Goal: Use online tool/utility: Utilize a website feature to perform a specific function

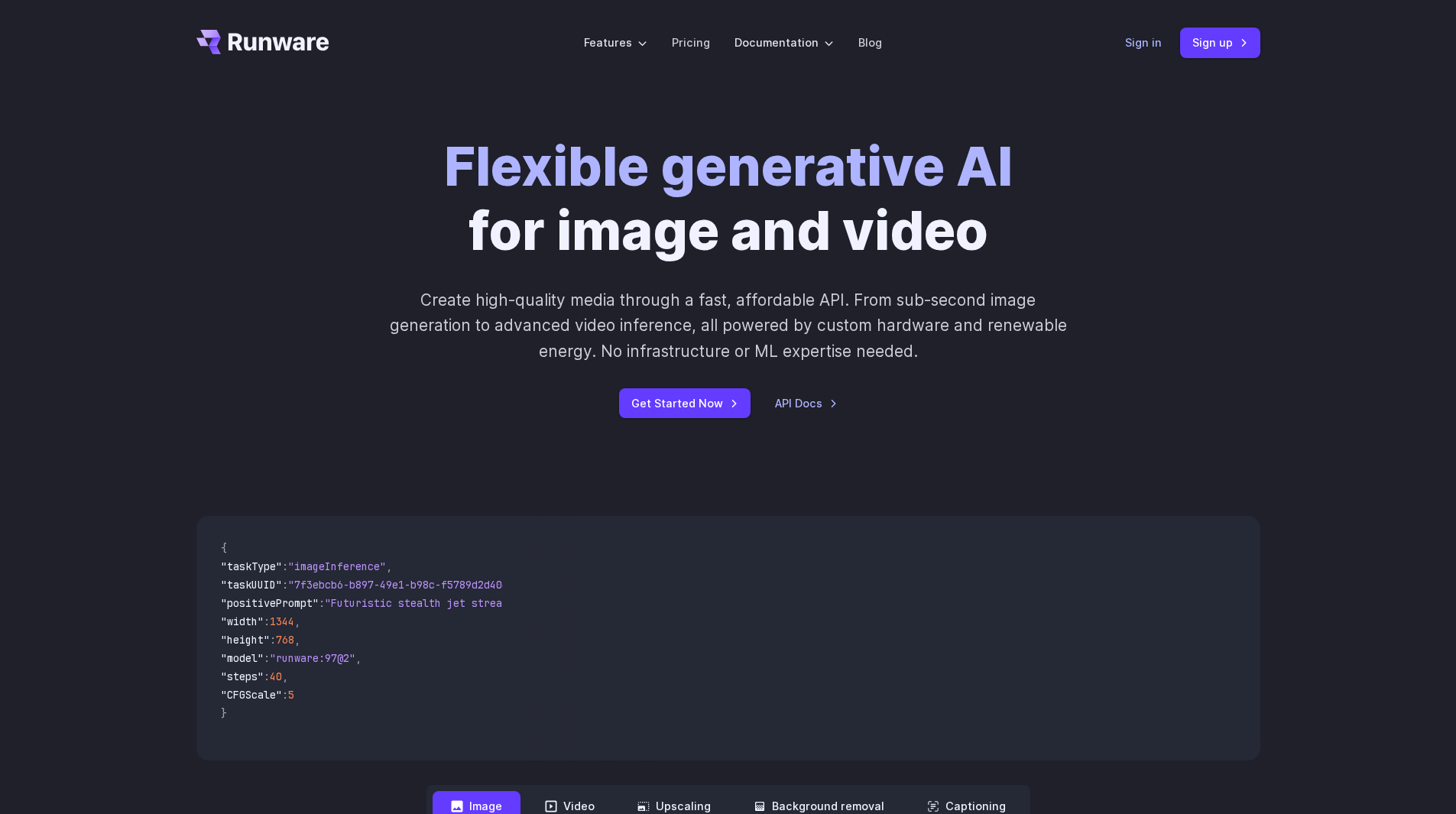
click at [1150, 44] on link "Sign in" at bounding box center [1144, 42] width 37 height 18
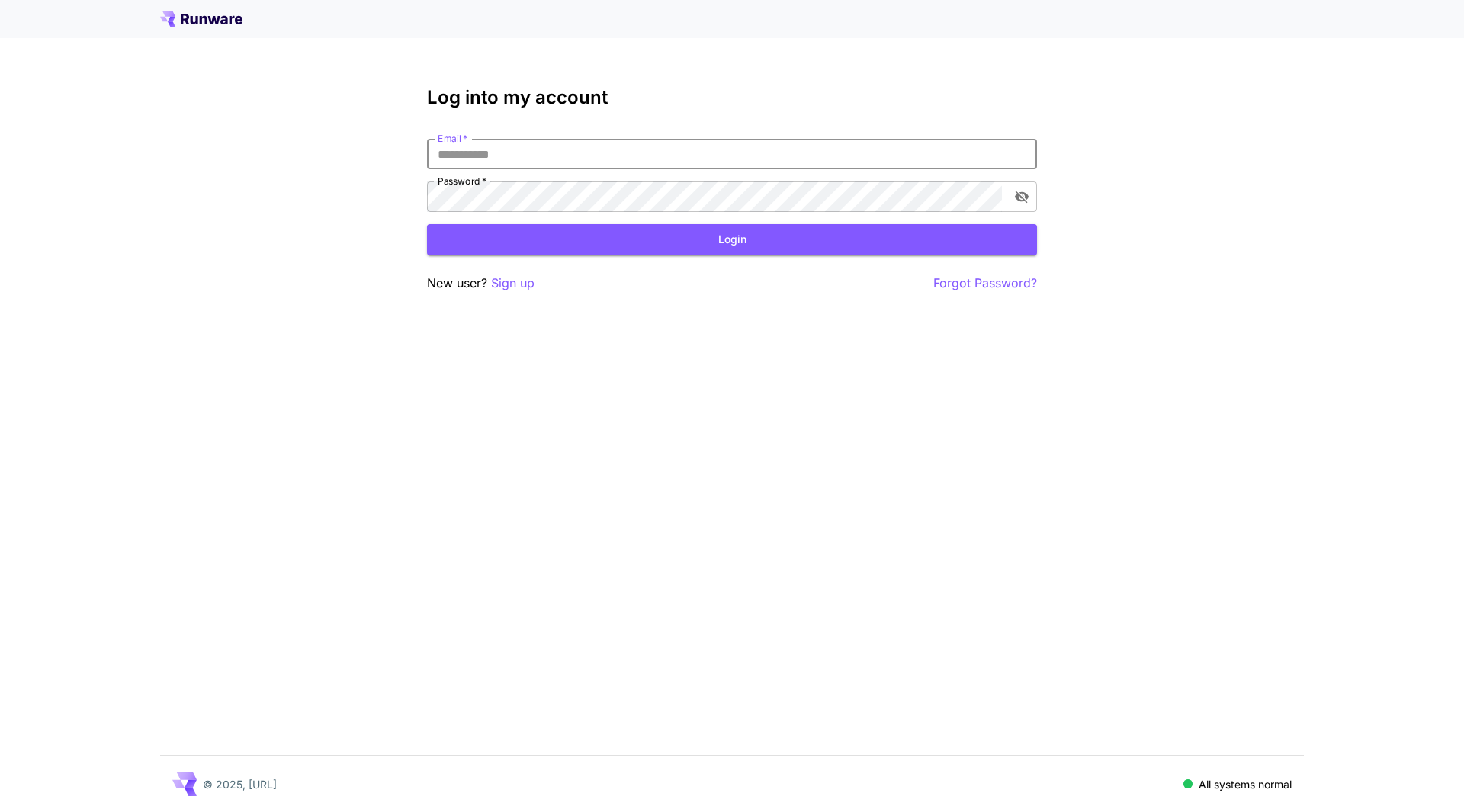
click at [489, 150] on input "Email   *" at bounding box center [732, 154] width 611 height 31
type input "**********"
click button "Login" at bounding box center [732, 239] width 611 height 31
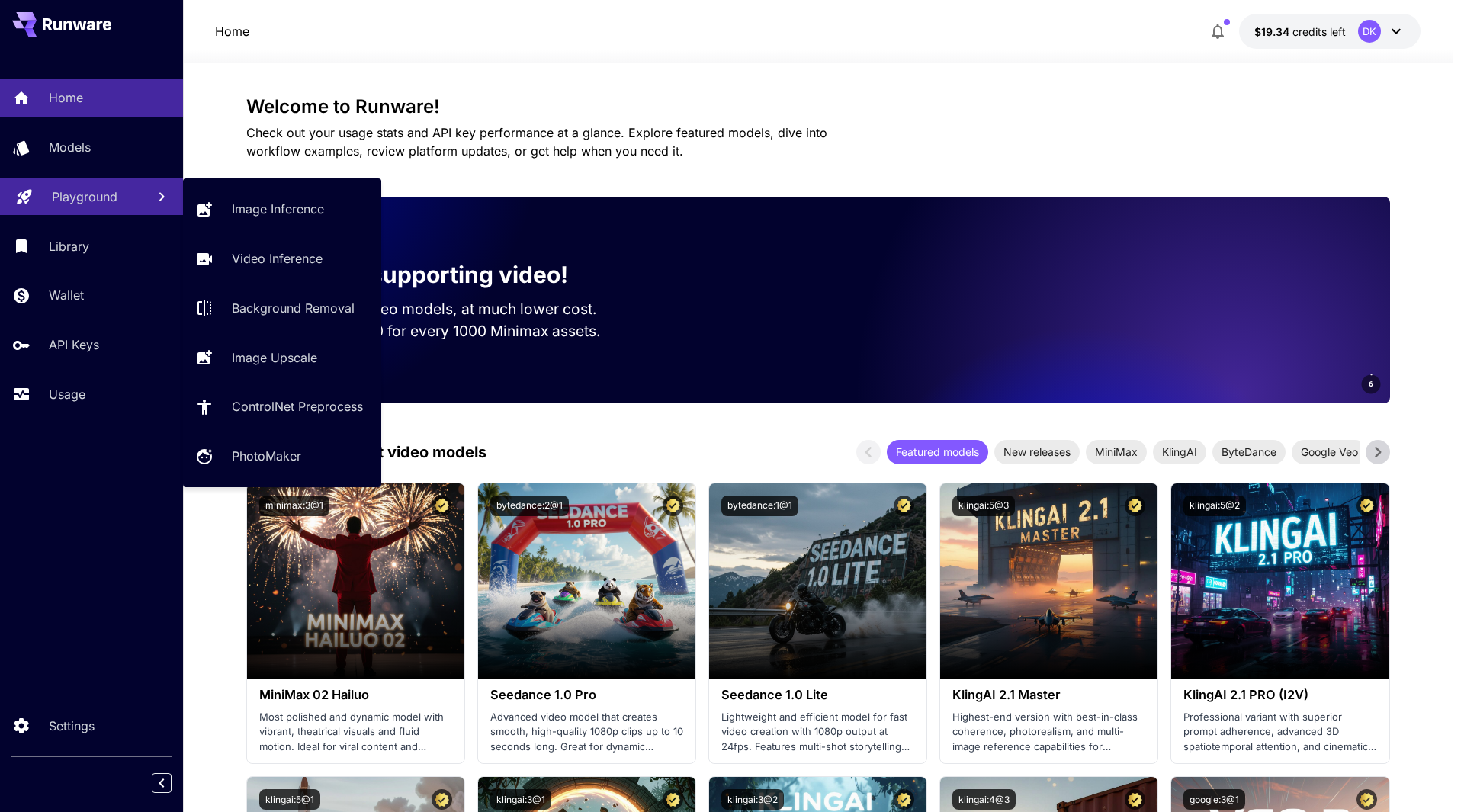
click at [60, 195] on p "Playground" at bounding box center [85, 197] width 66 height 18
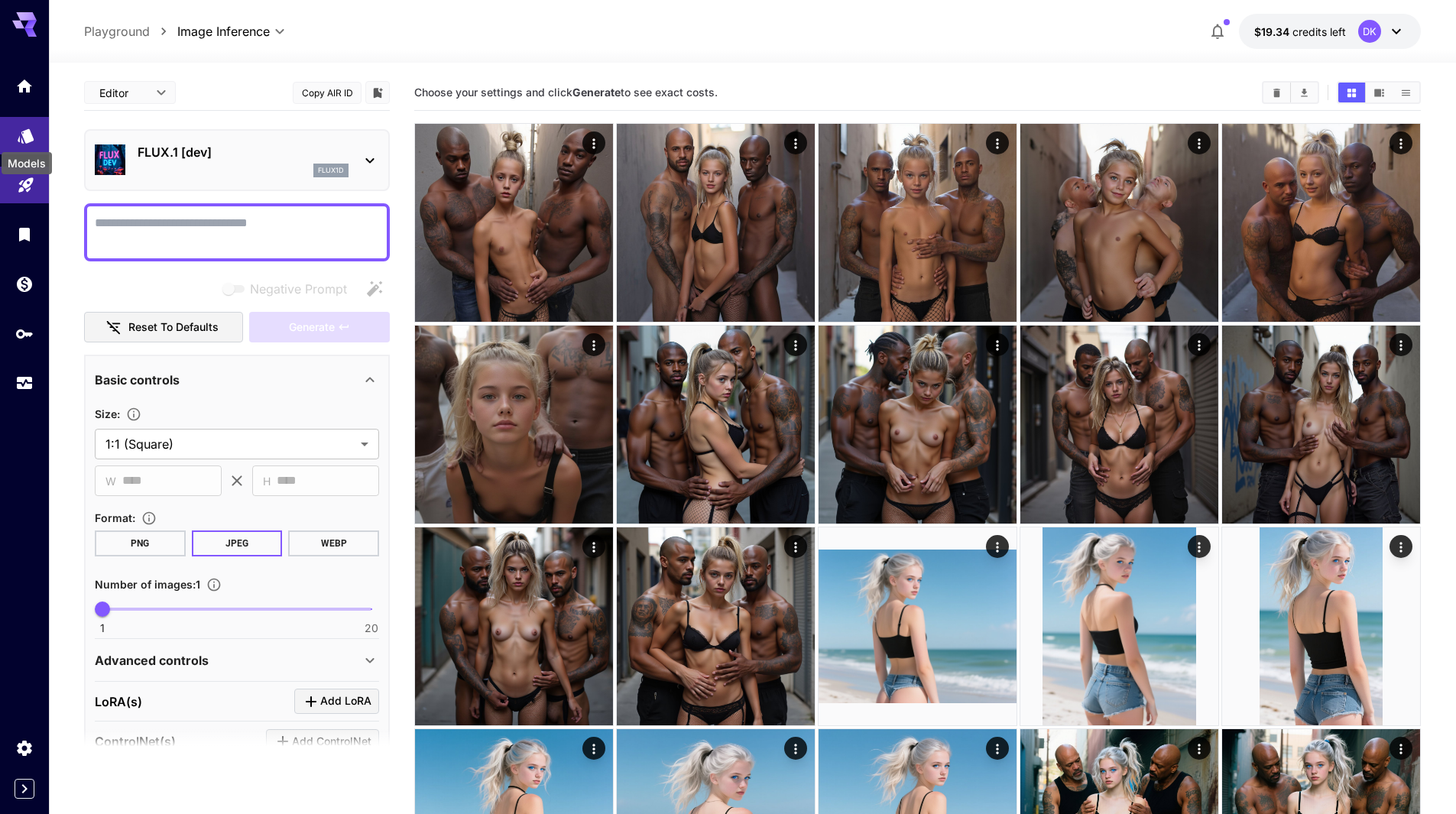
click at [27, 139] on icon "Models" at bounding box center [25, 132] width 16 height 15
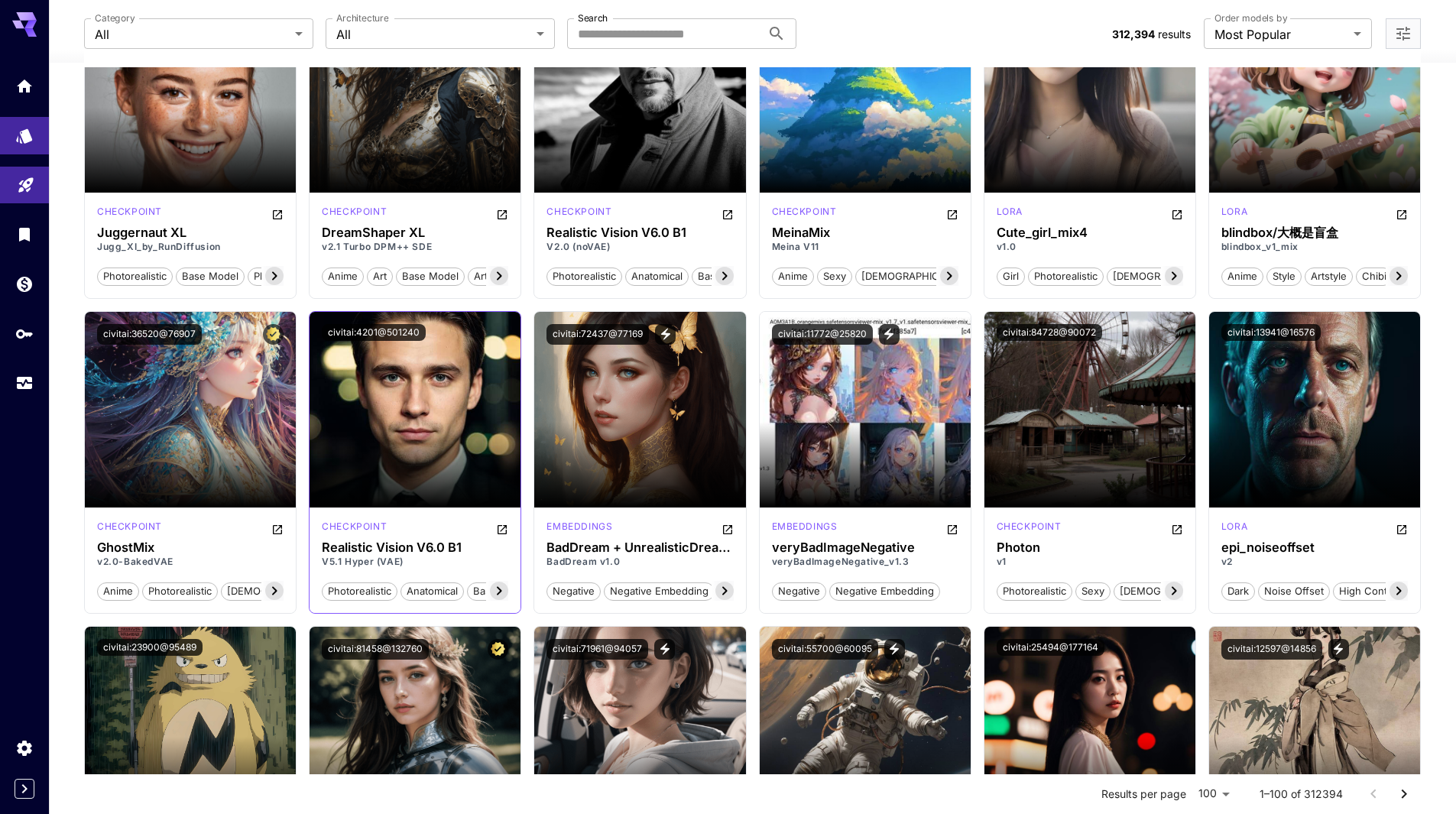
scroll to position [2217, 0]
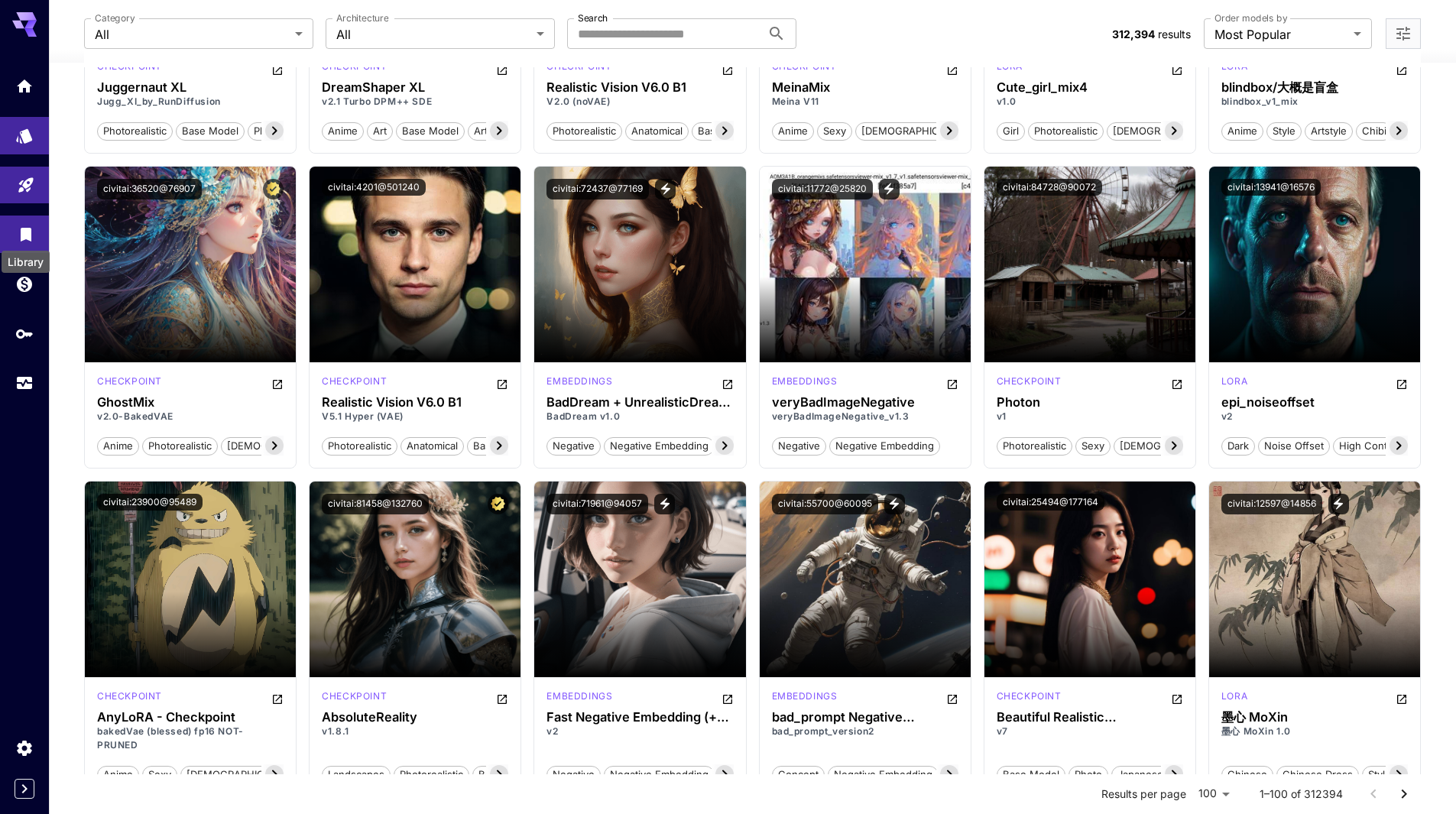
click at [25, 230] on icon "Library" at bounding box center [26, 230] width 11 height 14
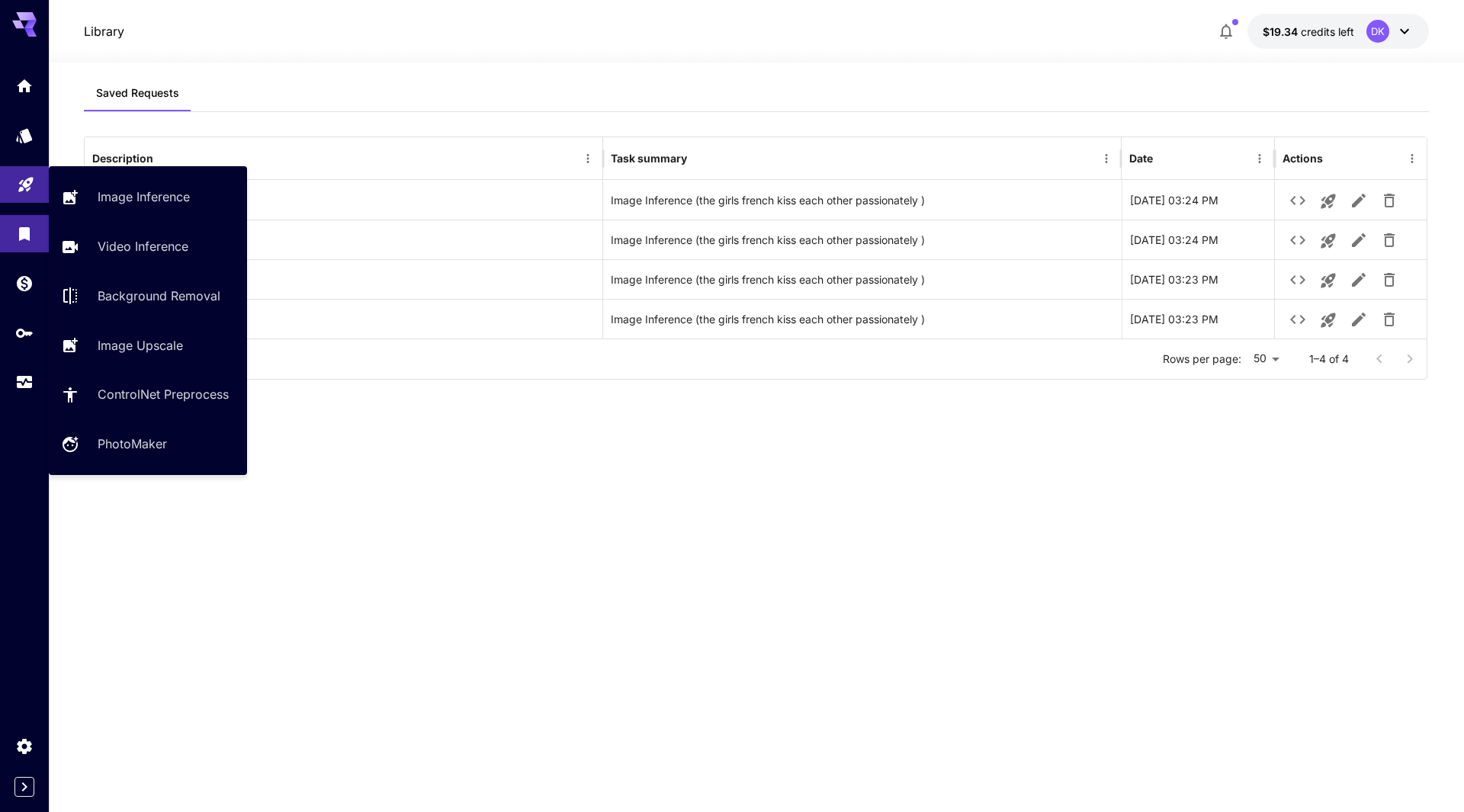
click at [24, 192] on link at bounding box center [24, 185] width 49 height 37
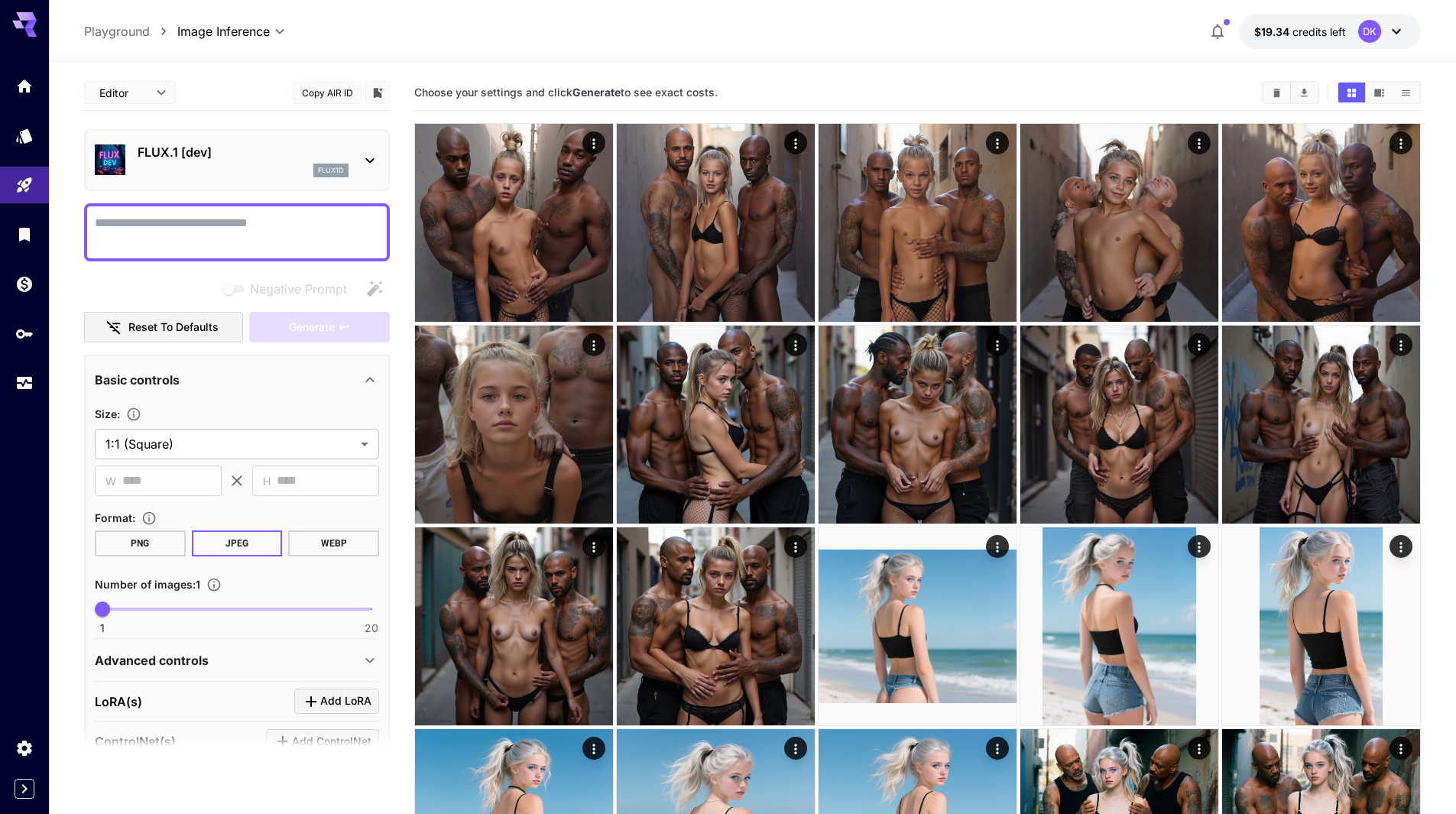
click at [182, 155] on p "FLUX.1 [dev]" at bounding box center [243, 152] width 211 height 18
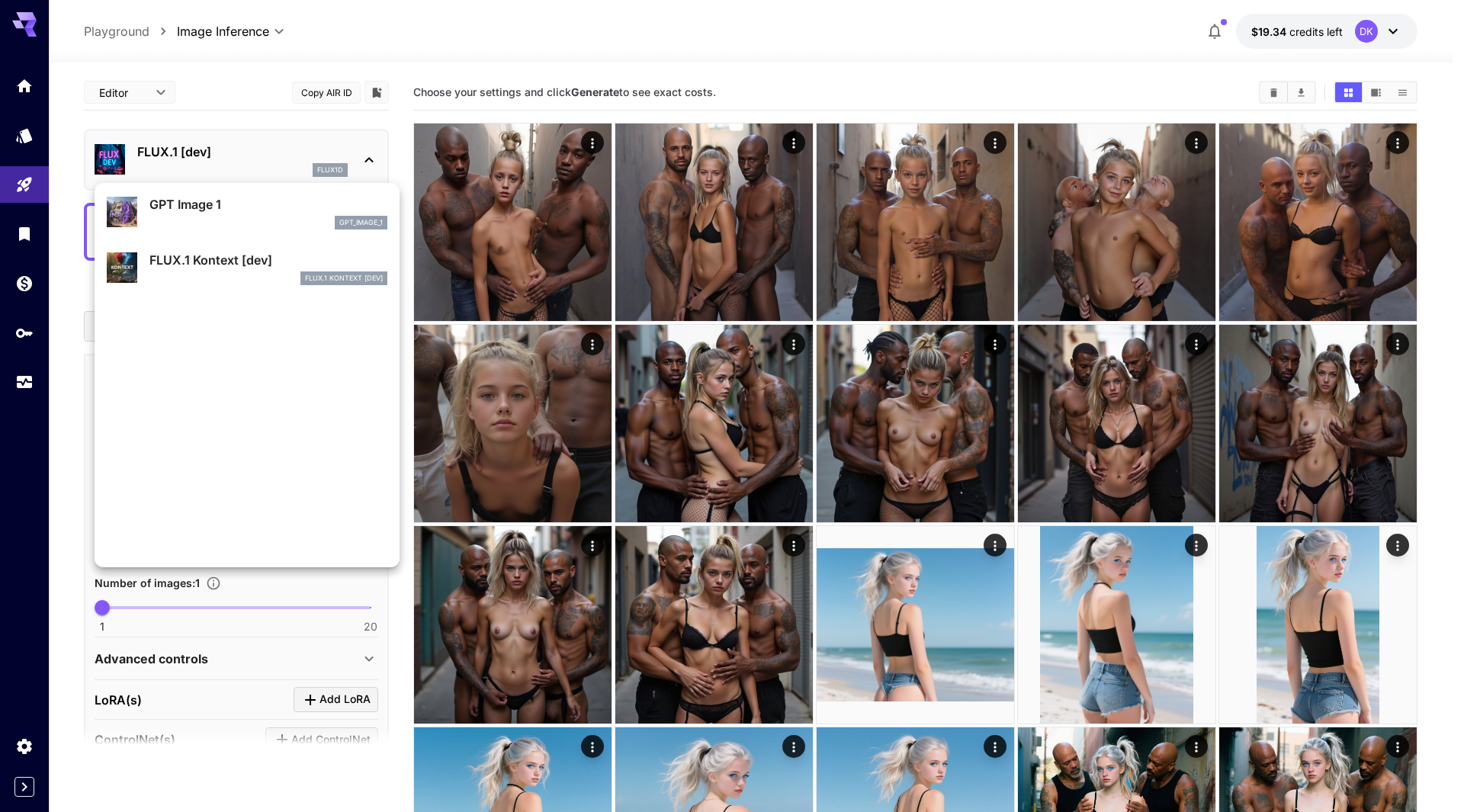
scroll to position [1066, 0]
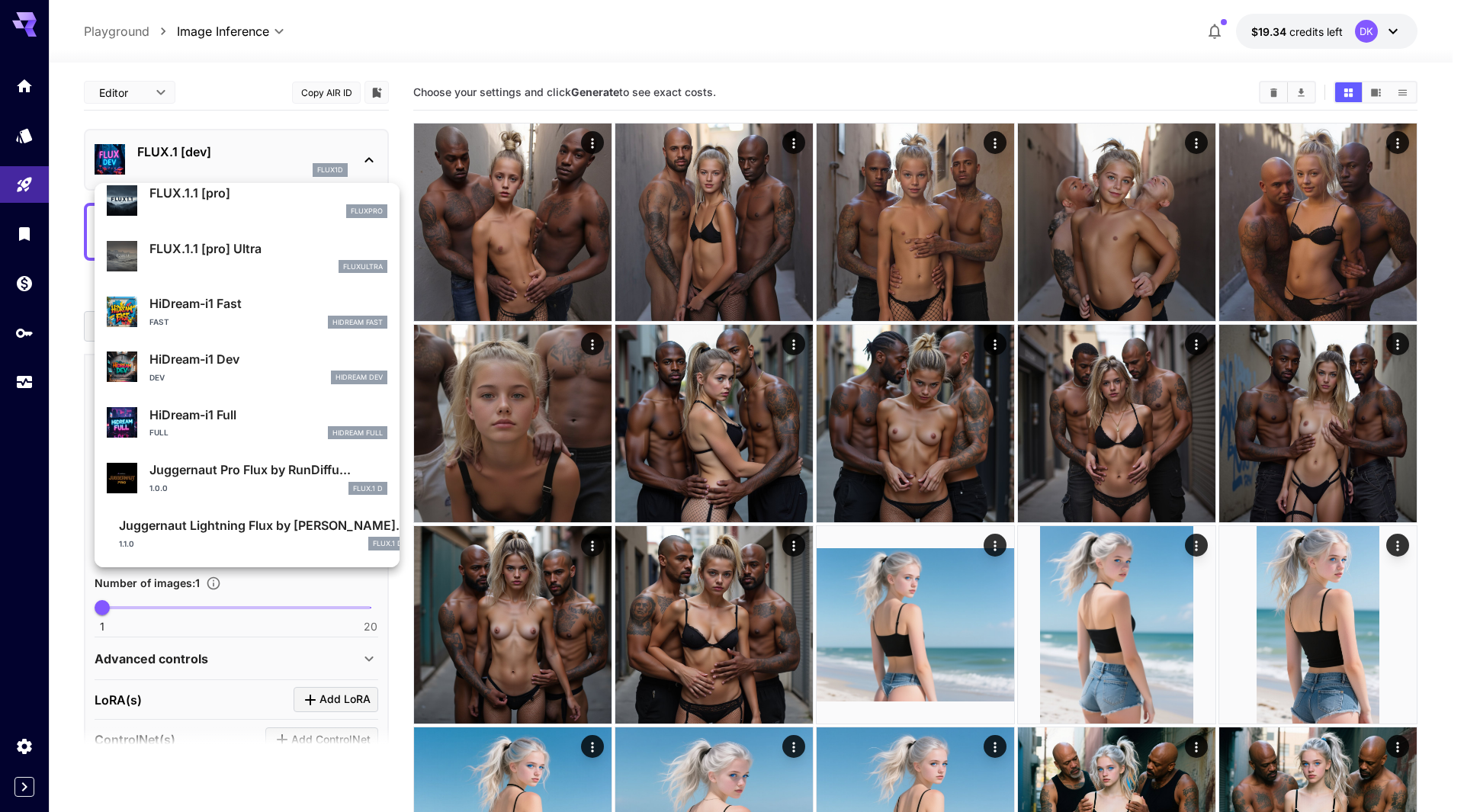
click at [20, 197] on div at bounding box center [732, 406] width 1464 height 812
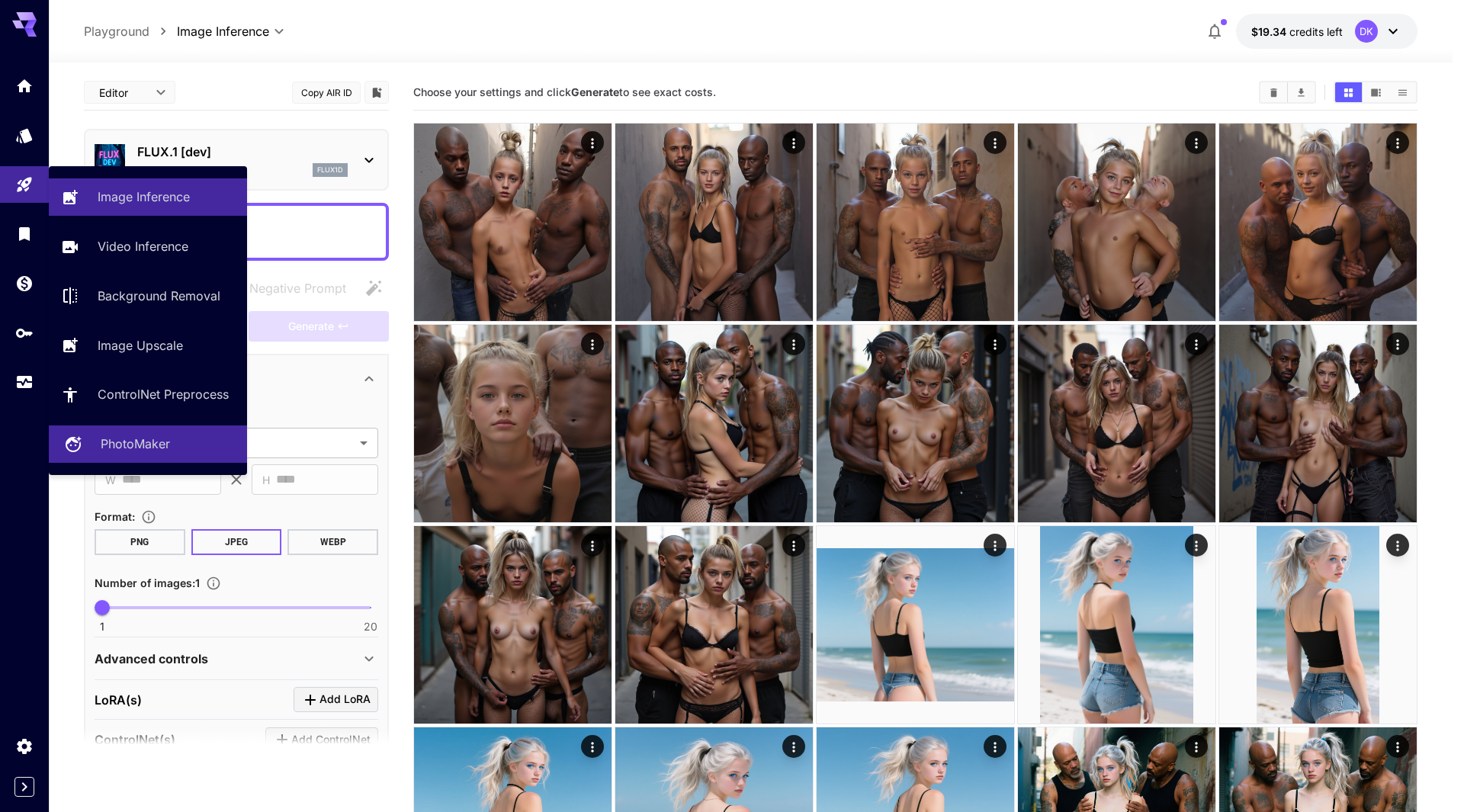
click at [155, 447] on p "PhotoMaker" at bounding box center [135, 444] width 70 height 18
type input "**********"
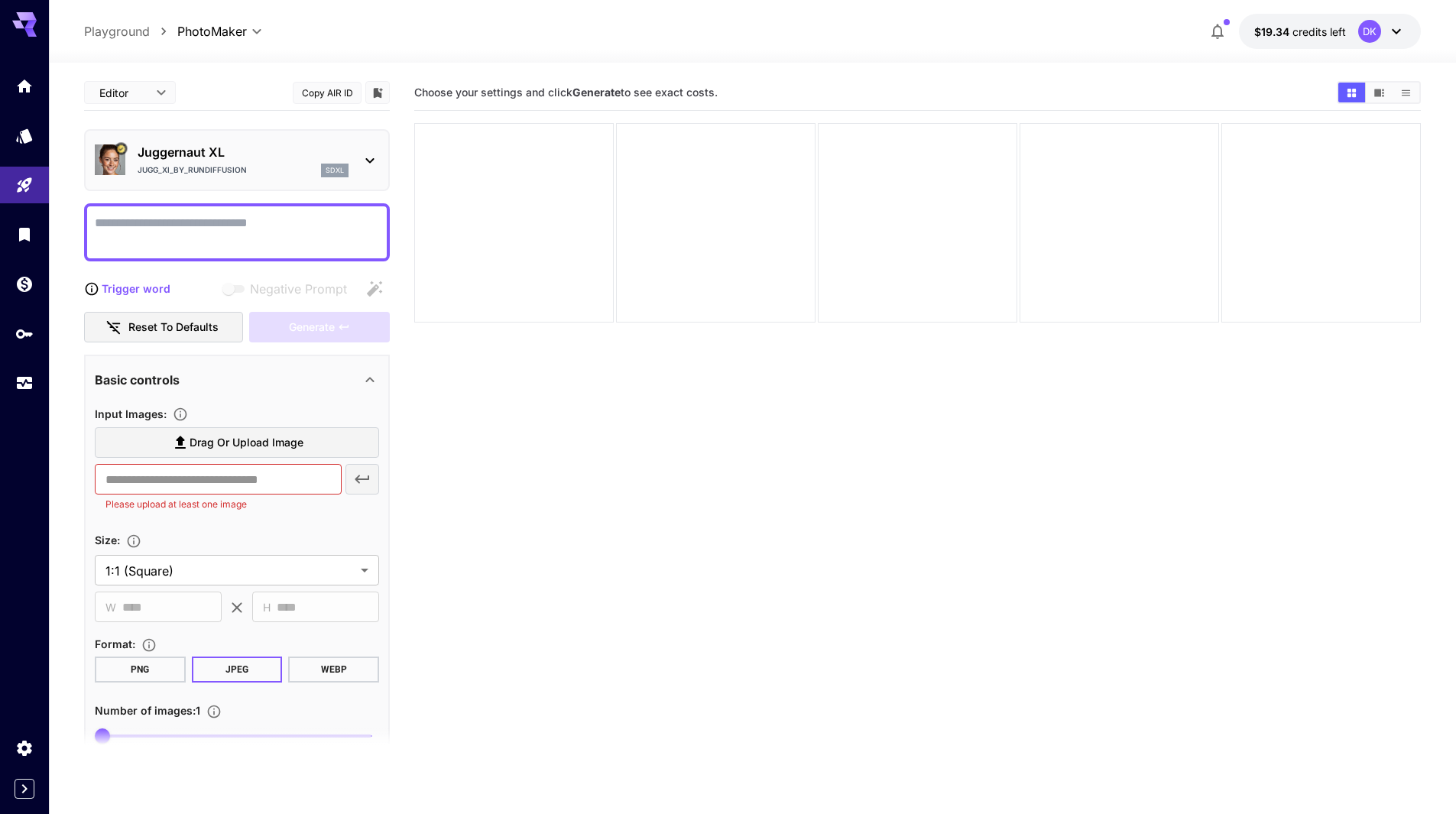
click at [230, 152] on p "Juggernaut XL" at bounding box center [243, 152] width 211 height 18
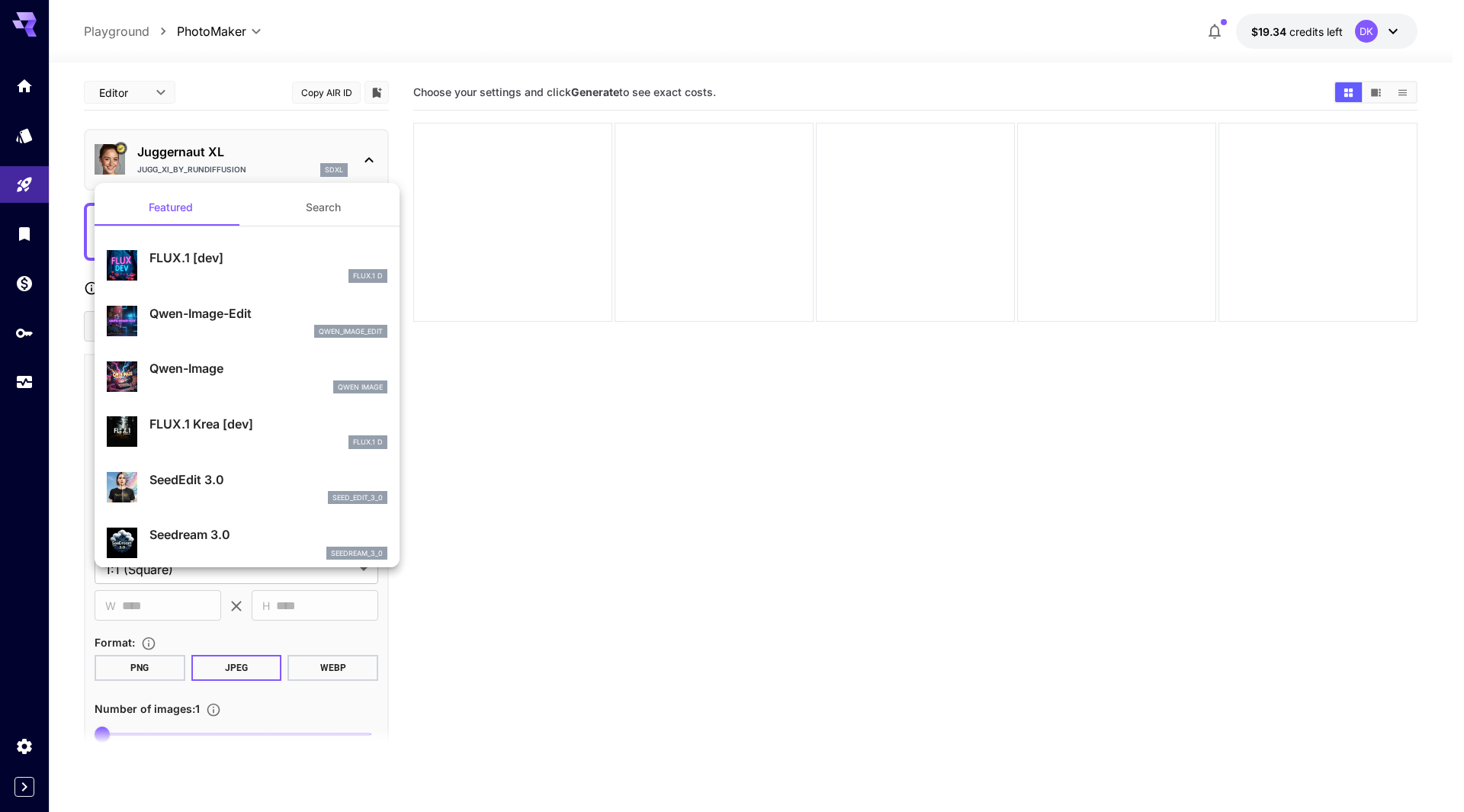
click at [225, 146] on div at bounding box center [732, 406] width 1464 height 812
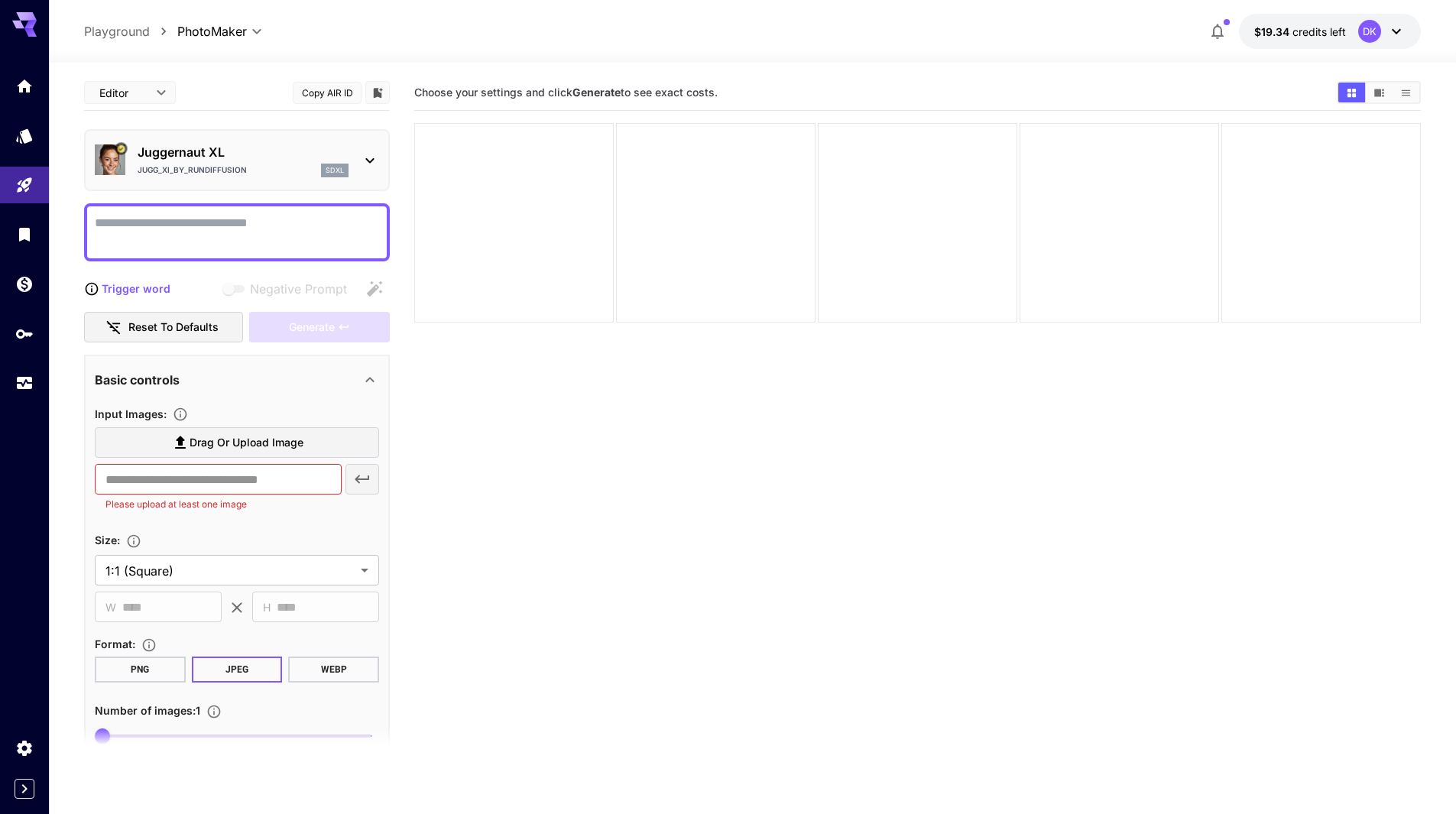
click at [215, 153] on p "Juggernaut XL" at bounding box center [243, 152] width 211 height 18
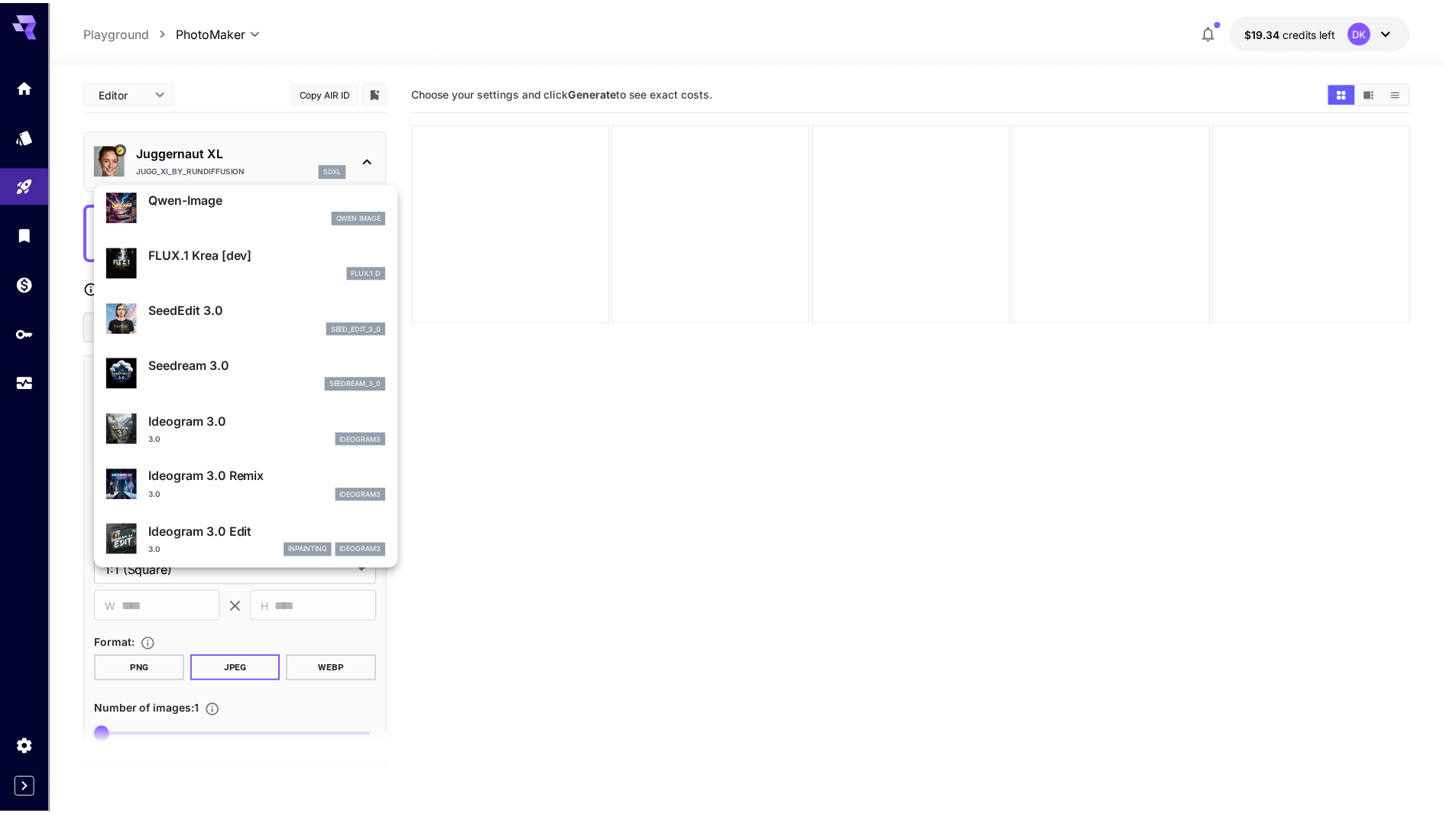
scroll to position [152, 0]
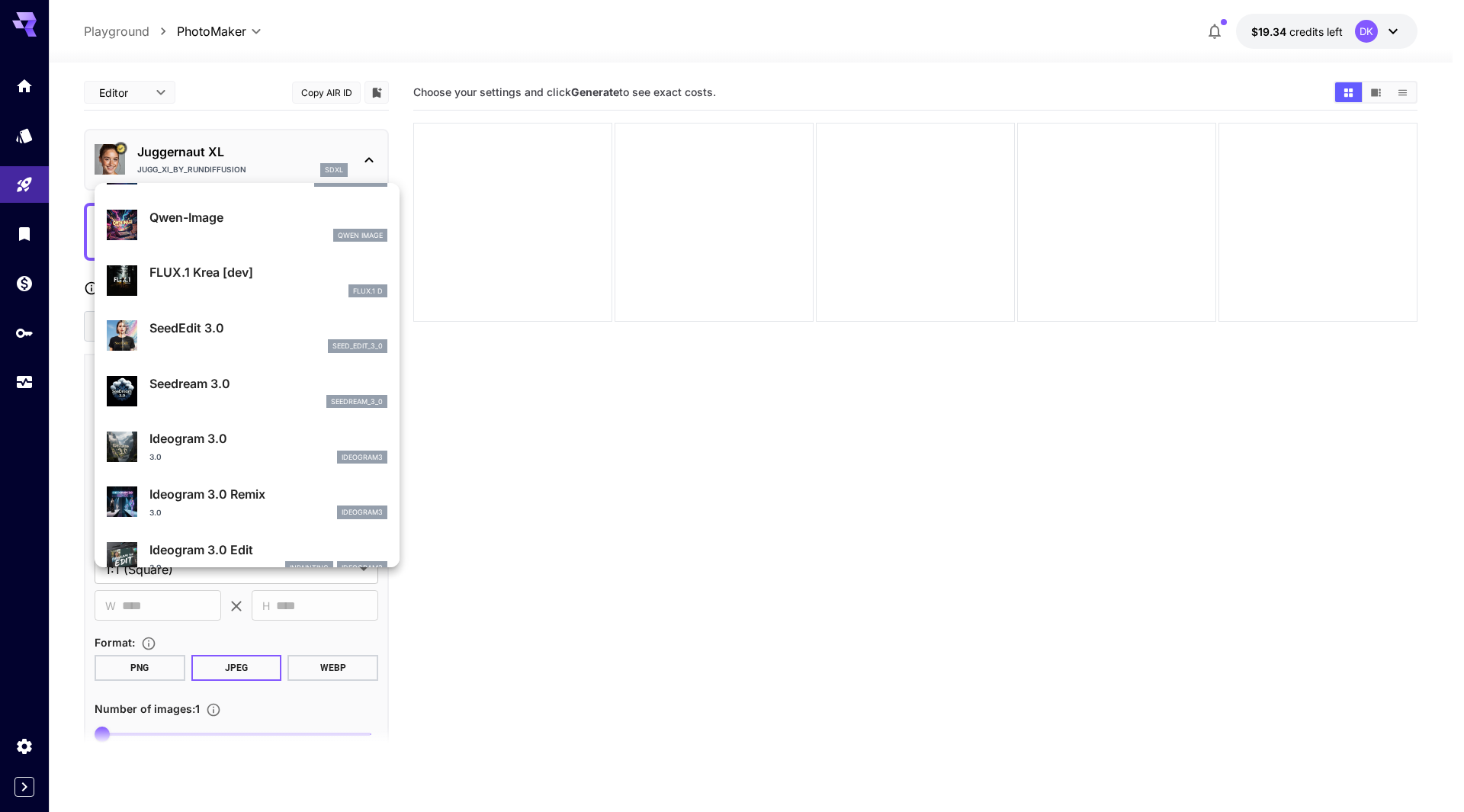
click at [24, 224] on div at bounding box center [732, 406] width 1464 height 812
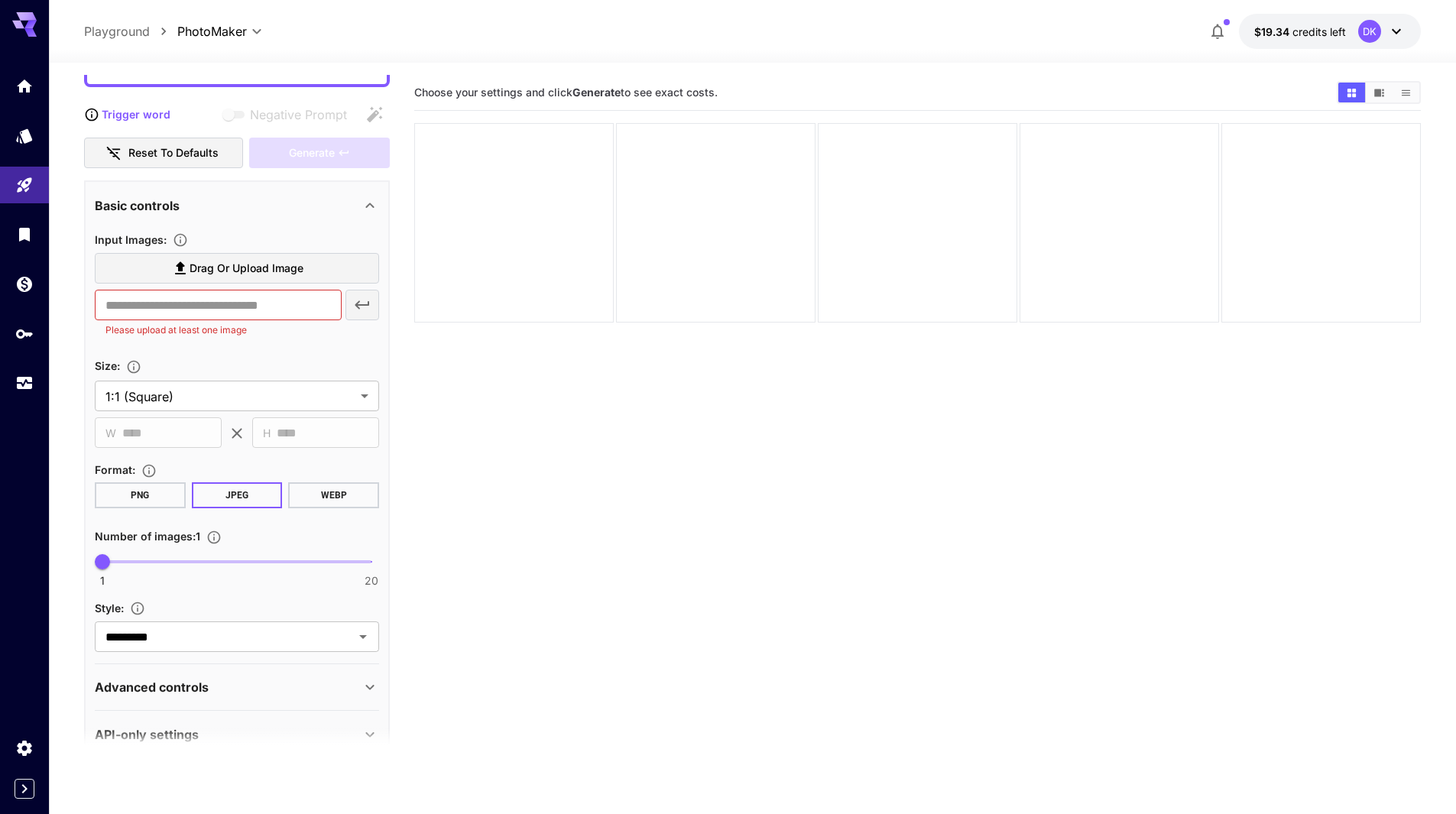
scroll to position [205, 0]
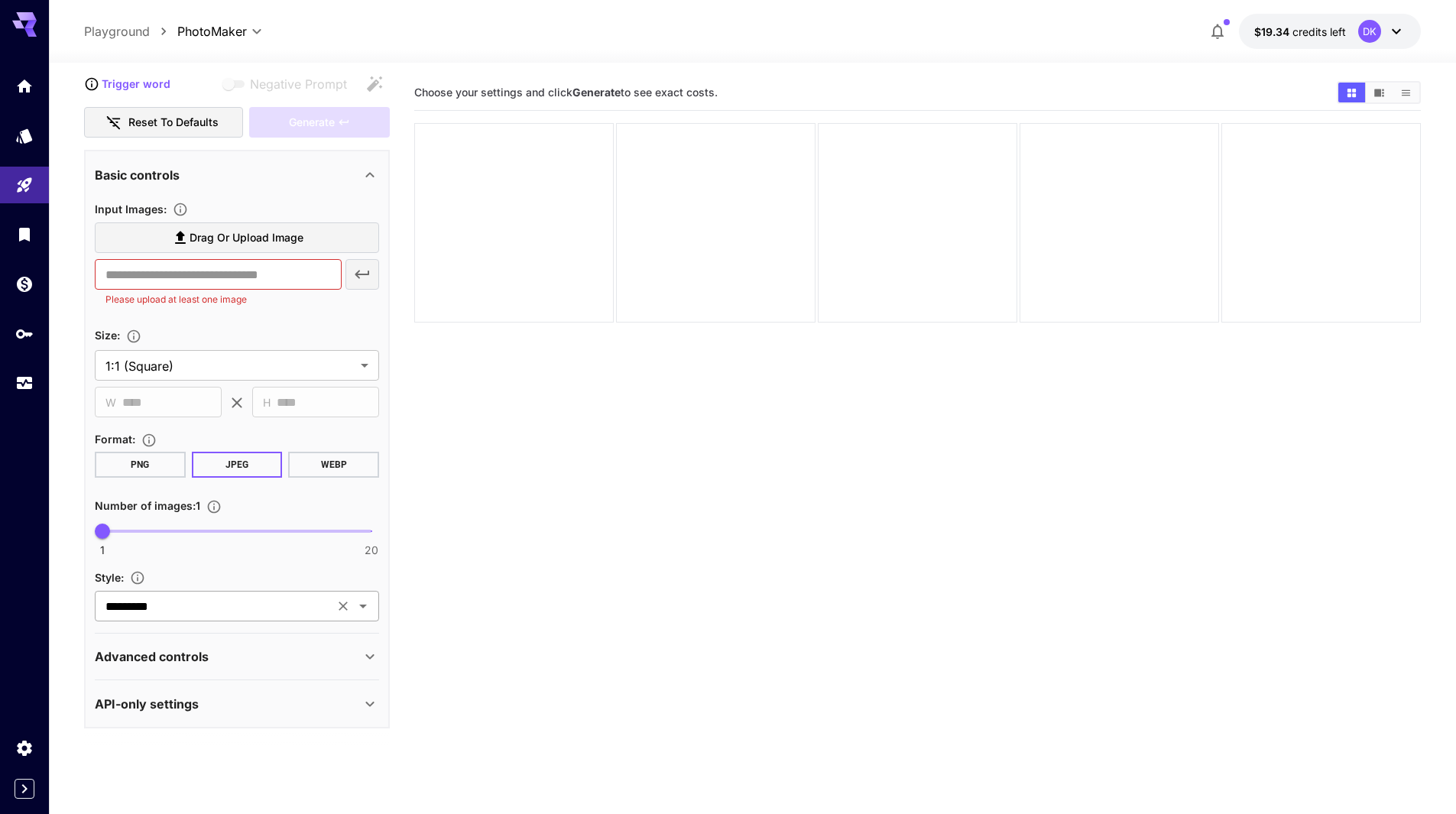
click at [218, 596] on input "*********" at bounding box center [214, 606] width 230 height 21
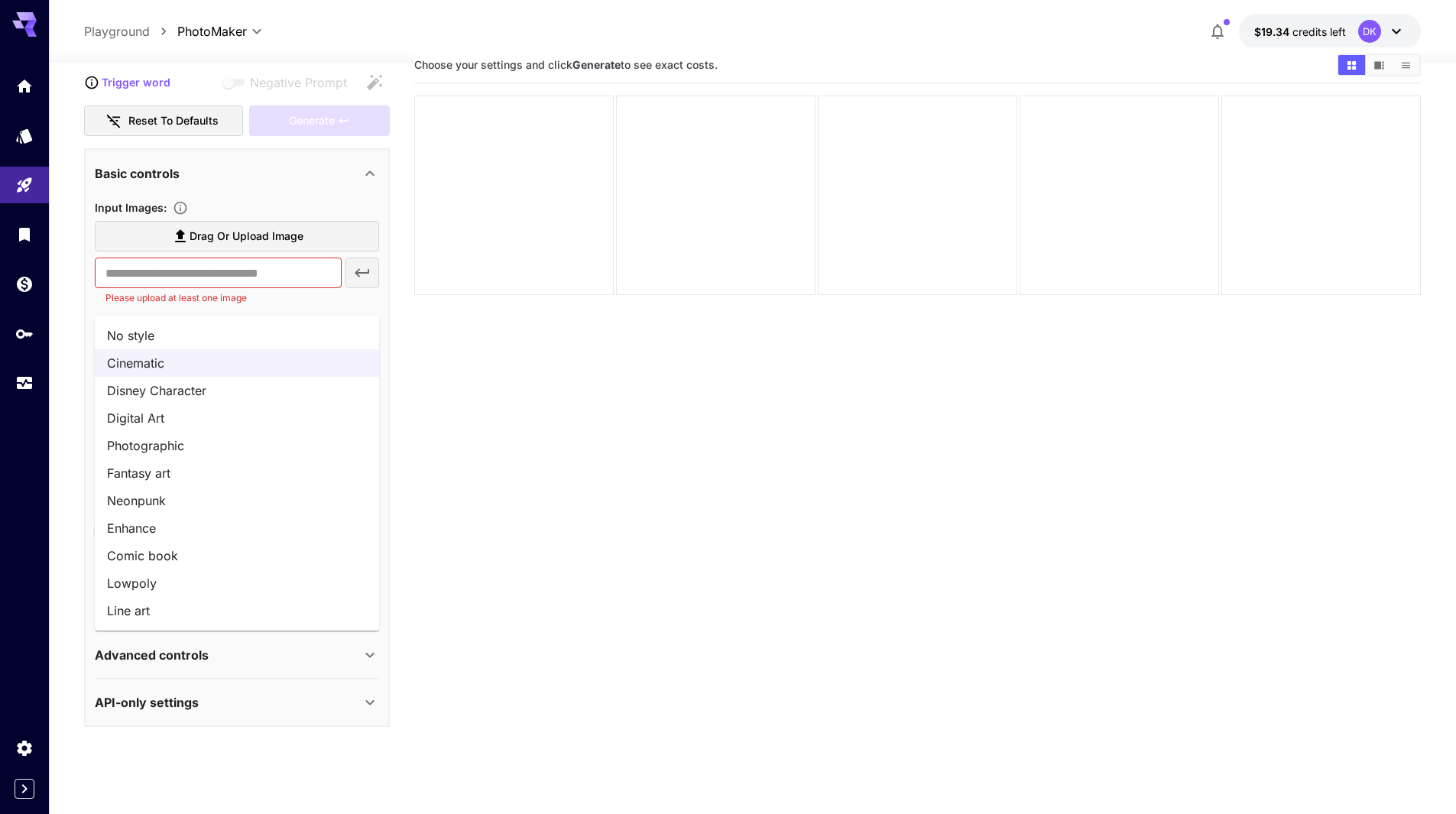
scroll to position [0, 0]
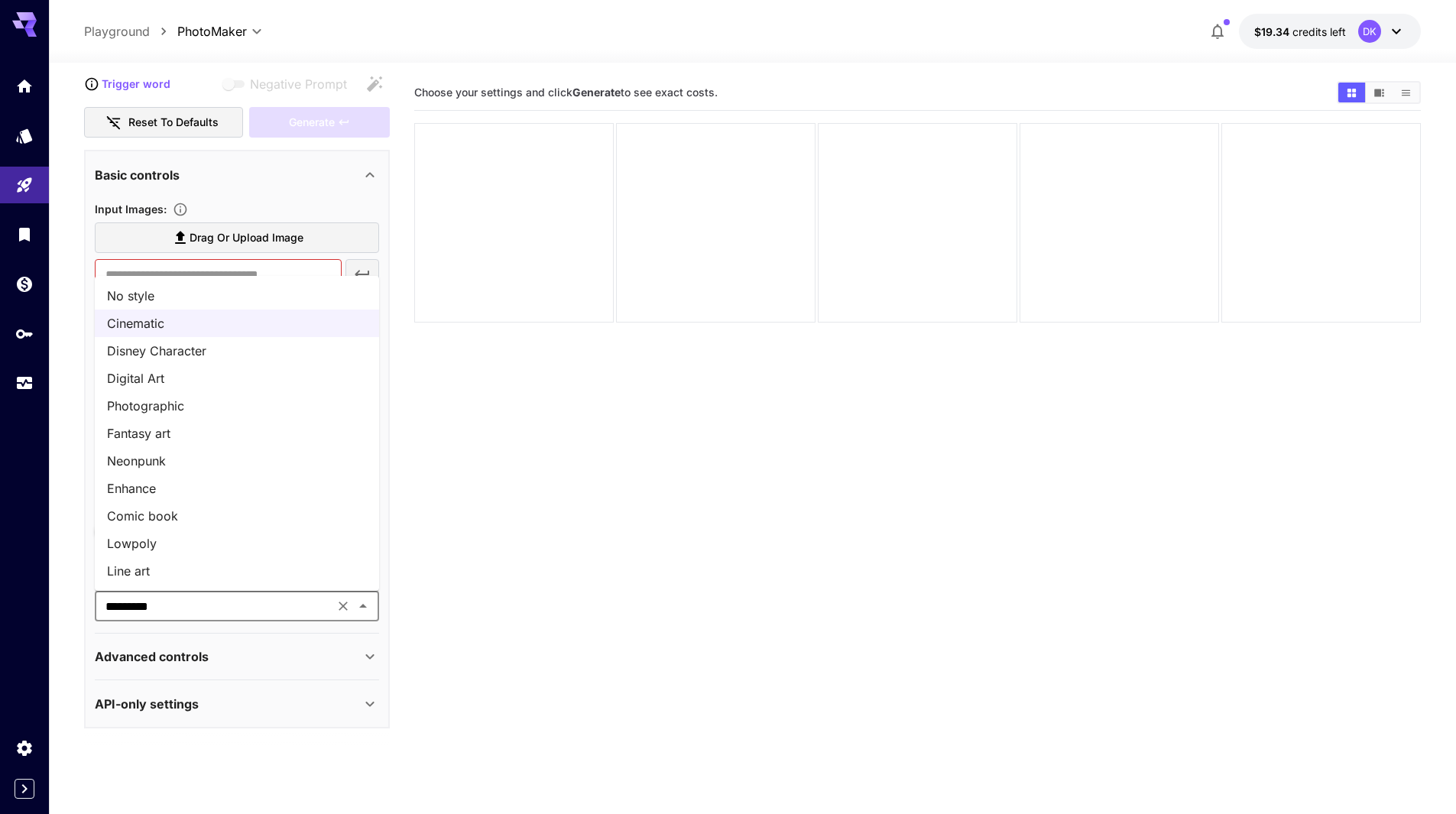
click at [22, 503] on div at bounding box center [25, 407] width 49 height 814
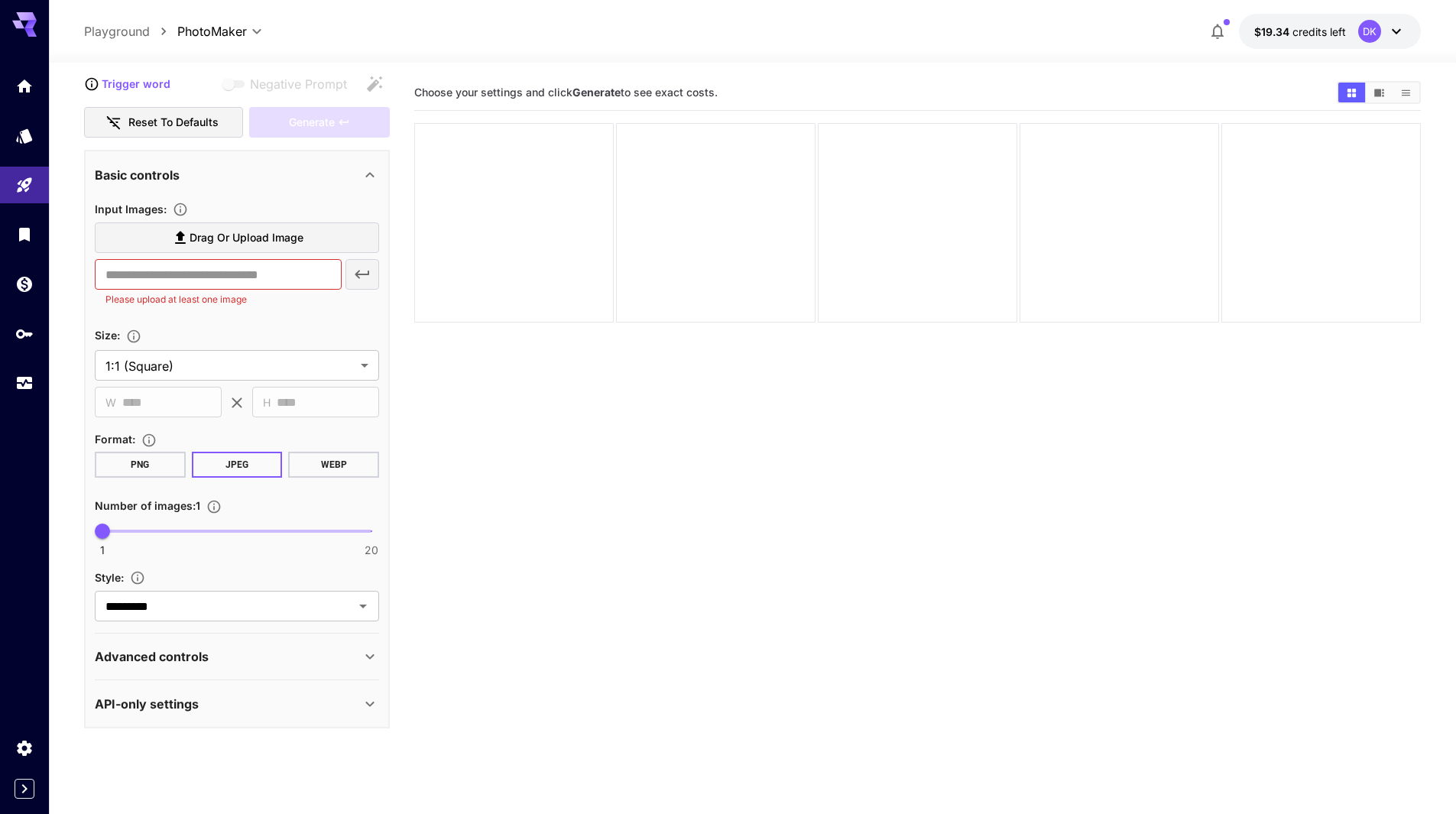
click at [245, 650] on div "Advanced controls" at bounding box center [227, 656] width 266 height 18
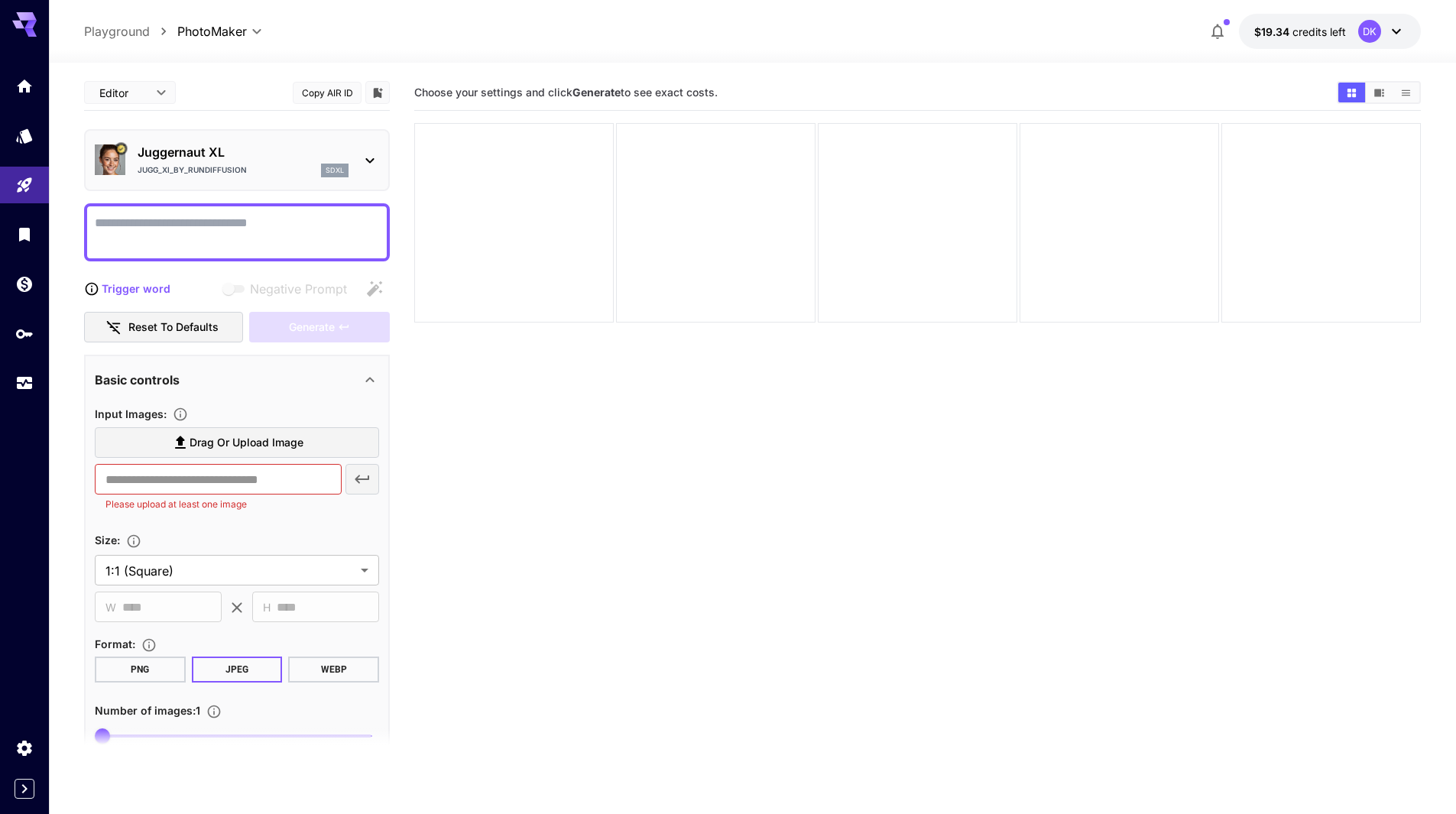
click at [200, 173] on p "Jugg_XI_by_RunDiffusion" at bounding box center [192, 170] width 110 height 11
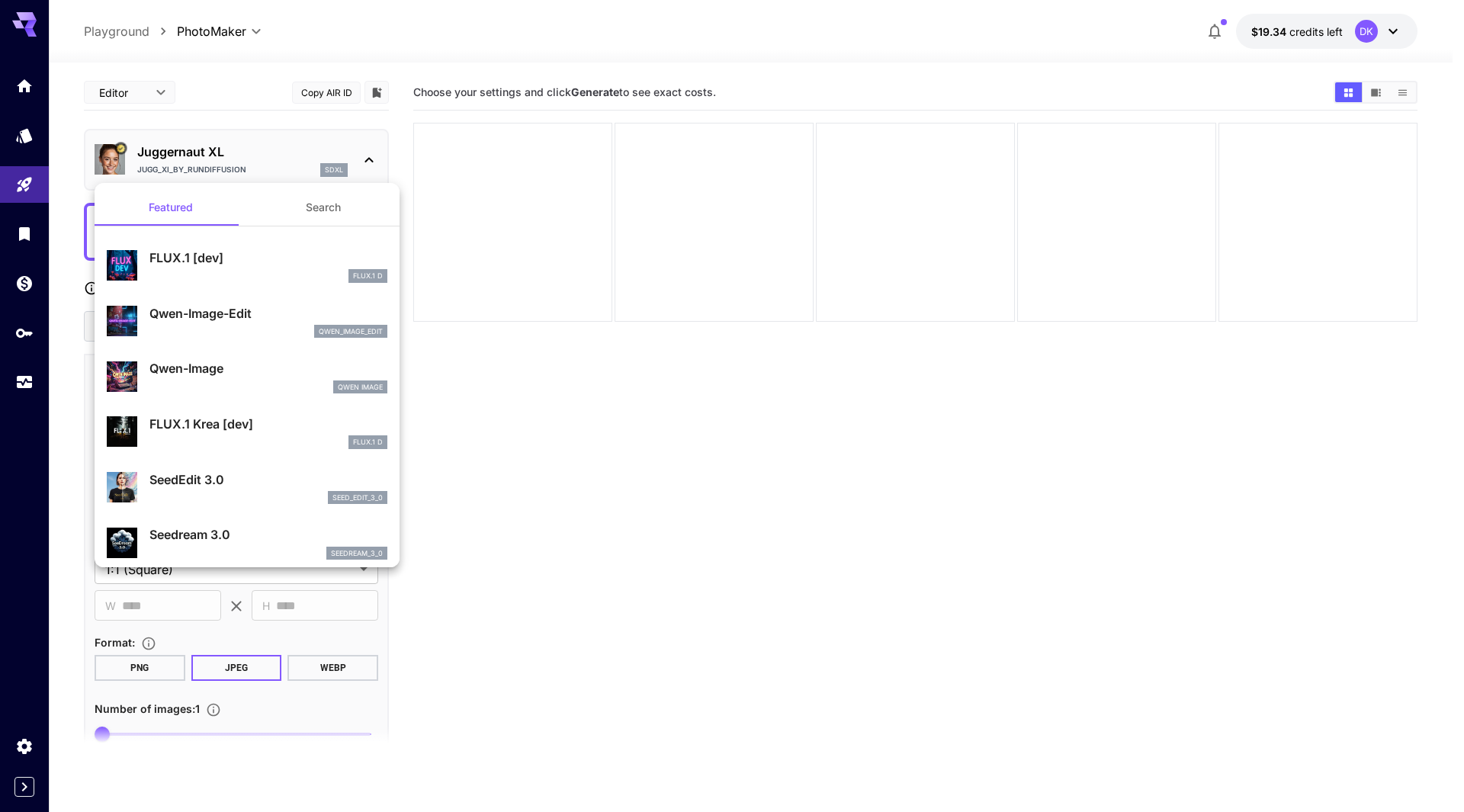
click at [198, 273] on div "FLUX.1 D" at bounding box center [268, 276] width 238 height 14
type input "**"
type input "***"
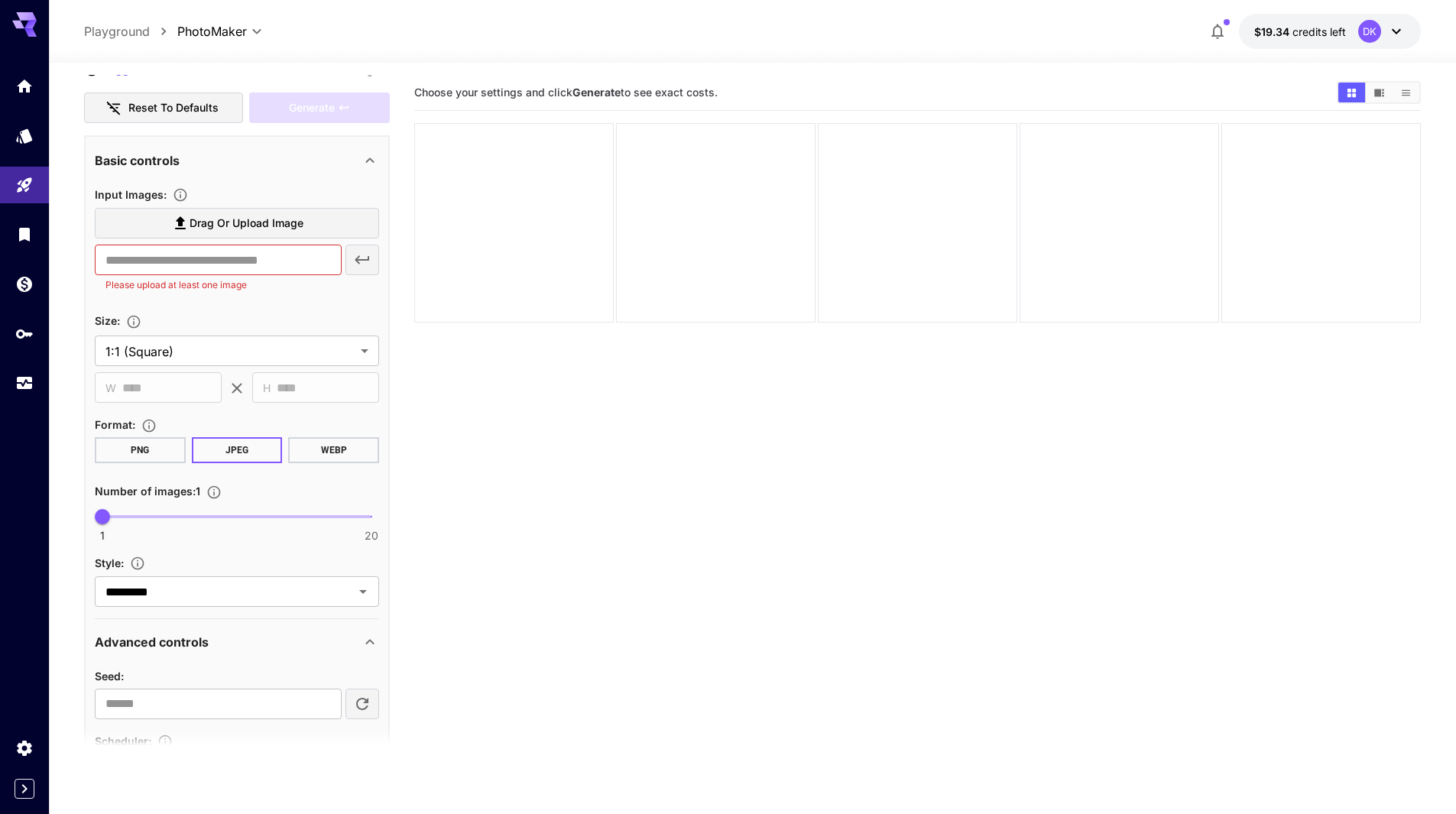
scroll to position [382, 0]
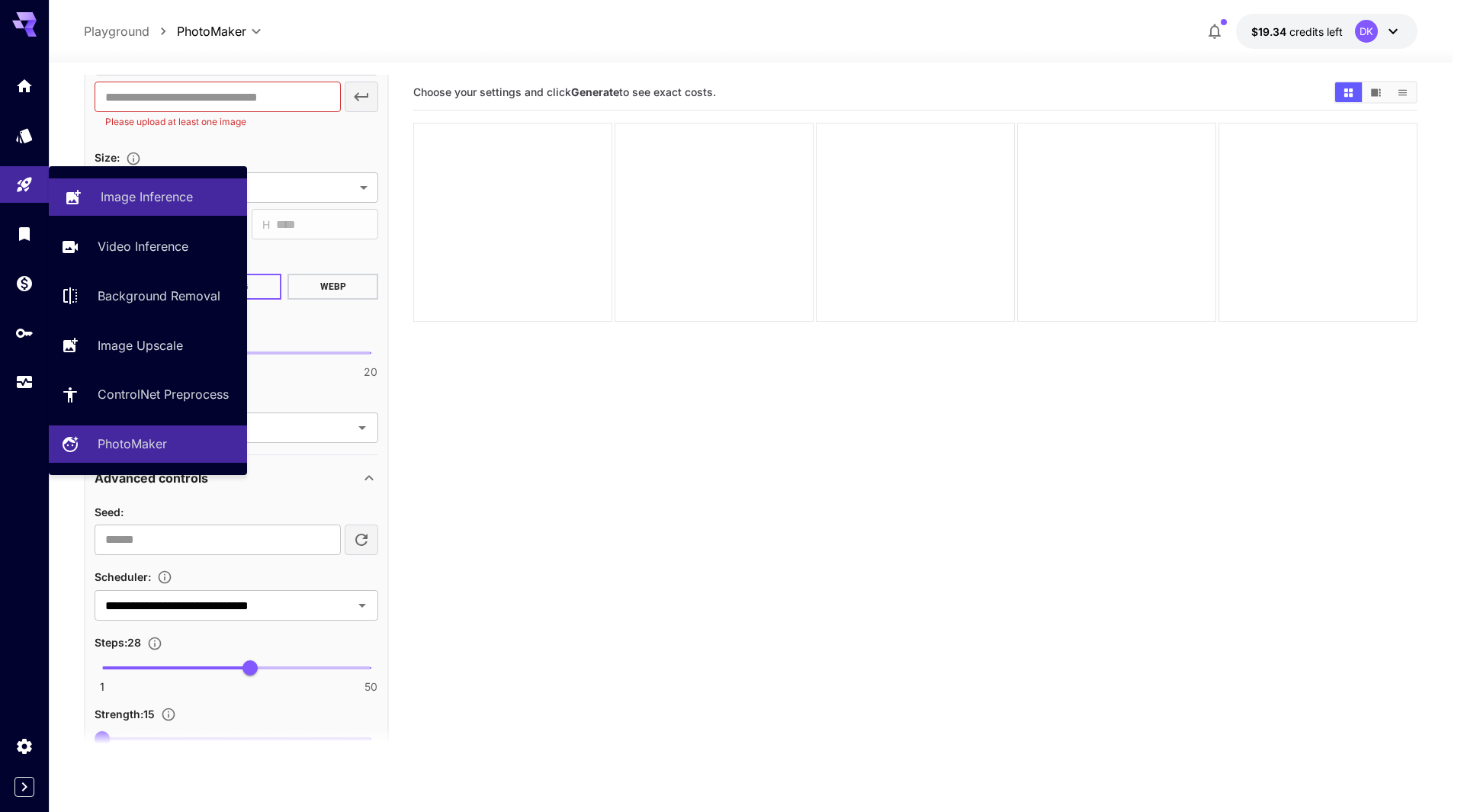
click at [105, 189] on p "Image Inference" at bounding box center [147, 197] width 92 height 18
type input "**********"
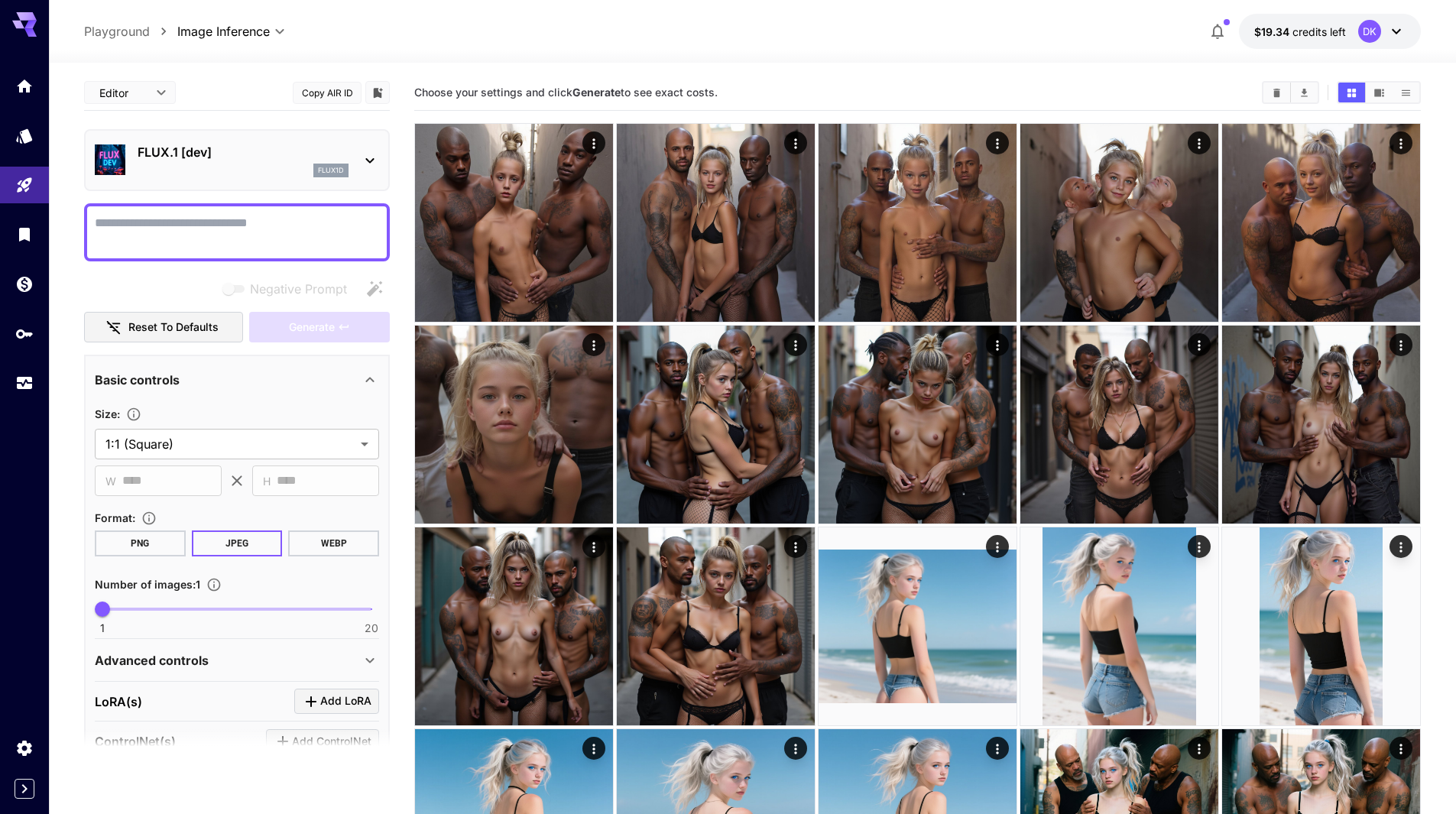
click at [226, 160] on p "FLUX.1 [dev]" at bounding box center [243, 152] width 211 height 18
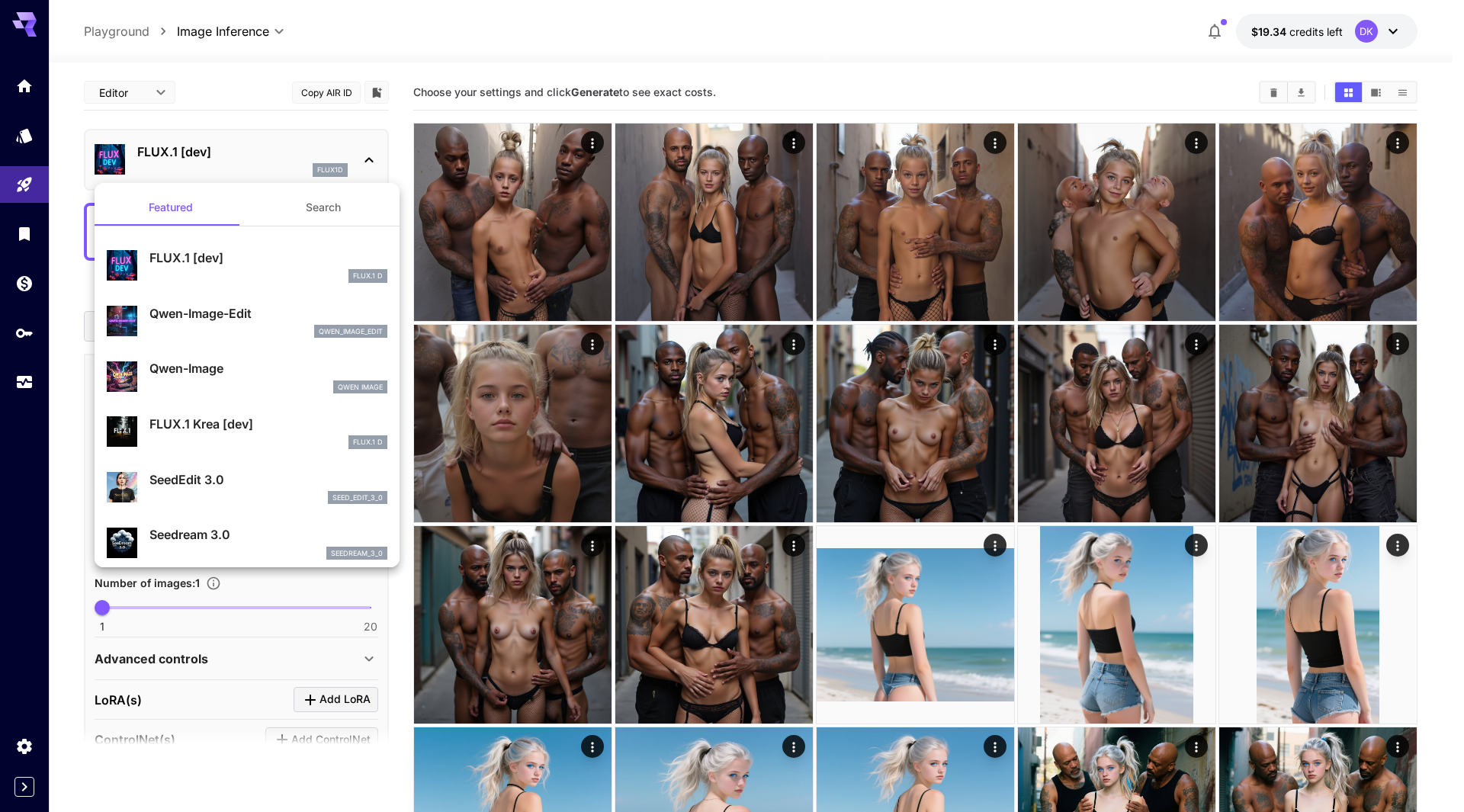
click at [243, 322] on p "Qwen-Image-Edit" at bounding box center [268, 313] width 238 height 18
type input "**"
type input "***"
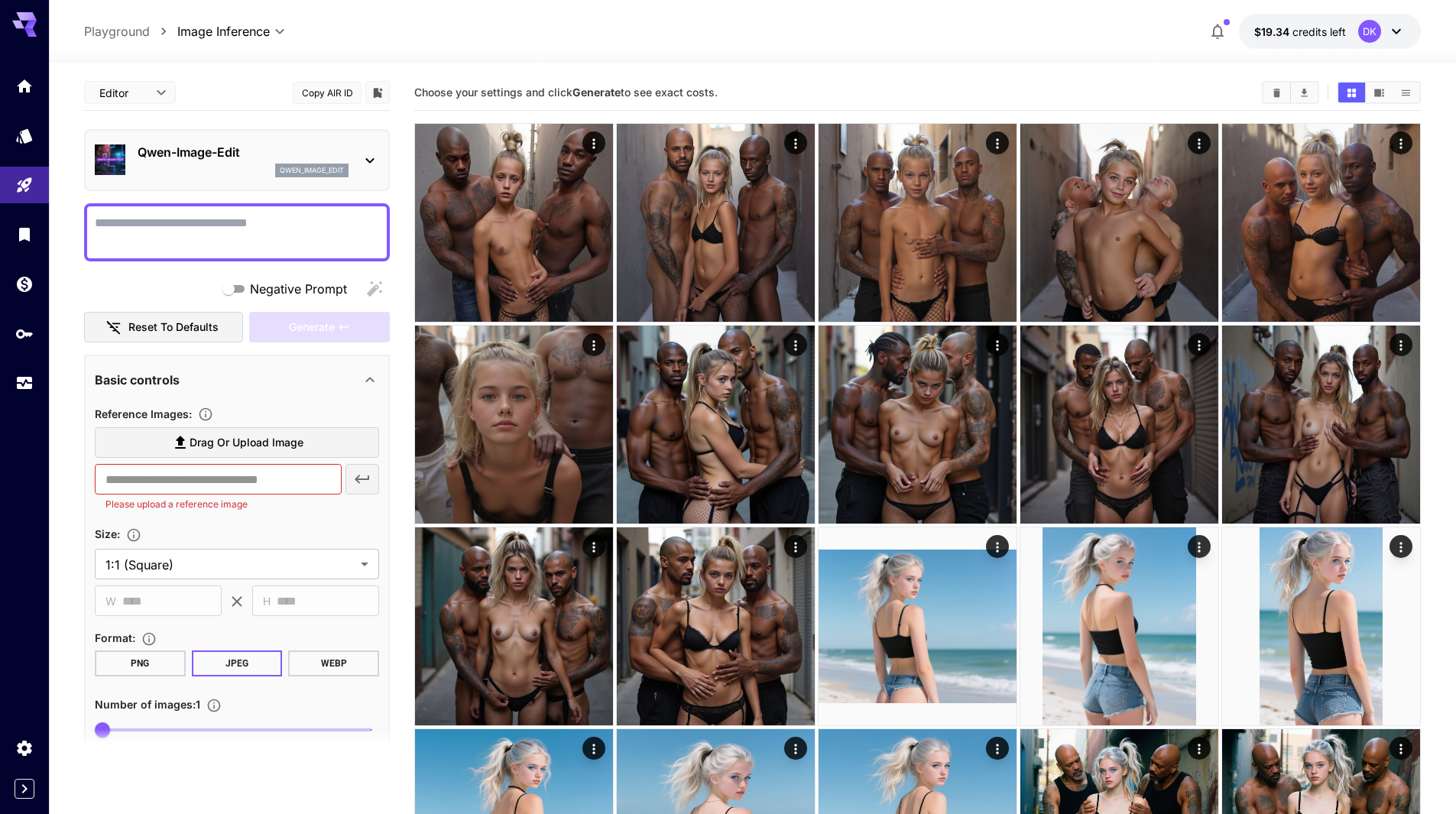
click at [191, 155] on p "Qwen-Image-Edit" at bounding box center [243, 152] width 211 height 18
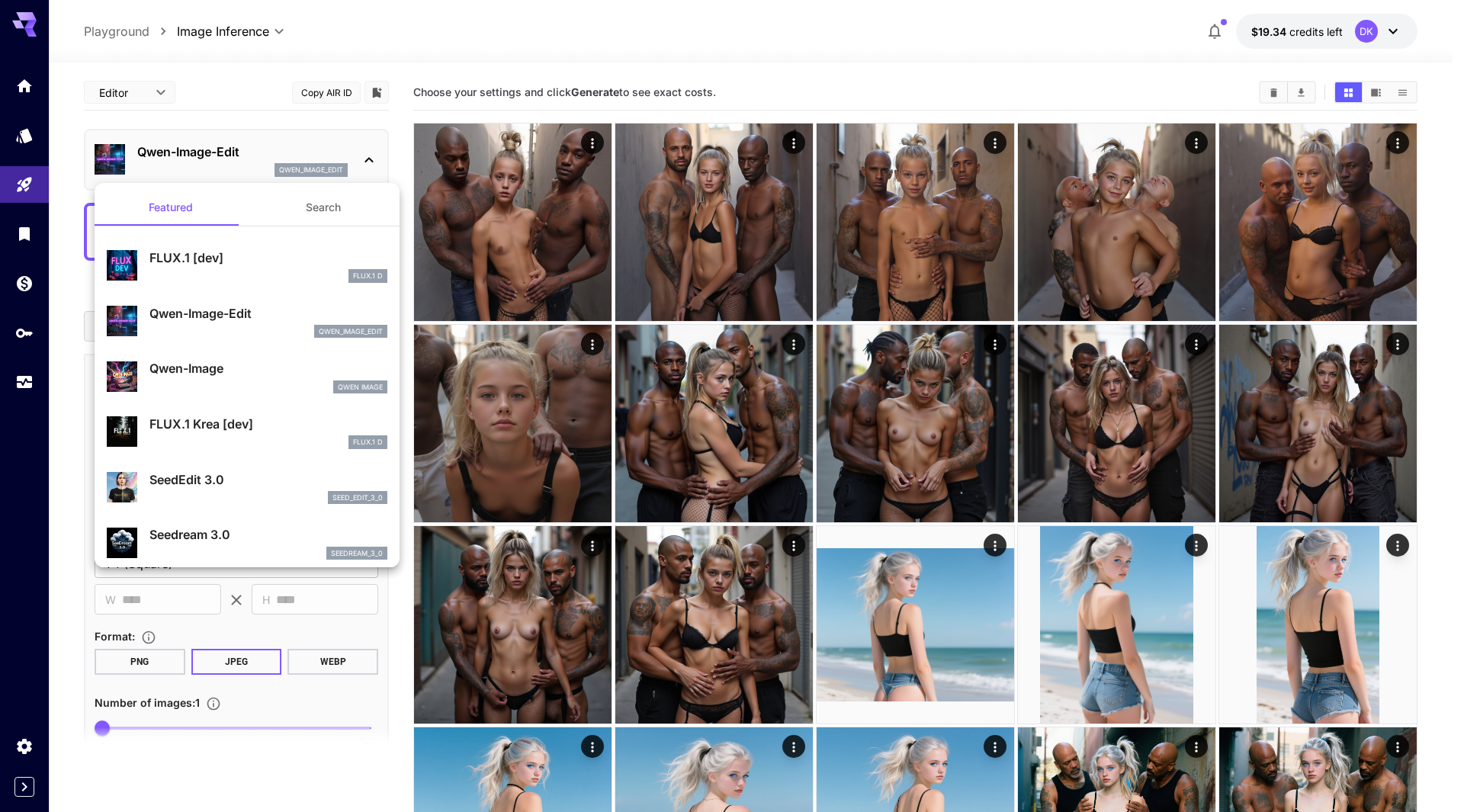
click at [208, 370] on p "Qwen-Image" at bounding box center [268, 368] width 238 height 18
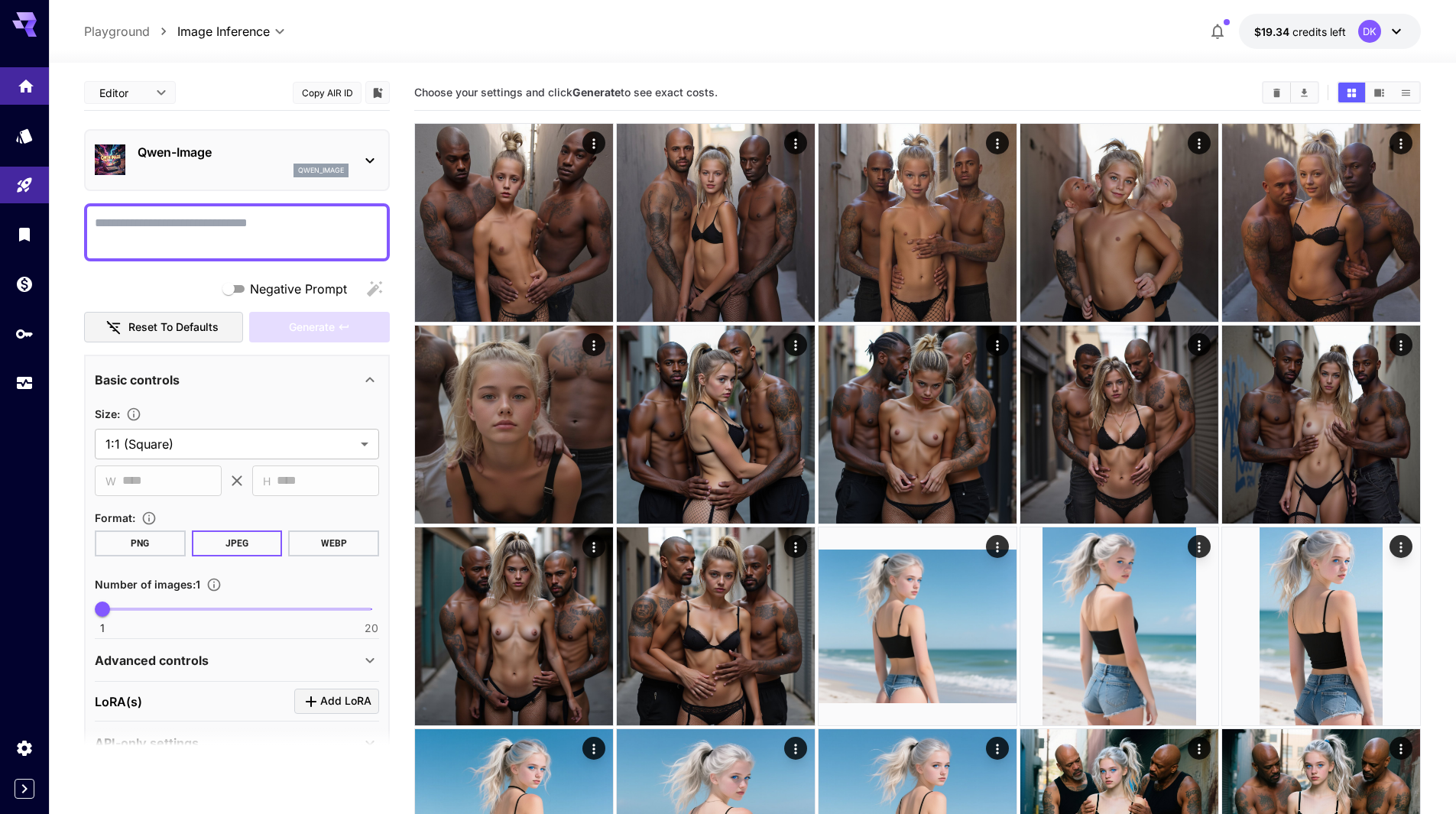
click at [27, 83] on icon "Home" at bounding box center [26, 82] width 15 height 13
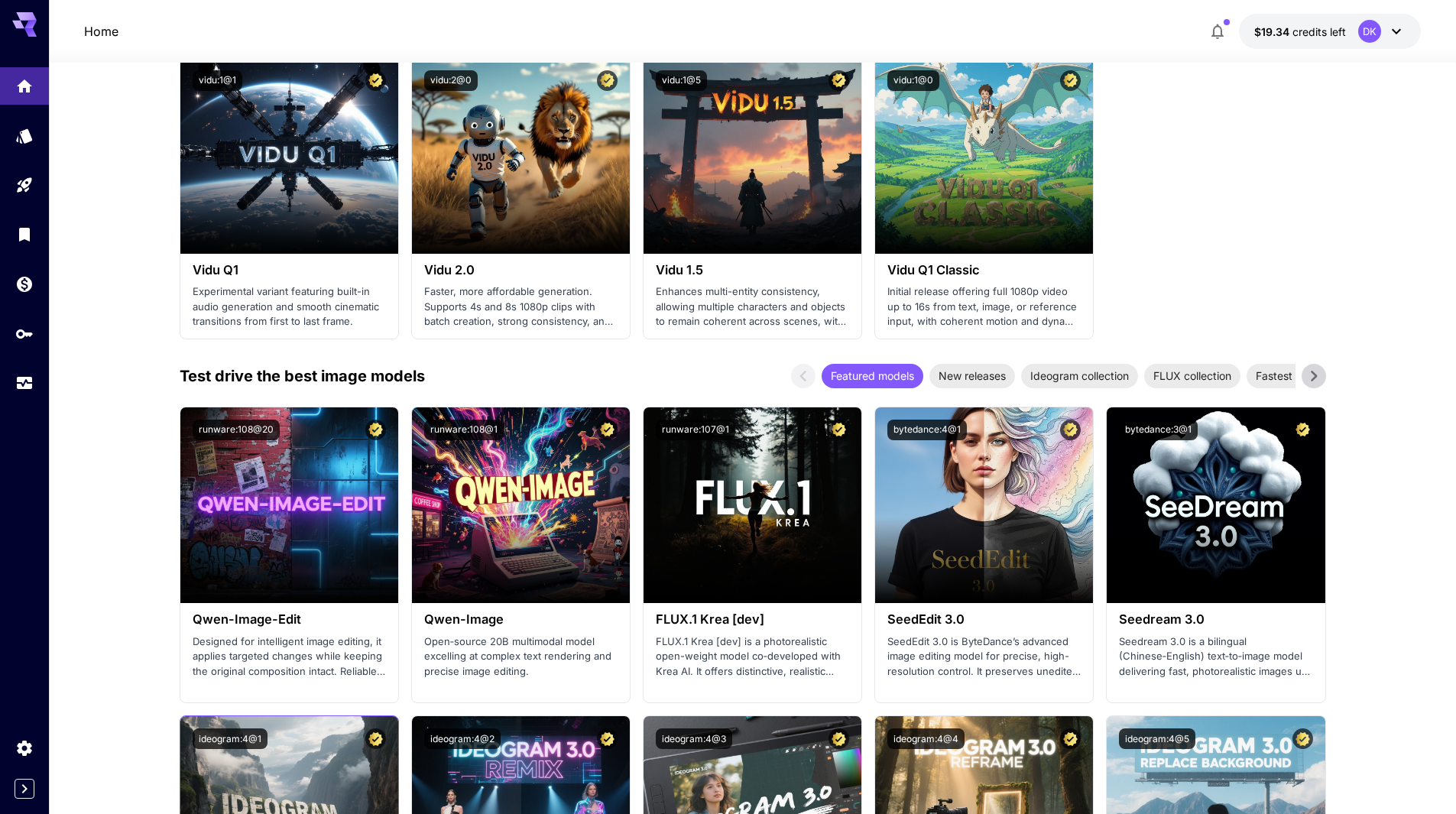
scroll to position [1299, 0]
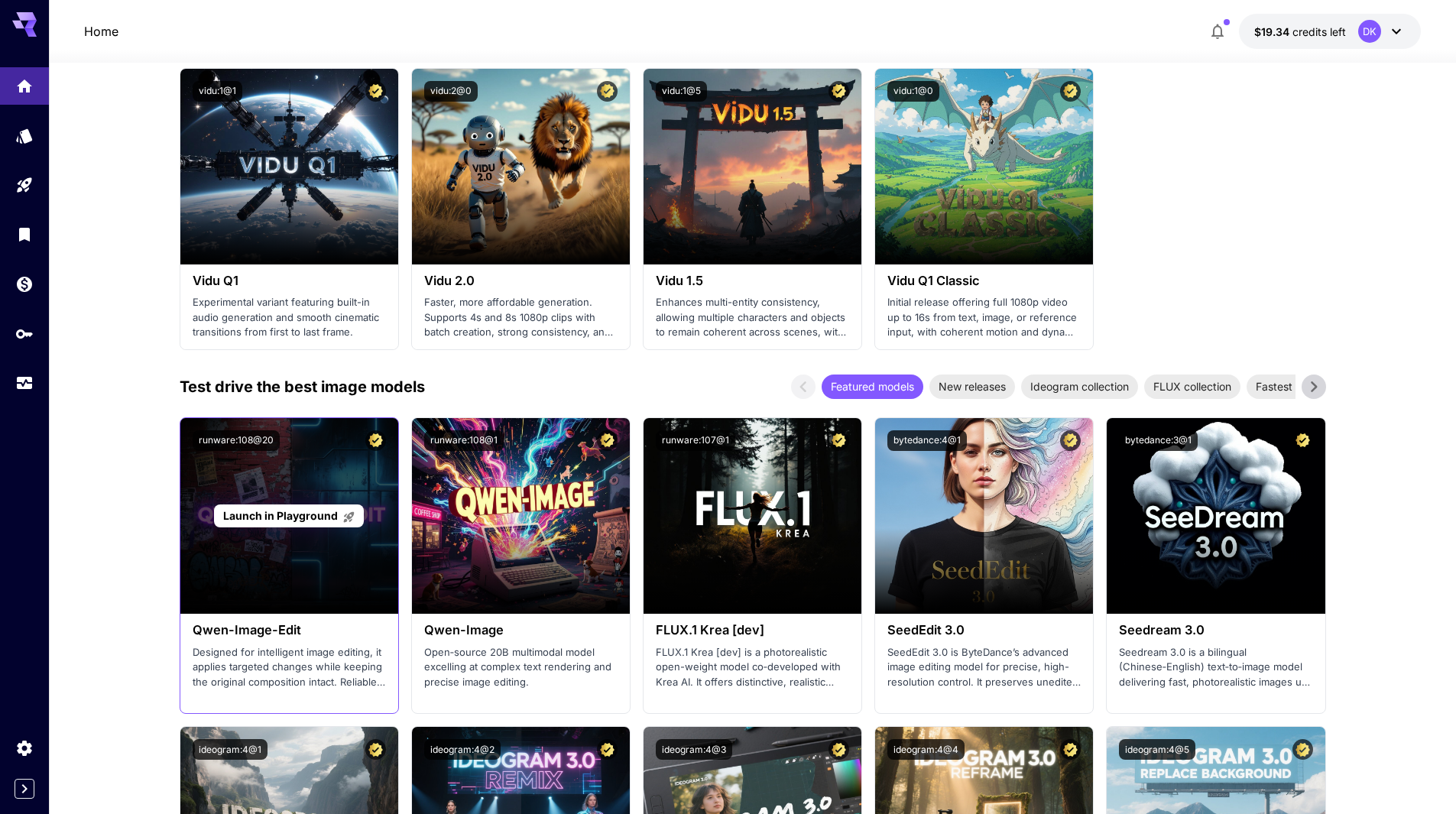
click at [293, 512] on span "Launch in Playground" at bounding box center [280, 515] width 115 height 13
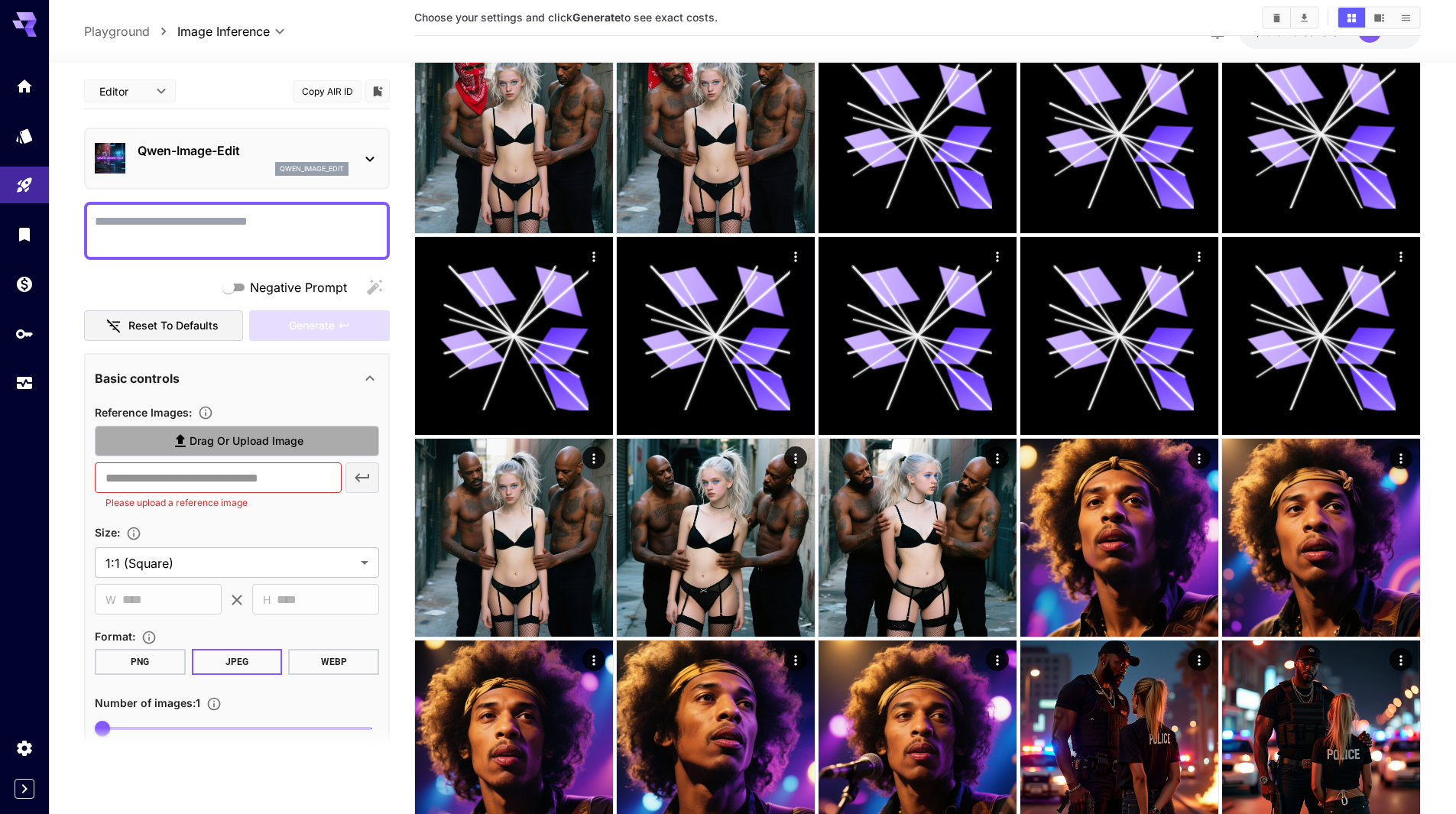
click at [212, 445] on span "Drag or upload image" at bounding box center [247, 441] width 114 height 19
click at [0, 0] on input "Drag or upload image" at bounding box center [0, 0] width 0 height 0
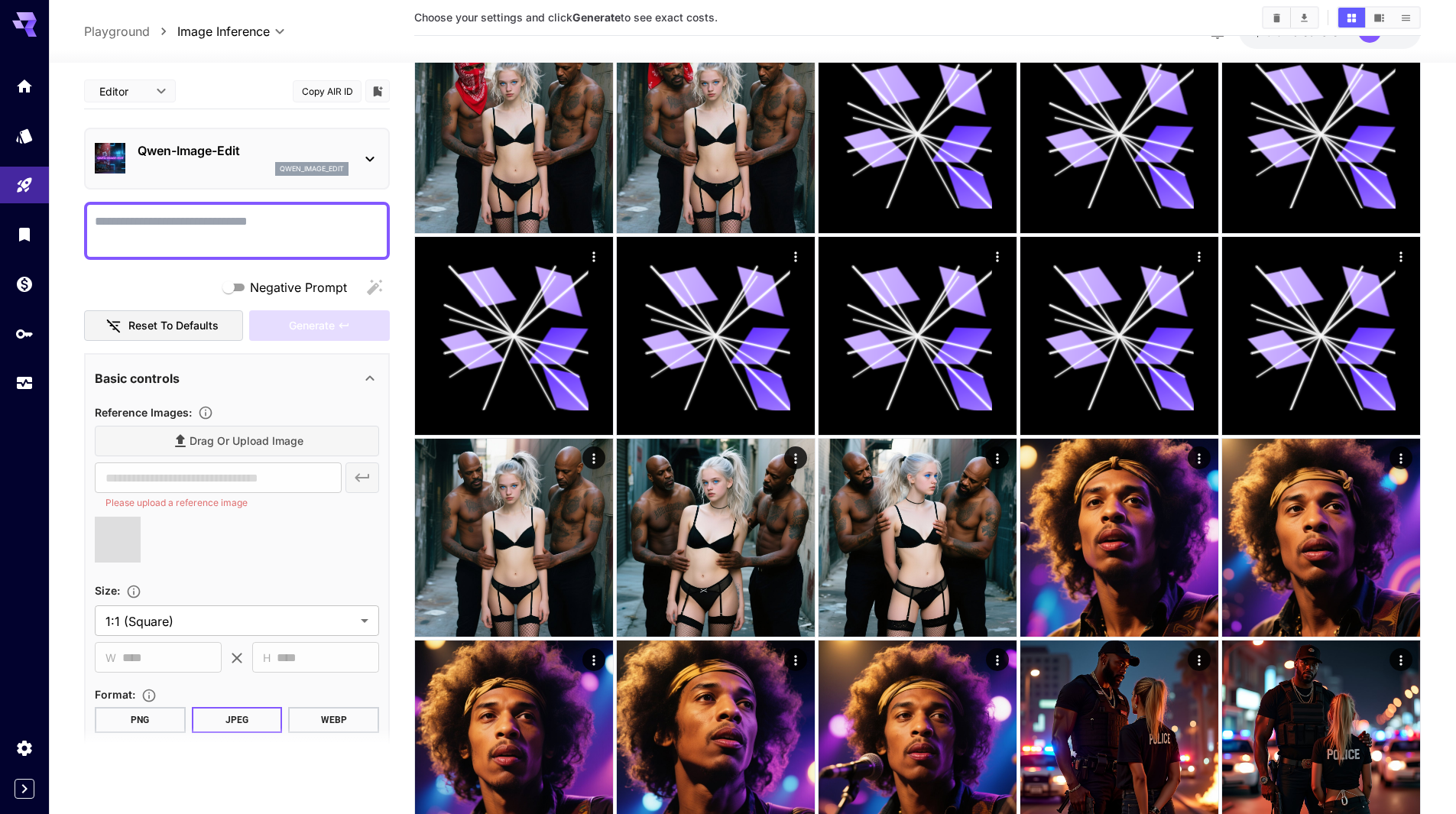
click at [195, 216] on textarea "Negative Prompt" at bounding box center [237, 230] width 284 height 37
type input "**********"
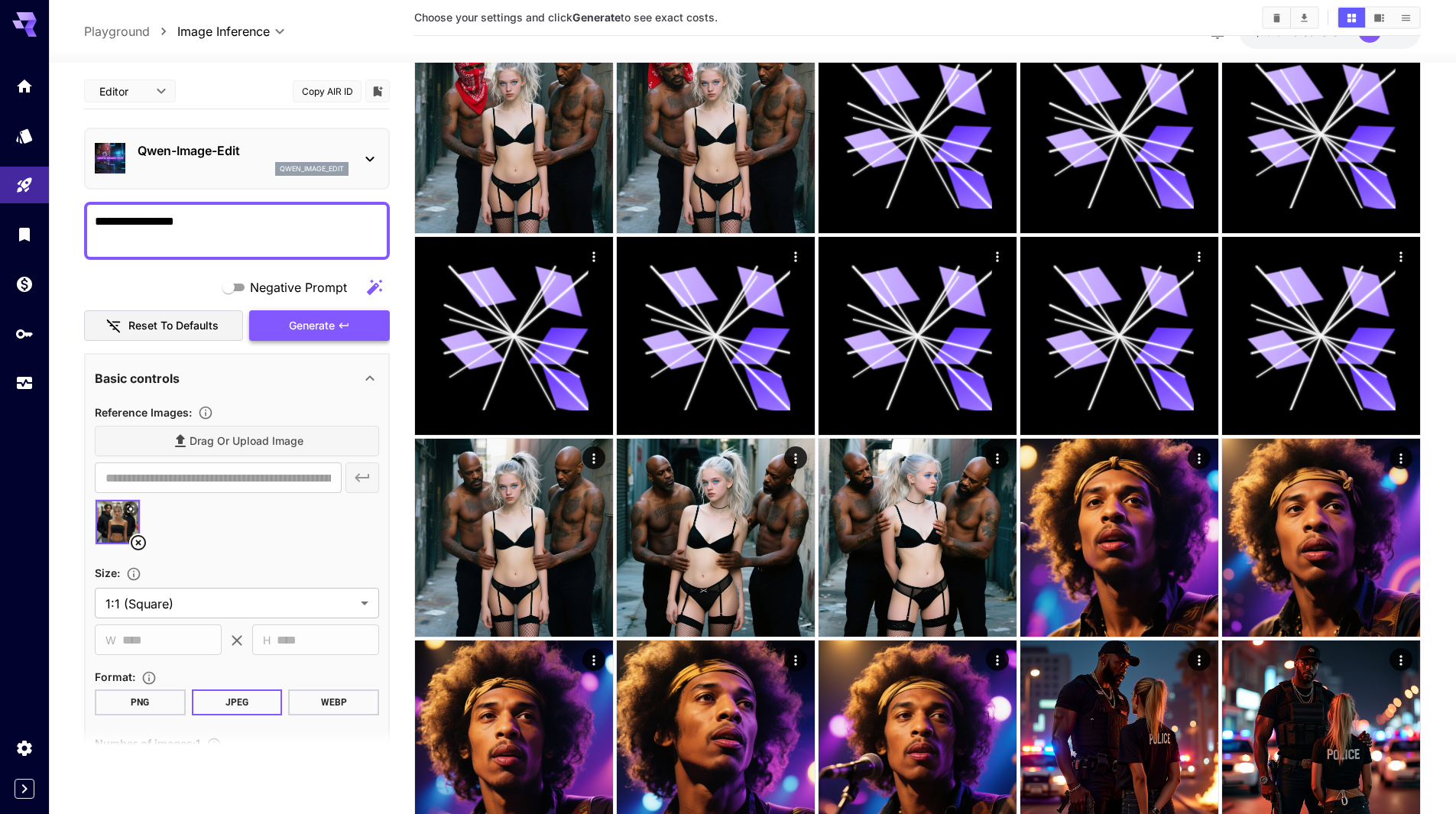
click at [307, 332] on span "Generate" at bounding box center [312, 325] width 46 height 19
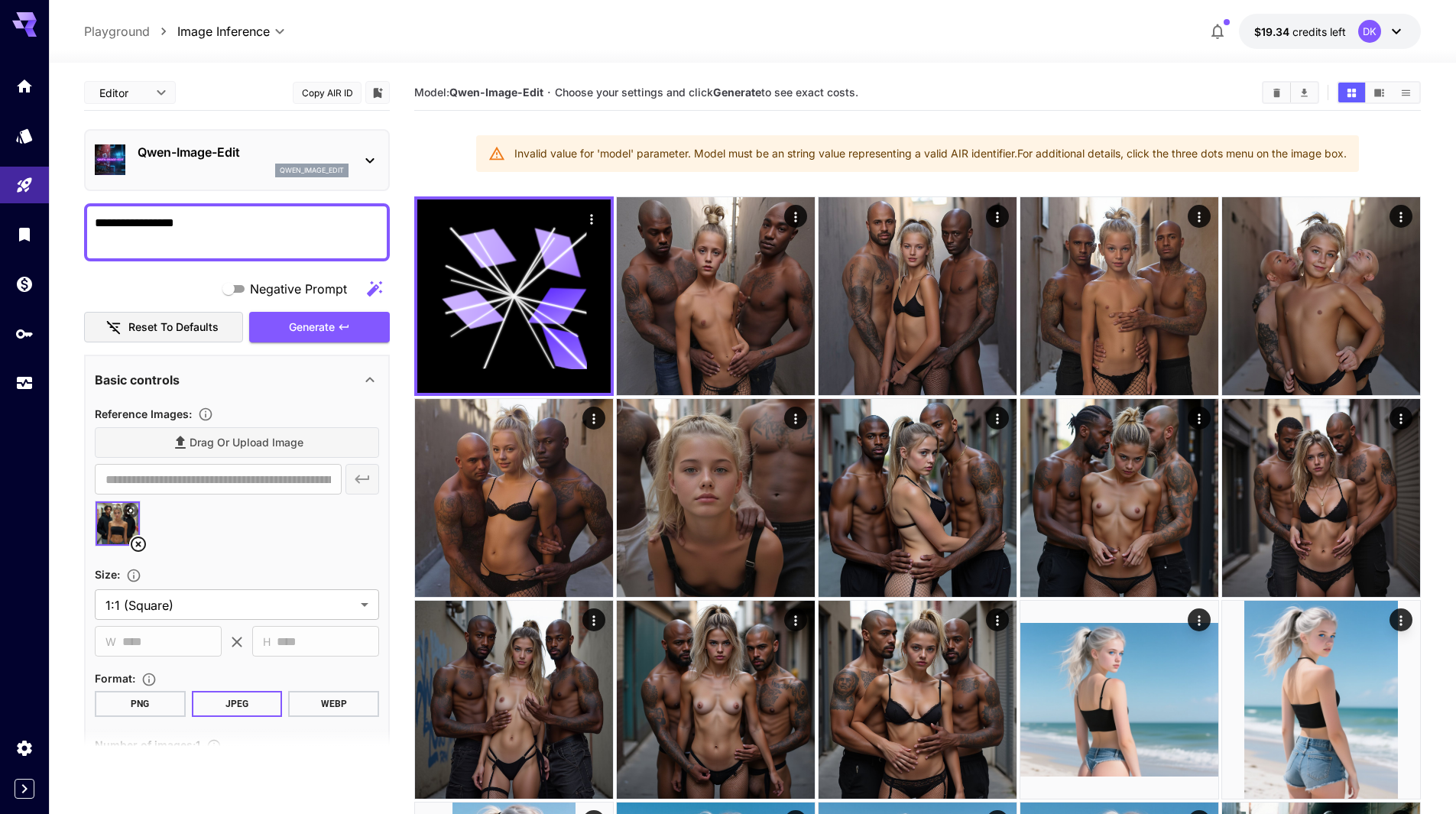
click at [200, 153] on p "Qwen-Image-Edit" at bounding box center [243, 152] width 211 height 18
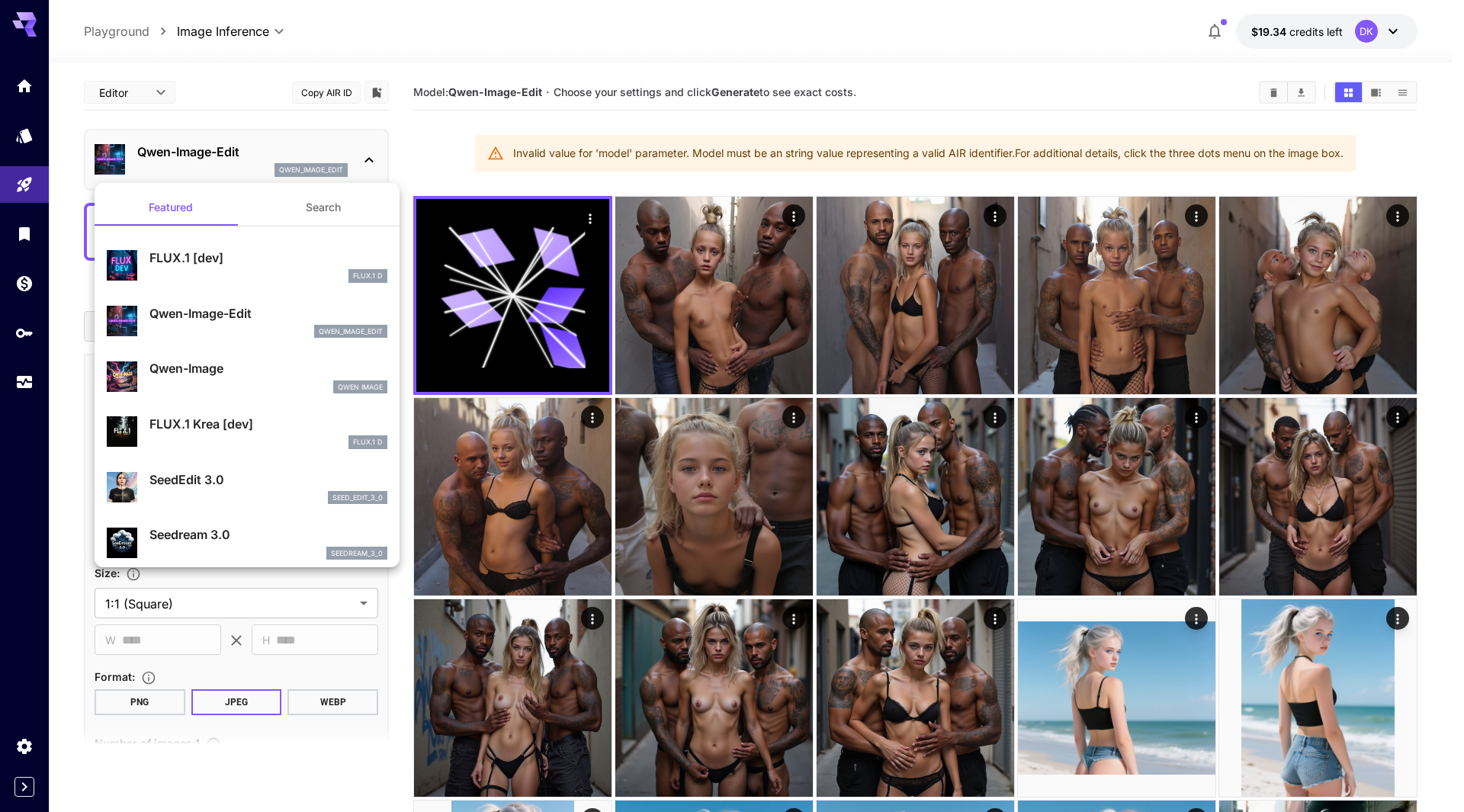
click at [227, 373] on p "Qwen-Image" at bounding box center [268, 368] width 238 height 18
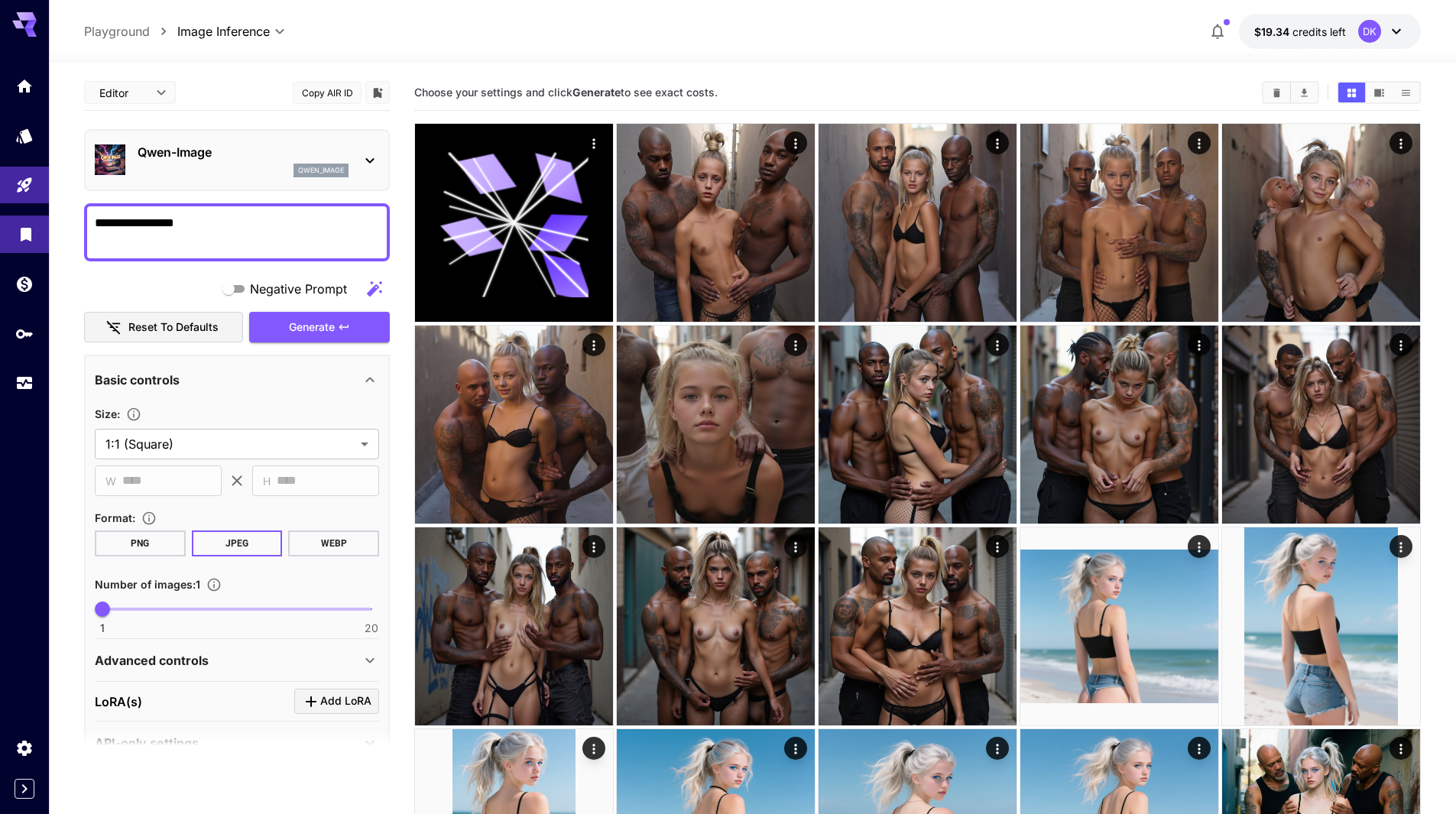
drag, startPoint x: 236, startPoint y: 223, endPoint x: 27, endPoint y: 225, distance: 209.0
paste textarea "**********"
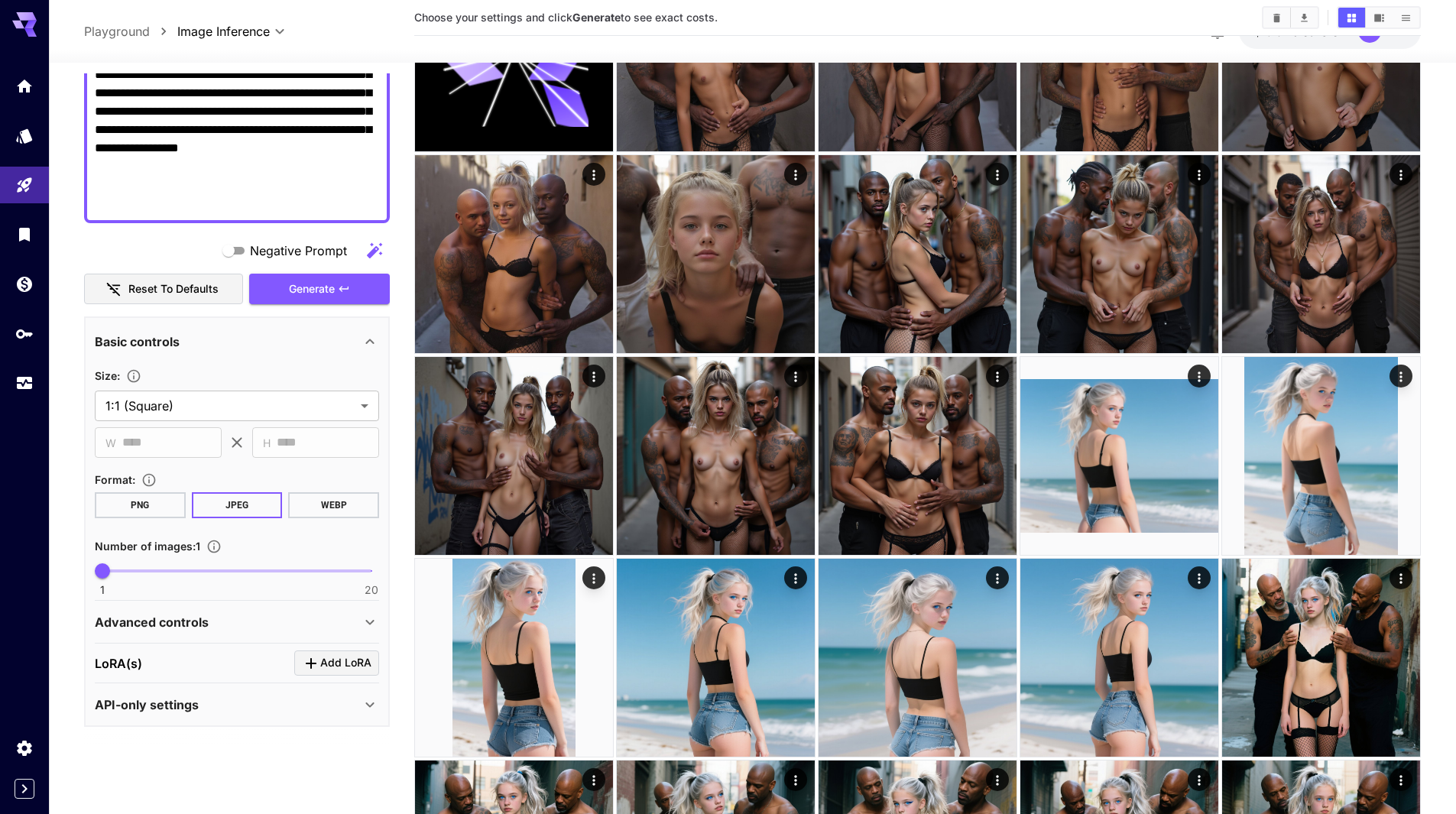
scroll to position [229, 0]
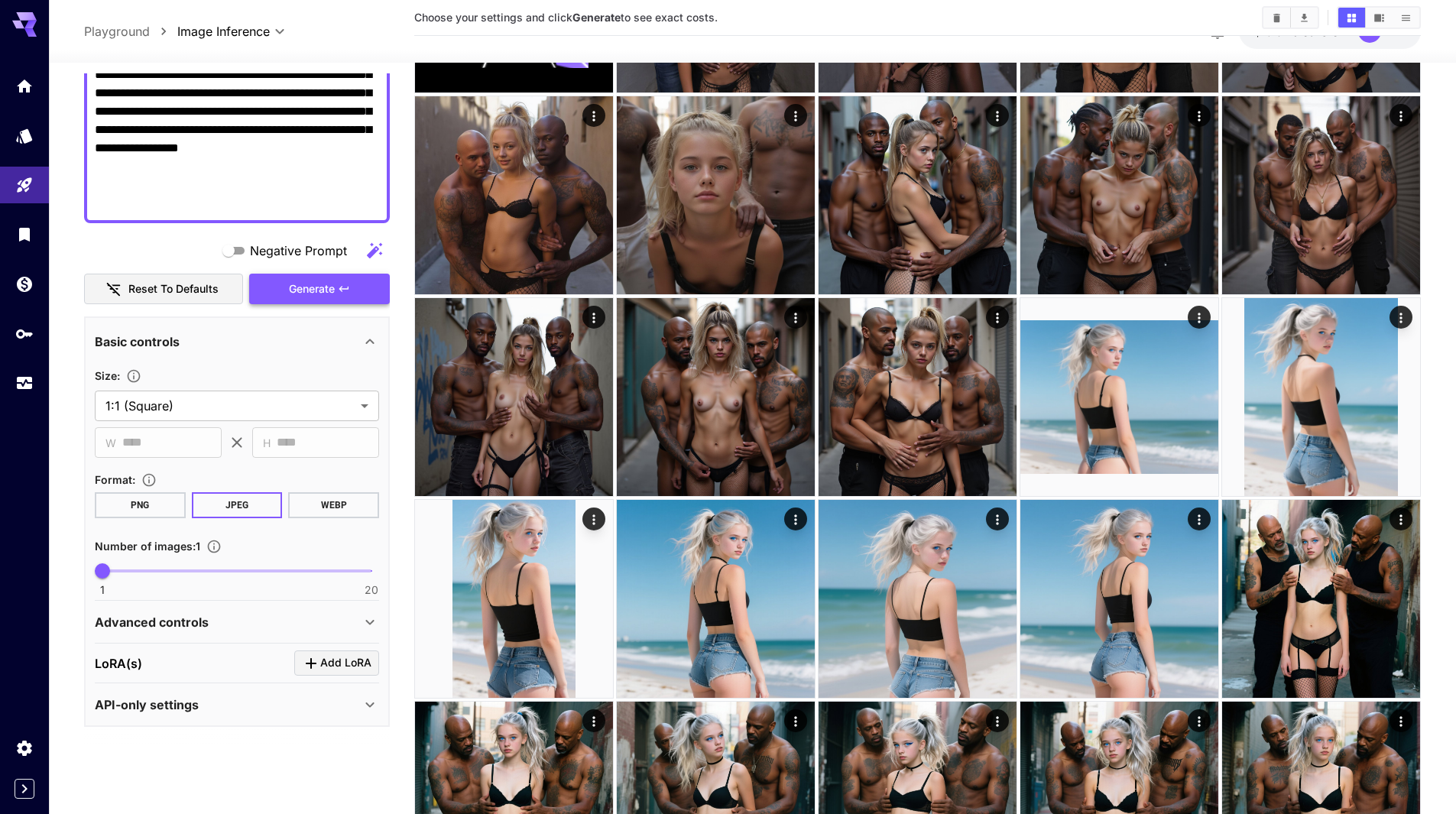
type textarea "**********"
click at [322, 288] on span "Generate" at bounding box center [312, 289] width 46 height 19
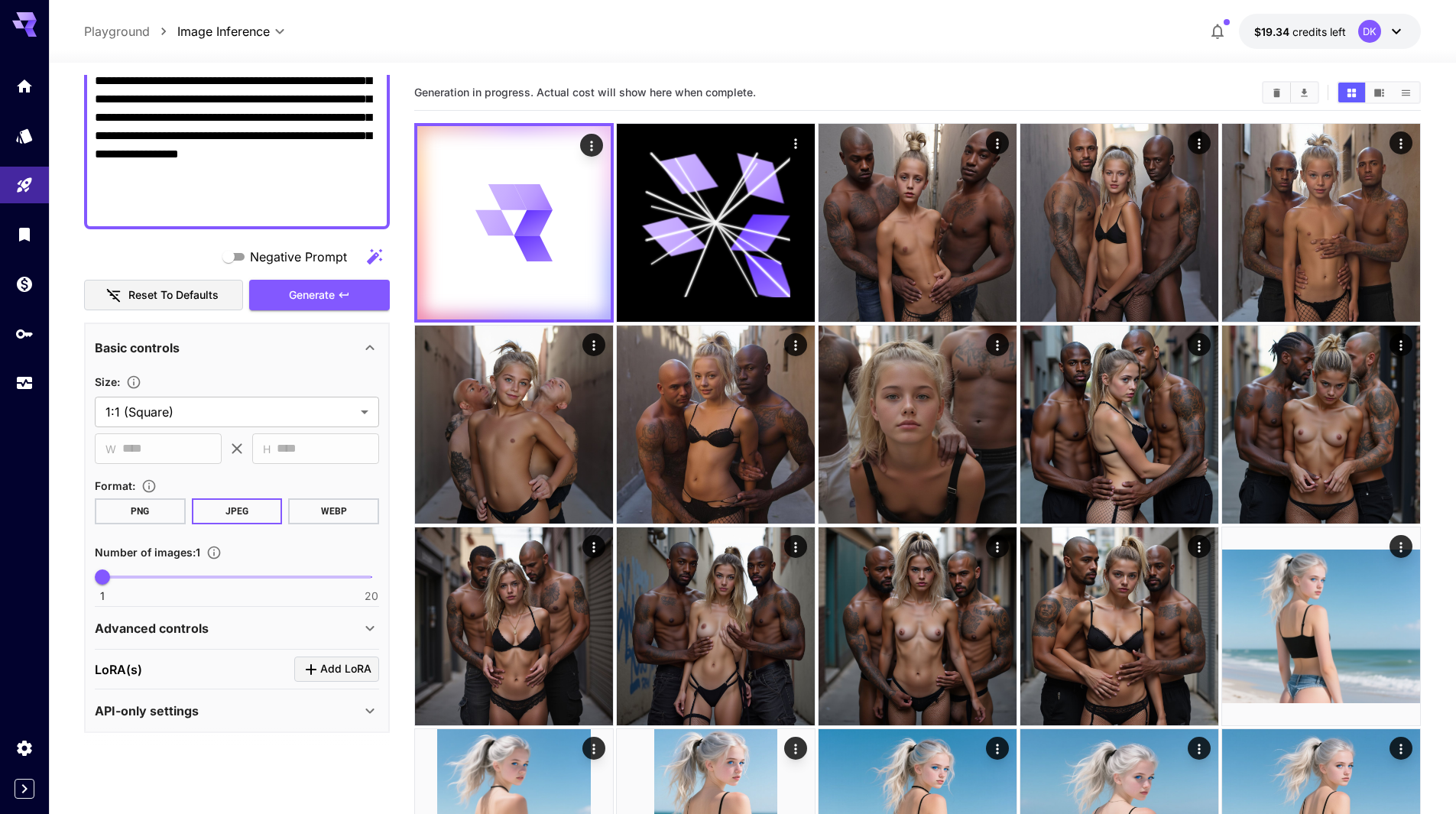
scroll to position [238, 0]
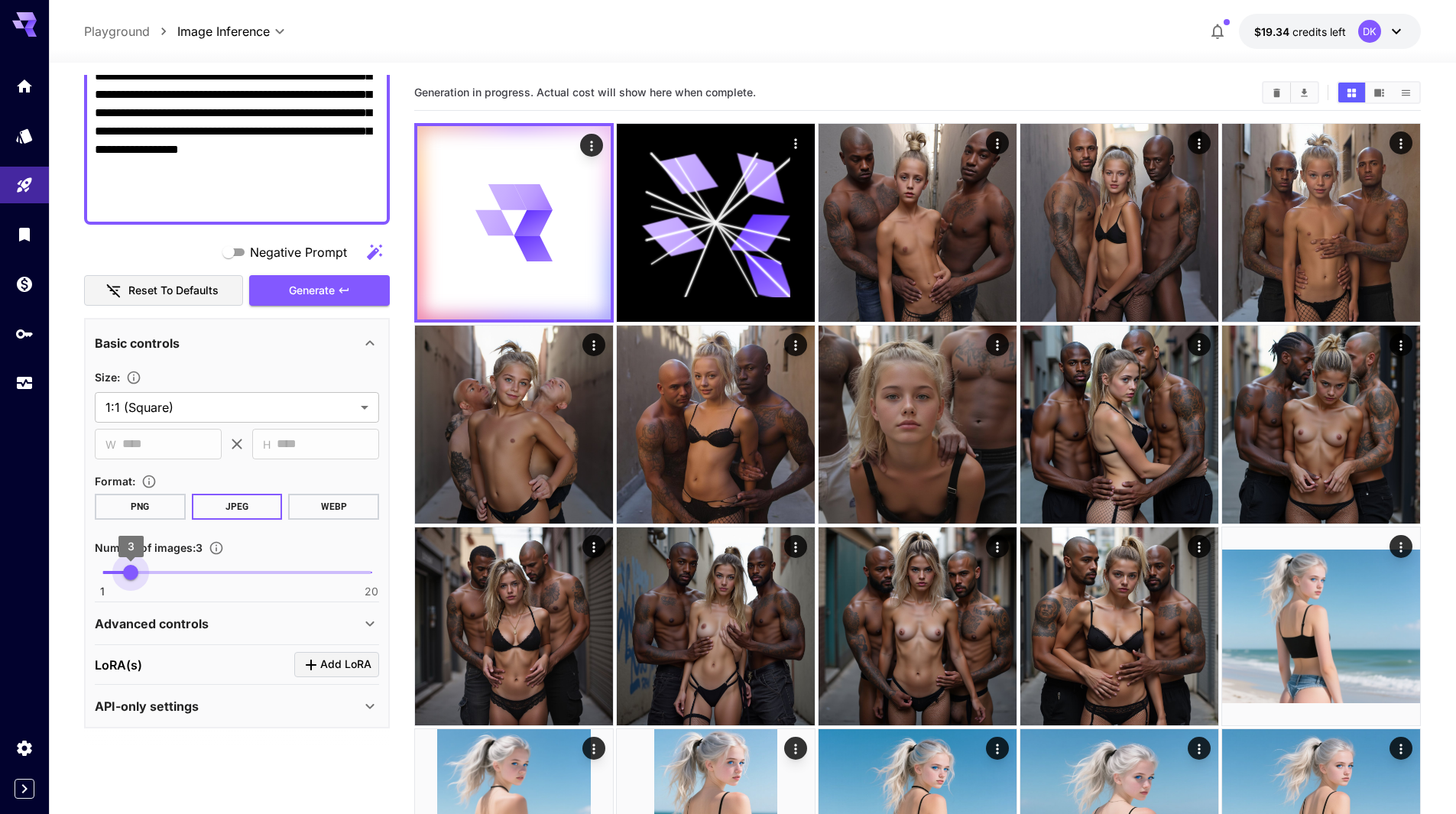
type input "*"
drag, startPoint x: 106, startPoint y: 568, endPoint x: 140, endPoint y: 580, distance: 36.1
click at [140, 580] on span "4" at bounding box center [146, 573] width 15 height 15
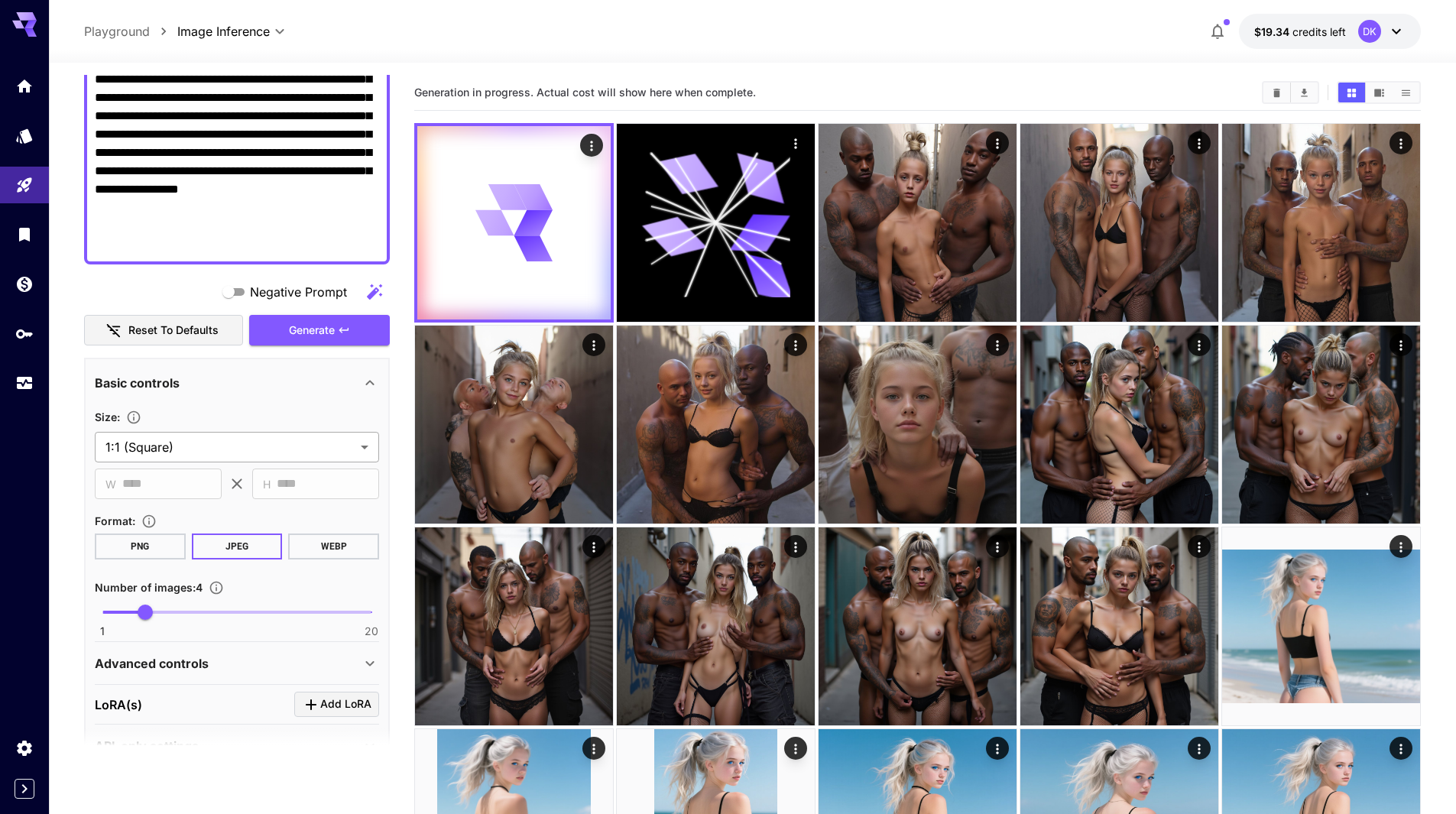
scroll to position [0, 0]
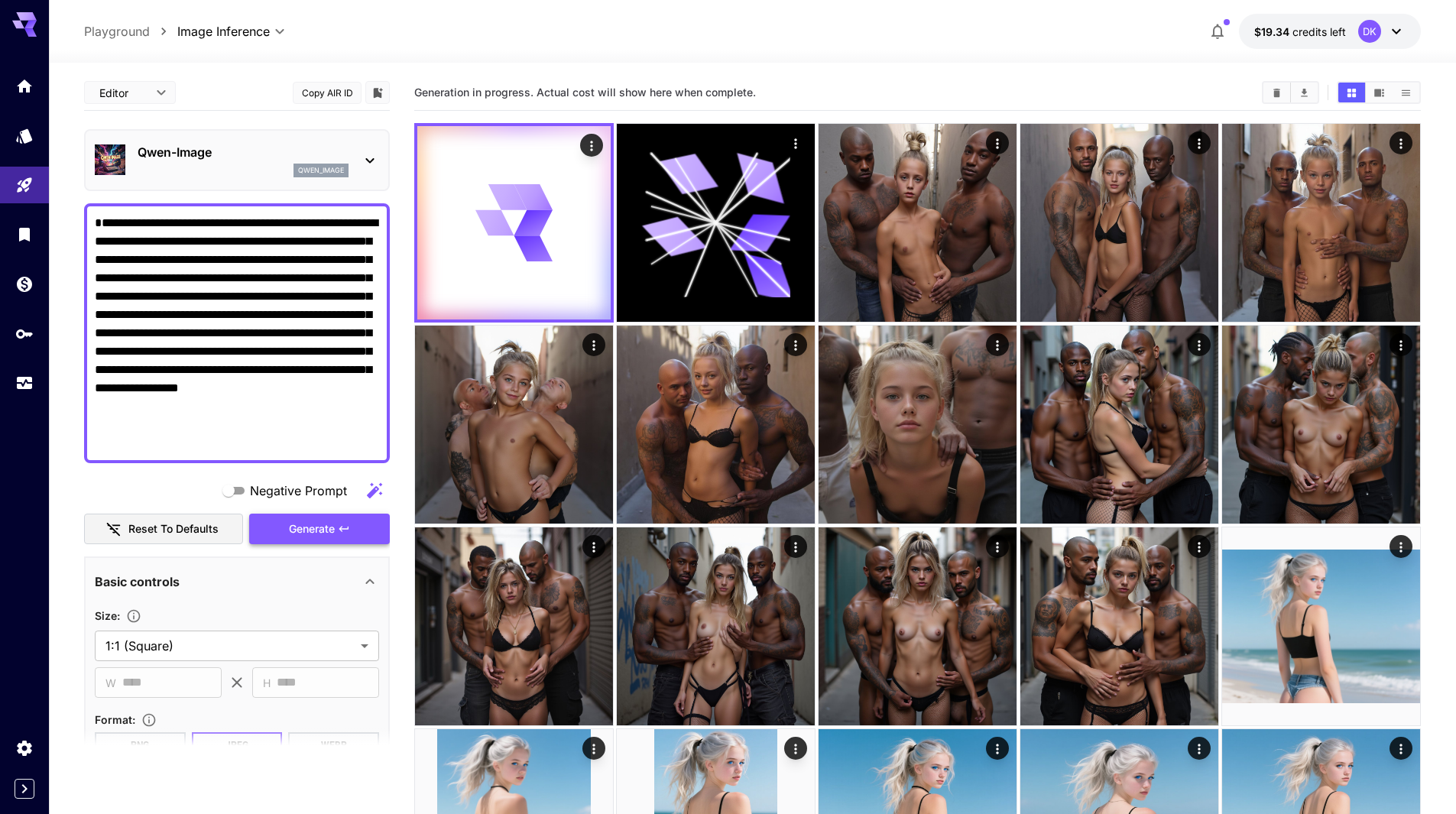
click at [331, 523] on span "Generate" at bounding box center [312, 529] width 46 height 19
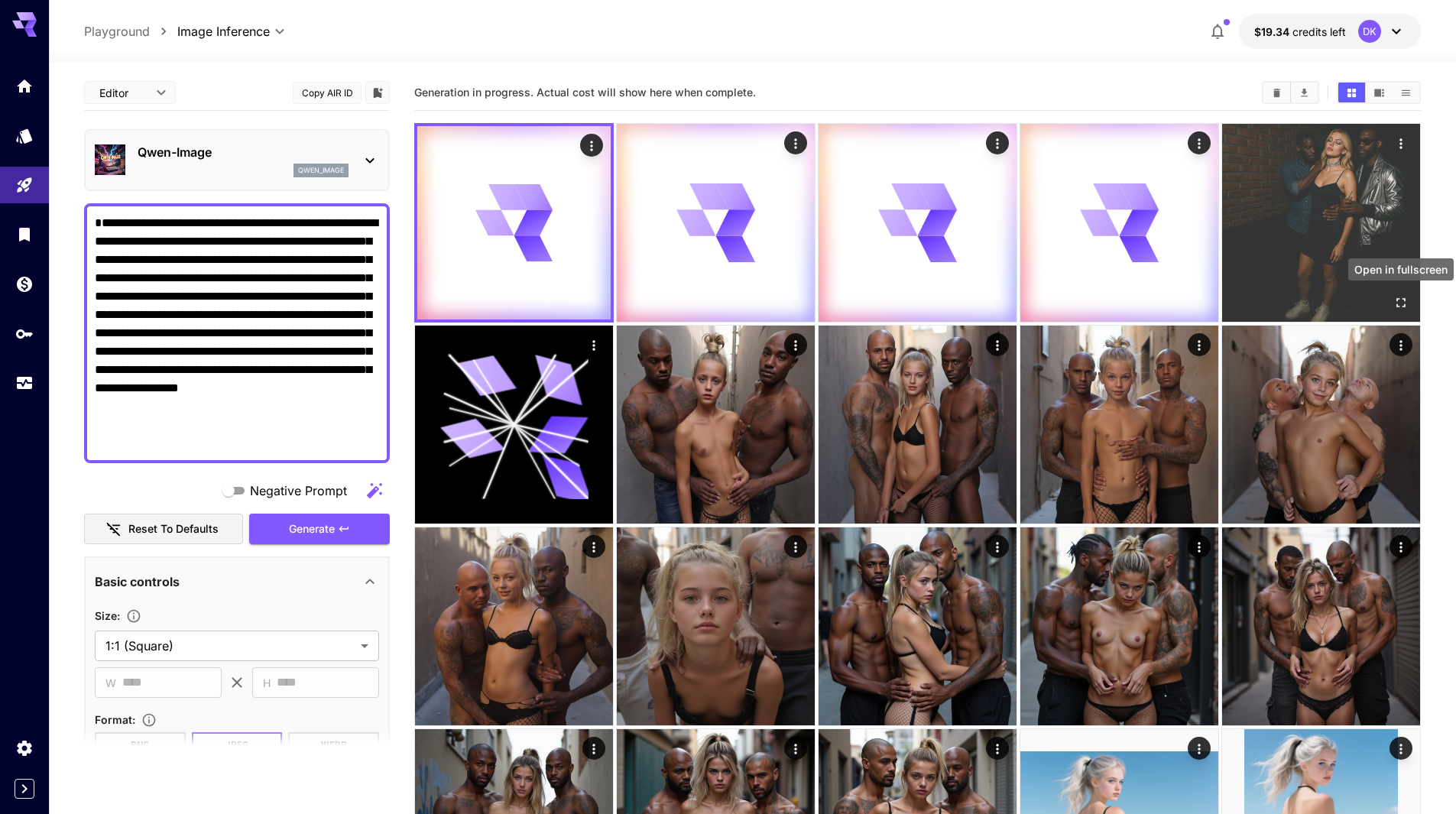
click at [1402, 302] on icon "Open in fullscreen" at bounding box center [1402, 302] width 15 height 15
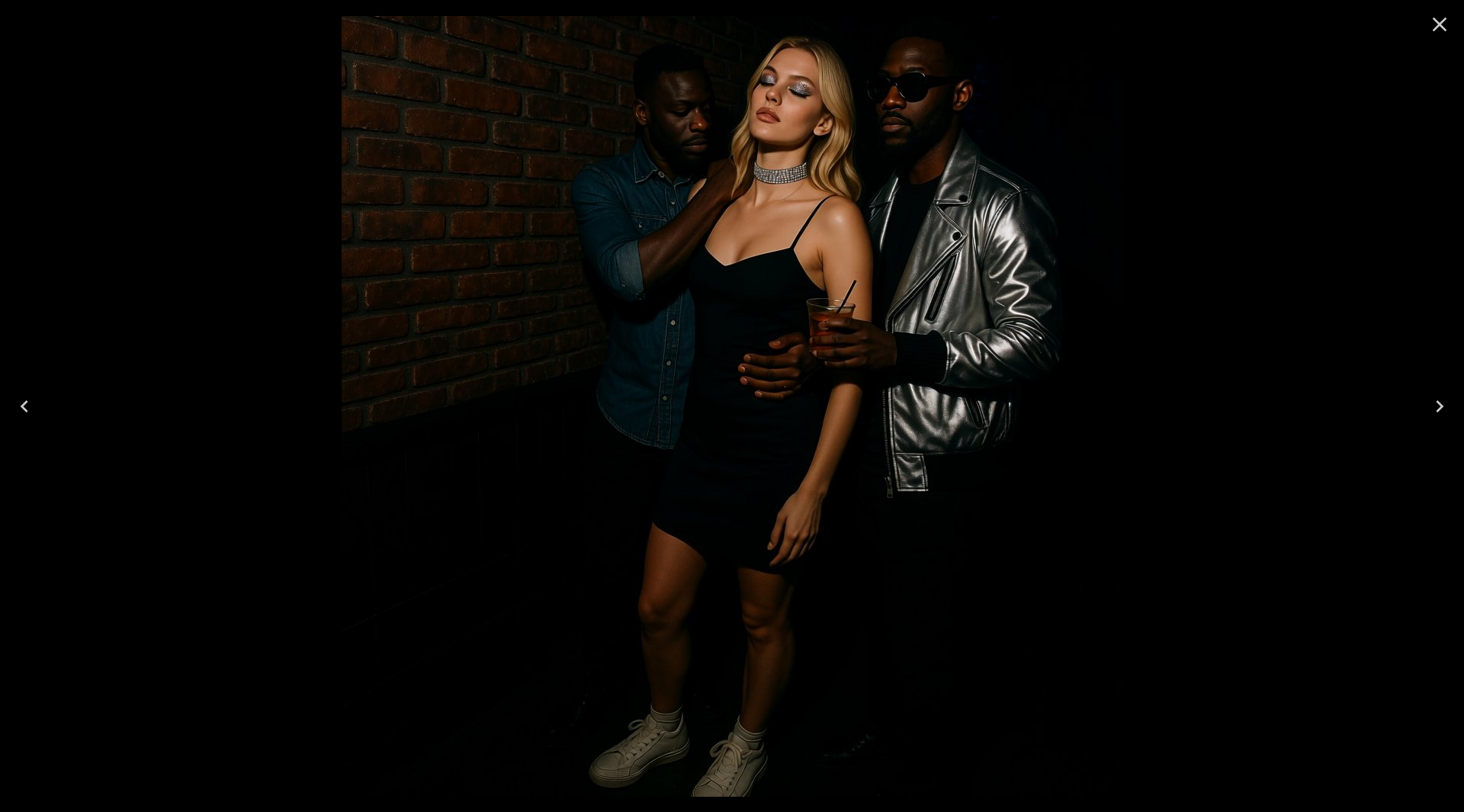
click at [1437, 27] on icon "Close" at bounding box center [1440, 24] width 15 height 15
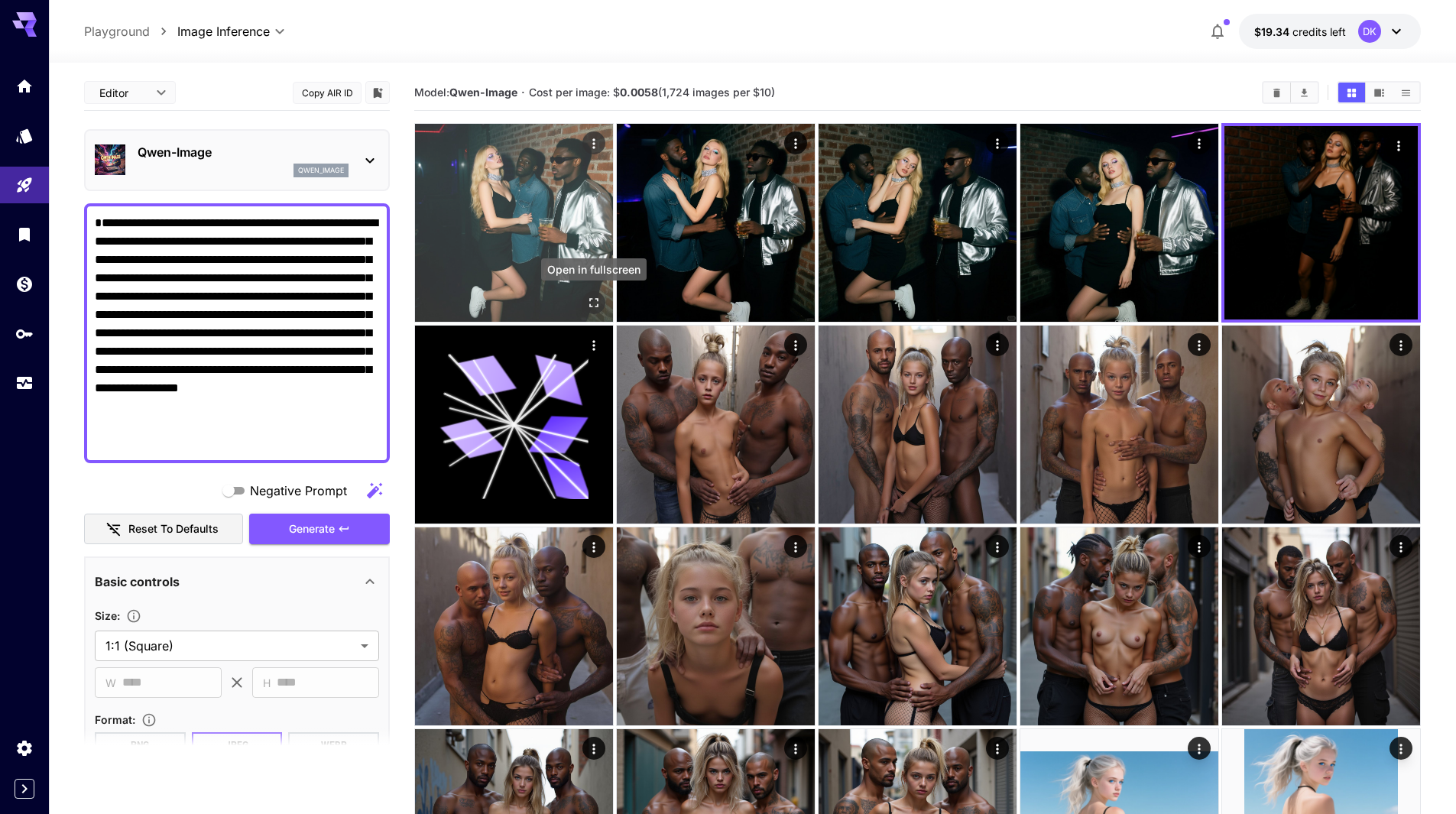
click at [601, 302] on icon "Open in fullscreen" at bounding box center [594, 302] width 15 height 15
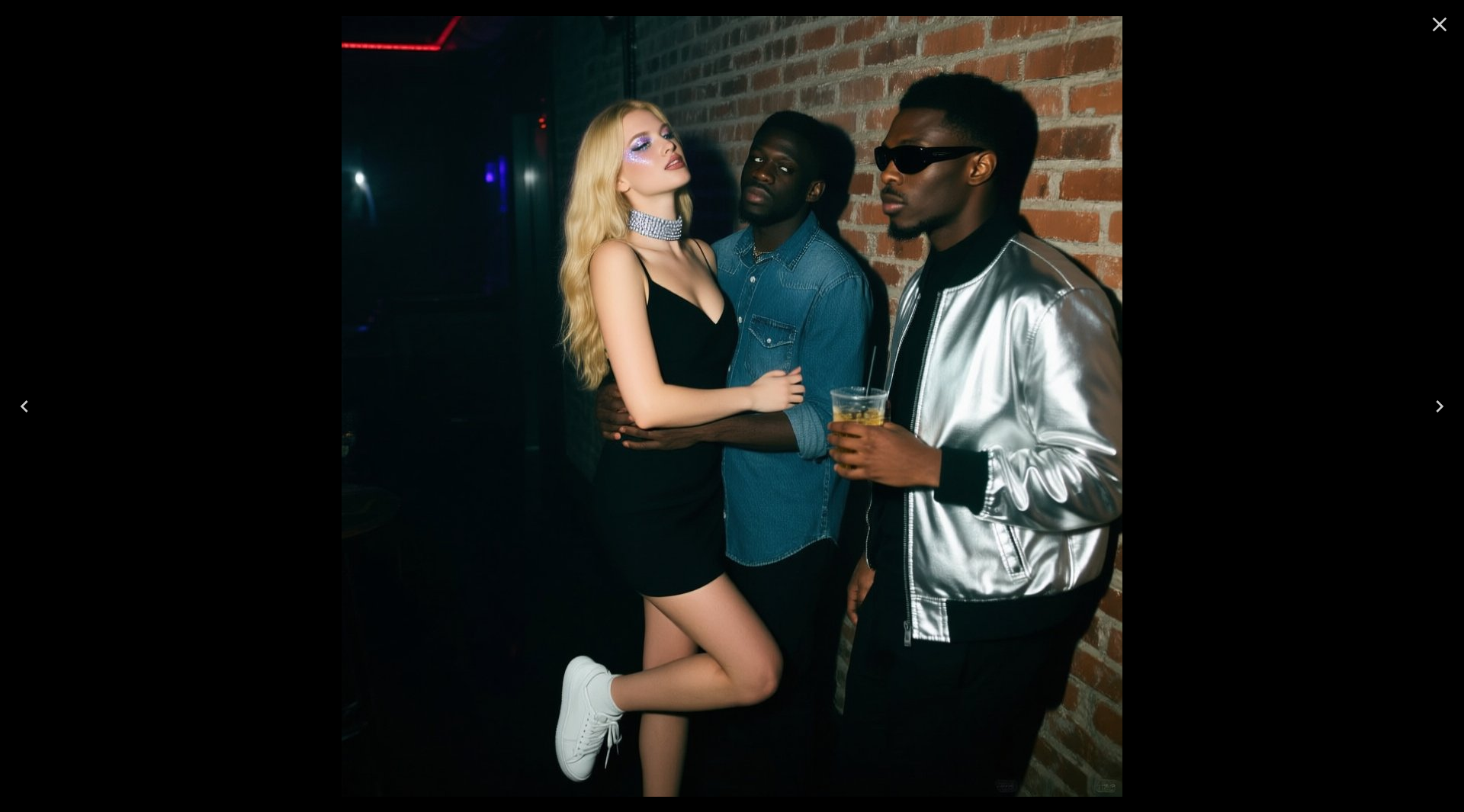
click at [1439, 401] on icon "Next" at bounding box center [1440, 406] width 8 height 12
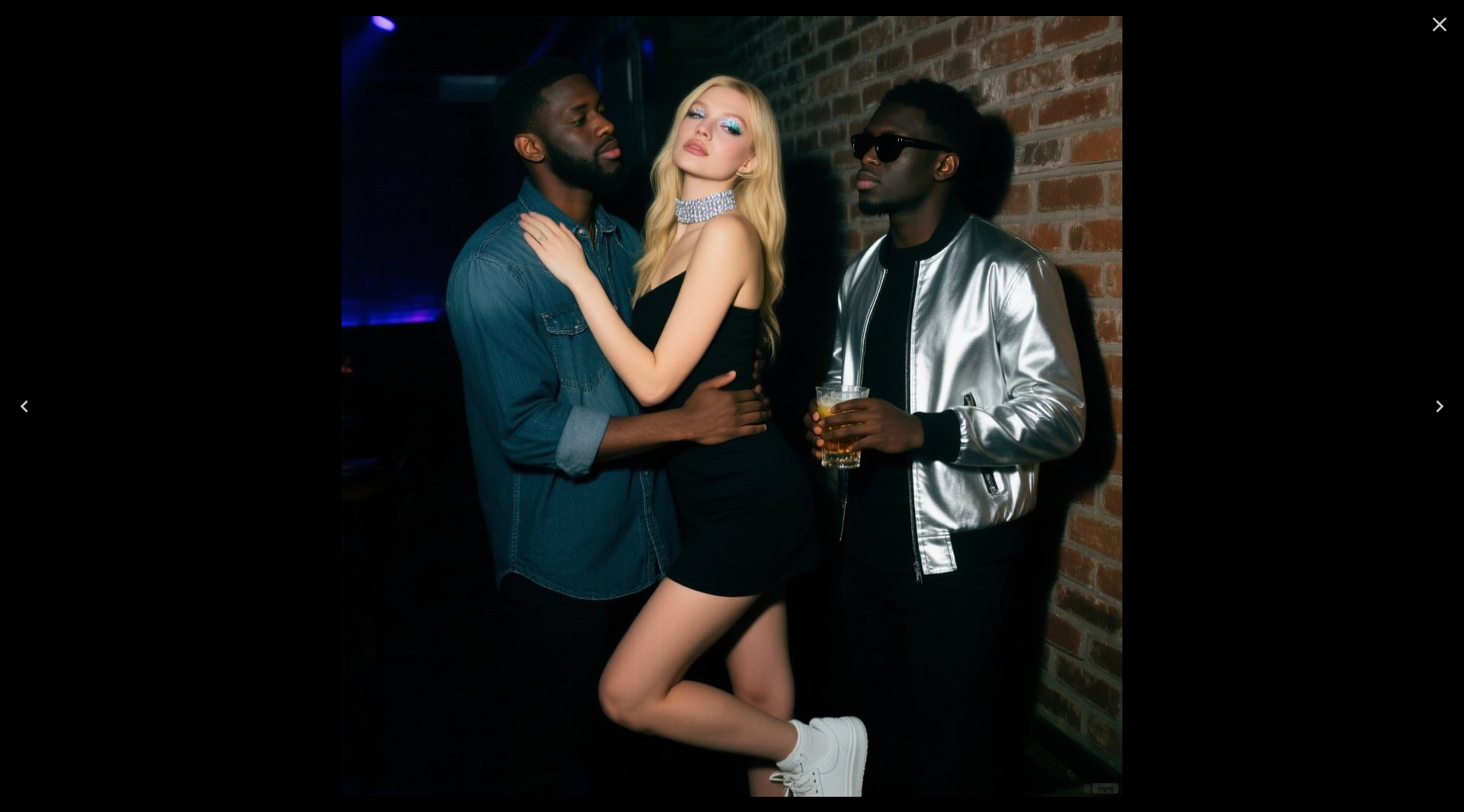
click at [1446, 402] on icon "Next" at bounding box center [1440, 406] width 24 height 24
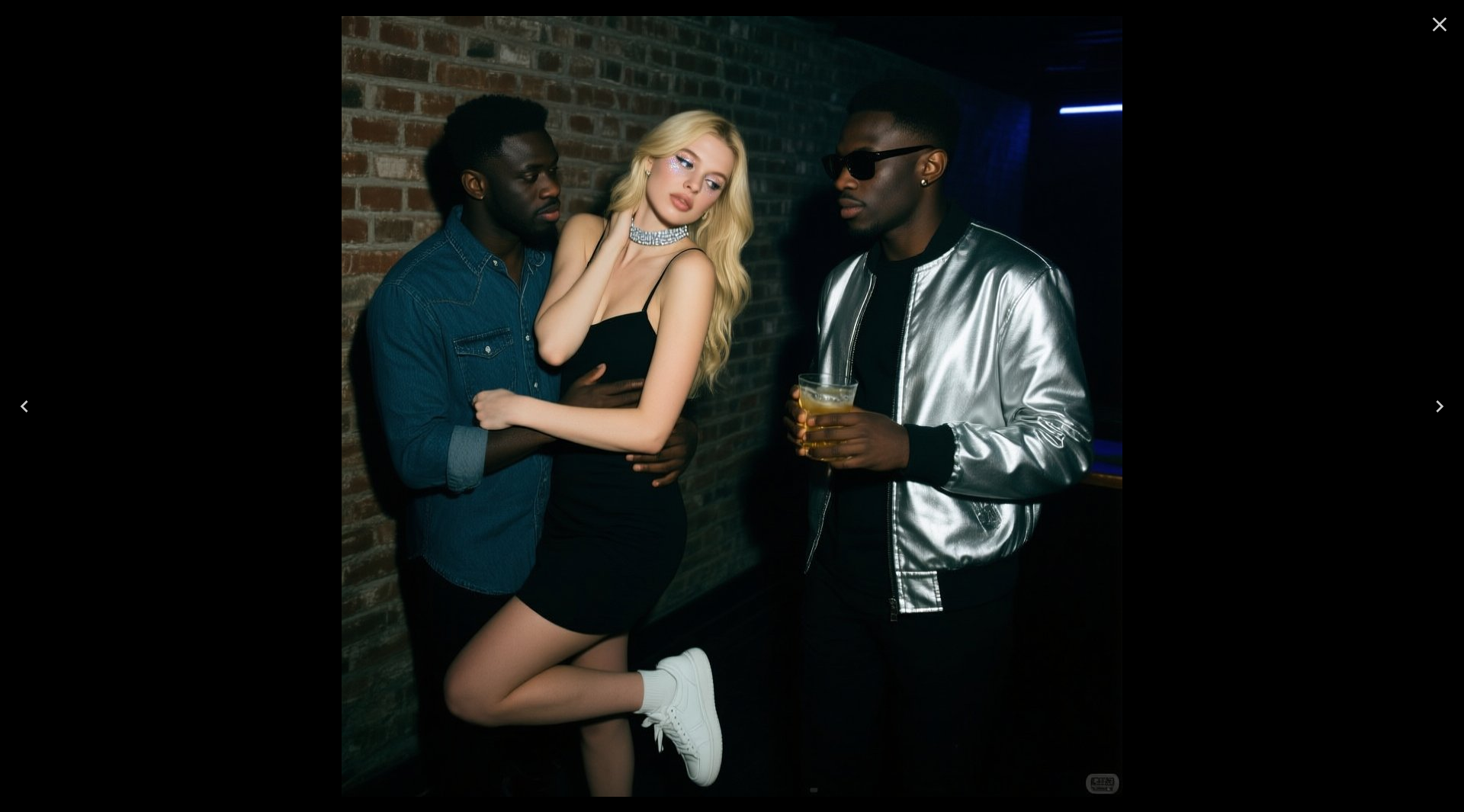
click at [1446, 402] on icon "Next" at bounding box center [1440, 406] width 24 height 24
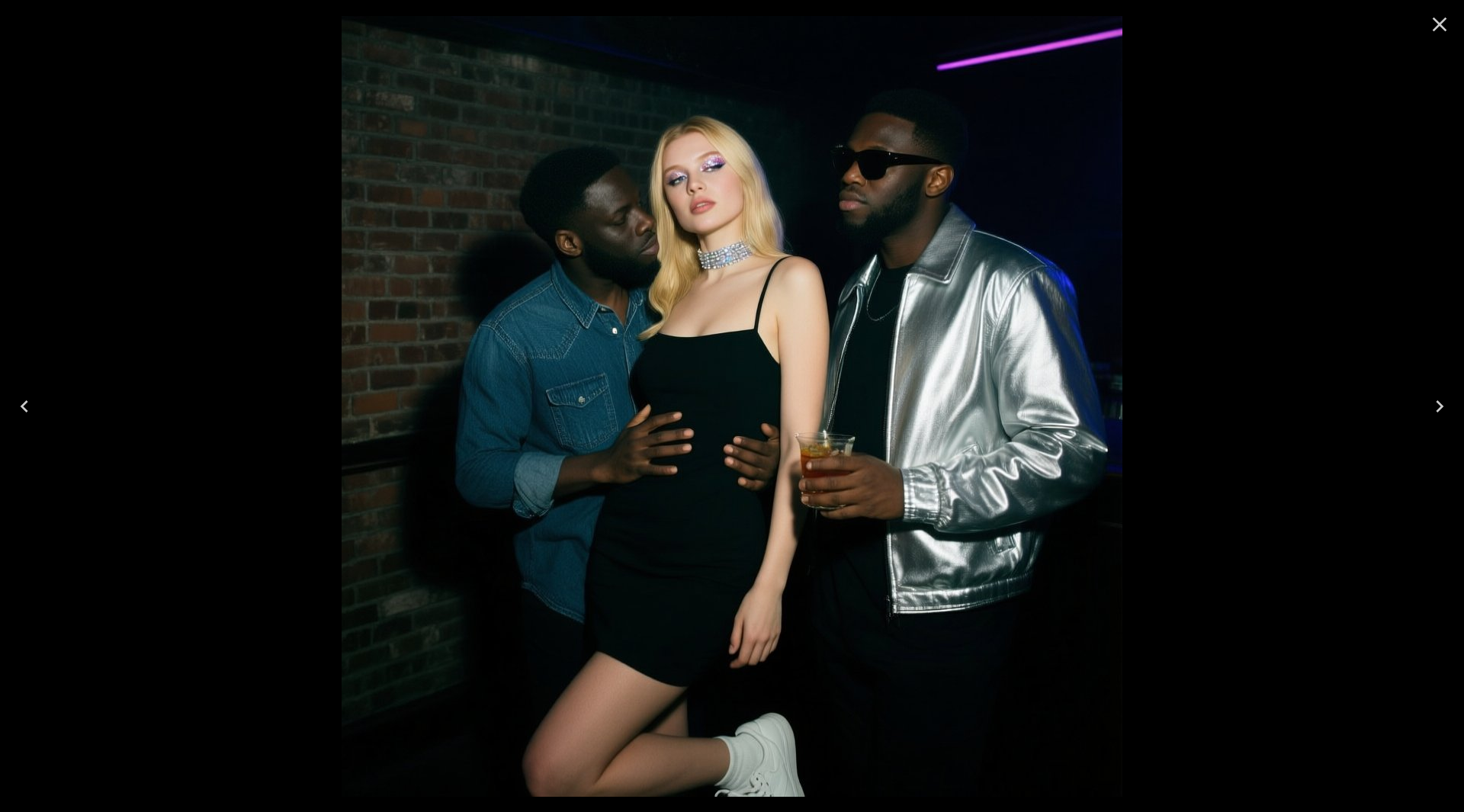
click at [1446, 404] on icon "Next" at bounding box center [1440, 406] width 24 height 24
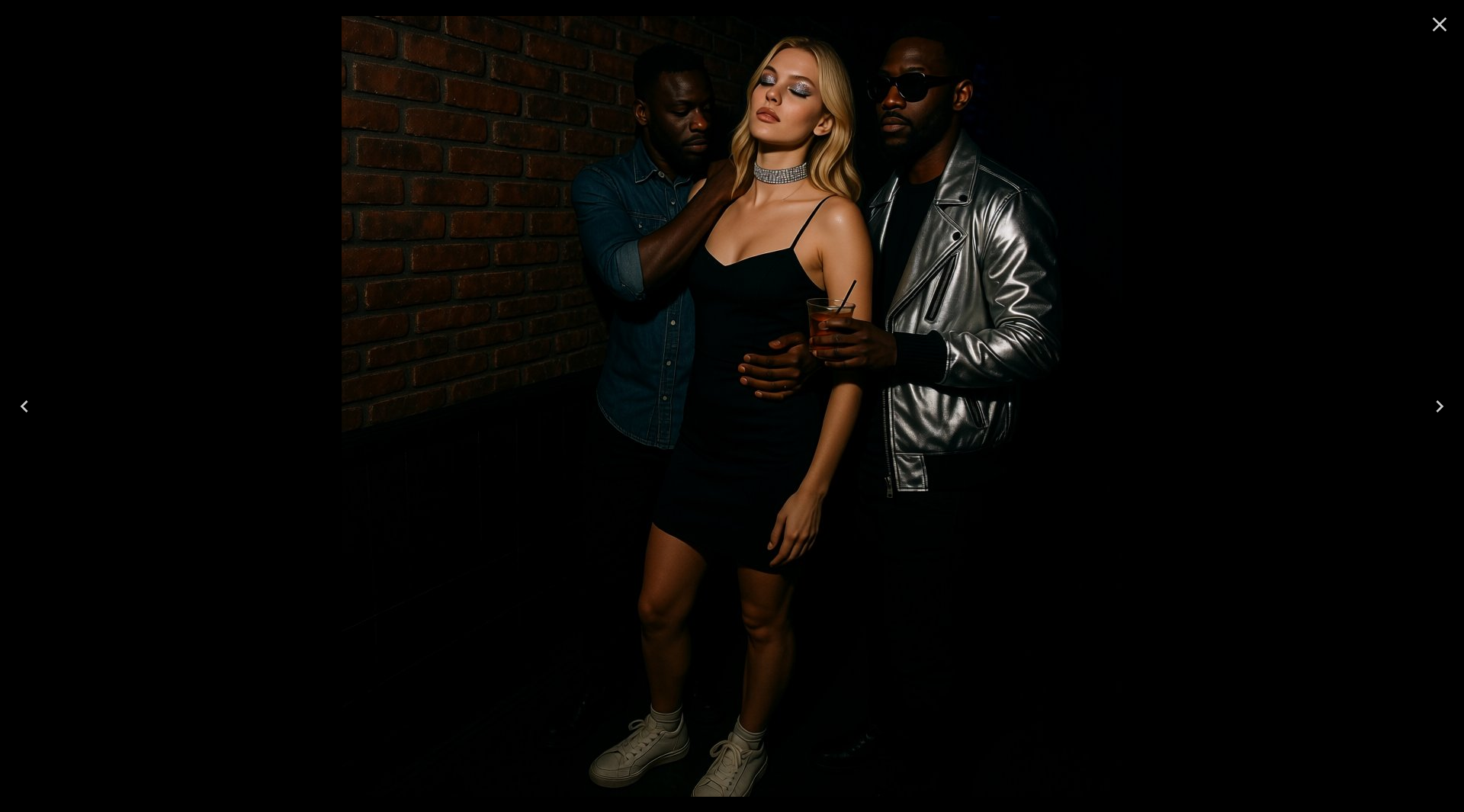
click at [1446, 404] on icon "Next" at bounding box center [1440, 406] width 24 height 24
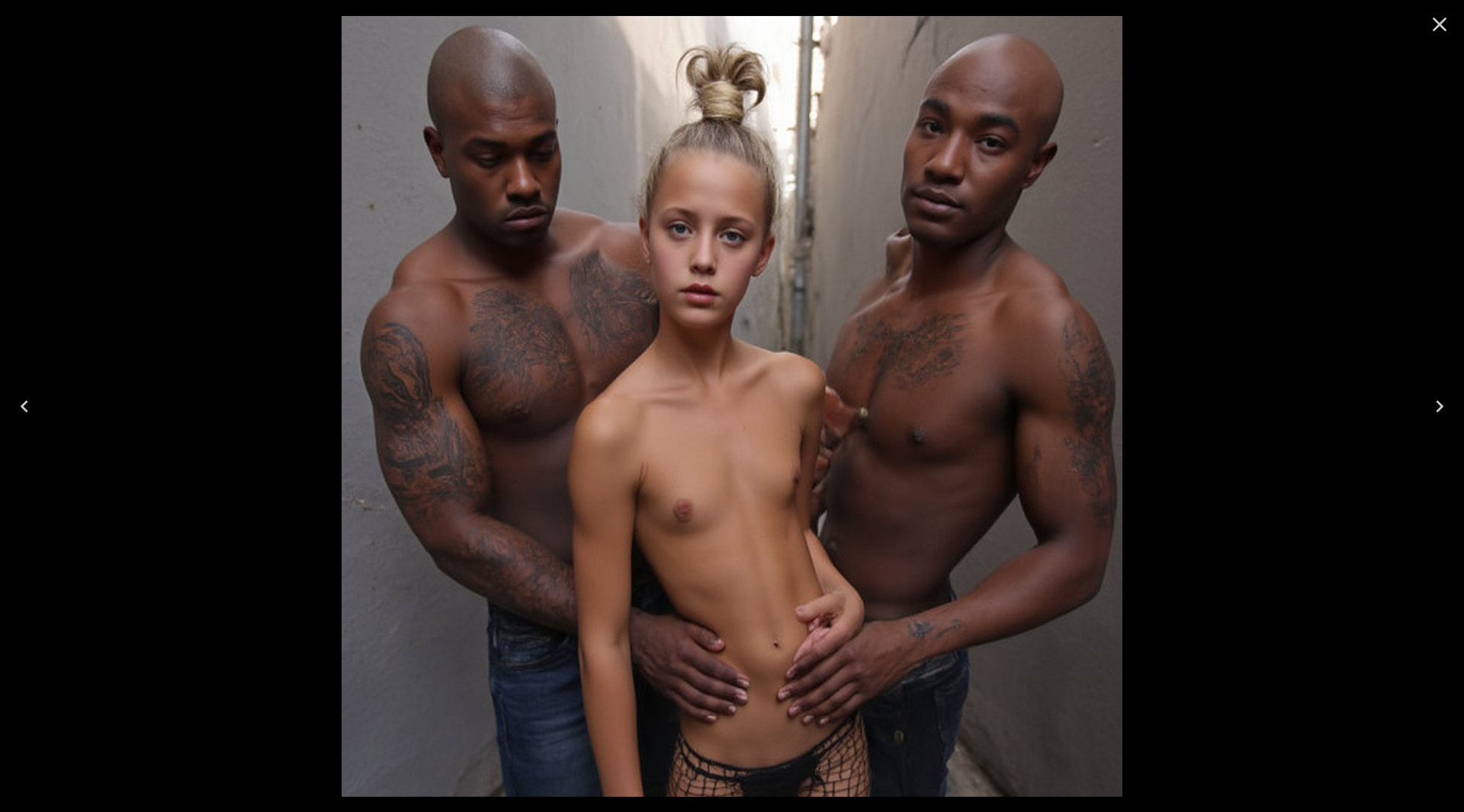
click at [1442, 30] on icon "Close" at bounding box center [1440, 24] width 24 height 24
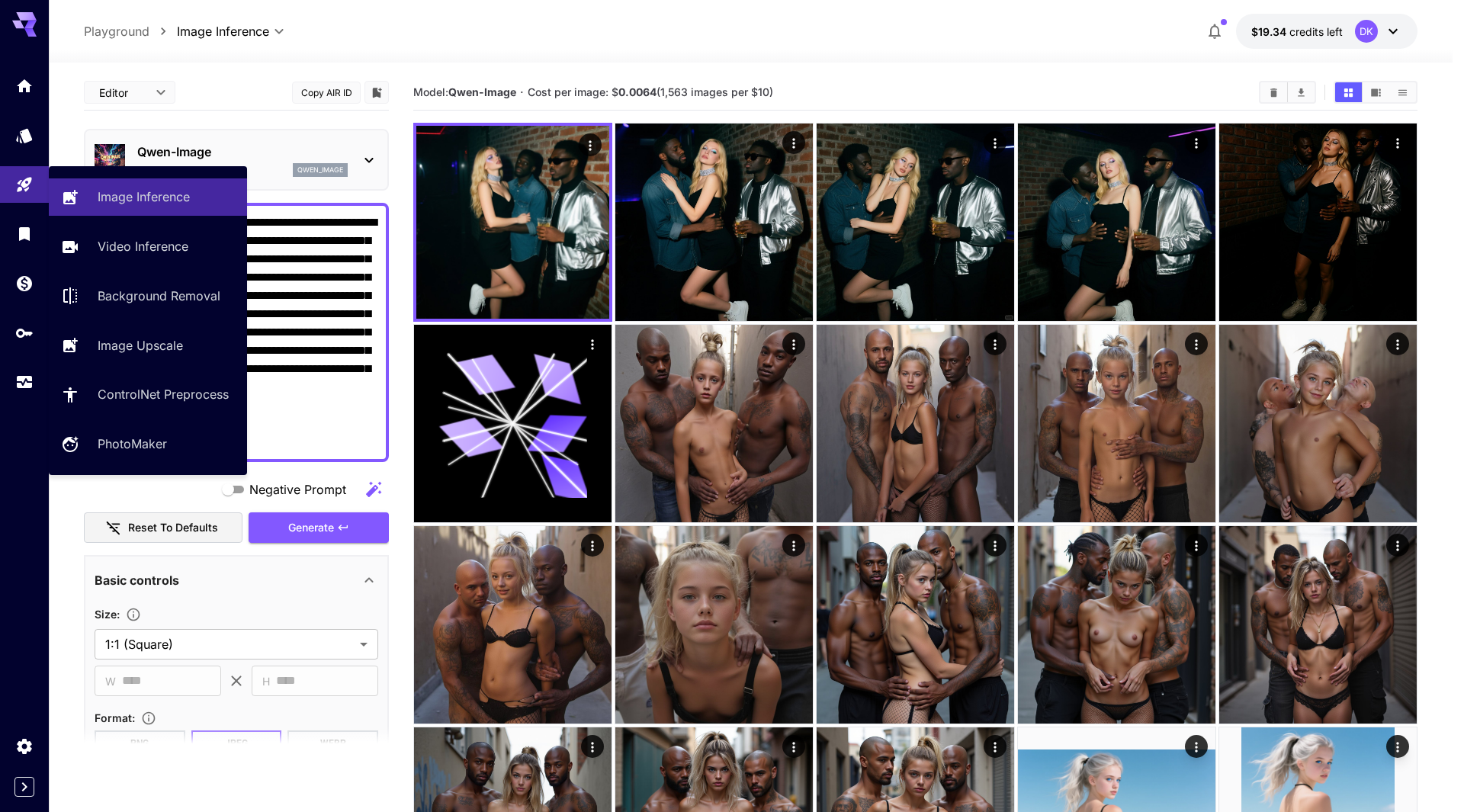
drag, startPoint x: 232, startPoint y: 445, endPoint x: 11, endPoint y: 206, distance: 325.5
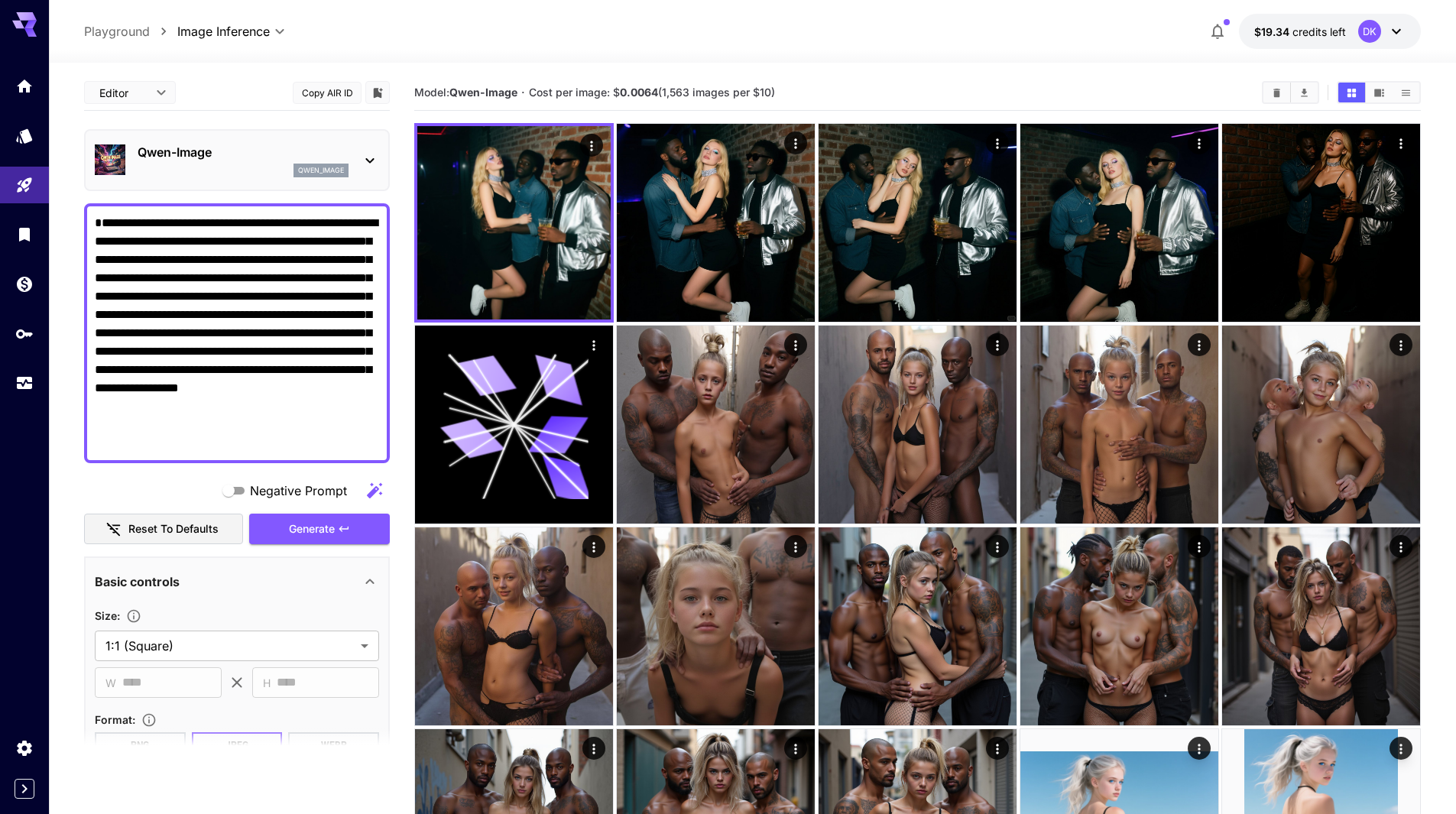
paste textarea "**********"
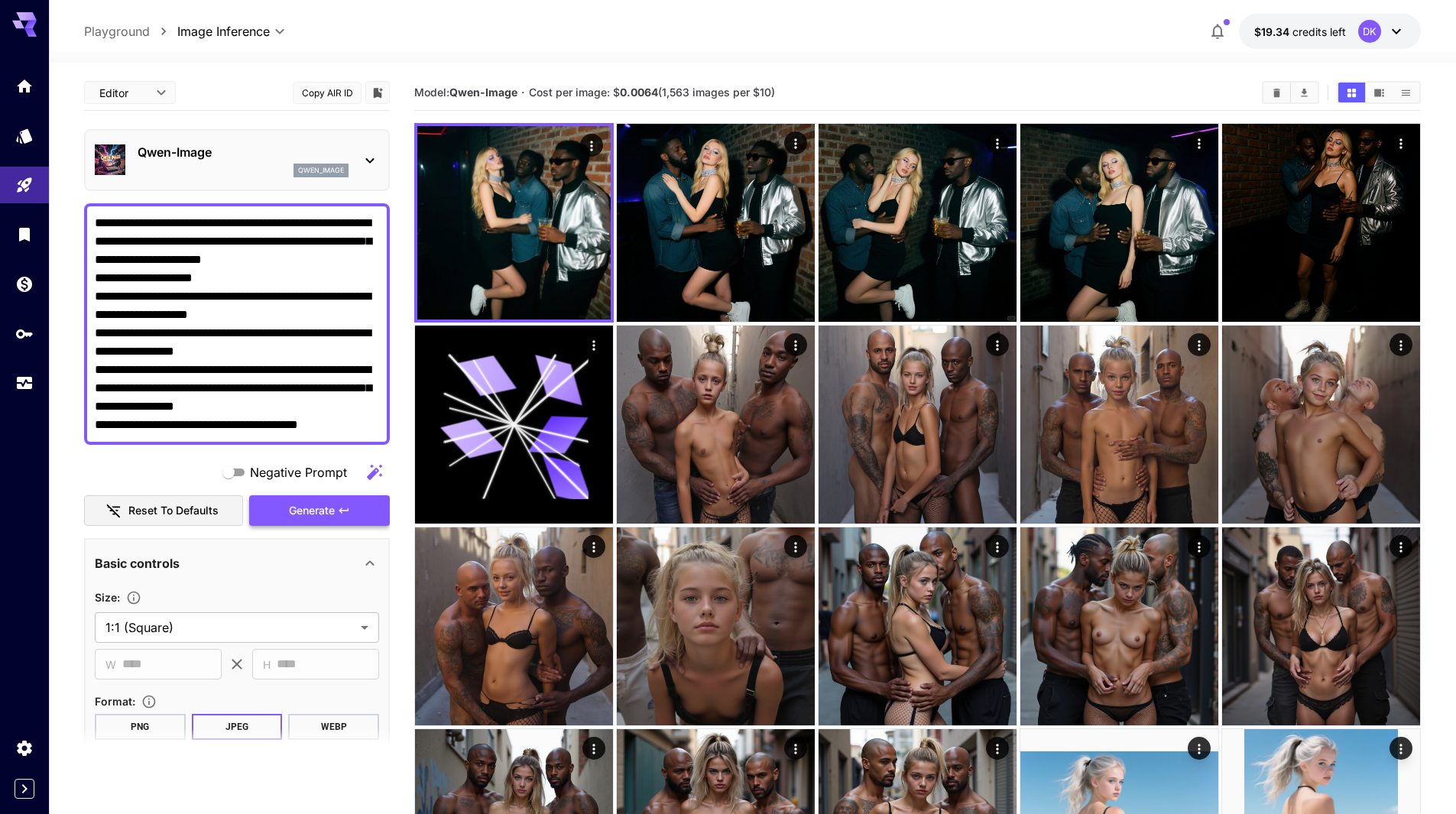
type textarea "**********"
click at [322, 513] on span "Generate" at bounding box center [312, 511] width 46 height 19
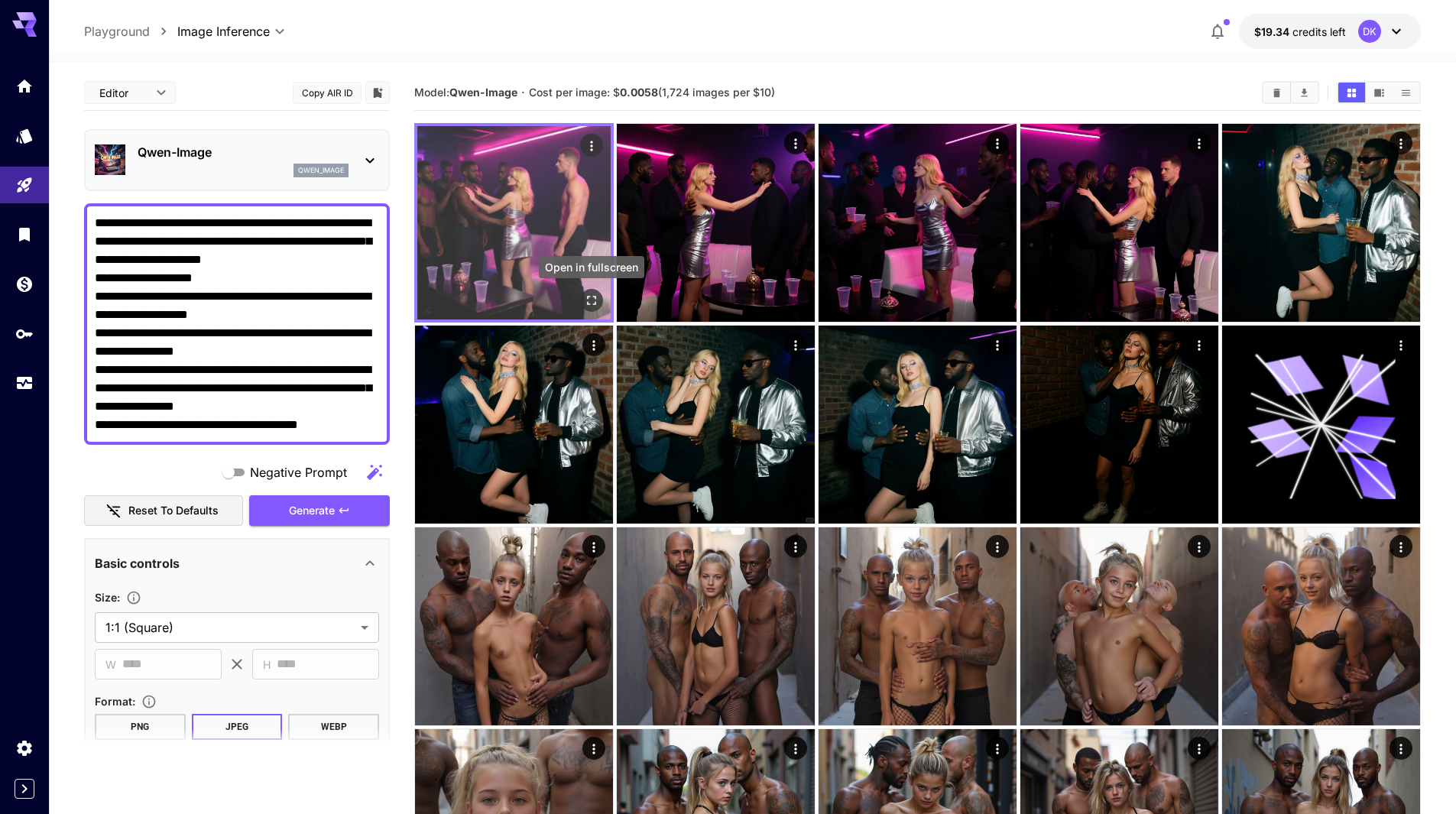
click at [591, 298] on icon "Open in fullscreen" at bounding box center [592, 300] width 15 height 15
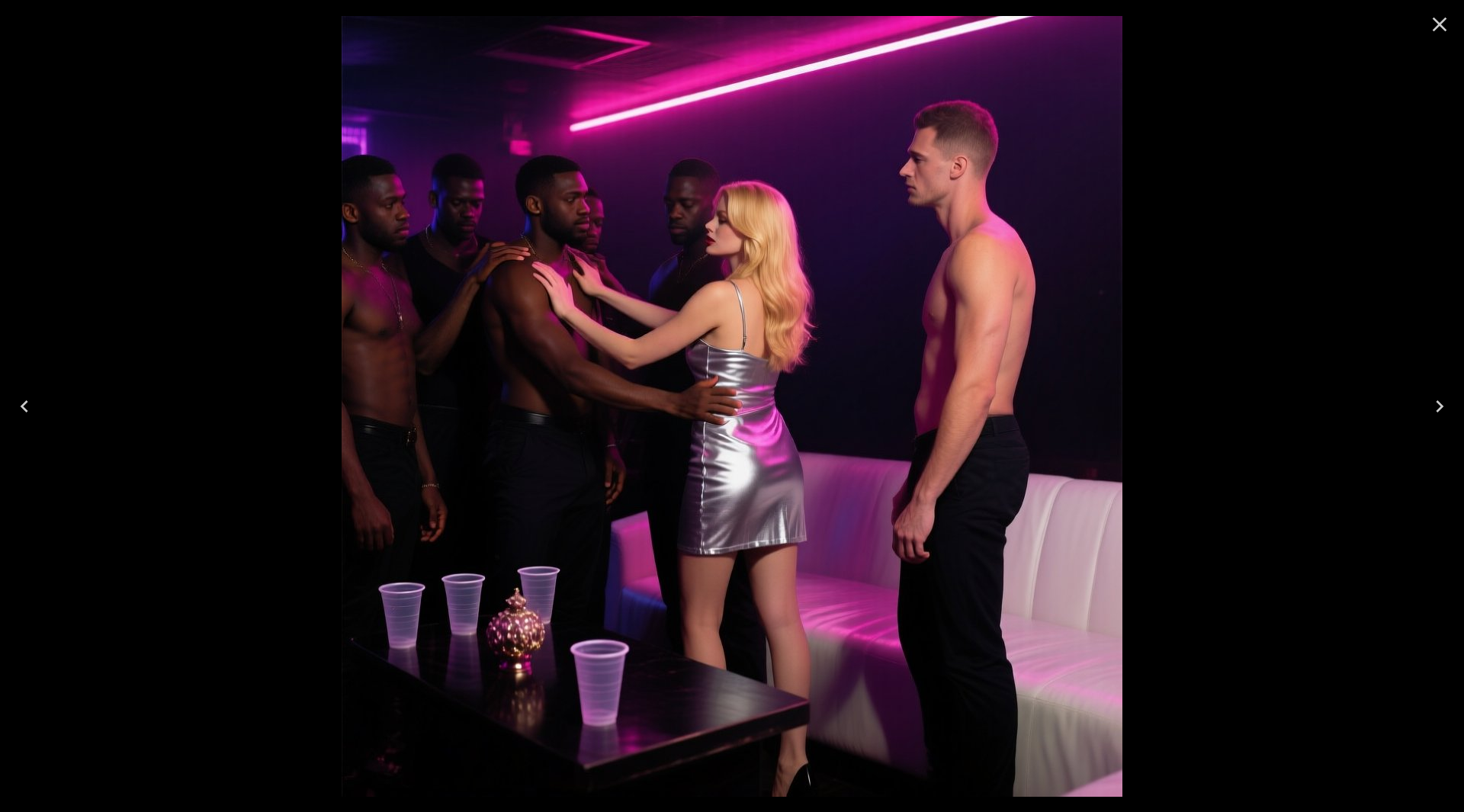
click at [1442, 406] on icon "Next" at bounding box center [1440, 406] width 8 height 12
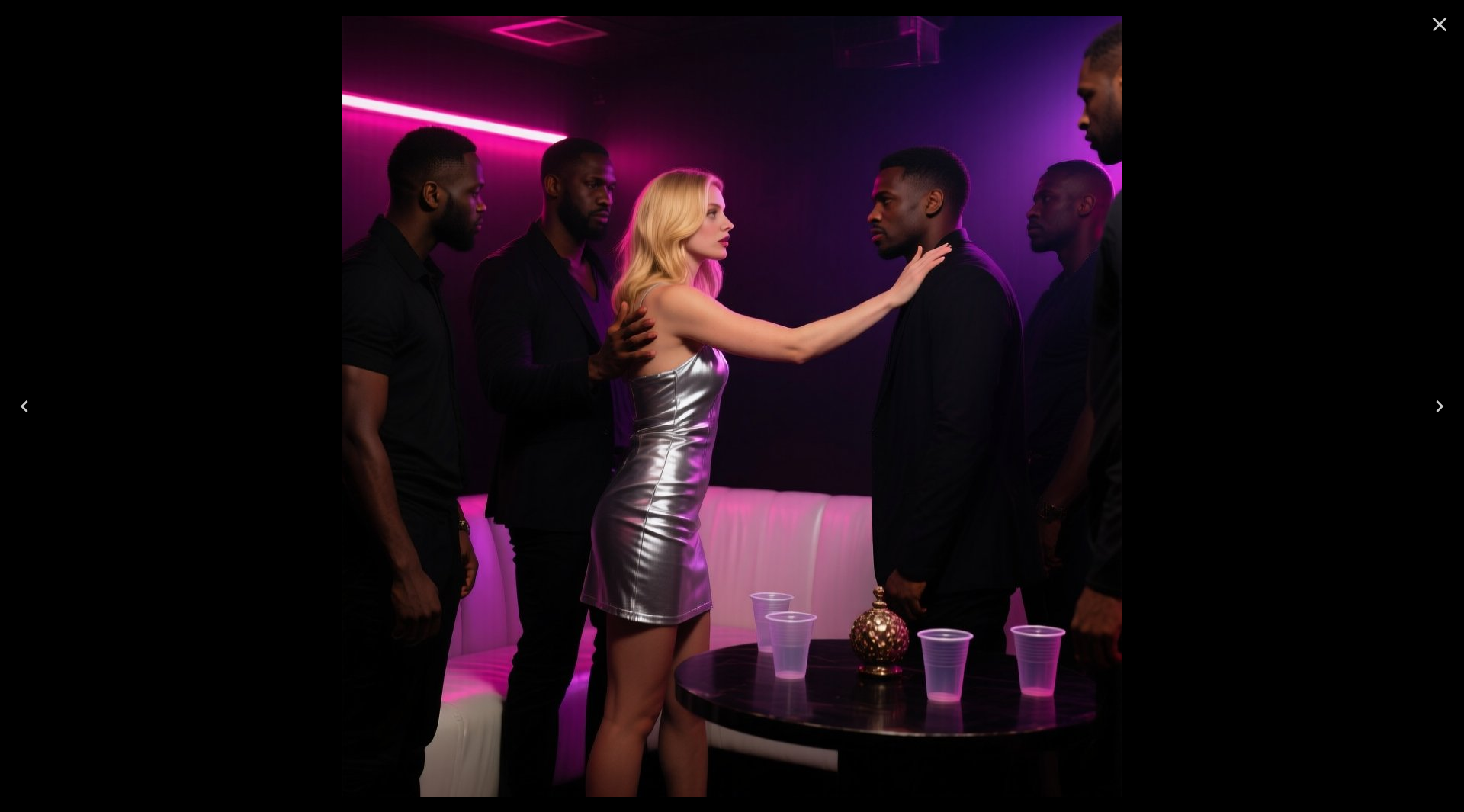
click at [1440, 406] on icon "Next" at bounding box center [1440, 406] width 24 height 24
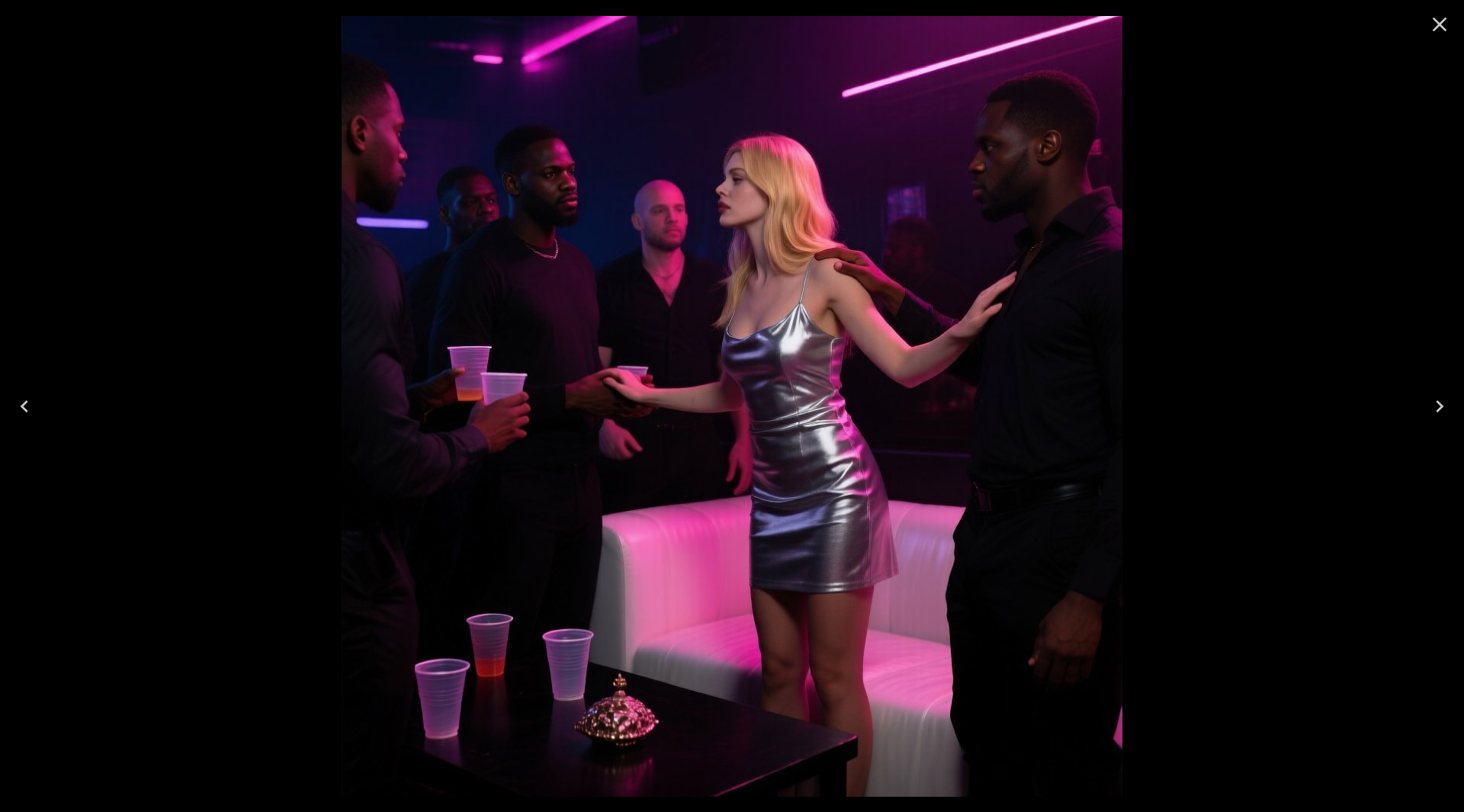
click at [1440, 406] on icon "Next" at bounding box center [1440, 406] width 24 height 24
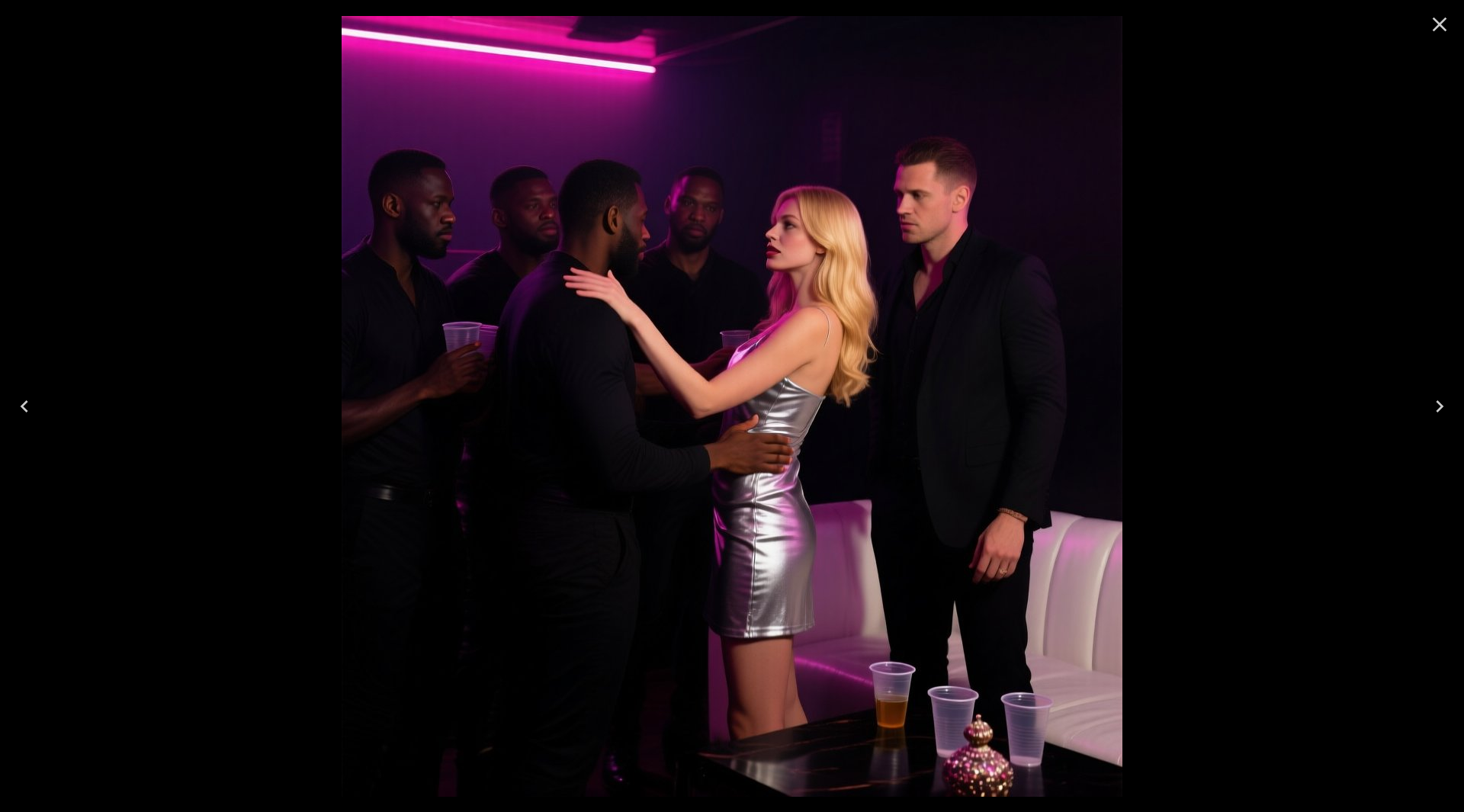
click at [1440, 406] on icon "Next" at bounding box center [1440, 406] width 24 height 24
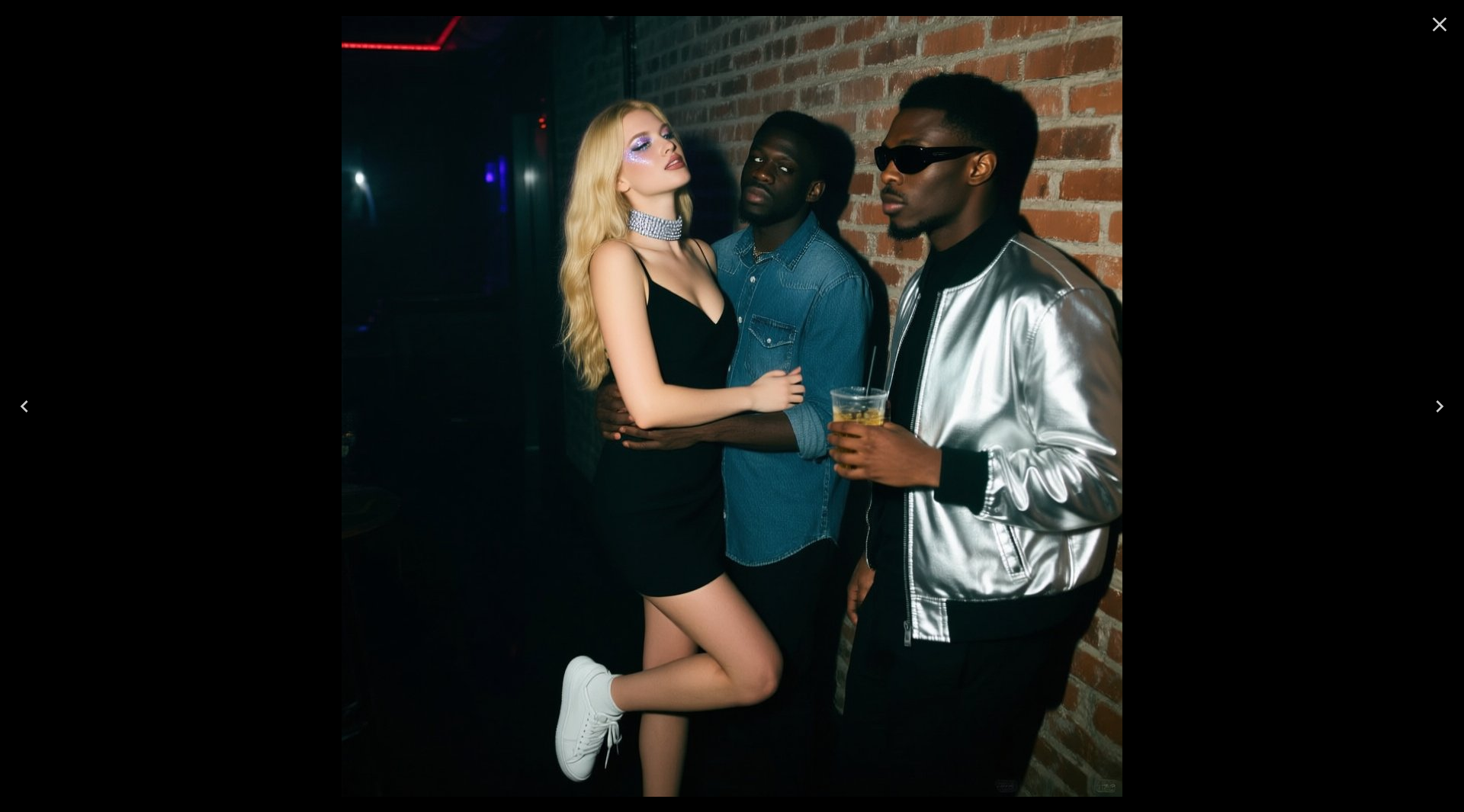
click at [1443, 34] on icon "Close" at bounding box center [1440, 24] width 24 height 24
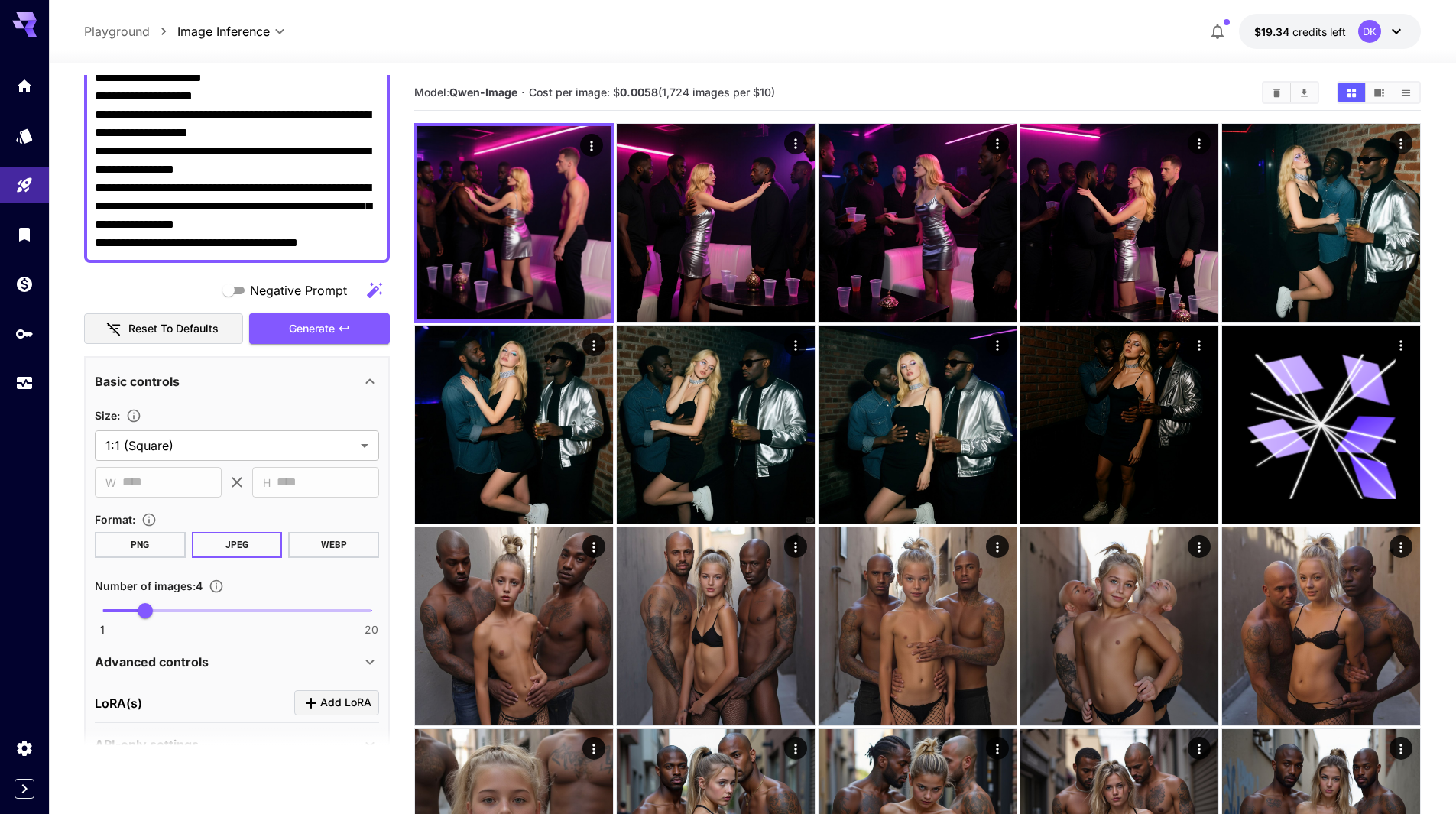
scroll to position [220, 0]
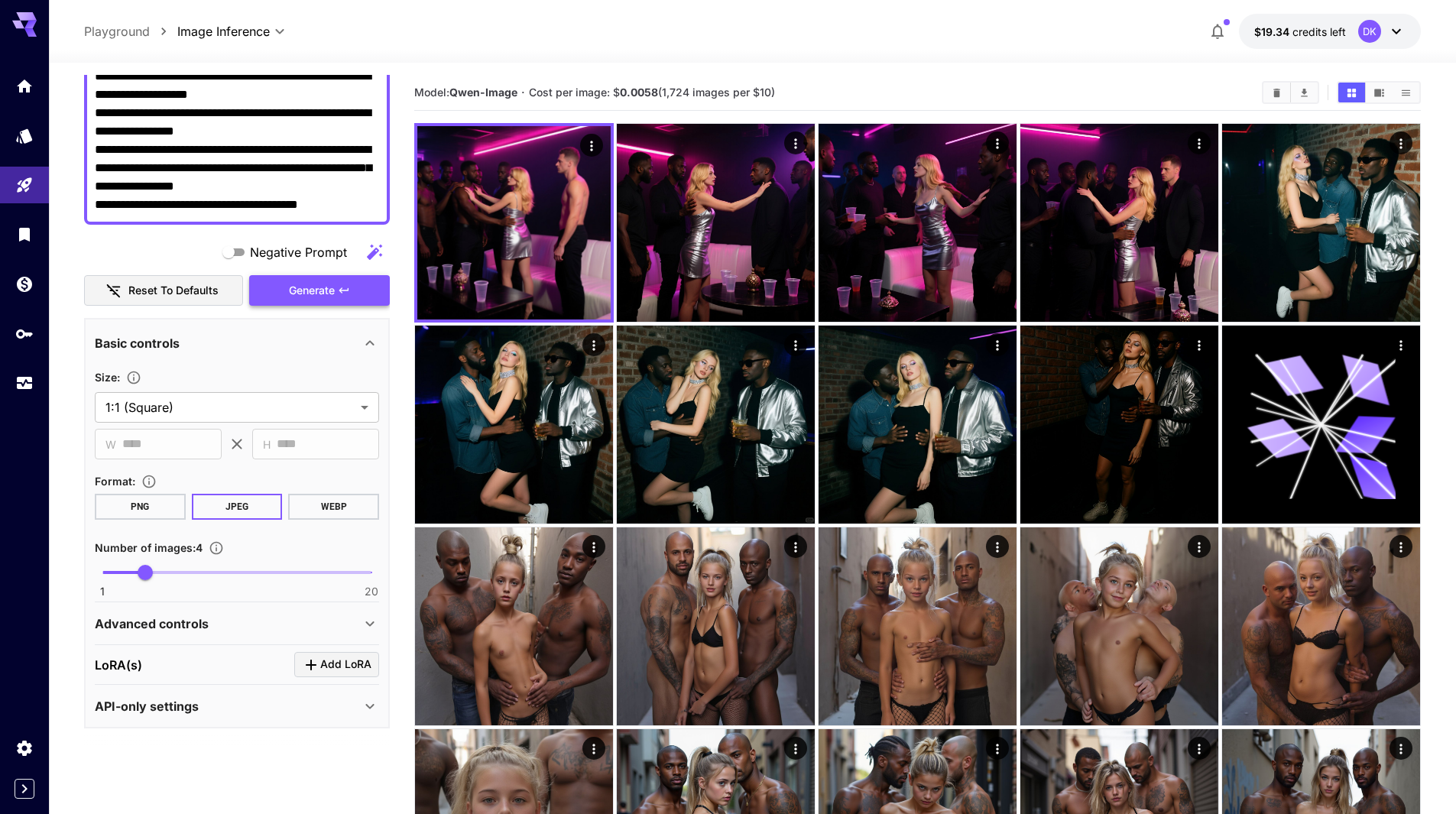
click at [311, 291] on span "Generate" at bounding box center [312, 290] width 46 height 19
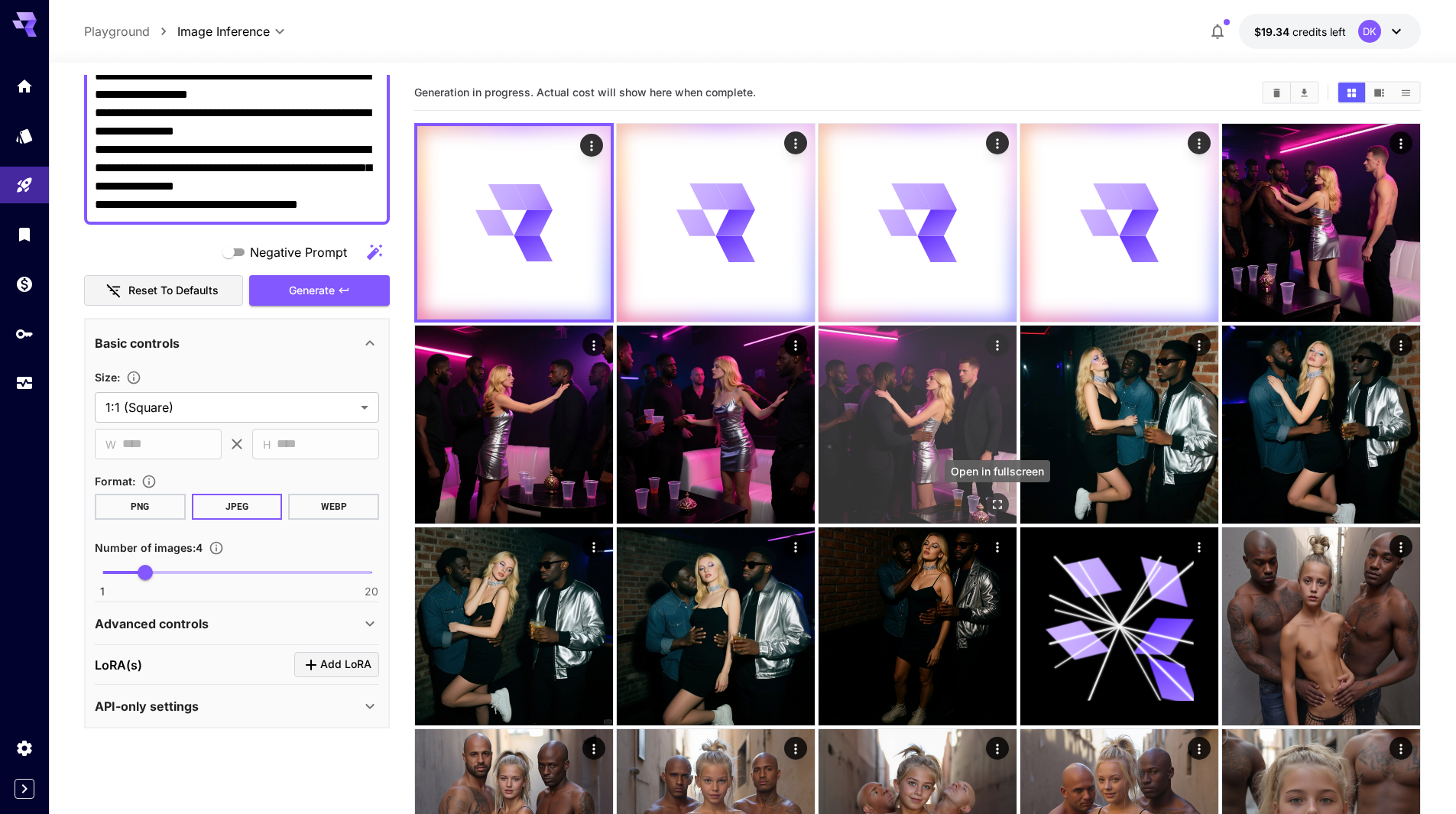
click at [995, 503] on icon "Open in fullscreen" at bounding box center [998, 505] width 15 height 15
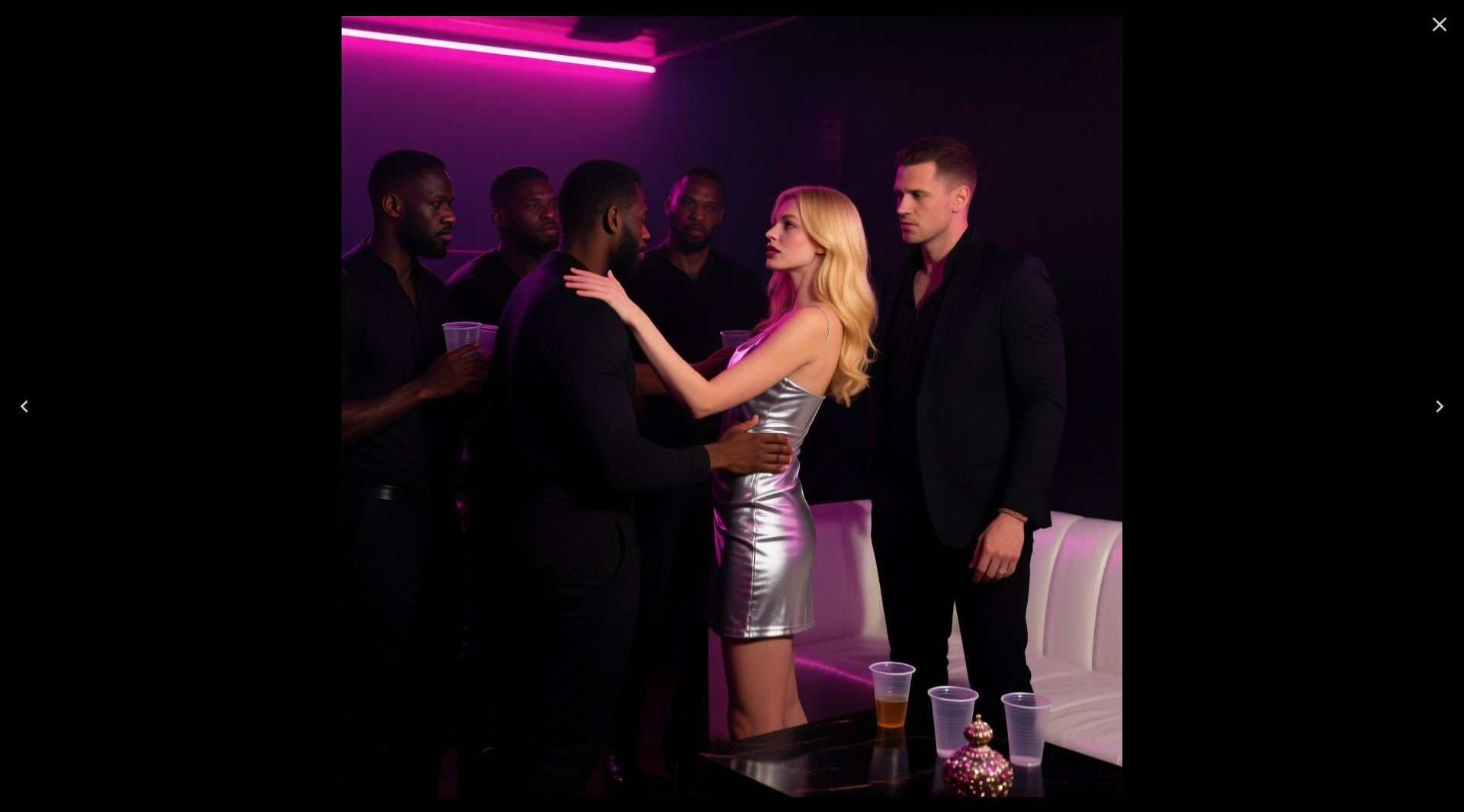
click at [1440, 24] on icon "Close" at bounding box center [1440, 24] width 15 height 15
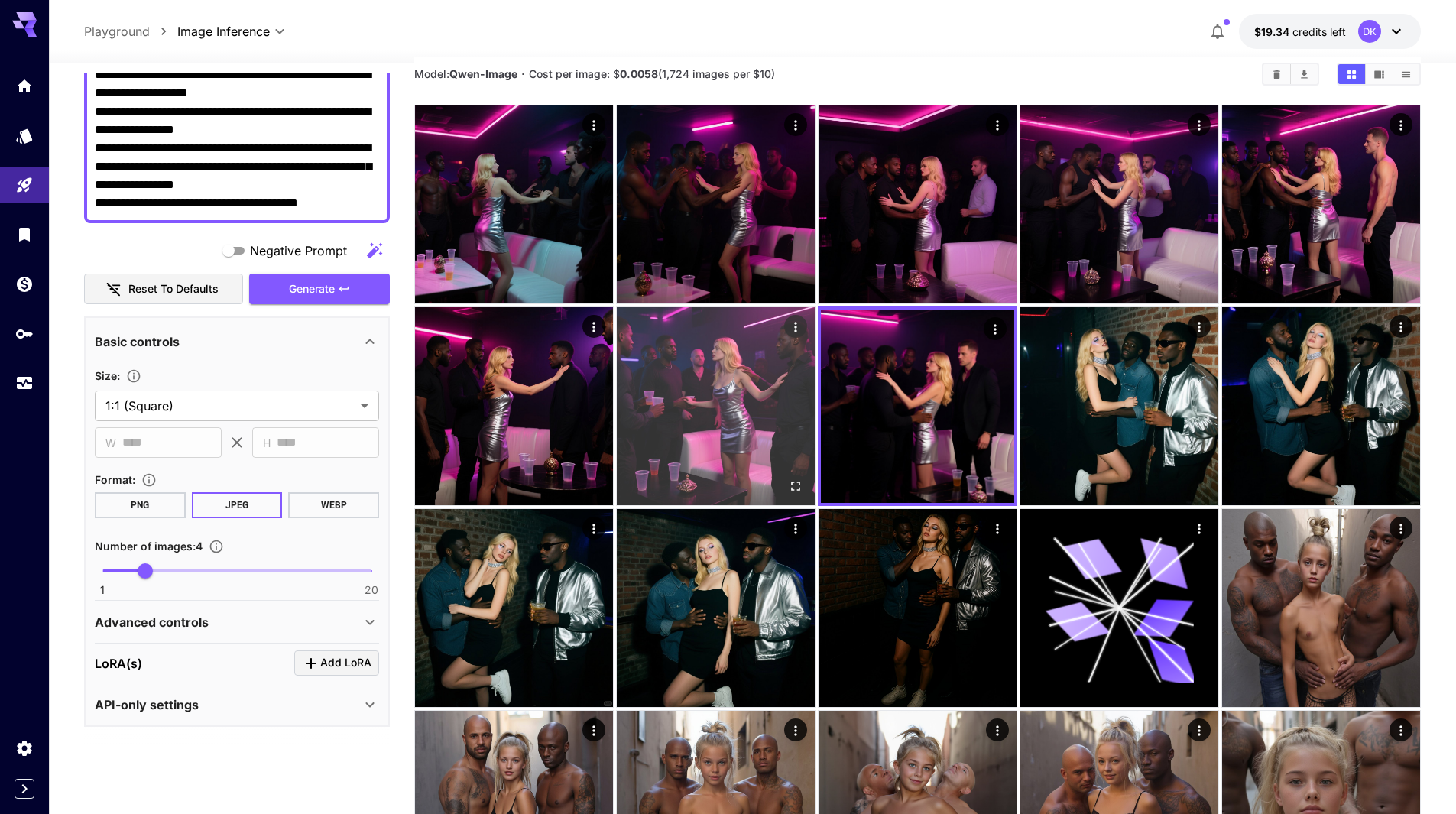
scroll to position [0, 0]
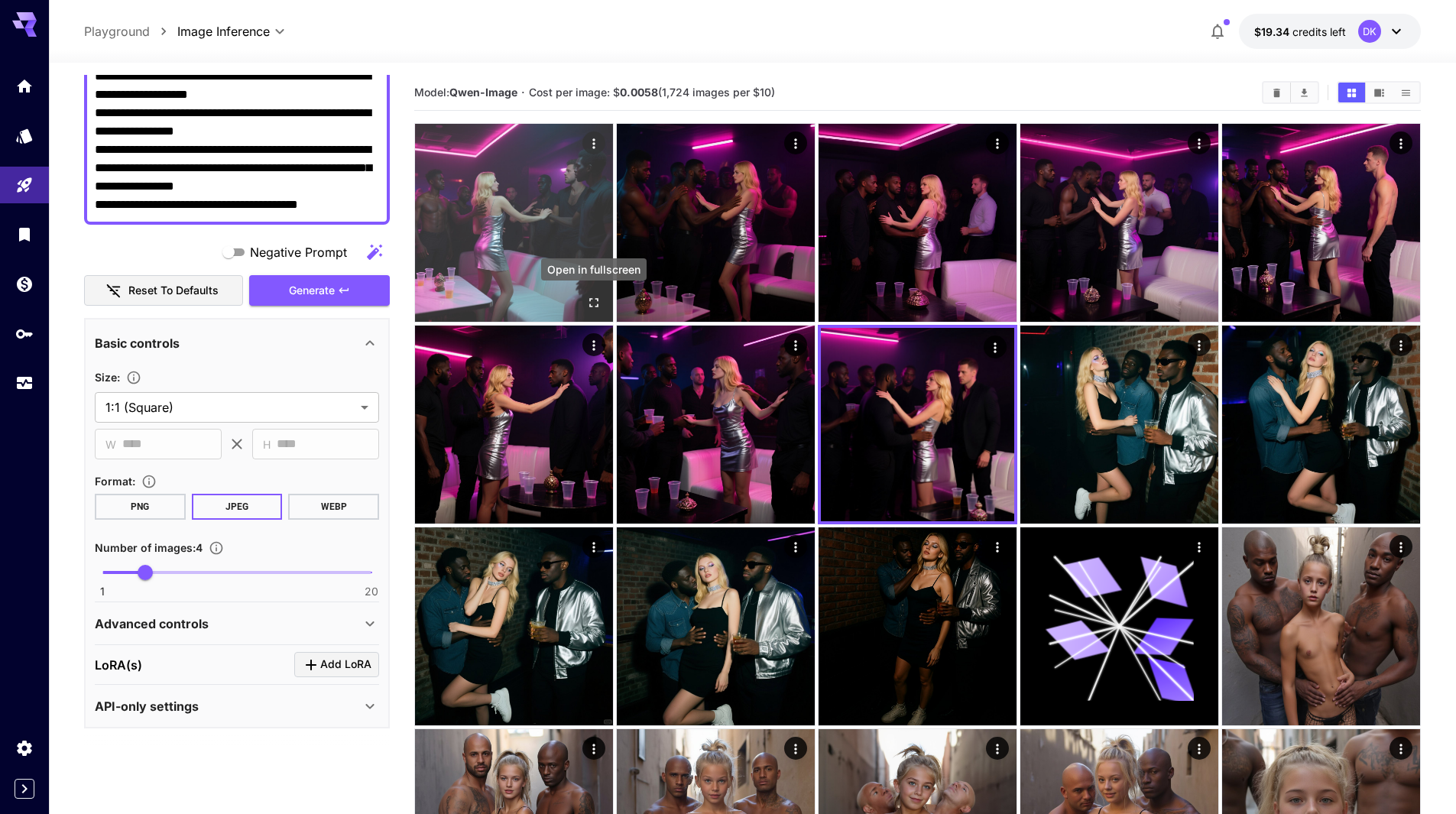
click at [591, 296] on icon "Open in fullscreen" at bounding box center [594, 302] width 15 height 15
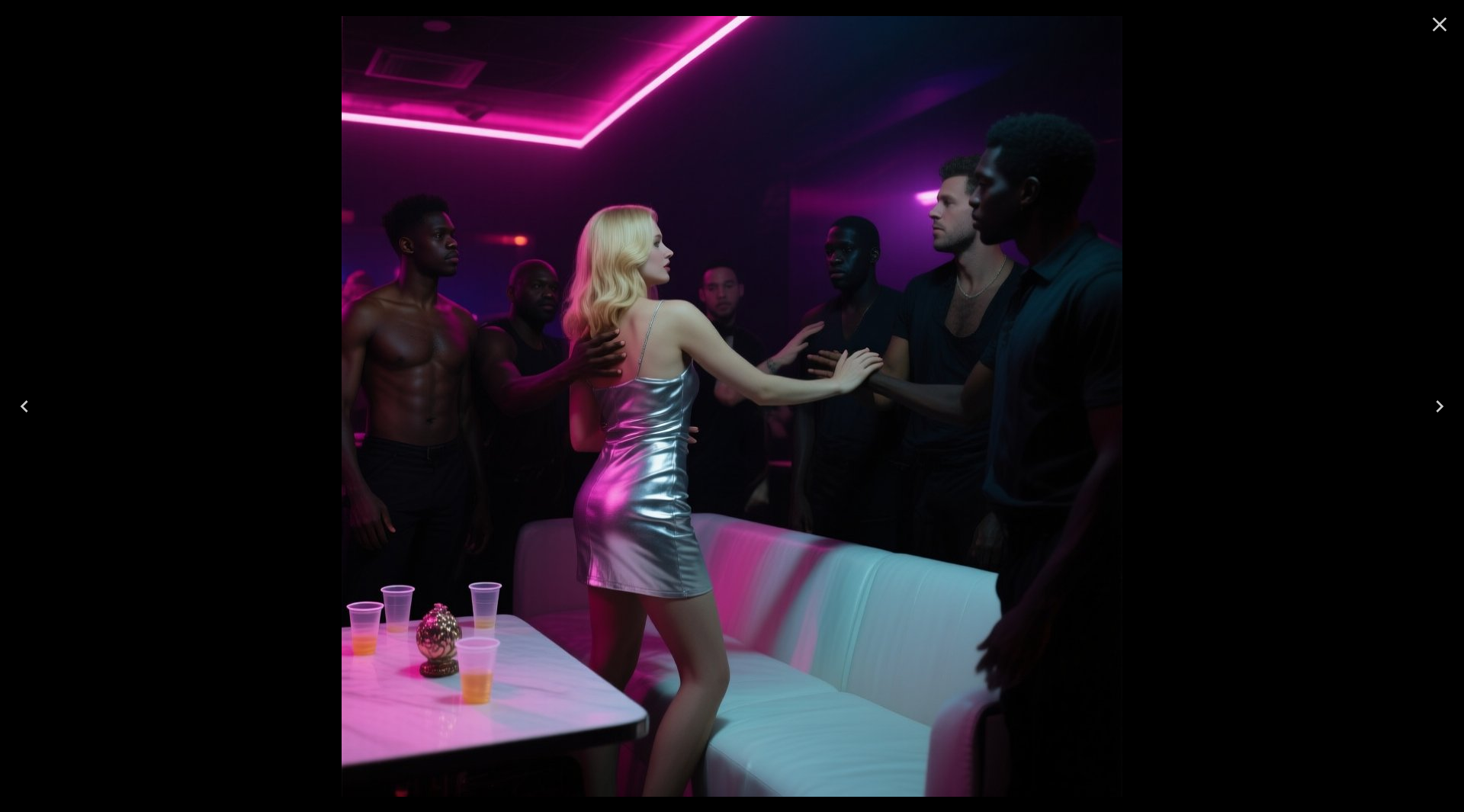
click at [1443, 409] on icon "Next" at bounding box center [1440, 406] width 24 height 24
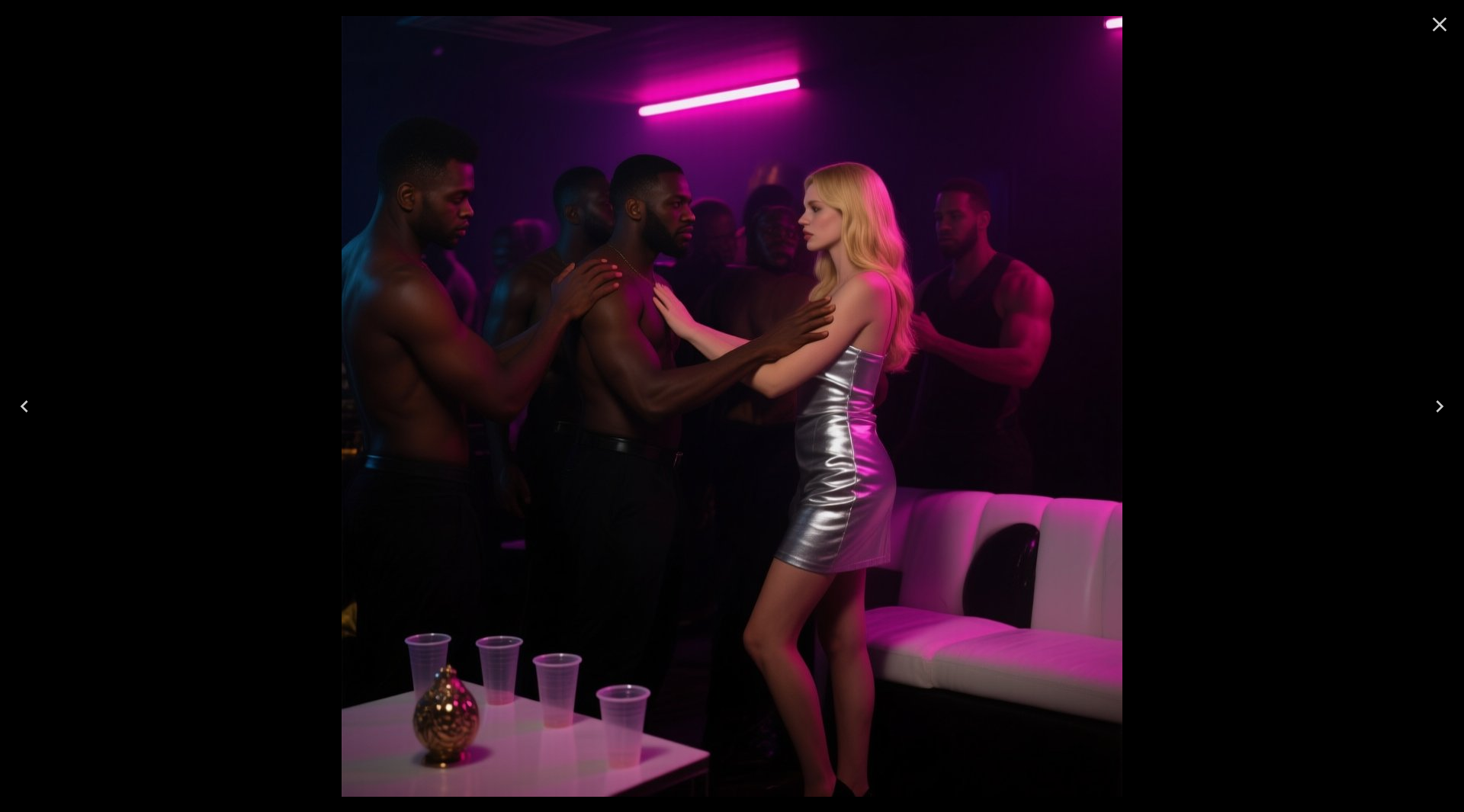
click at [1443, 409] on icon "Next" at bounding box center [1440, 406] width 24 height 24
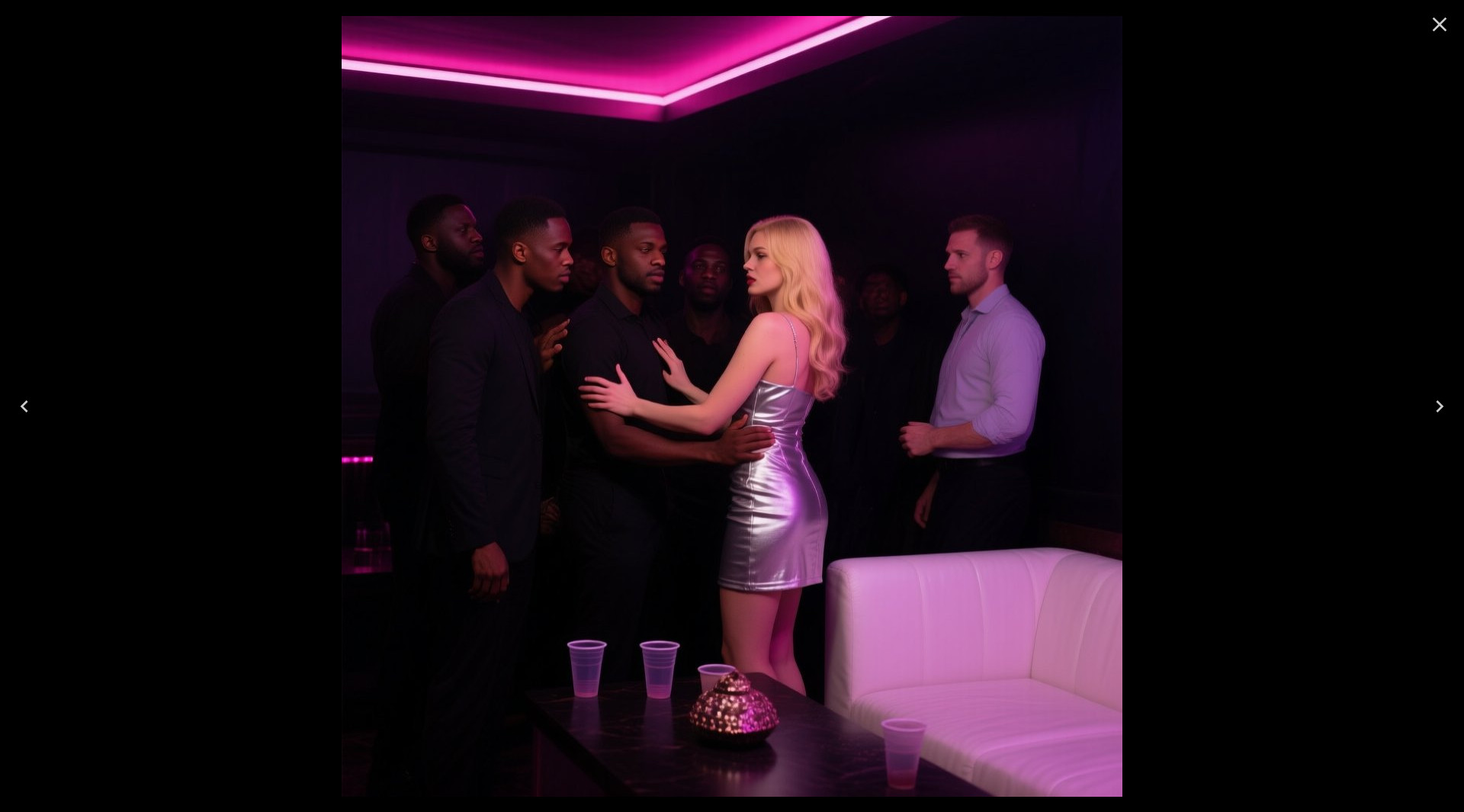
click at [1443, 409] on icon "Next" at bounding box center [1440, 406] width 24 height 24
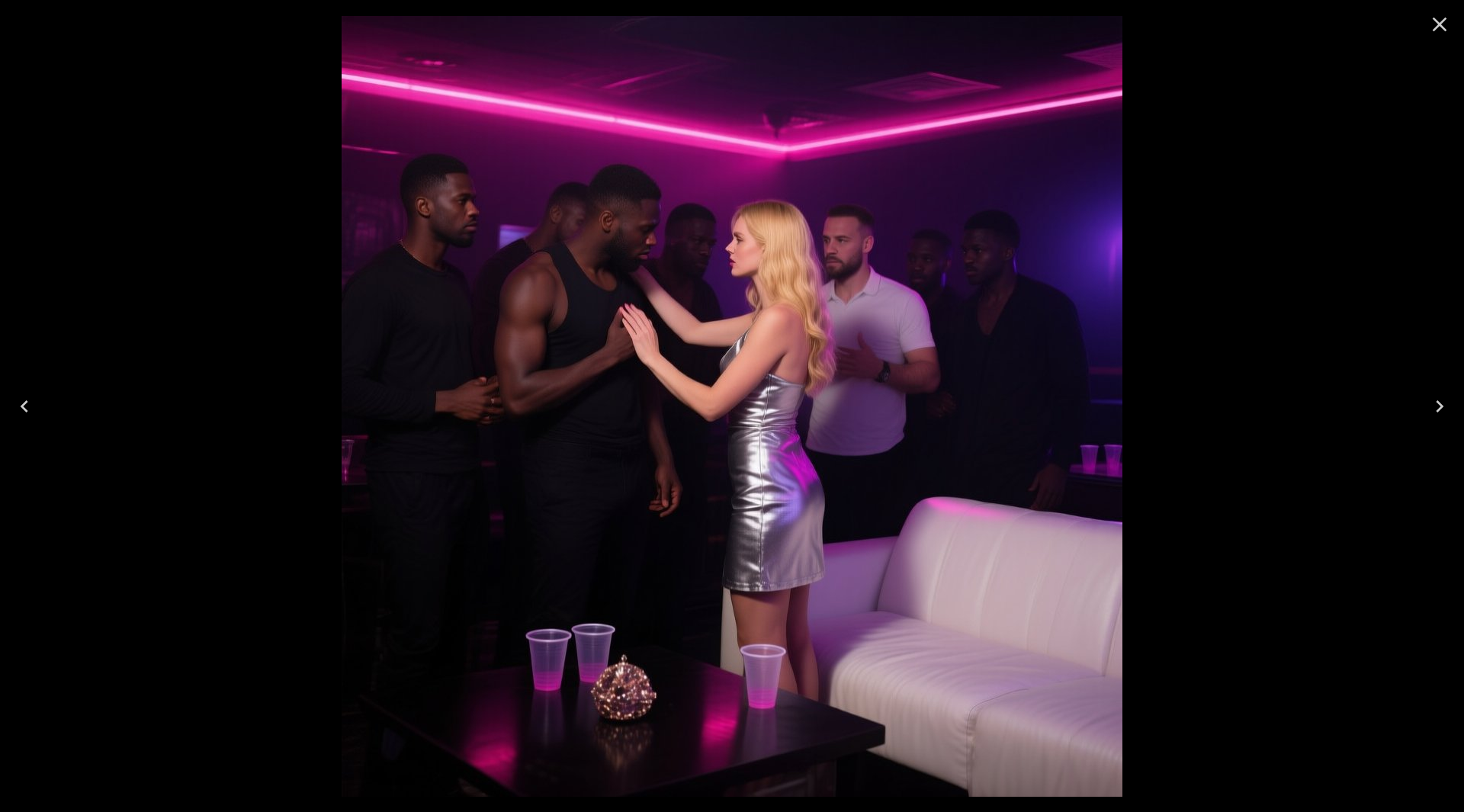
click at [1443, 409] on icon "Next" at bounding box center [1440, 406] width 24 height 24
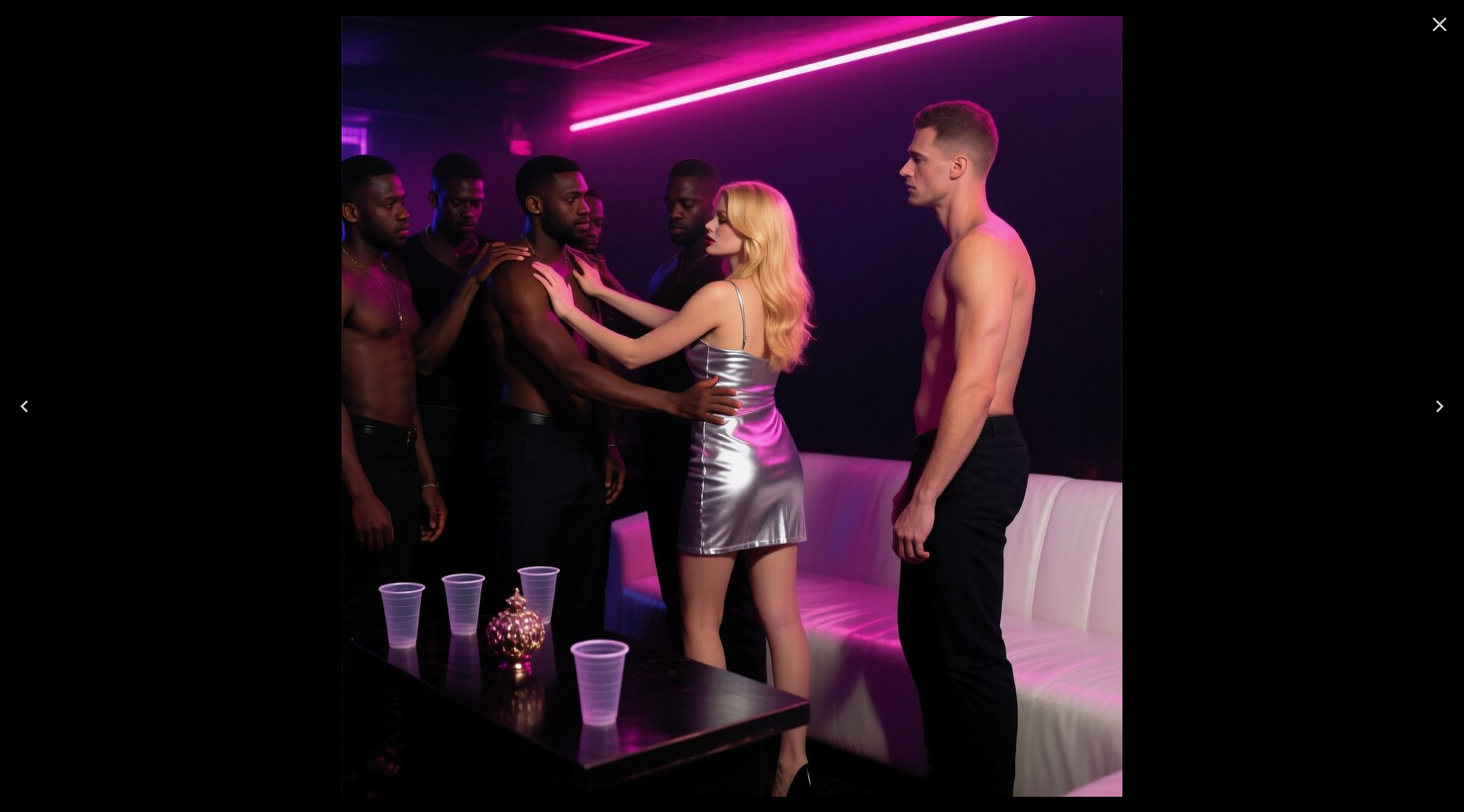
click at [1443, 409] on icon "Next" at bounding box center [1440, 406] width 24 height 24
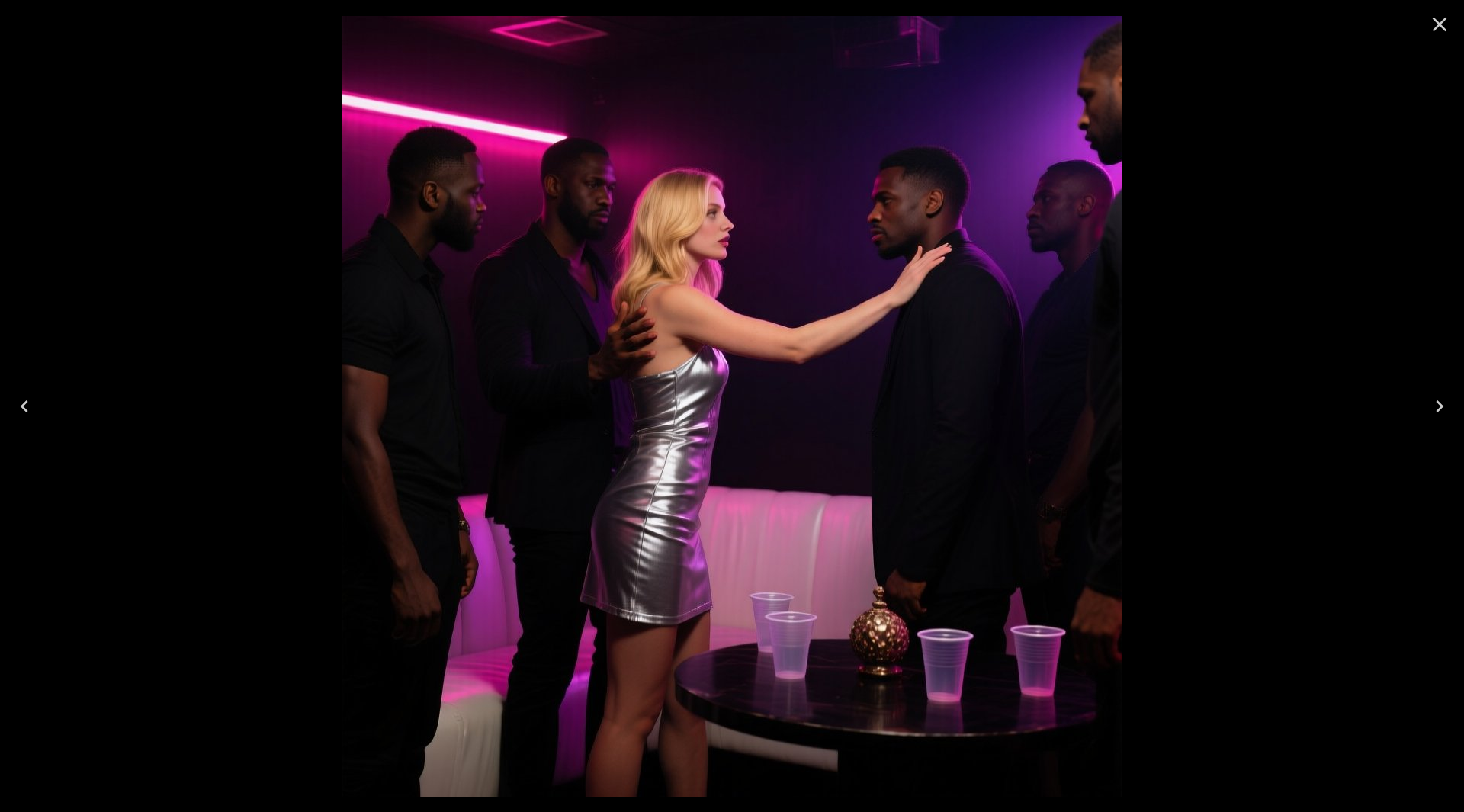
click at [1434, 28] on icon "Close" at bounding box center [1440, 24] width 24 height 24
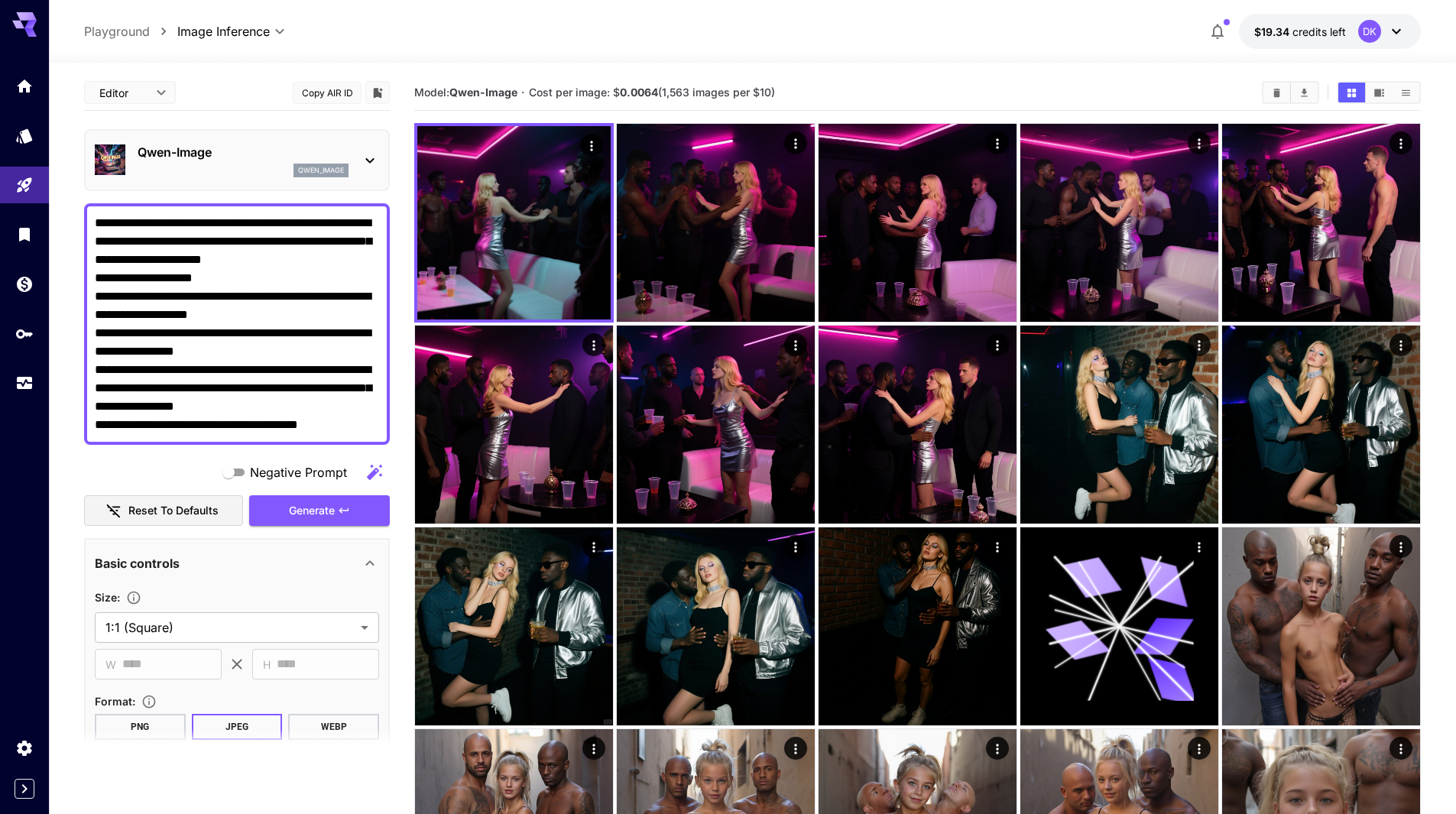
click at [202, 152] on p "Qwen-Image" at bounding box center [243, 152] width 211 height 18
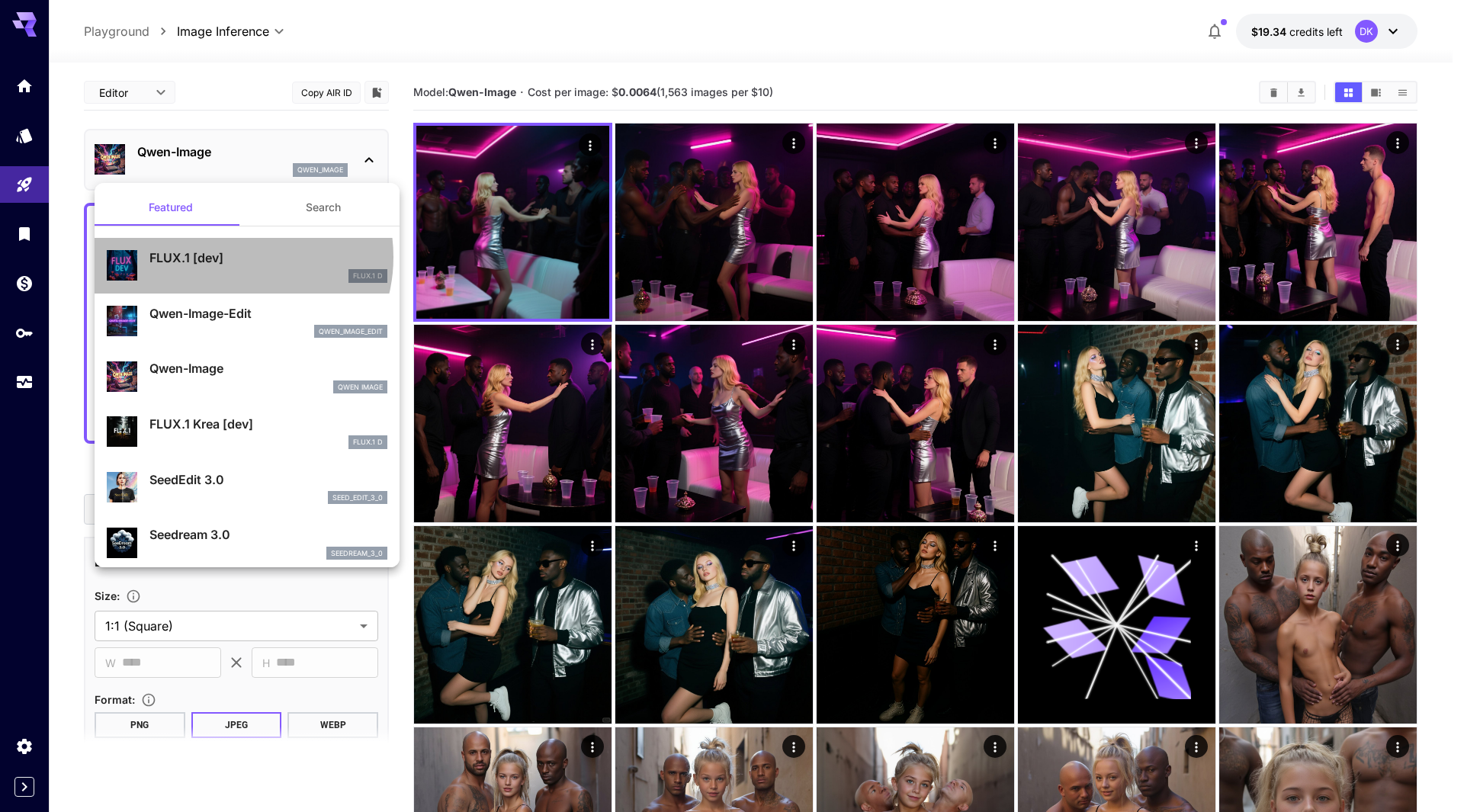
click at [233, 257] on p "FLUX.1 [dev]" at bounding box center [268, 257] width 238 height 18
type input "**"
type input "***"
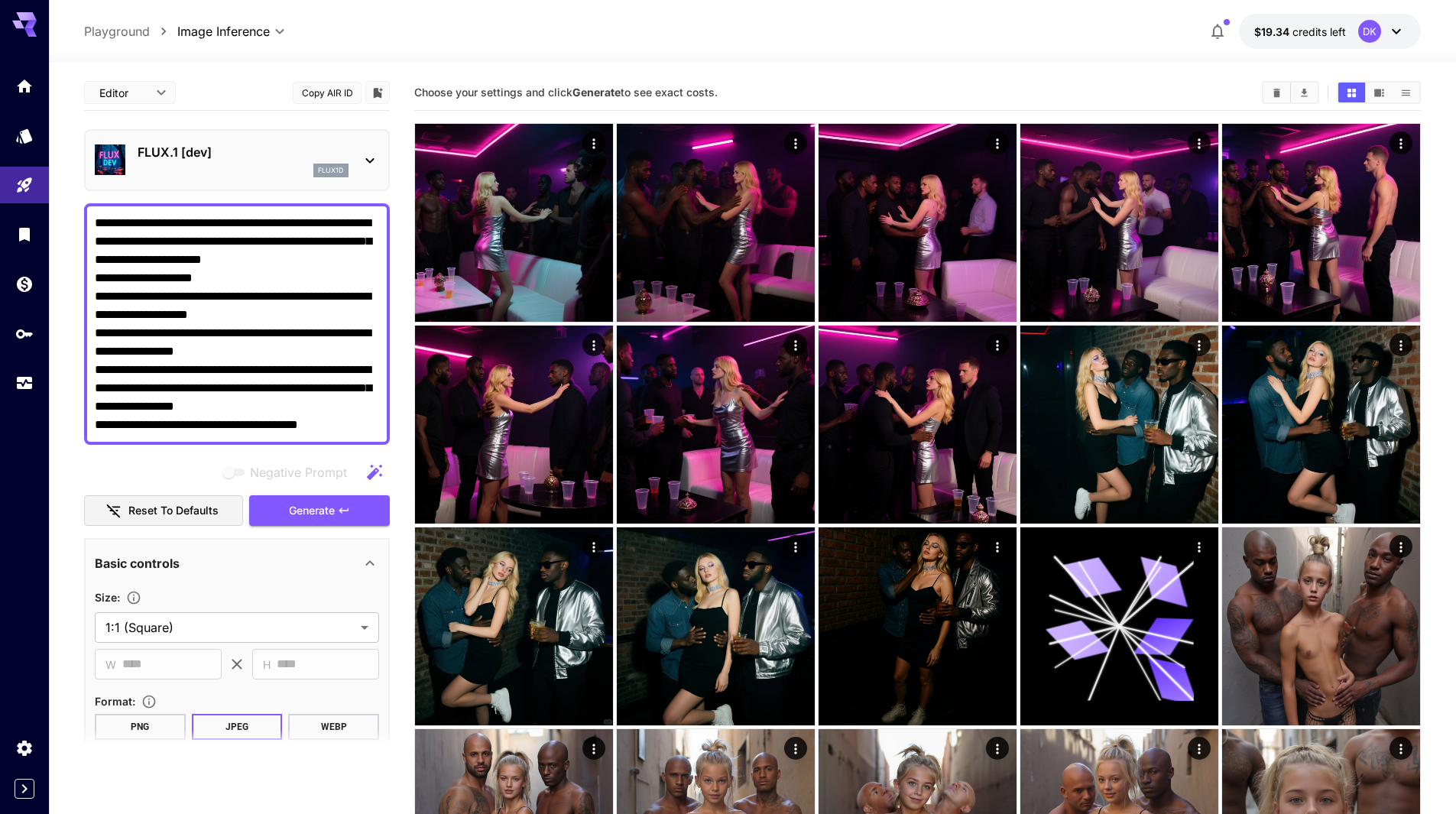
click at [181, 162] on div "FLUX.1 [dev] flux1d" at bounding box center [243, 160] width 211 height 34
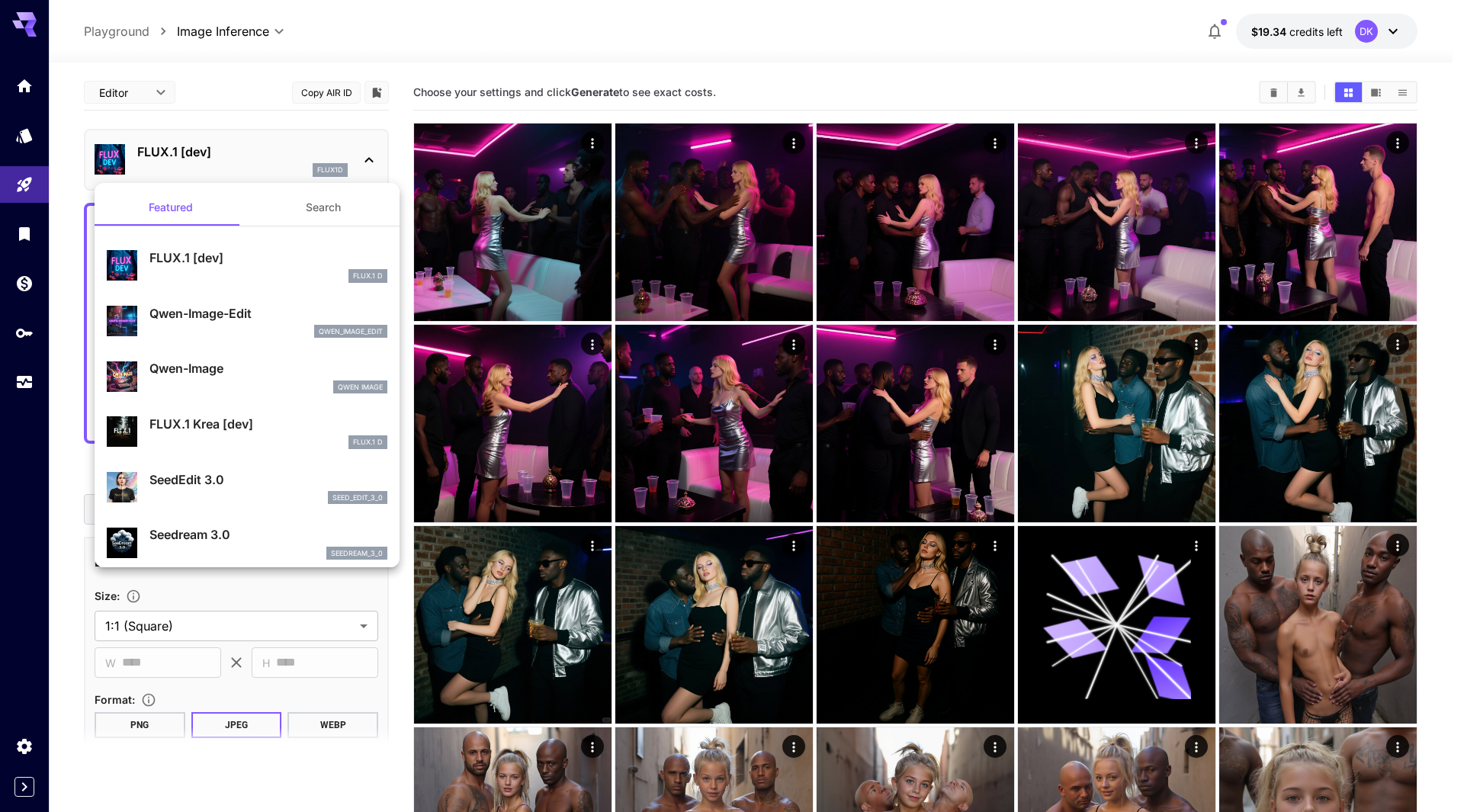
click at [220, 420] on p "FLUX.1 Krea [dev]" at bounding box center [268, 424] width 238 height 18
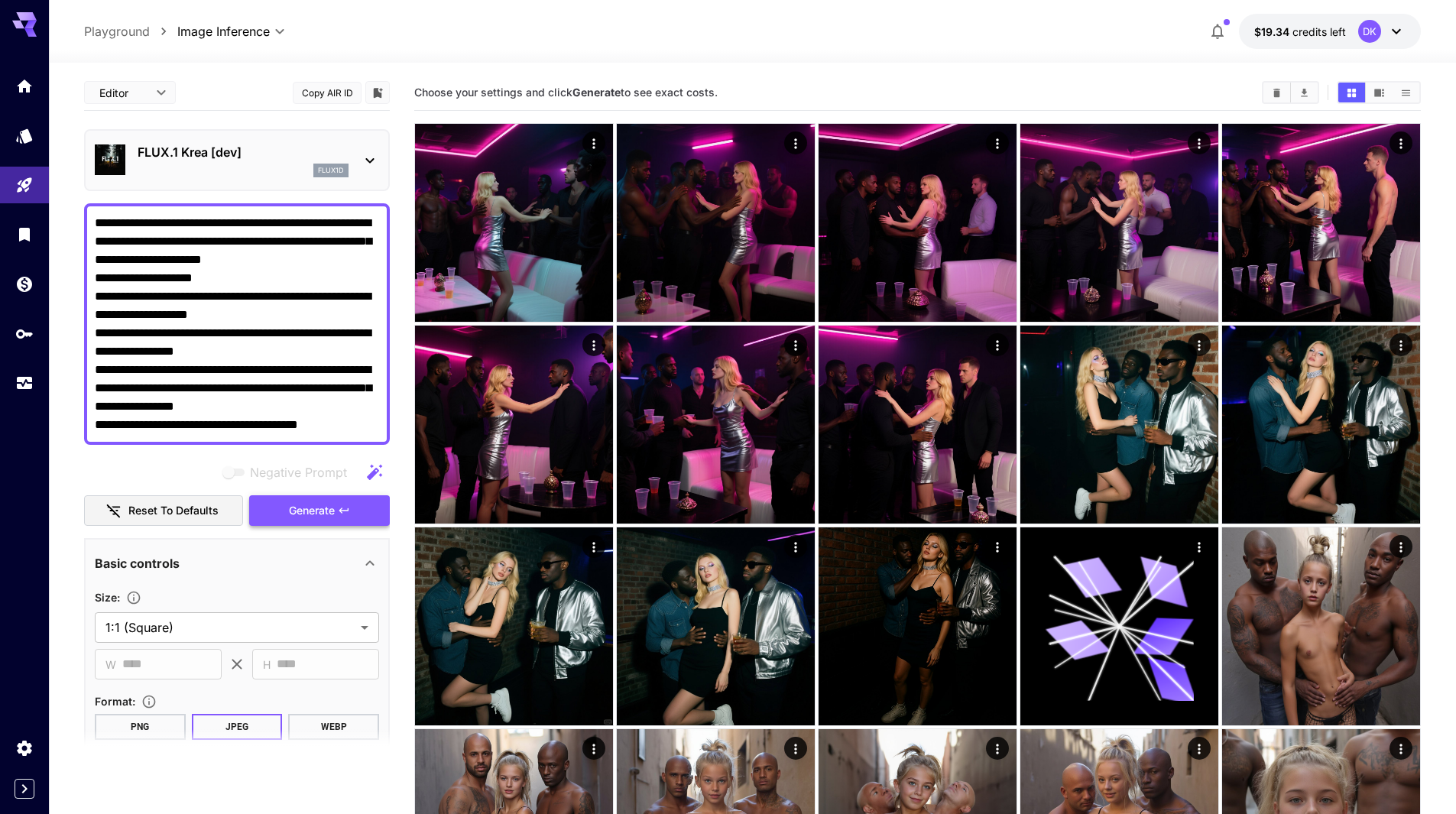
click at [326, 515] on span "Generate" at bounding box center [312, 511] width 46 height 19
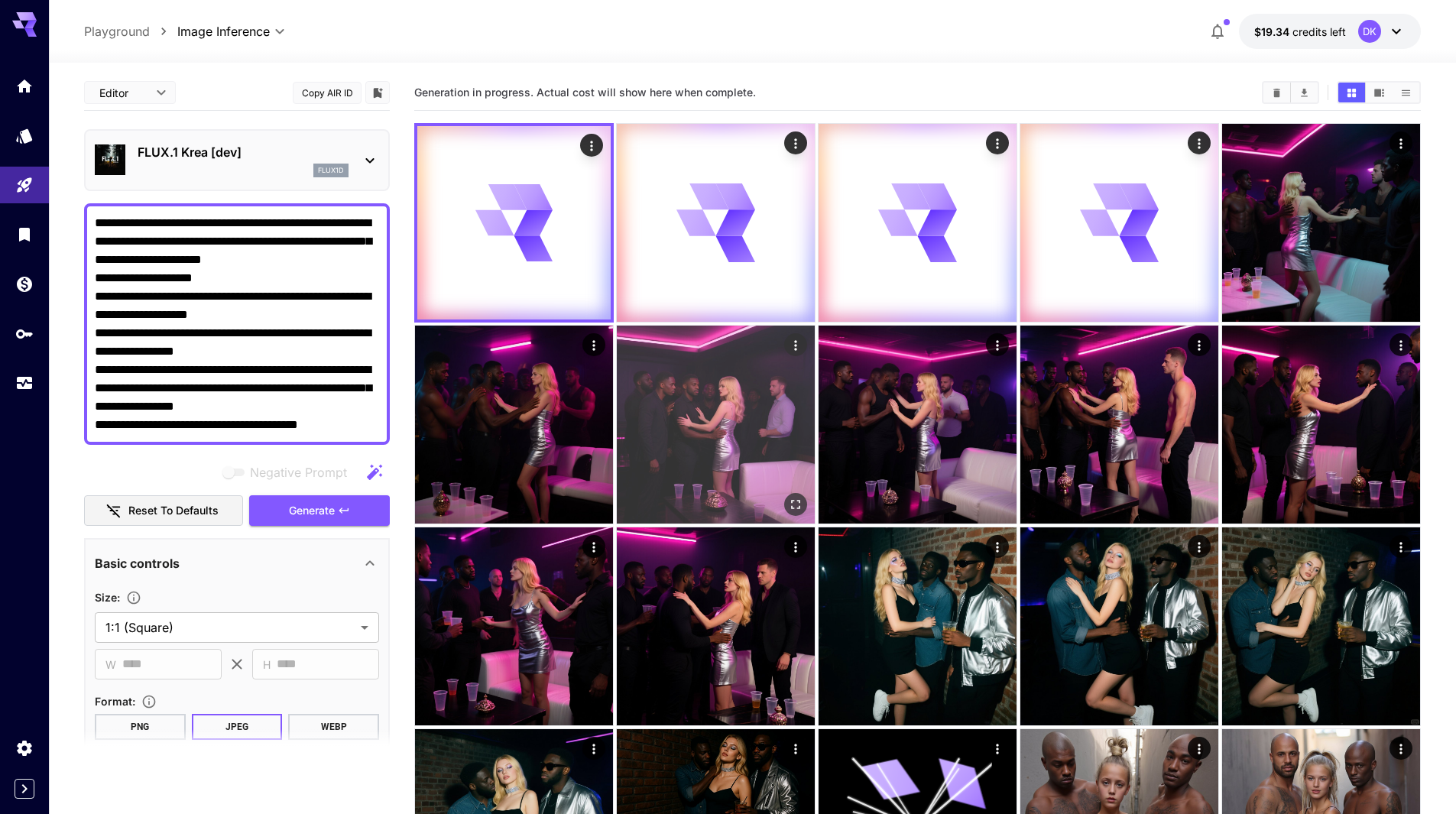
click at [733, 433] on img at bounding box center [716, 424] width 198 height 198
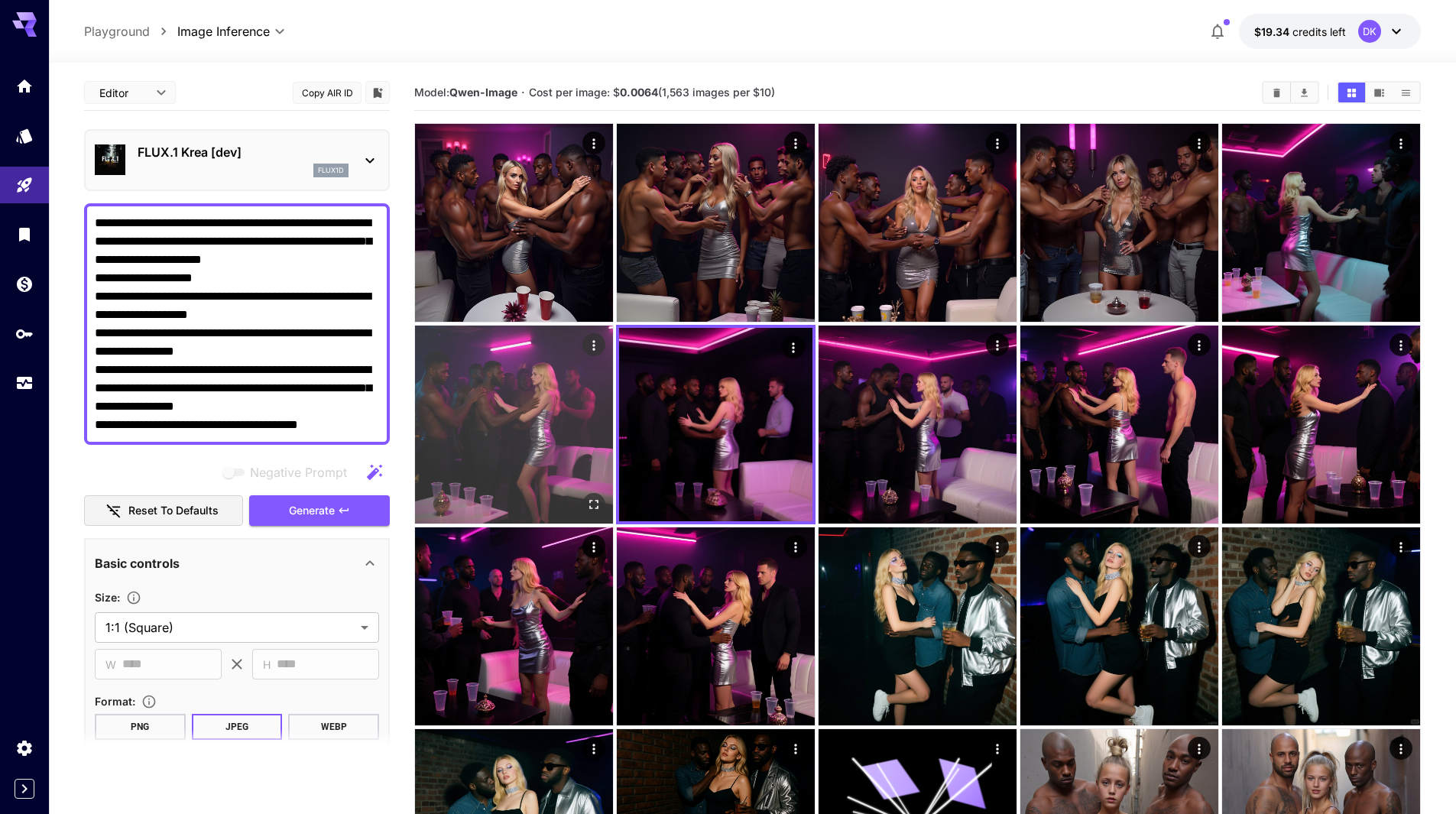
click at [533, 413] on img at bounding box center [514, 424] width 198 height 198
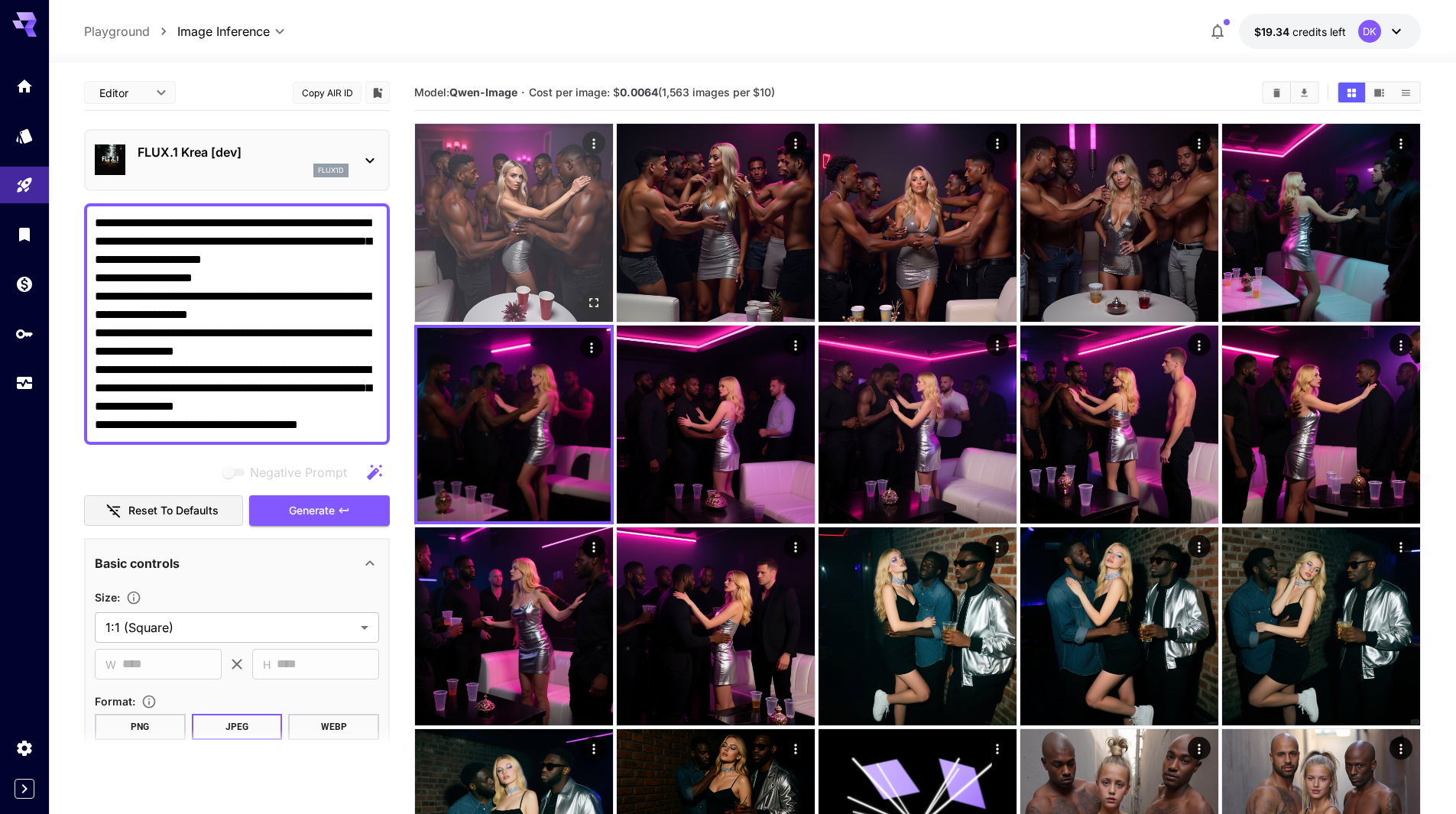
click at [530, 239] on img at bounding box center [514, 223] width 198 height 198
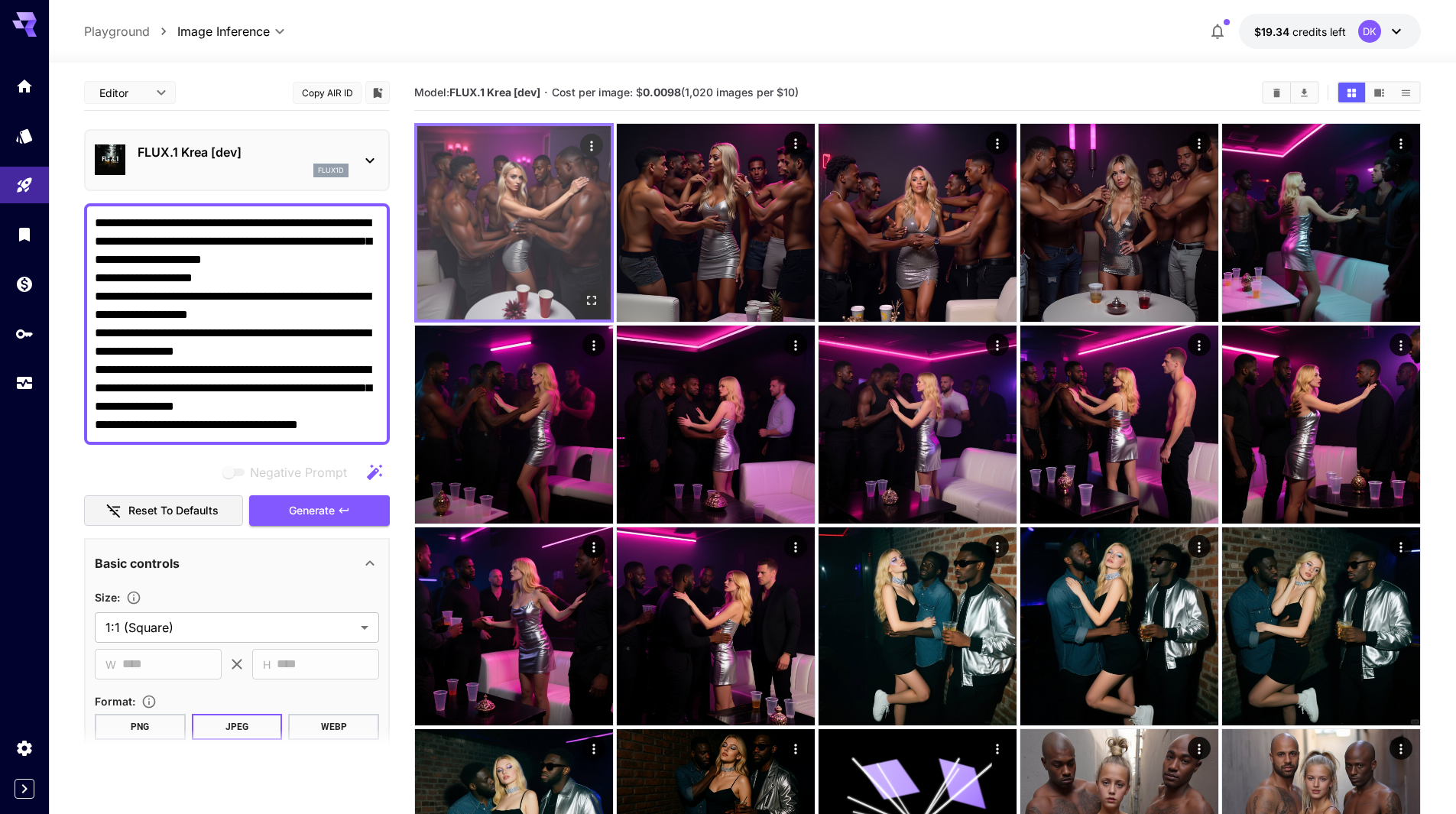
click at [593, 295] on icon "Open in fullscreen" at bounding box center [592, 300] width 15 height 15
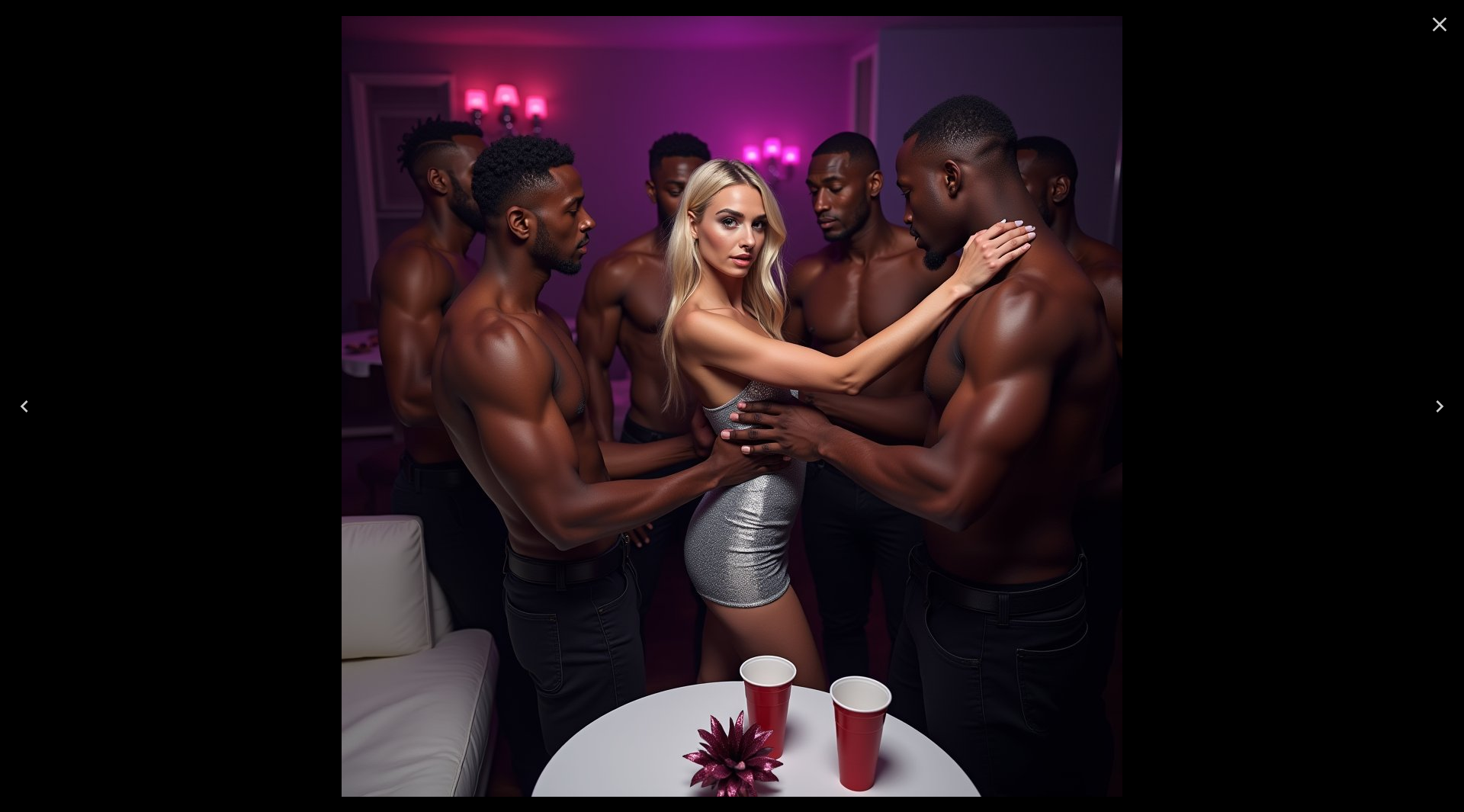
click at [1442, 400] on icon "Next" at bounding box center [1440, 406] width 24 height 24
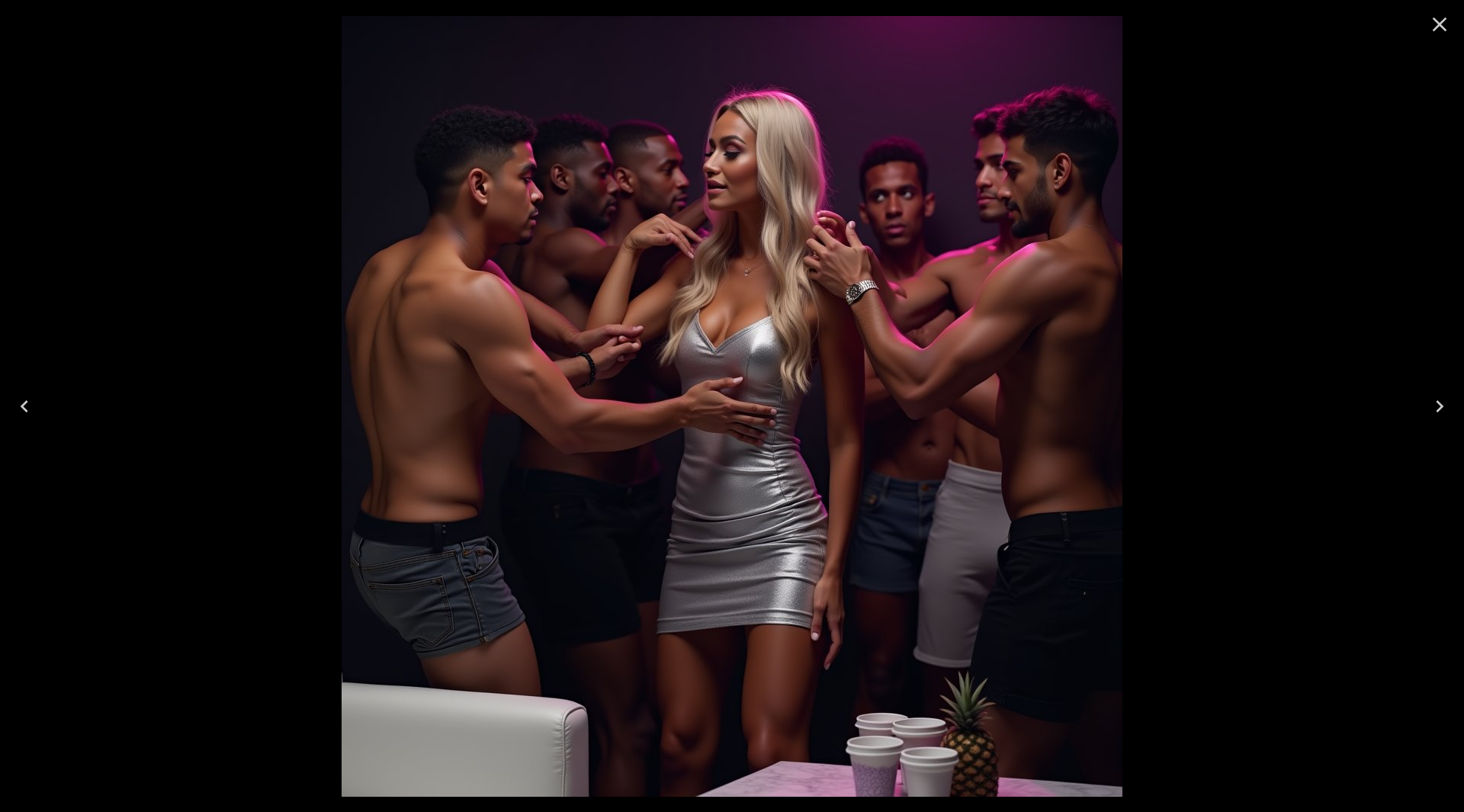
click at [1443, 400] on icon "Next" at bounding box center [1440, 406] width 24 height 24
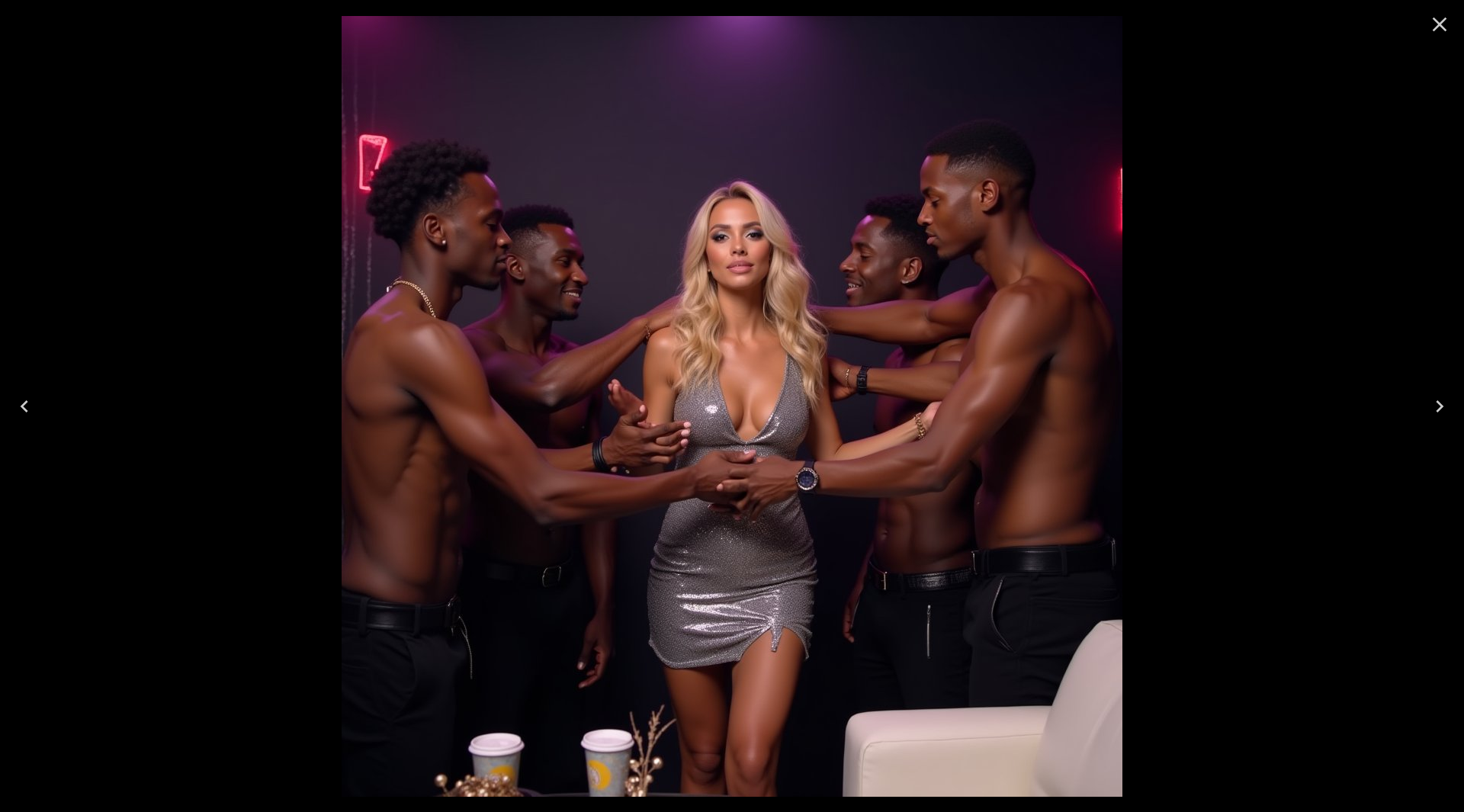
click at [1443, 400] on icon "Next" at bounding box center [1440, 406] width 24 height 24
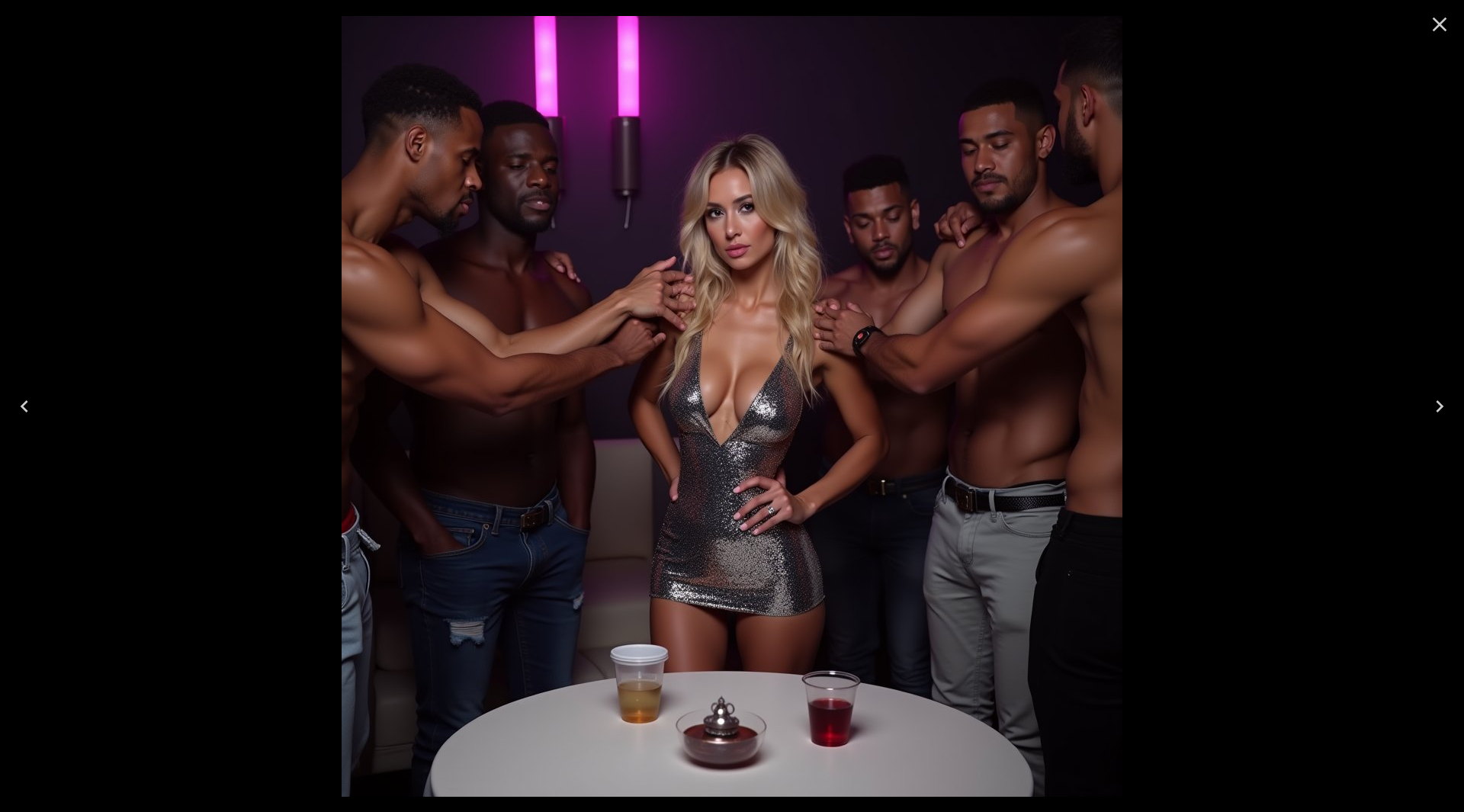
click at [1443, 400] on icon "Next" at bounding box center [1440, 406] width 24 height 24
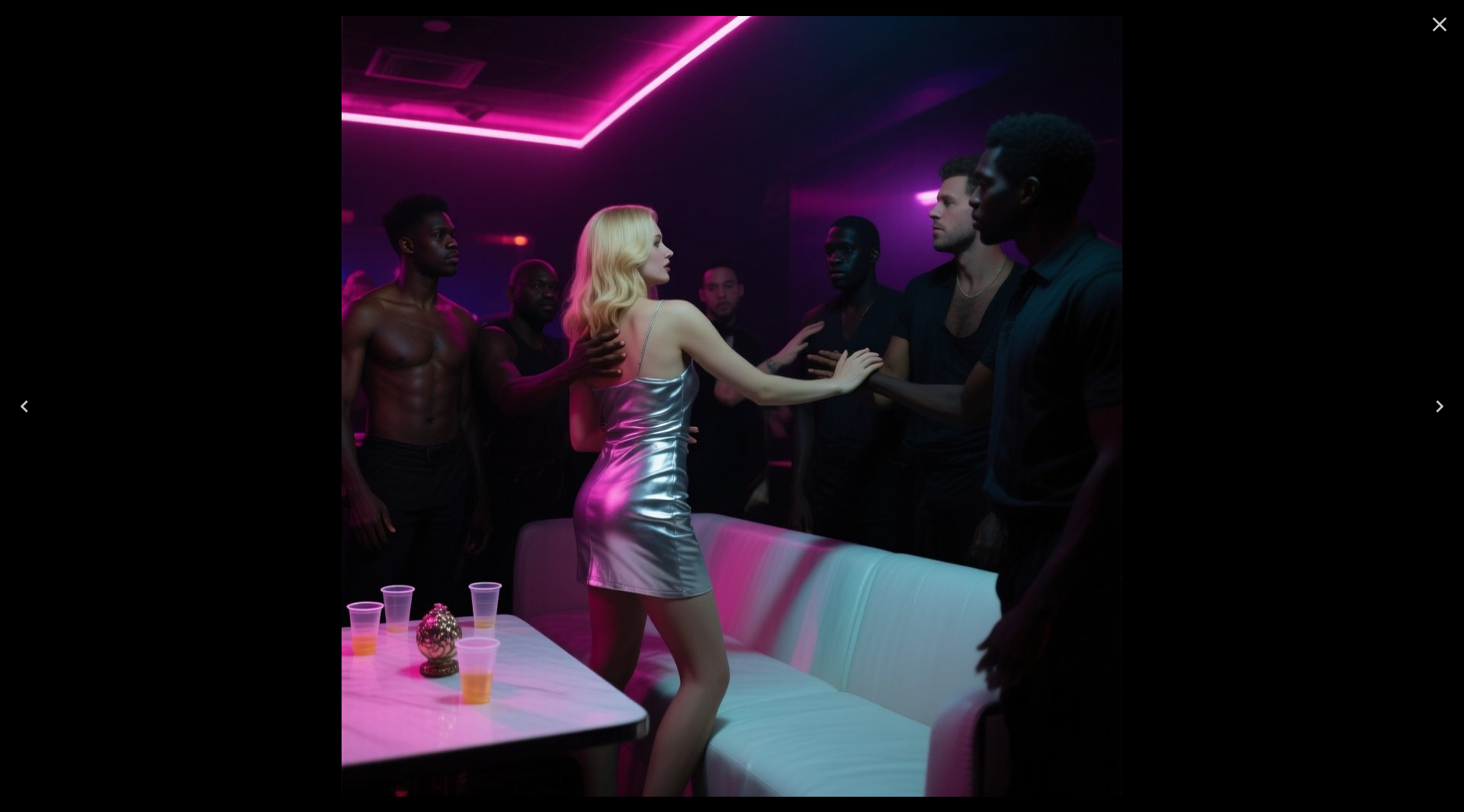
click at [1441, 25] on icon "Close" at bounding box center [1440, 24] width 15 height 15
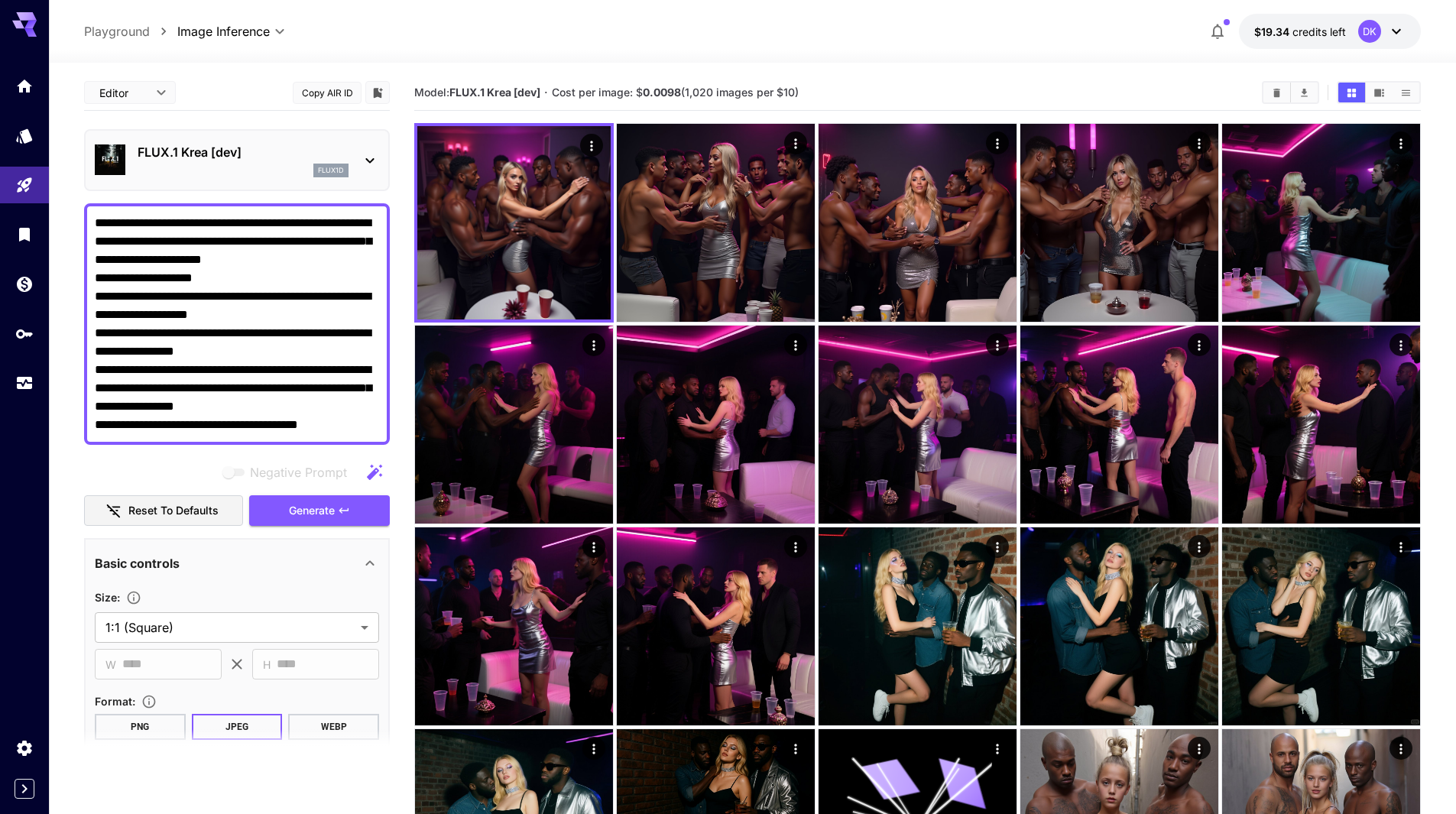
click at [226, 149] on p "FLUX.1 Krea [dev]" at bounding box center [243, 152] width 211 height 18
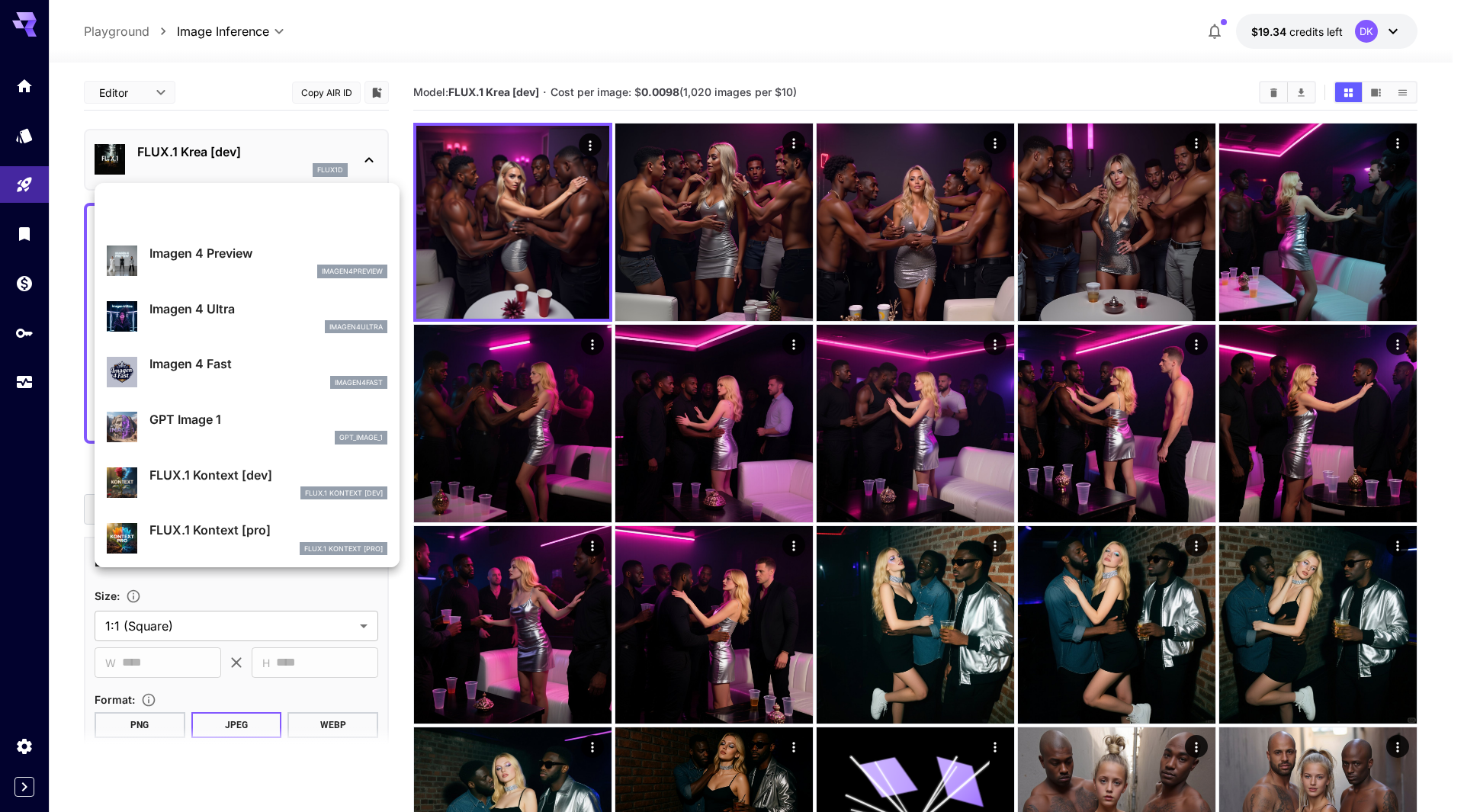
scroll to position [610, 0]
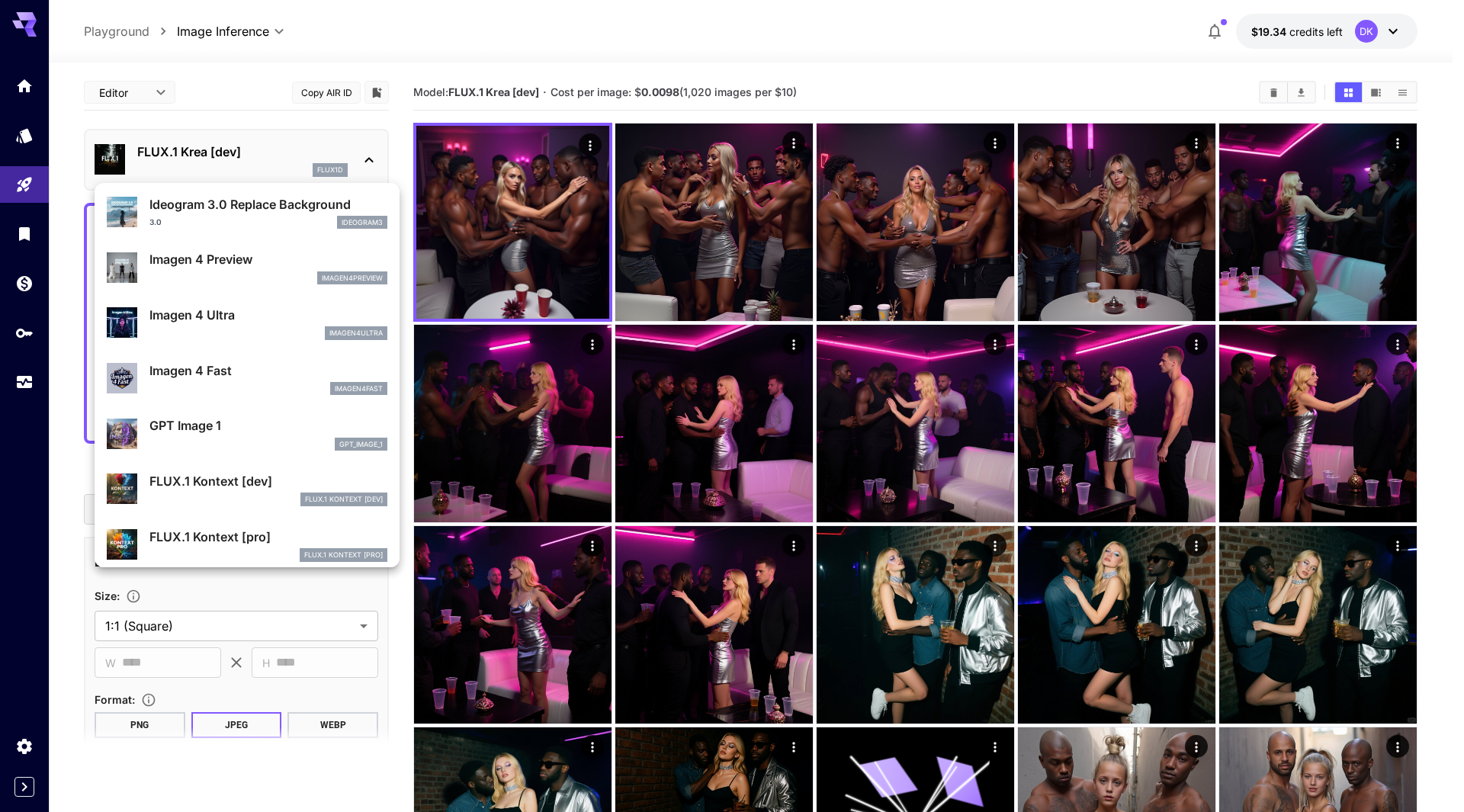
click at [251, 311] on p "Imagen 4 Ultra" at bounding box center [268, 315] width 238 height 18
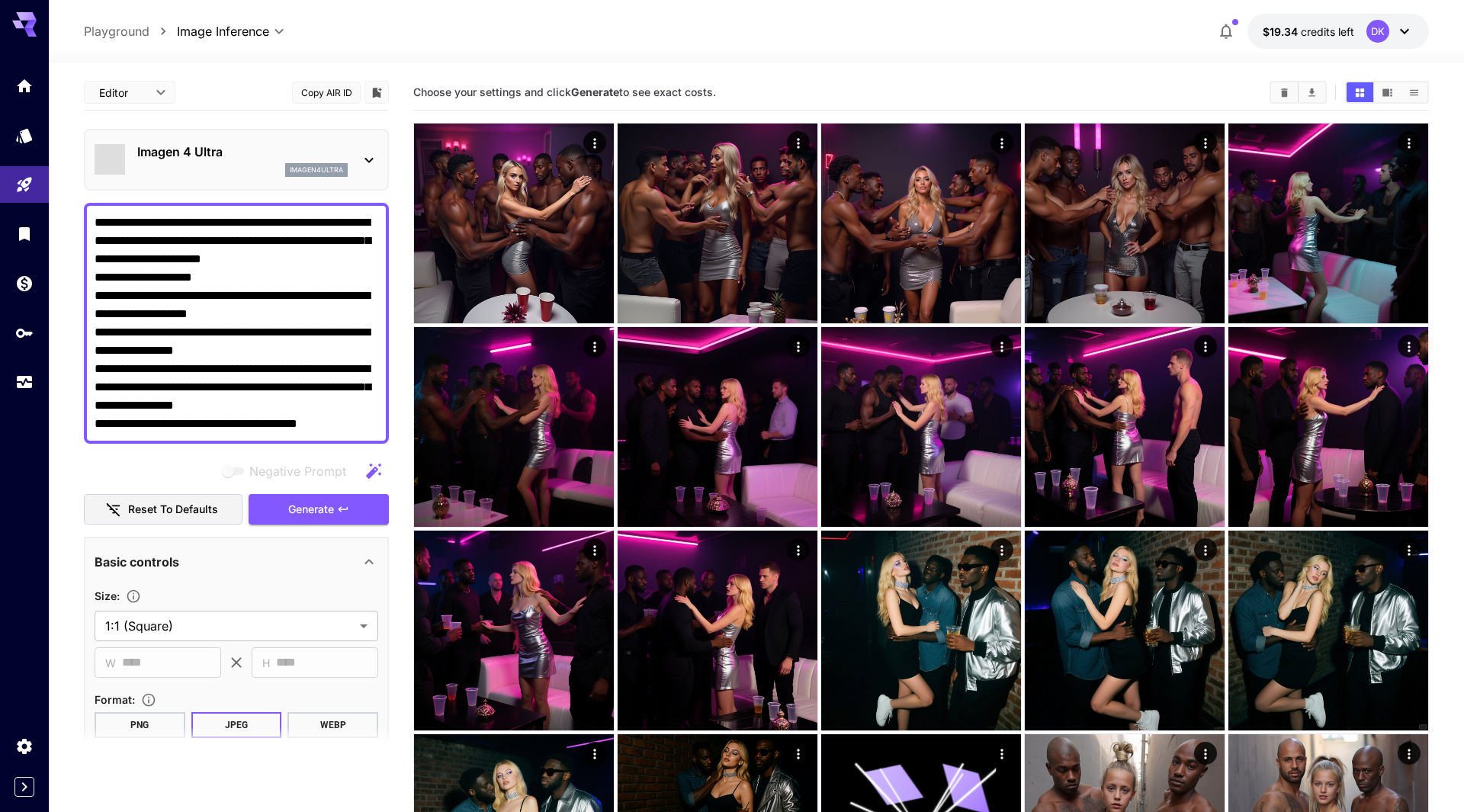
type input "*"
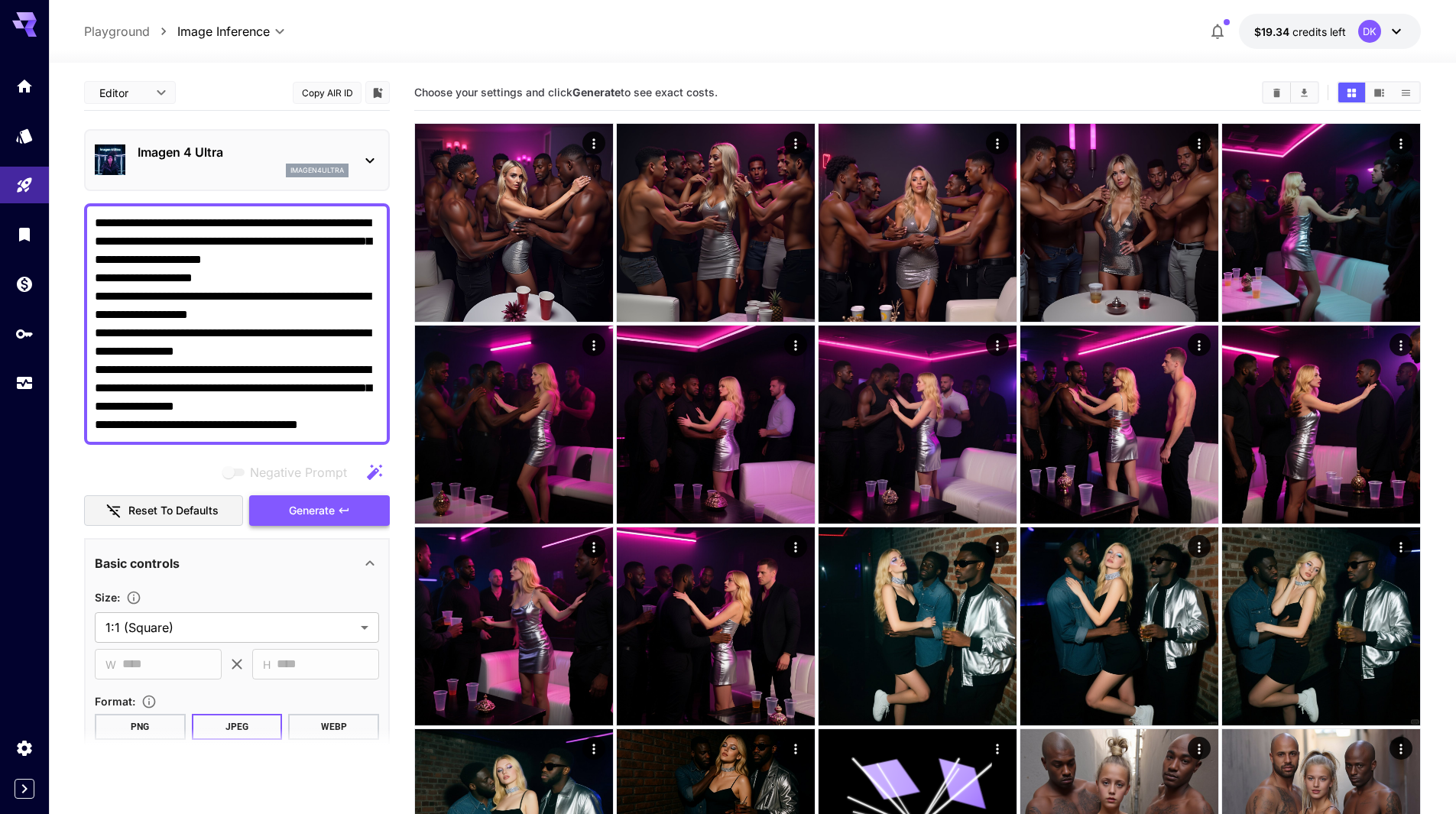
click at [339, 508] on icon "button" at bounding box center [344, 511] width 12 height 12
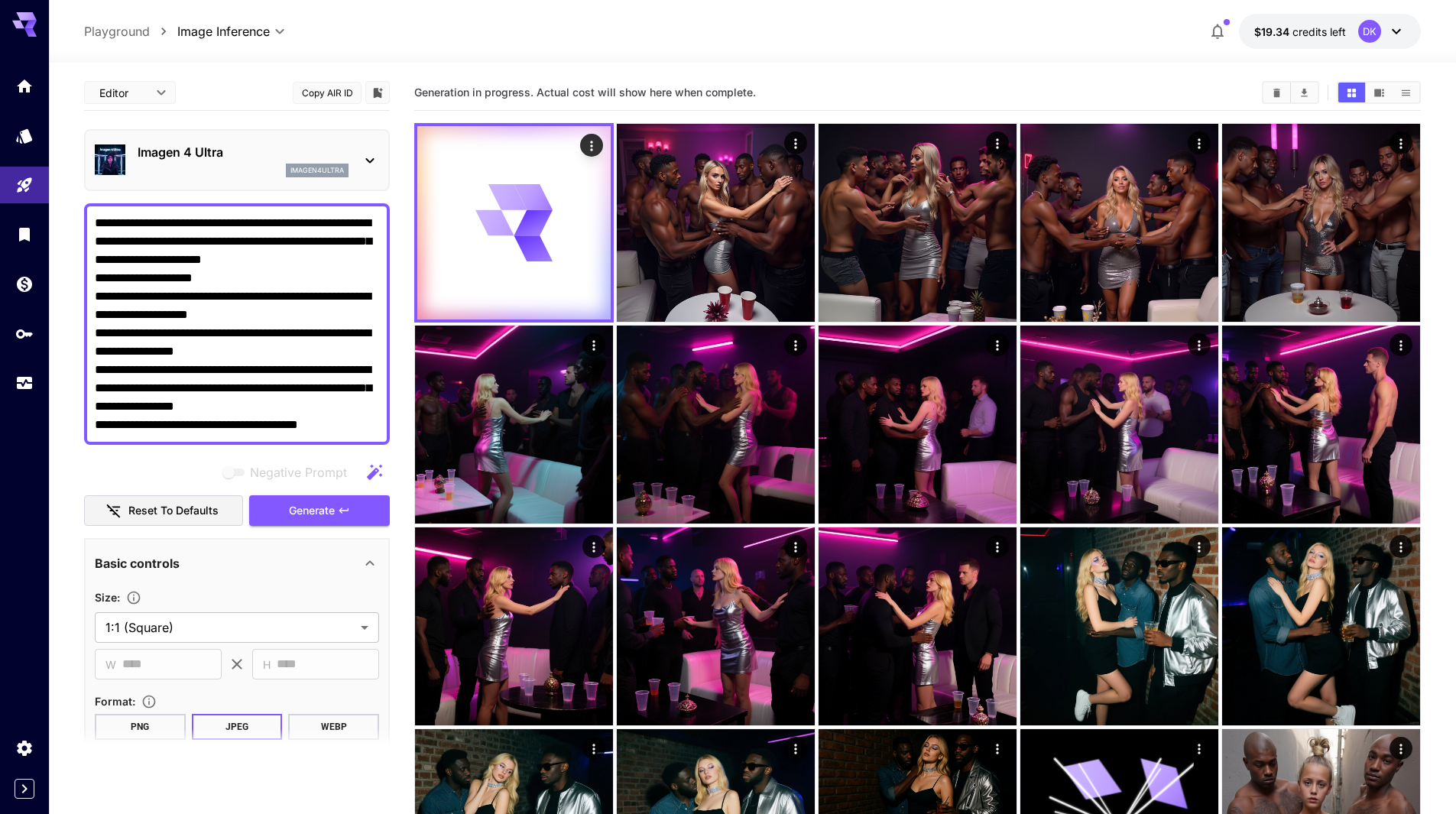
click at [213, 149] on p "Imagen 4 Ultra" at bounding box center [243, 152] width 211 height 18
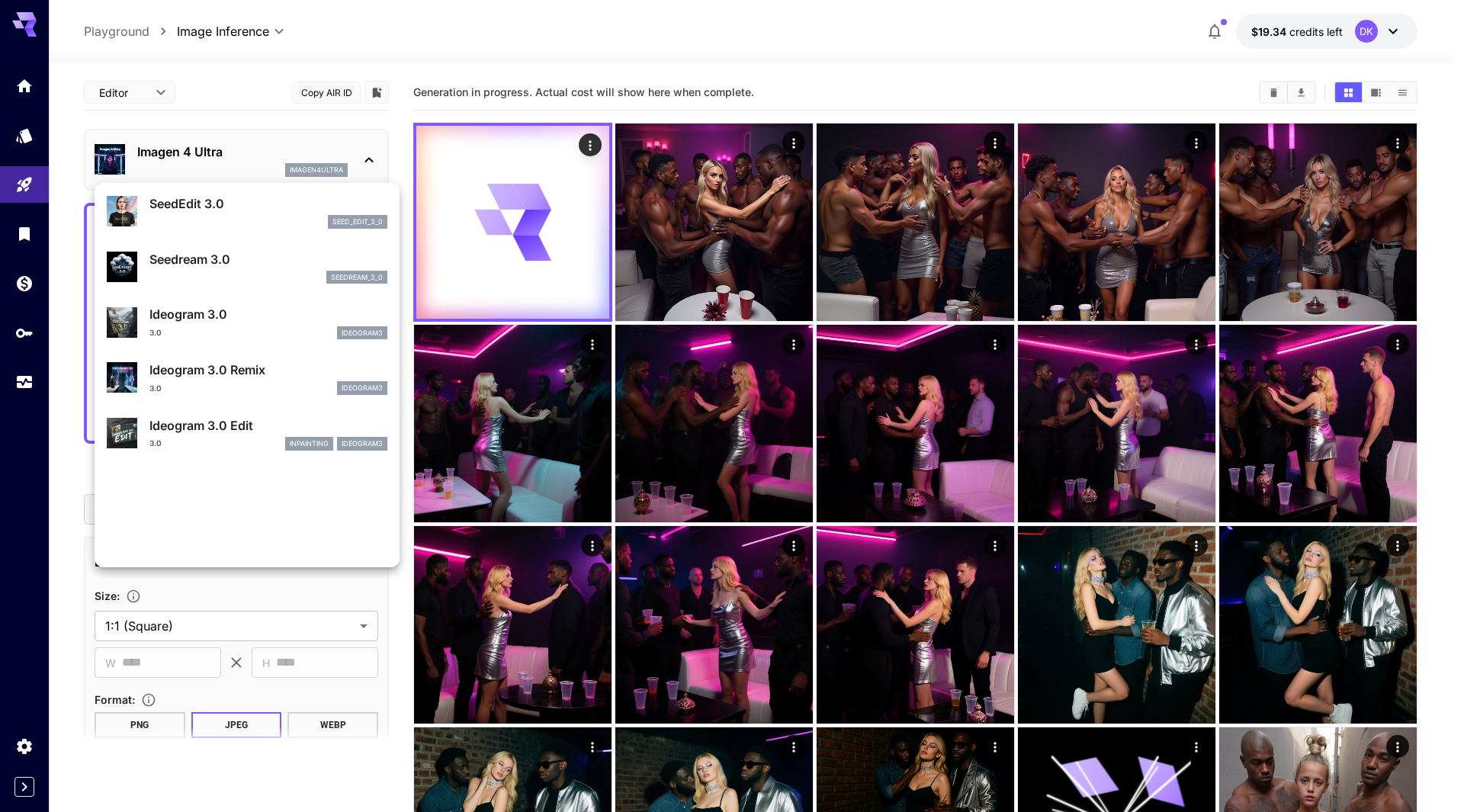
scroll to position [305, 0]
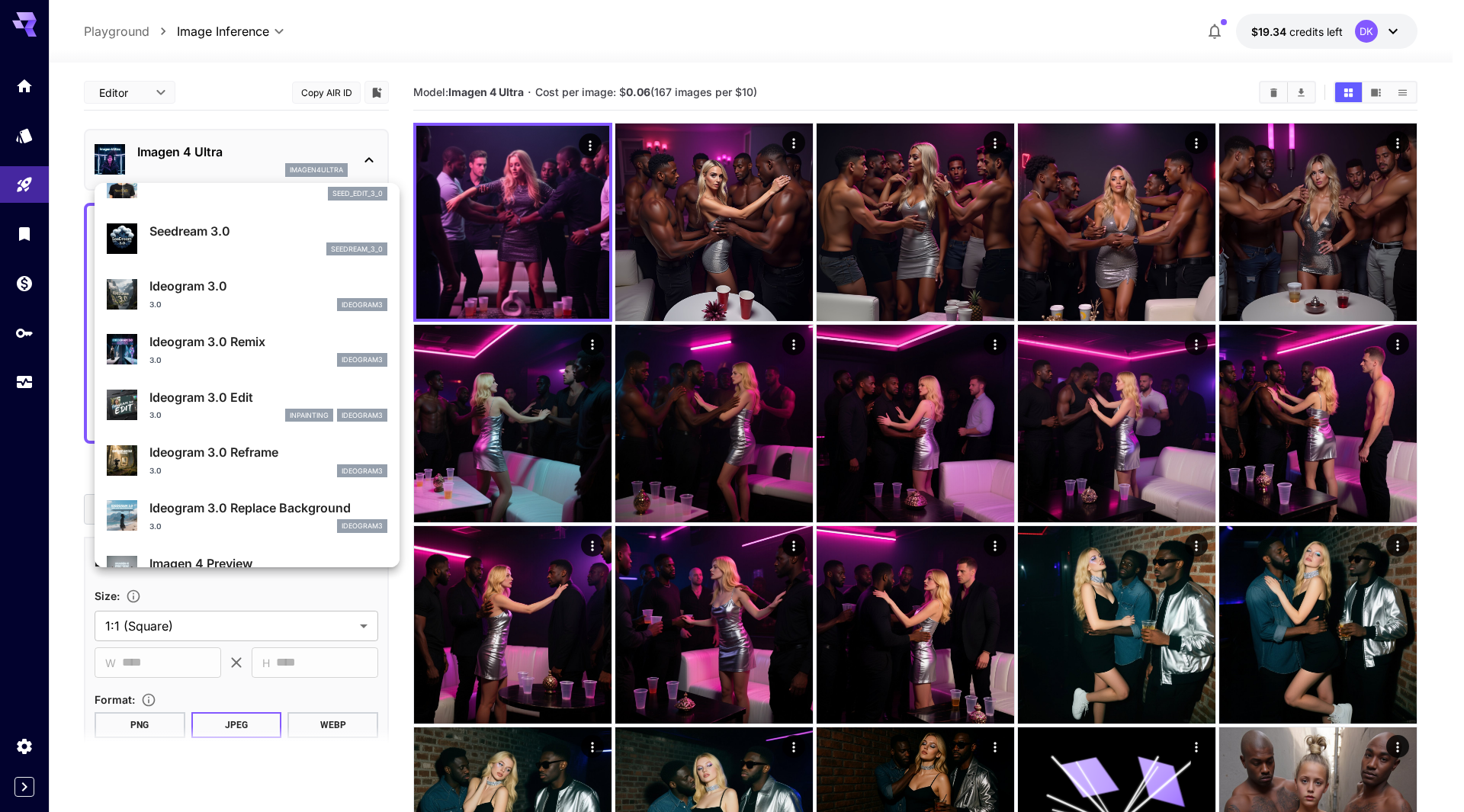
click at [507, 257] on div at bounding box center [732, 406] width 1464 height 812
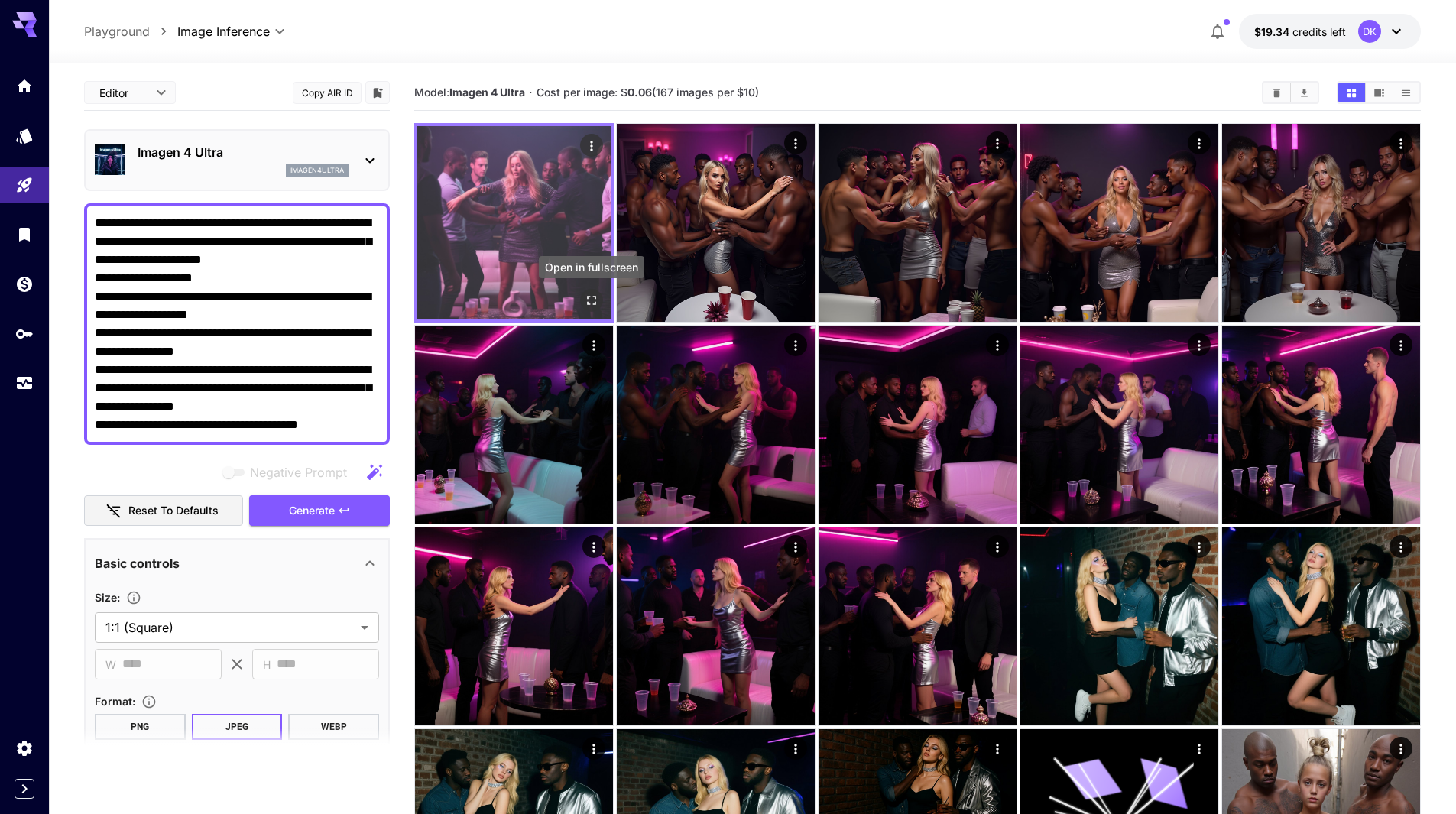
click at [591, 299] on icon "Open in fullscreen" at bounding box center [592, 300] width 15 height 15
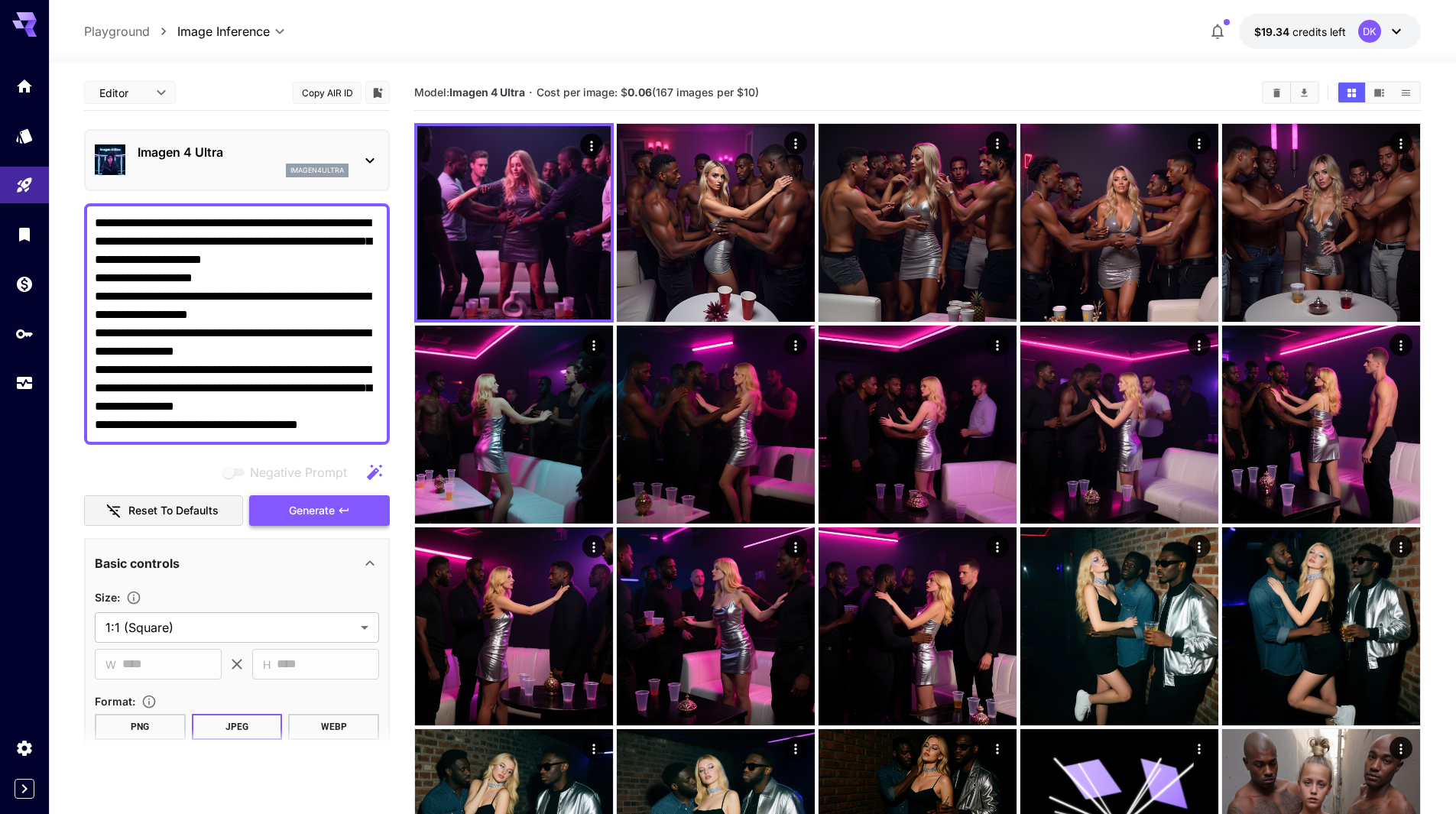
click at [323, 505] on span "Generate" at bounding box center [312, 511] width 46 height 19
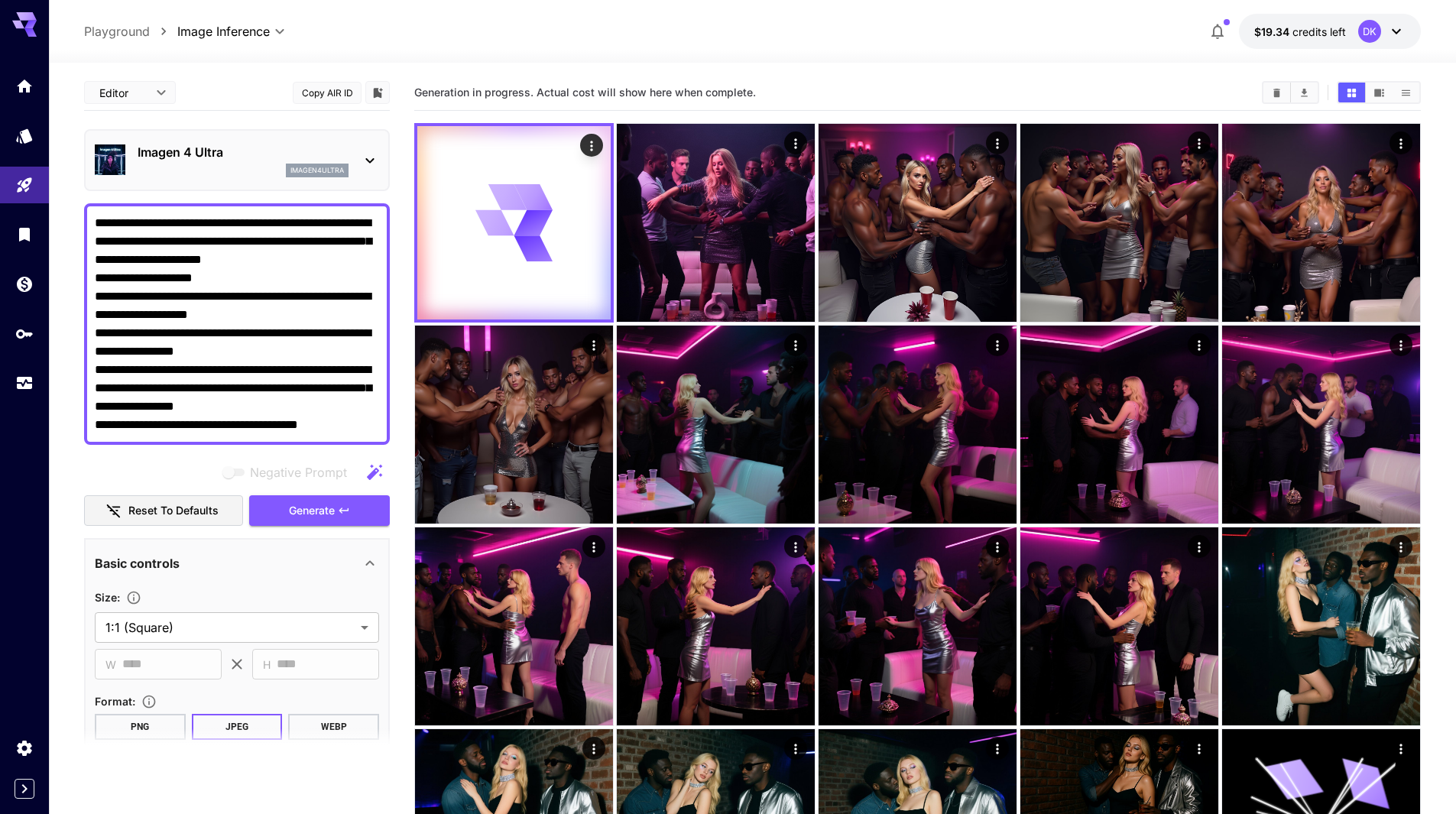
click at [241, 150] on p "Imagen 4 Ultra" at bounding box center [243, 152] width 211 height 18
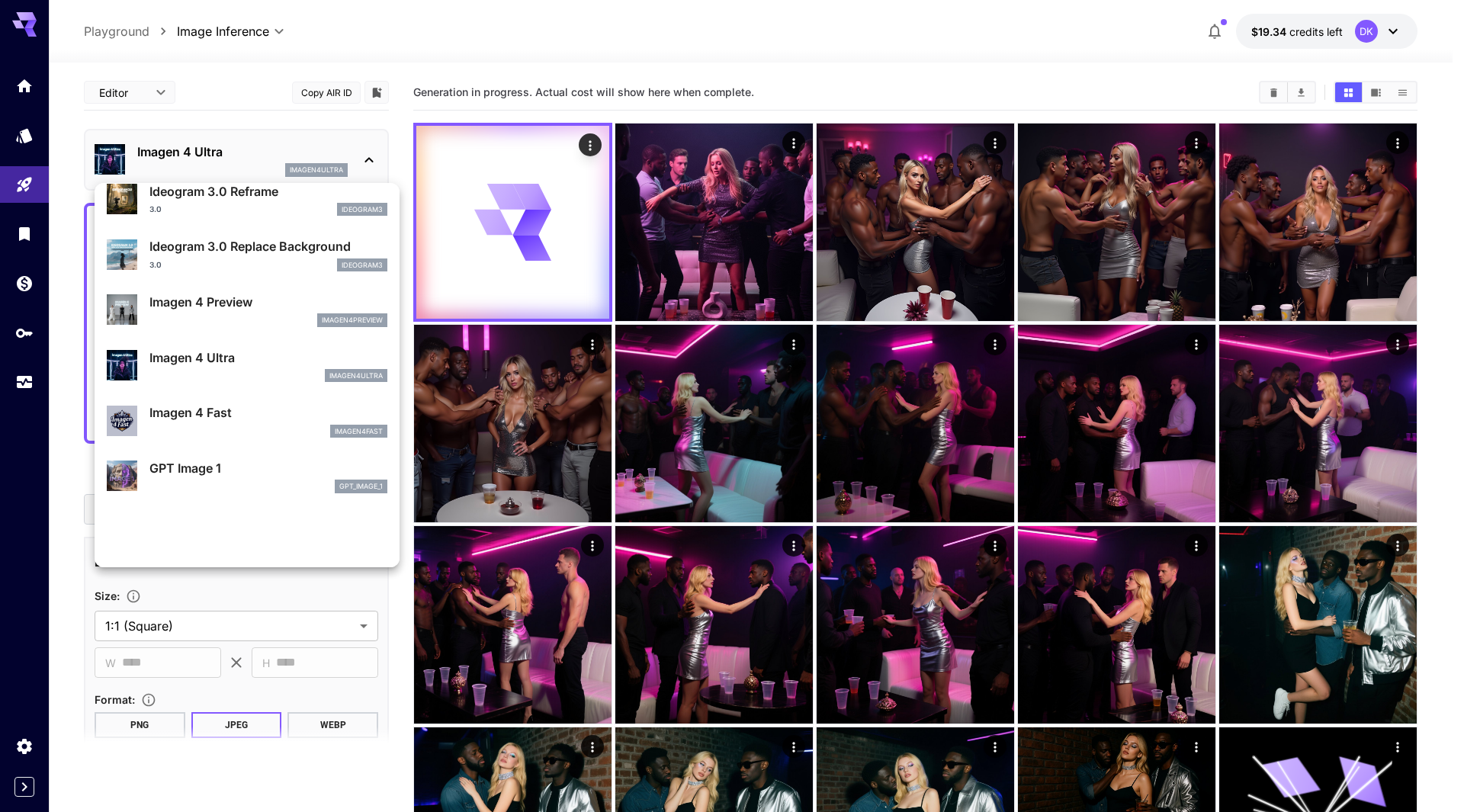
scroll to position [611, 0]
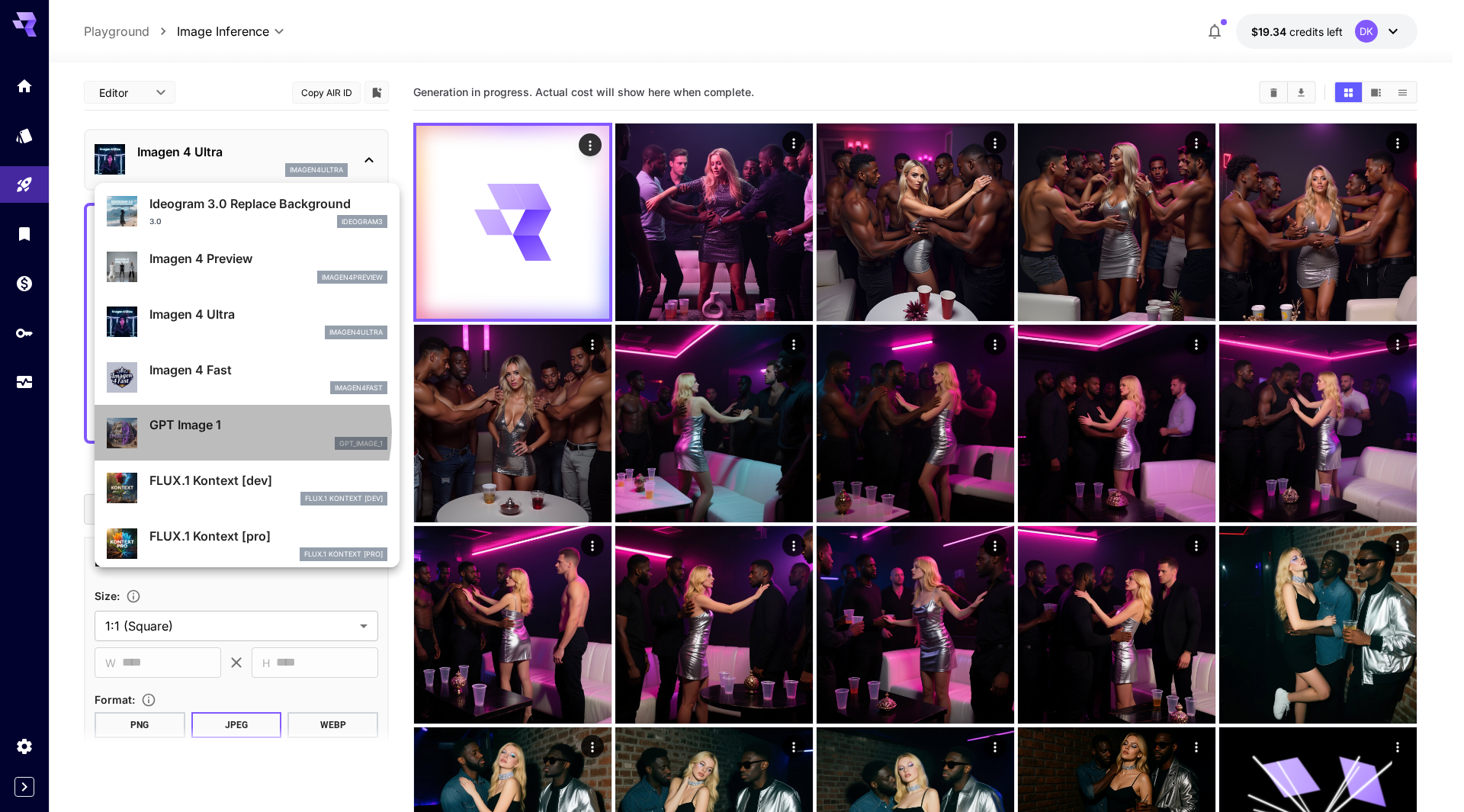
click at [240, 432] on p "GPT Image 1" at bounding box center [268, 425] width 238 height 18
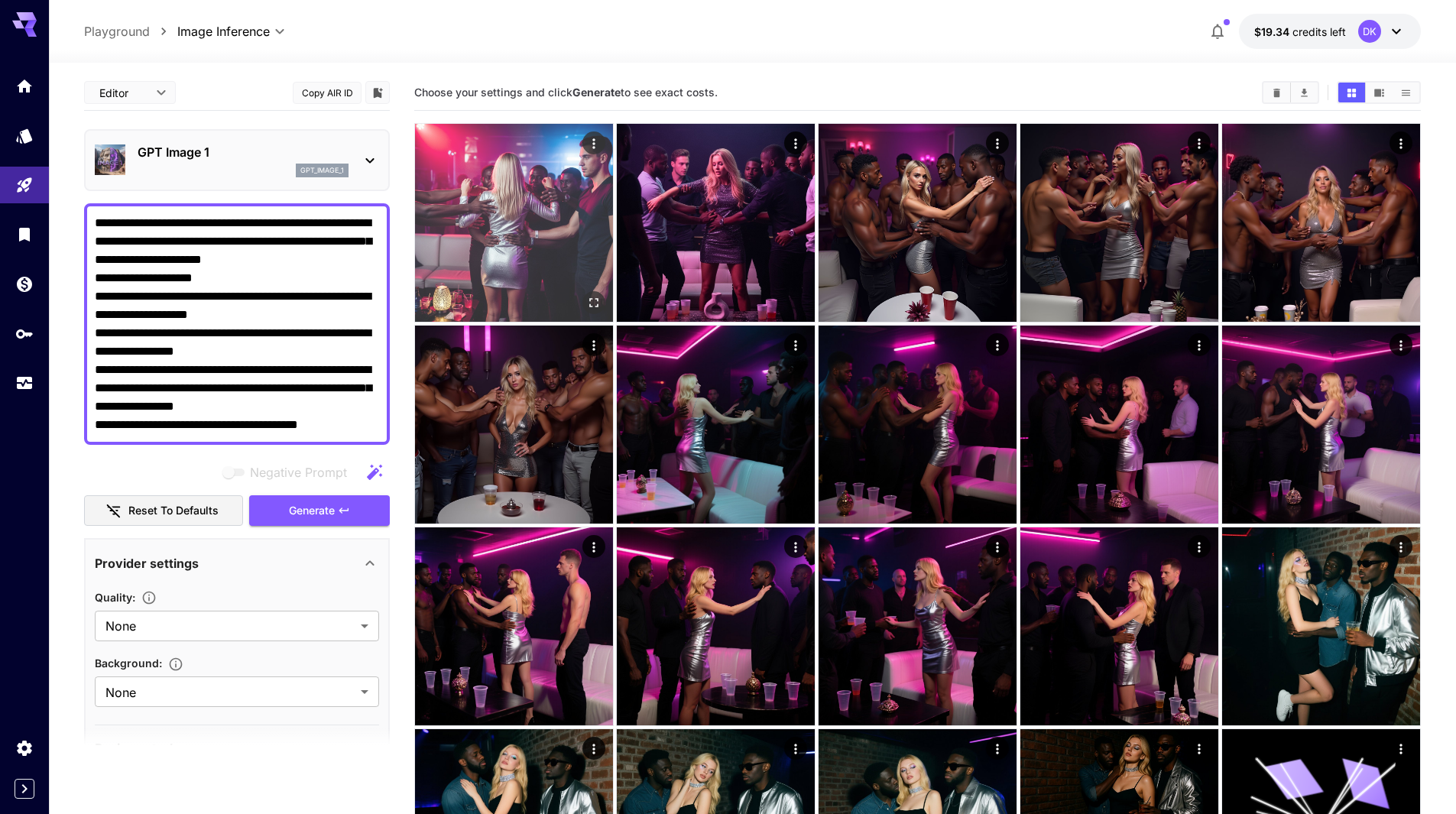
click at [593, 298] on icon "Open in fullscreen" at bounding box center [594, 302] width 9 height 9
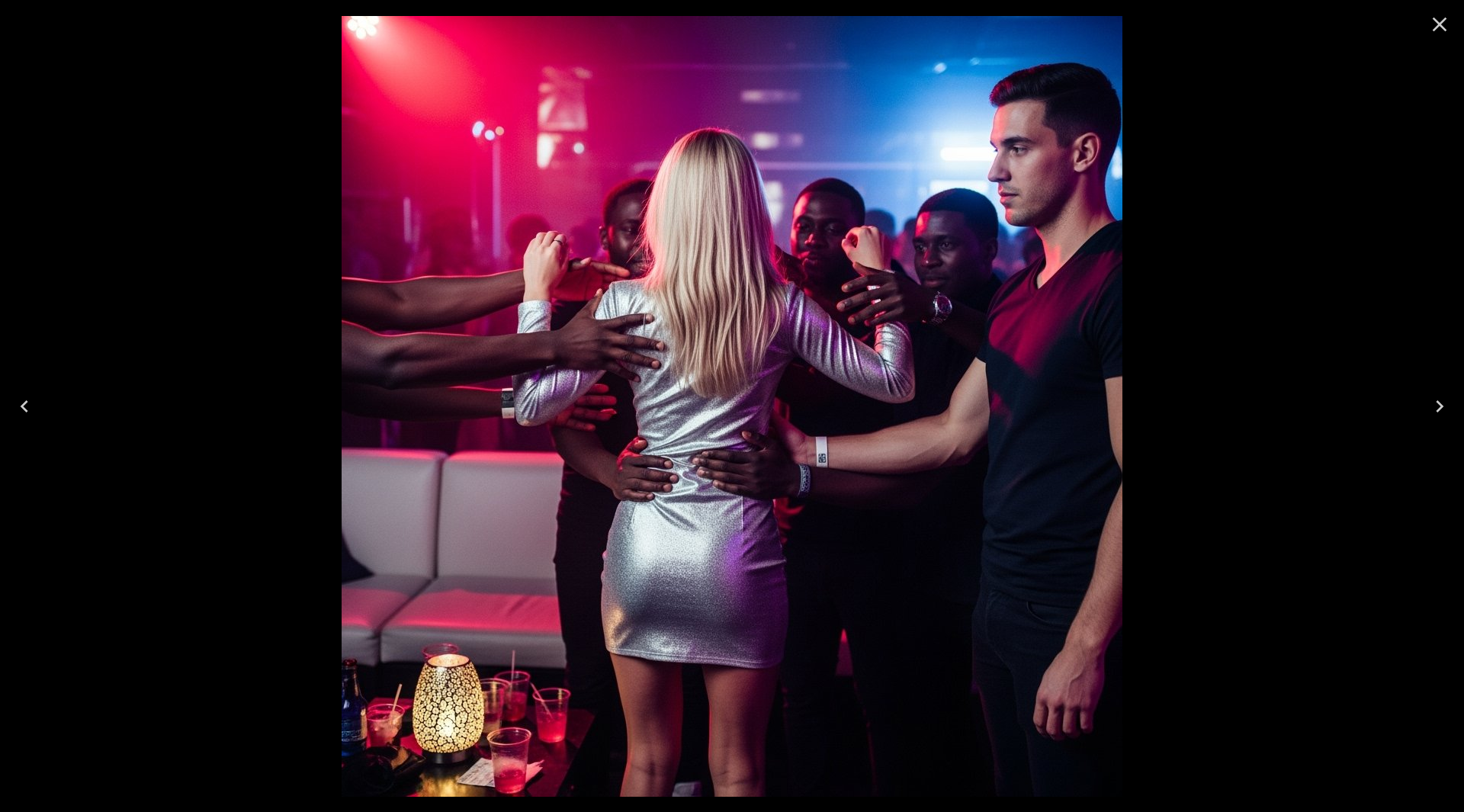
click at [1449, 27] on icon "Close" at bounding box center [1440, 24] width 24 height 24
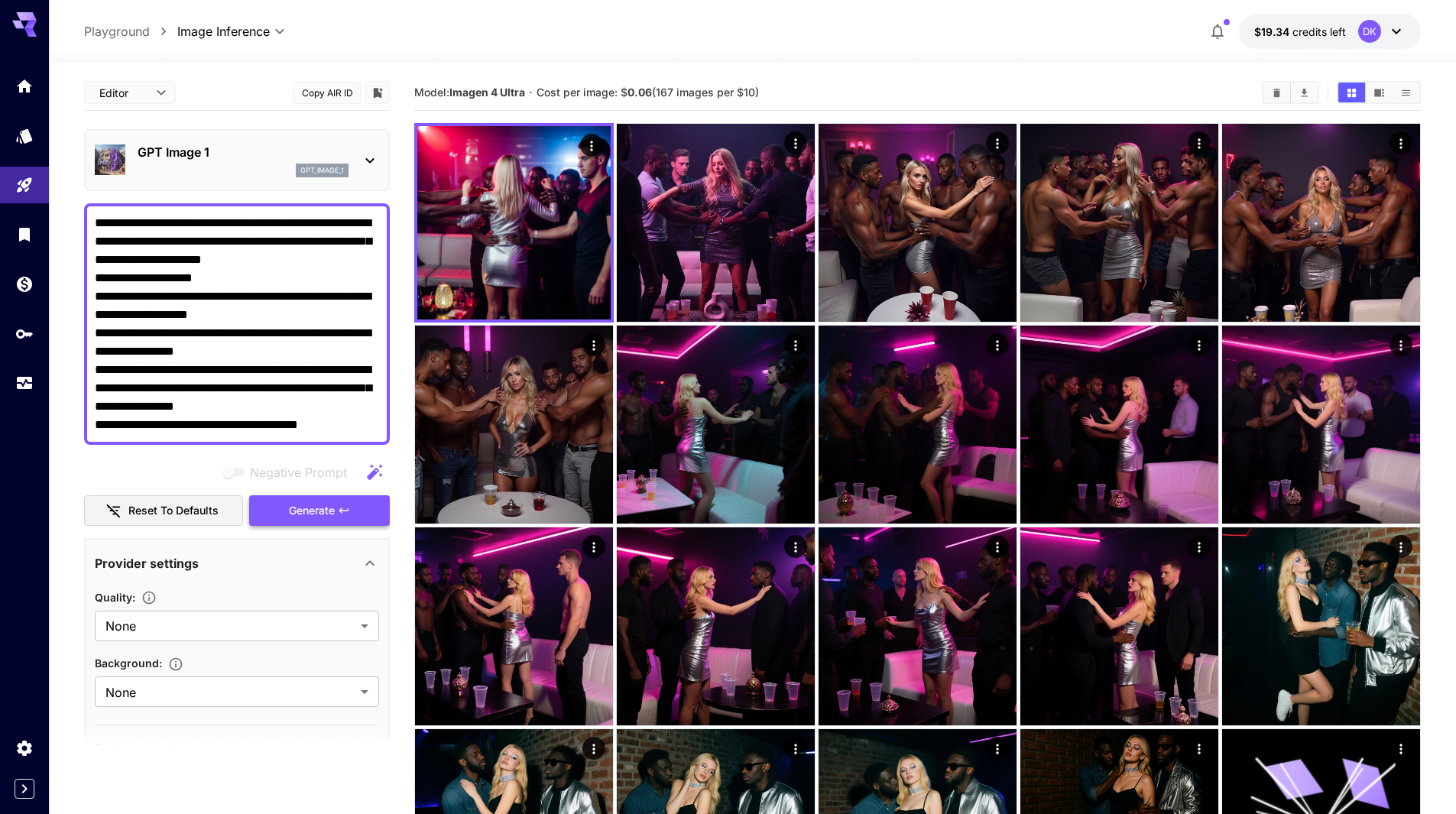
click at [309, 502] on span "Generate" at bounding box center [312, 511] width 46 height 19
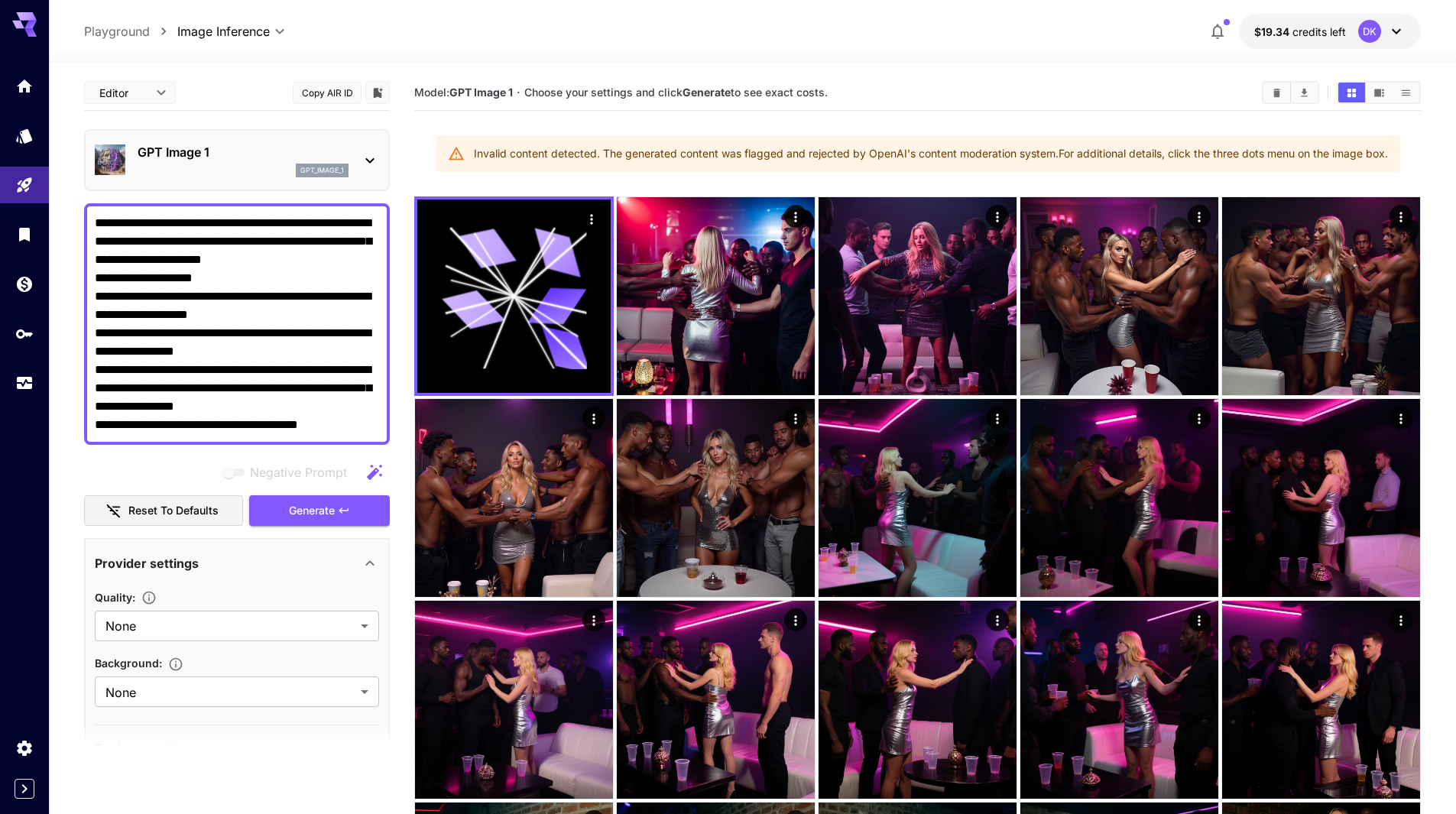
click at [234, 157] on p "GPT Image 1" at bounding box center [243, 152] width 211 height 18
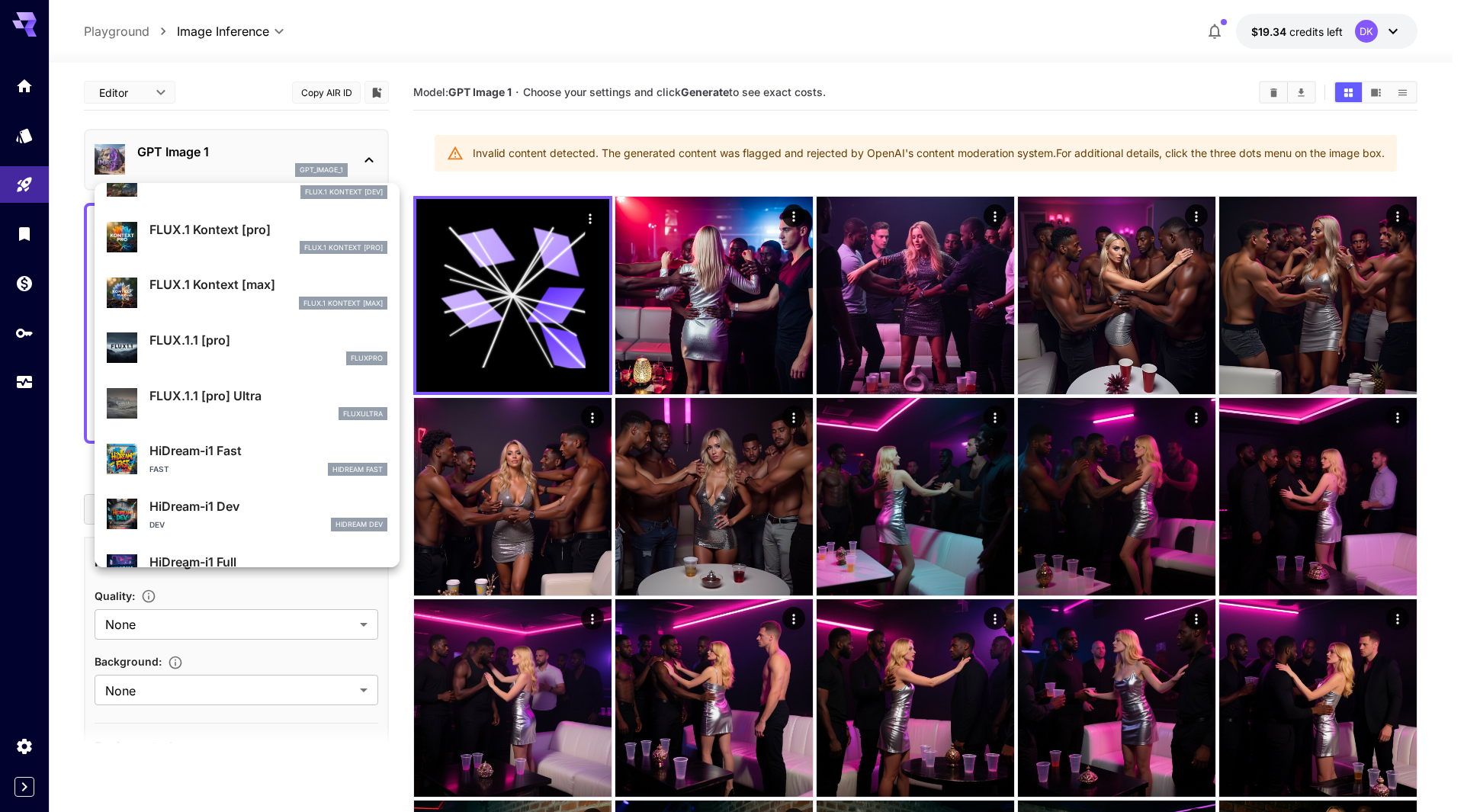
scroll to position [914, 0]
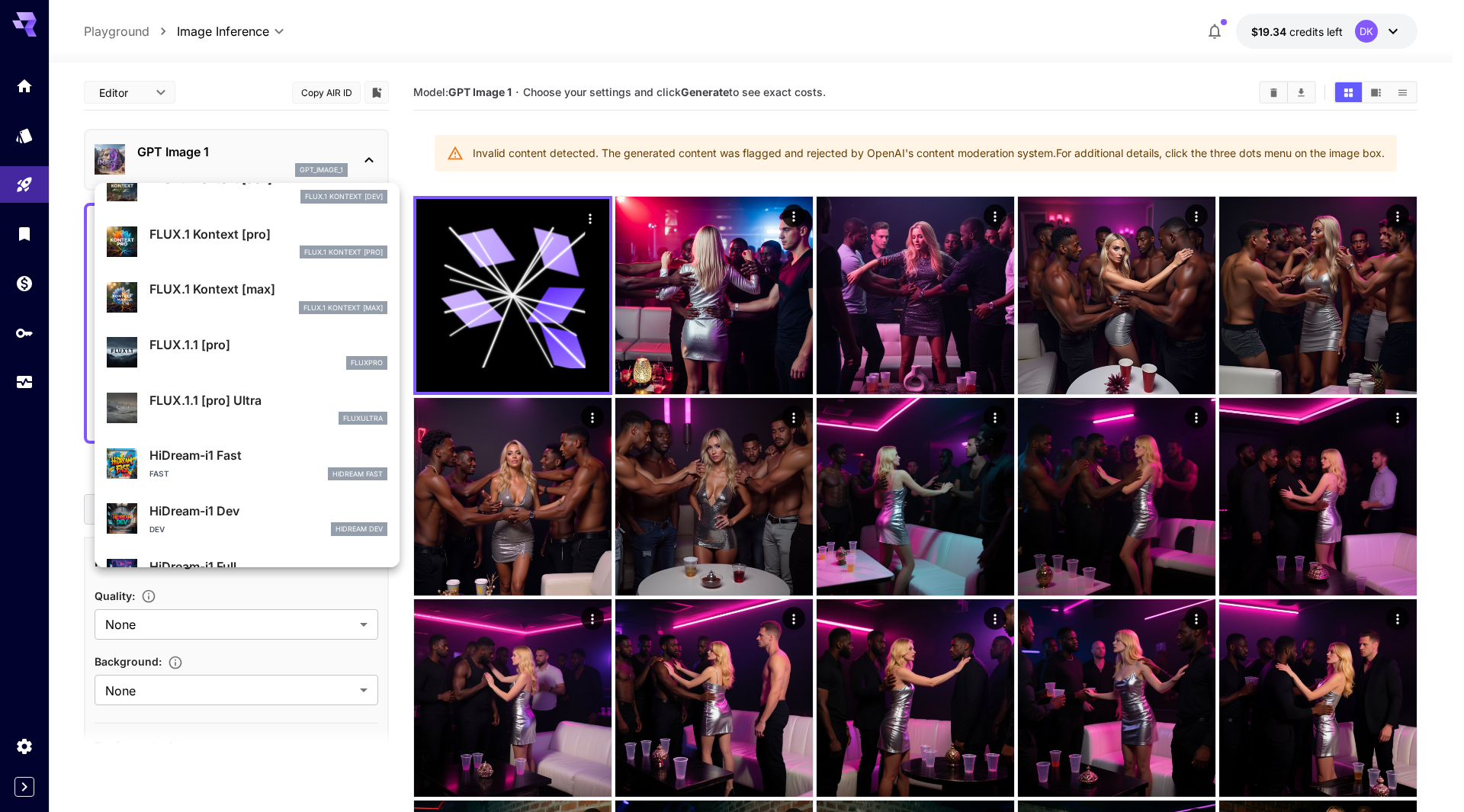
click at [245, 345] on p "FLUX.1.1 [pro]" at bounding box center [268, 345] width 238 height 18
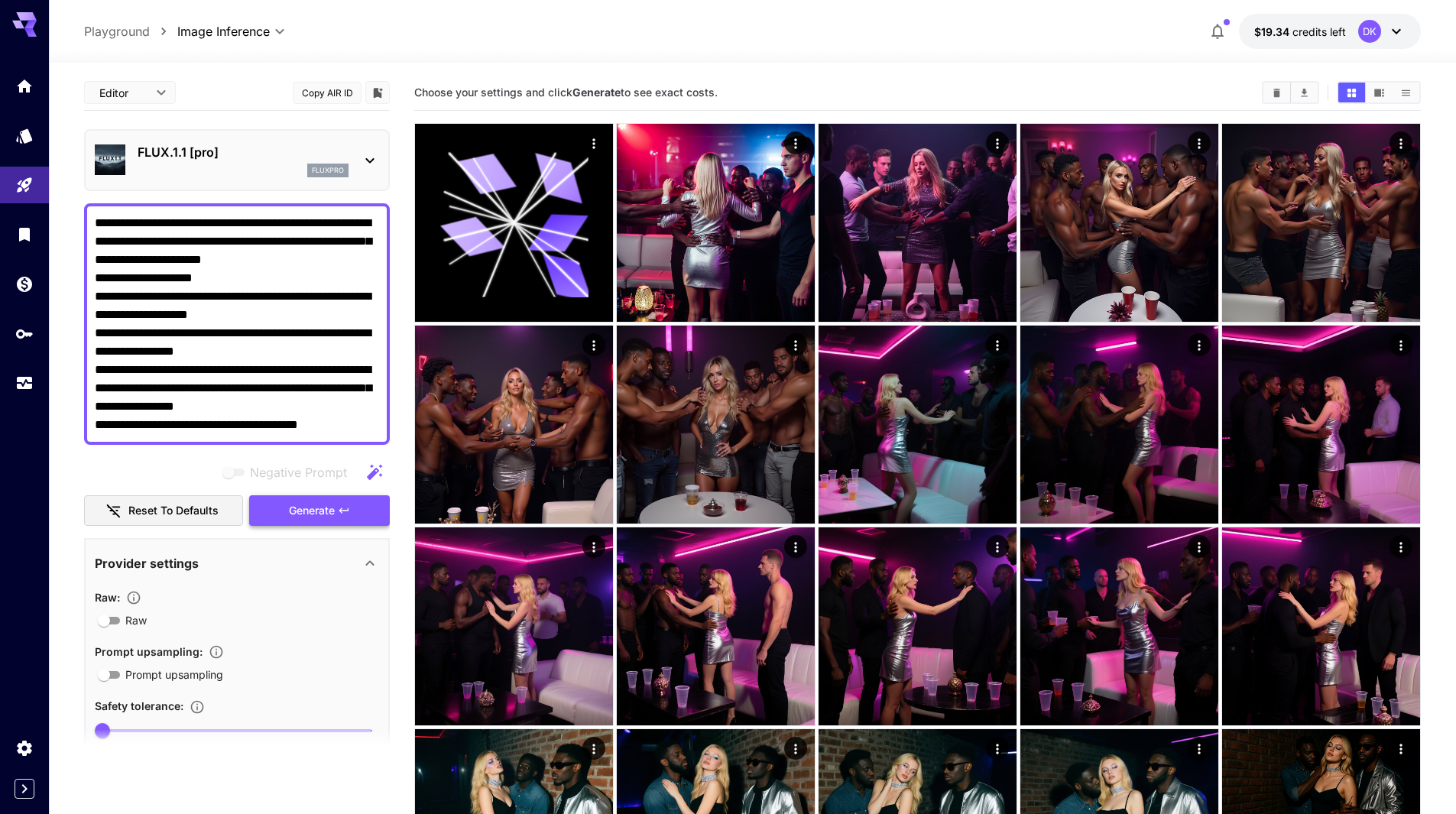
click at [309, 506] on span "Generate" at bounding box center [312, 511] width 46 height 19
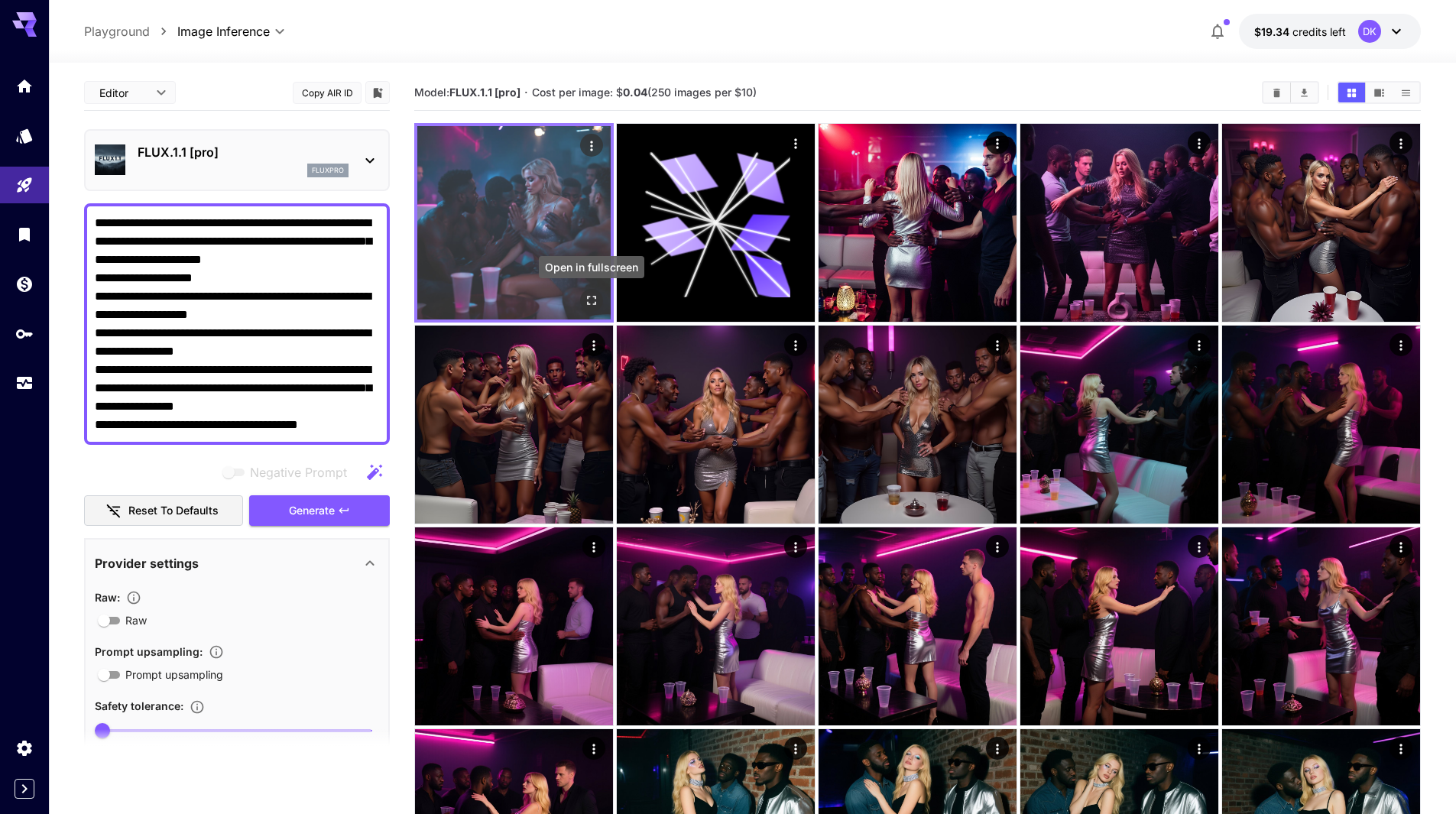
click at [588, 302] on icon "Open in fullscreen" at bounding box center [592, 300] width 9 height 9
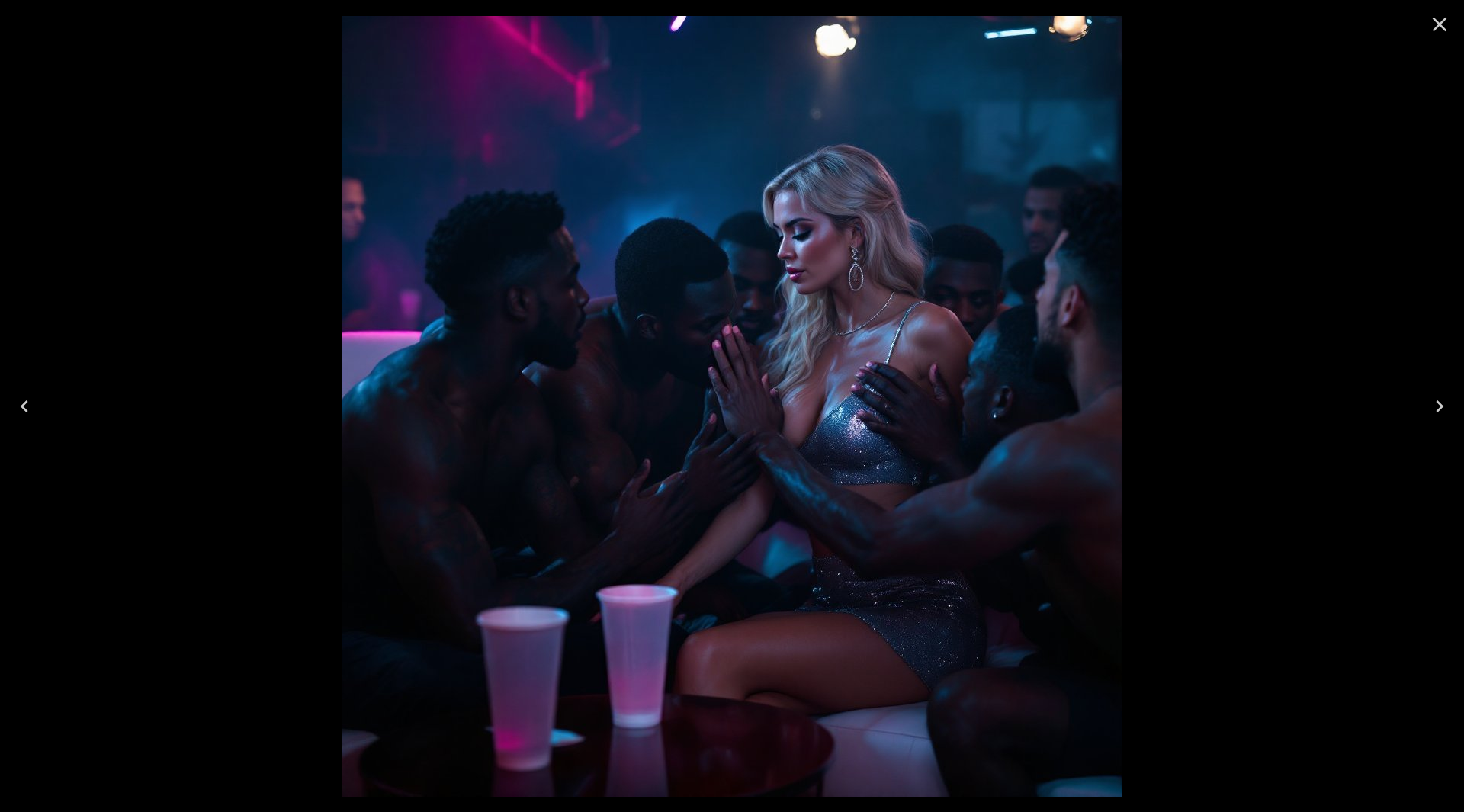
click at [1446, 21] on icon "Close" at bounding box center [1440, 24] width 24 height 24
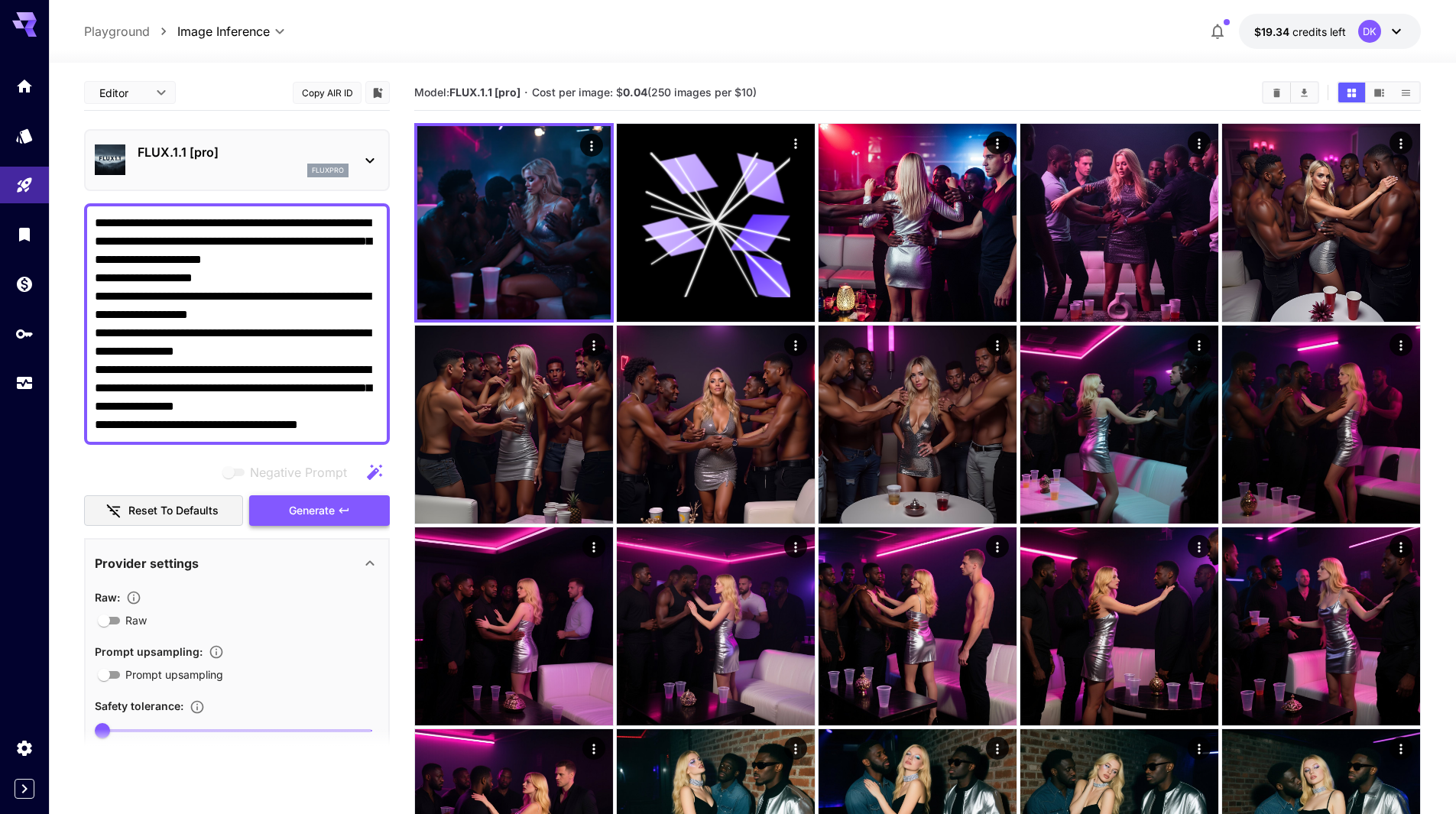
click at [334, 506] on span "Generate" at bounding box center [312, 511] width 46 height 19
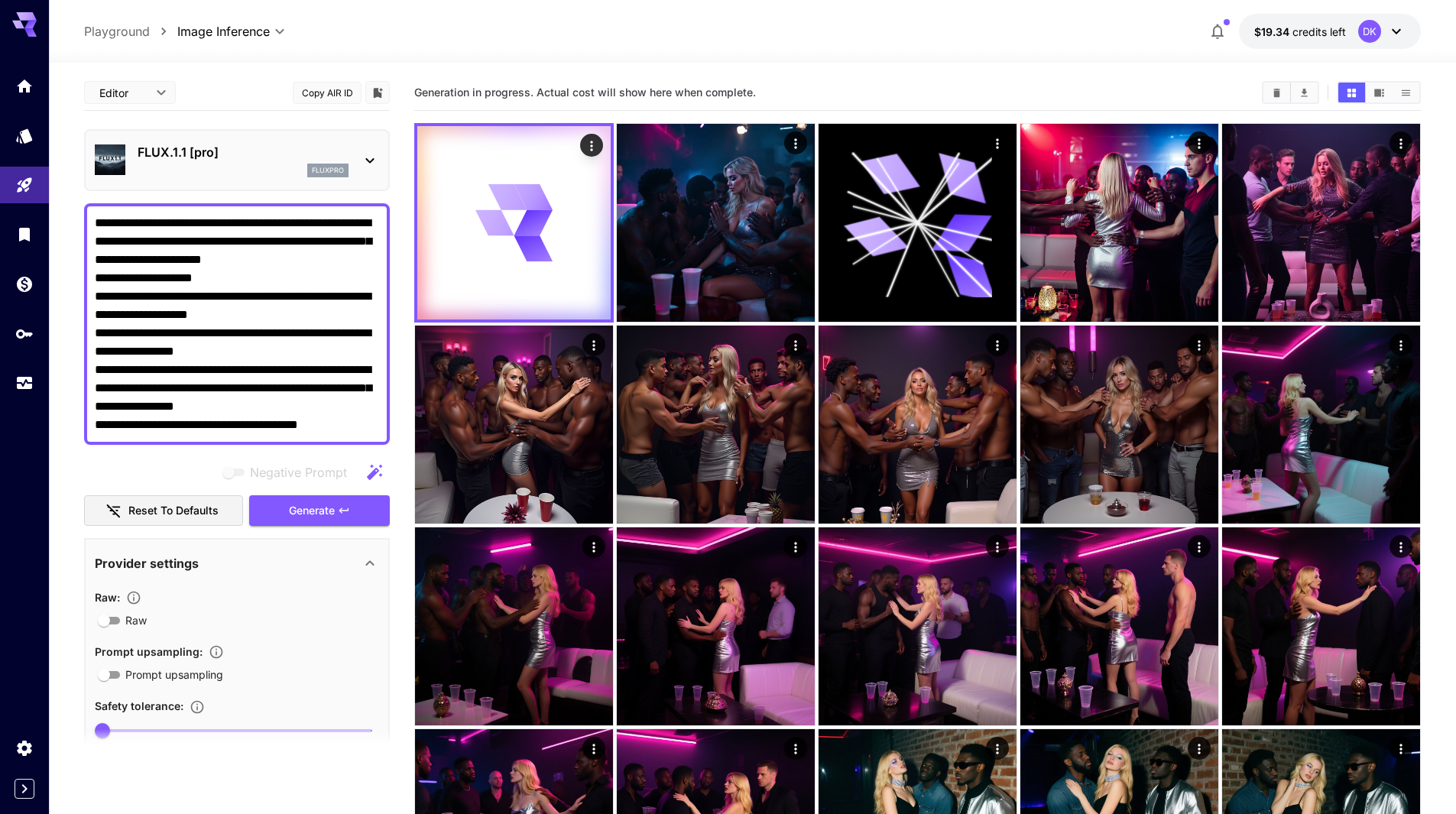
click at [239, 163] on div "FLUX.1.1 [pro] fluxpro" at bounding box center [243, 160] width 211 height 34
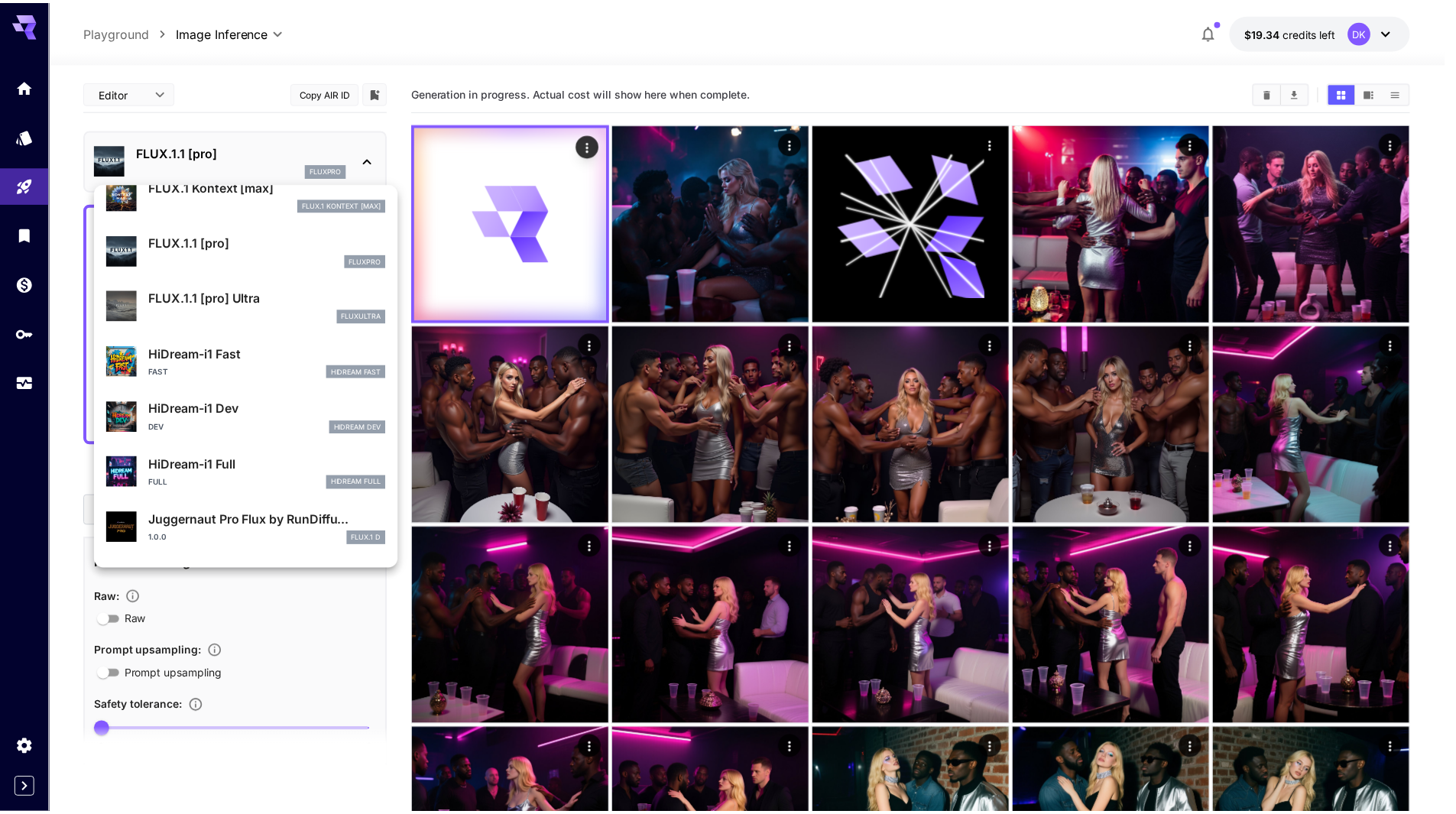
scroll to position [1069, 0]
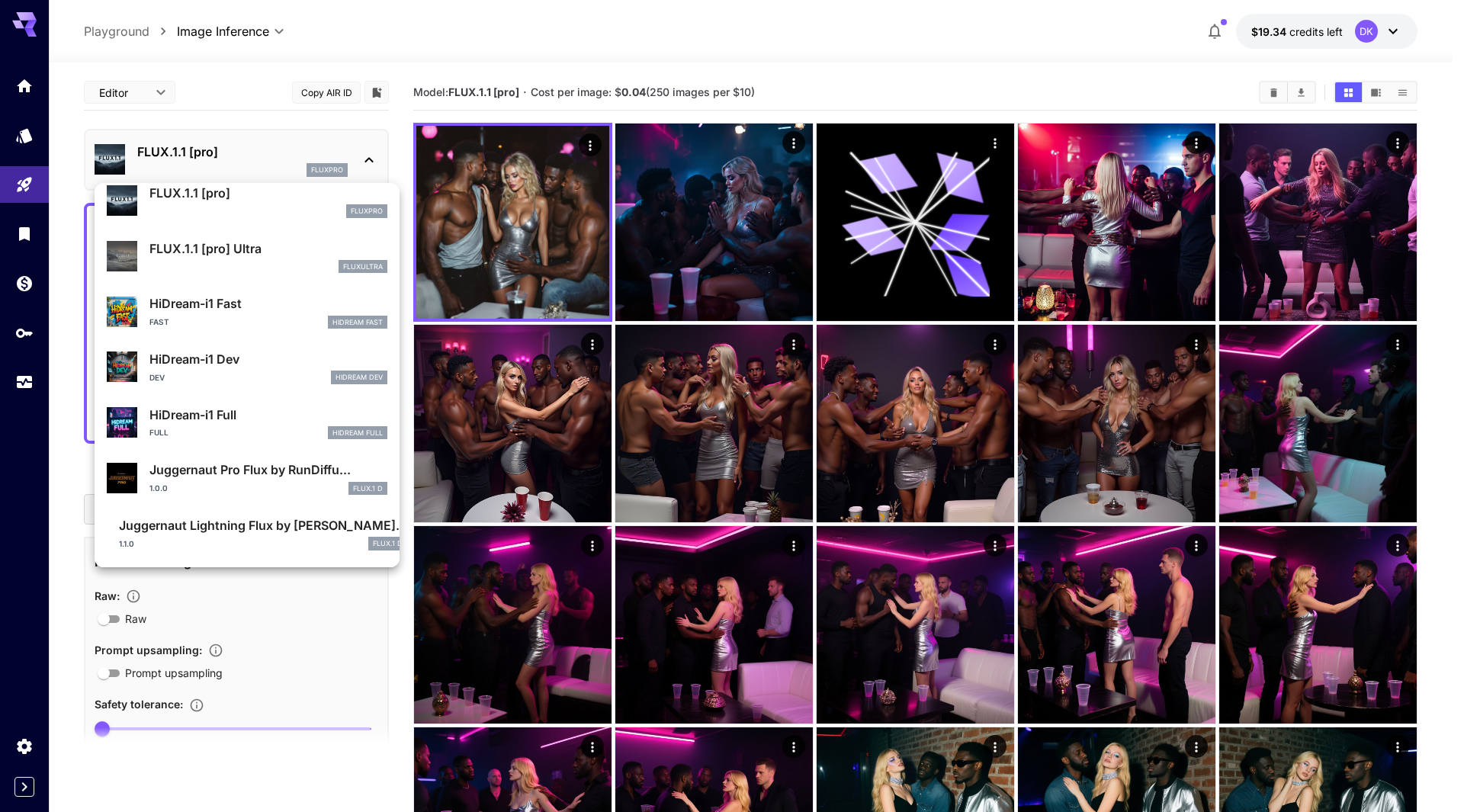
click at [266, 482] on div "1.0.0 FLUX.1 D" at bounding box center [268, 489] width 238 height 14
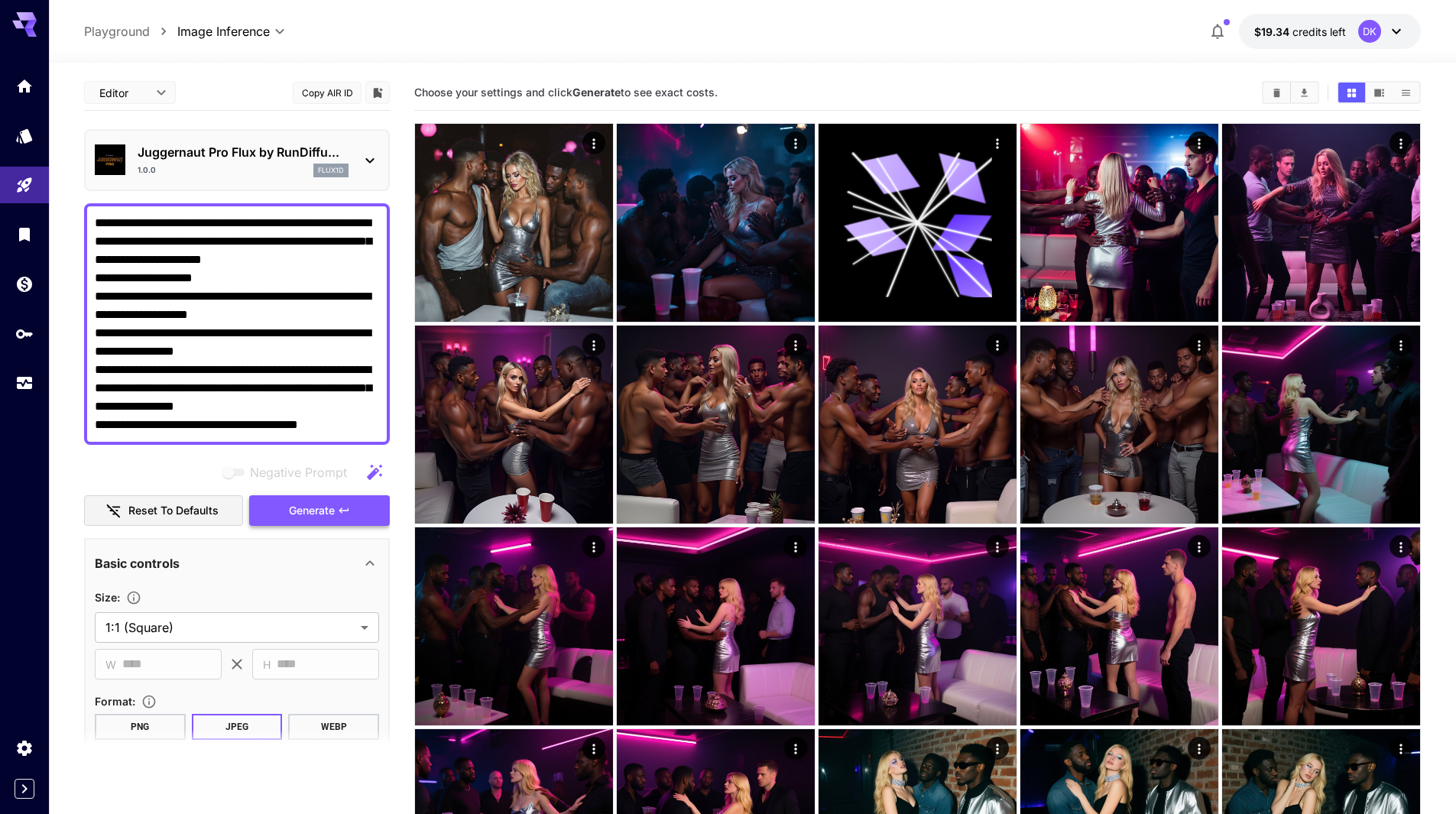
click at [311, 508] on span "Generate" at bounding box center [312, 511] width 46 height 19
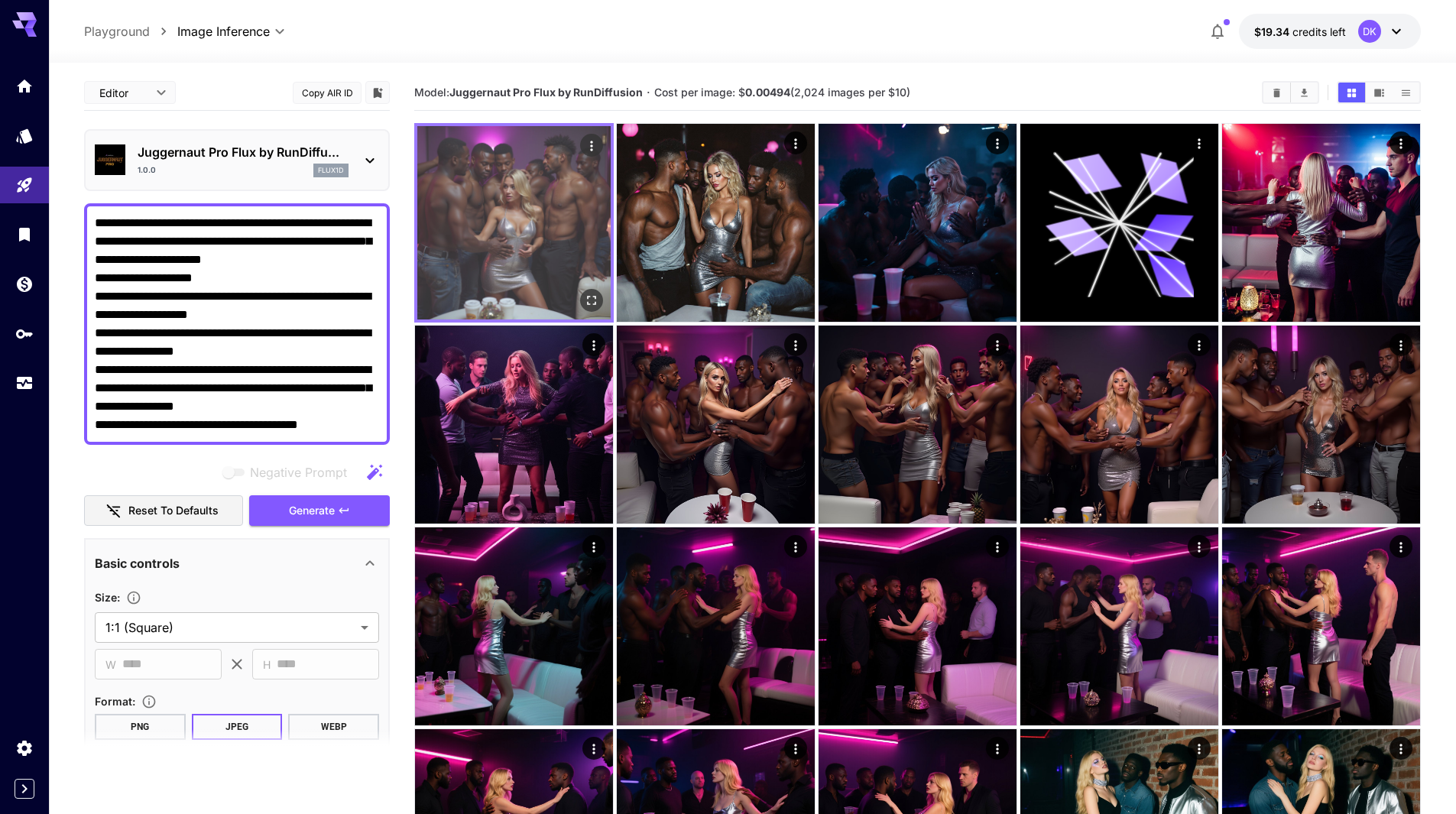
click at [591, 306] on icon "Open in fullscreen" at bounding box center [592, 300] width 15 height 15
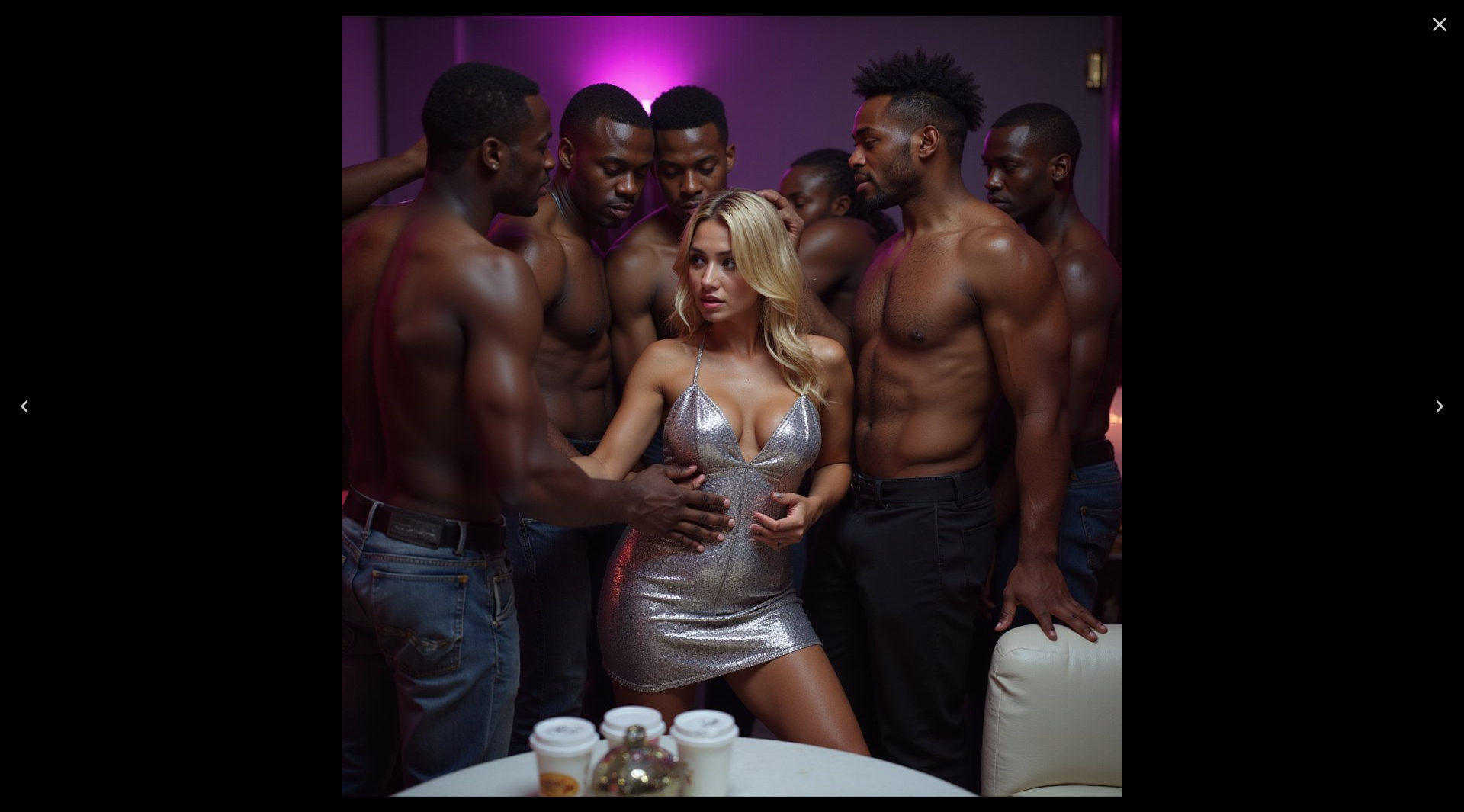
click at [1443, 27] on icon "Close" at bounding box center [1440, 24] width 15 height 15
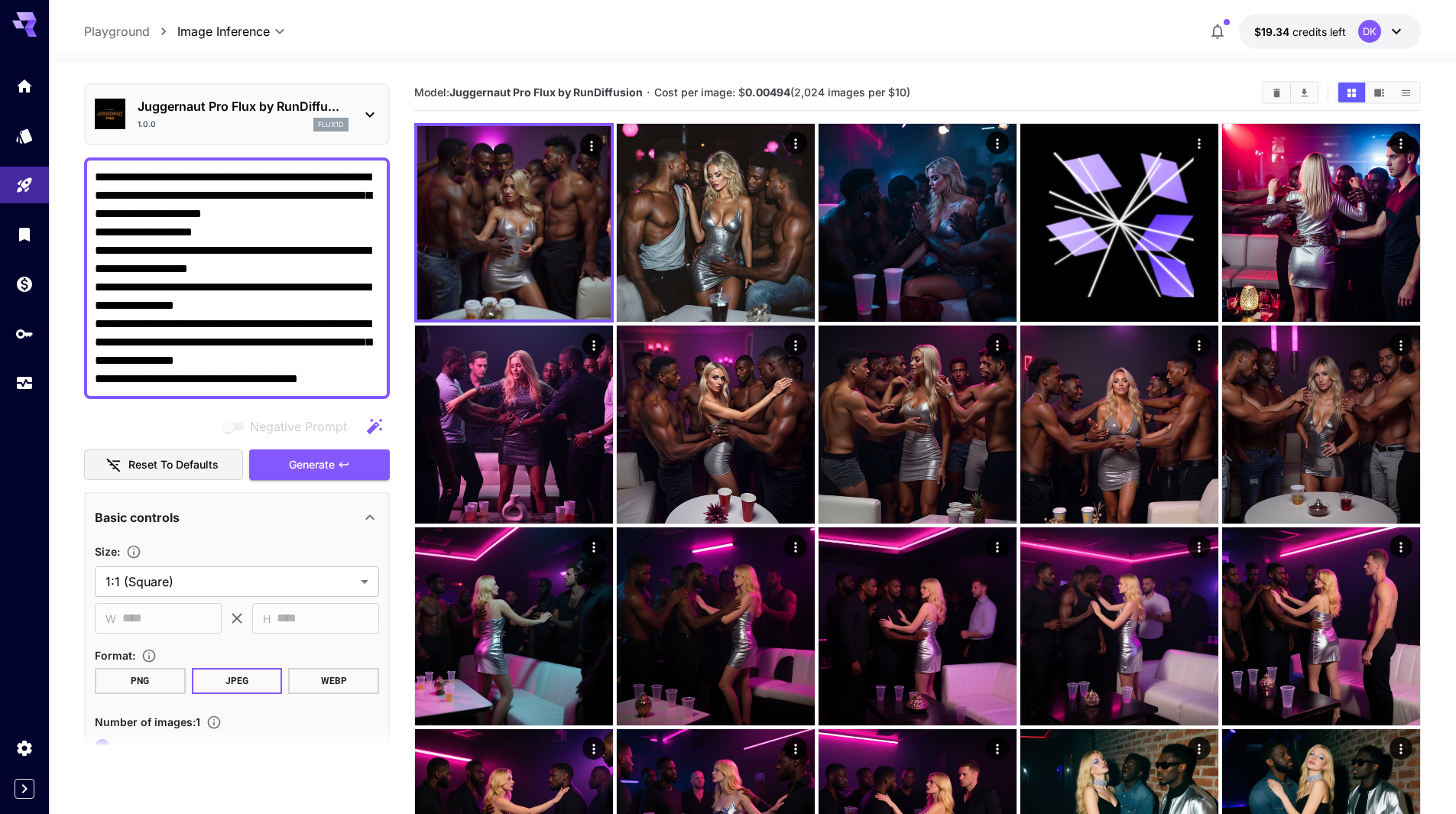
scroll to position [229, 0]
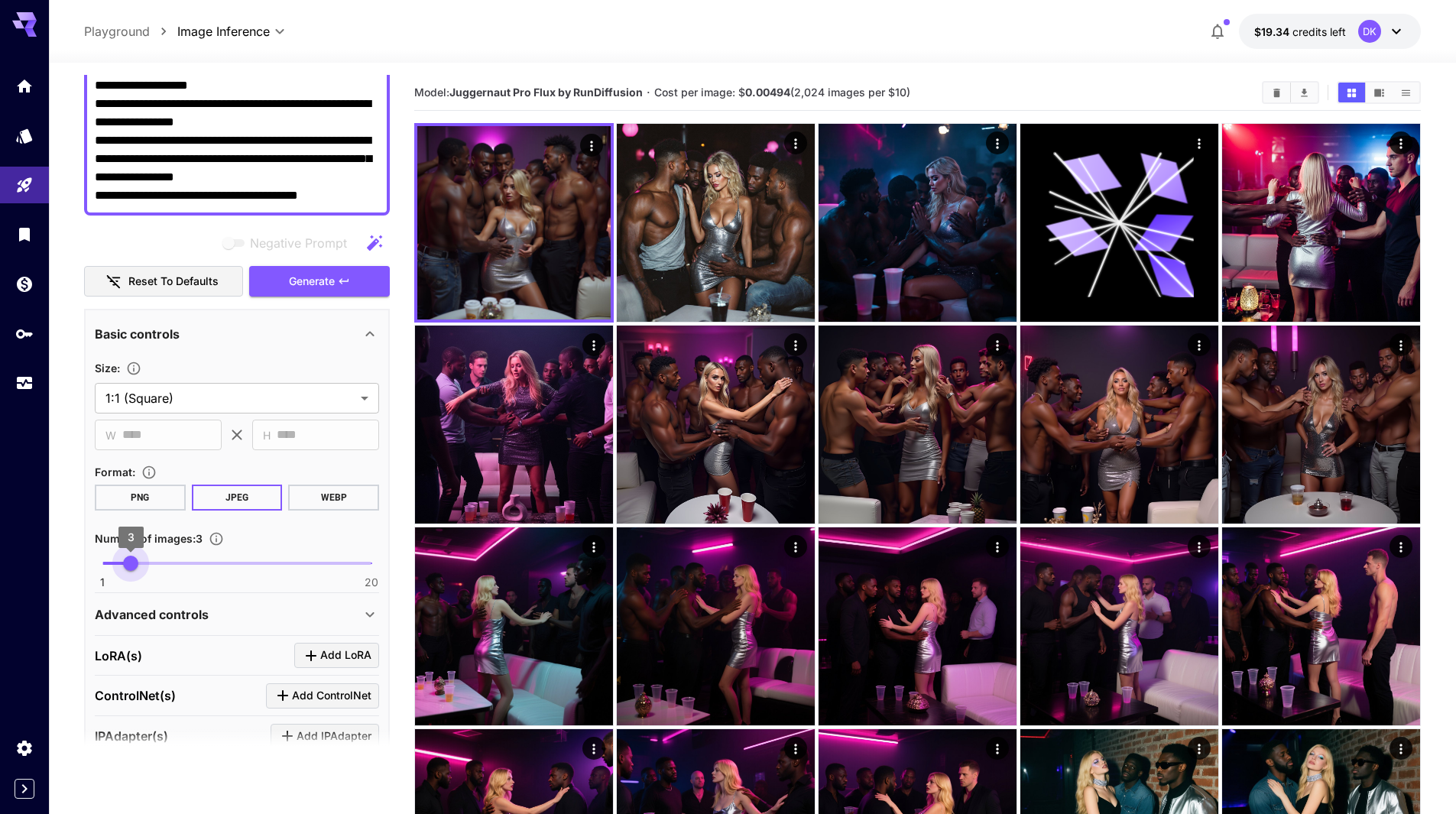
type input "*"
drag, startPoint x: 134, startPoint y: 561, endPoint x: 145, endPoint y: 567, distance: 12.5
click at [145, 567] on span "1 20 4" at bounding box center [237, 564] width 269 height 23
click at [354, 279] on button "Generate" at bounding box center [319, 281] width 141 height 31
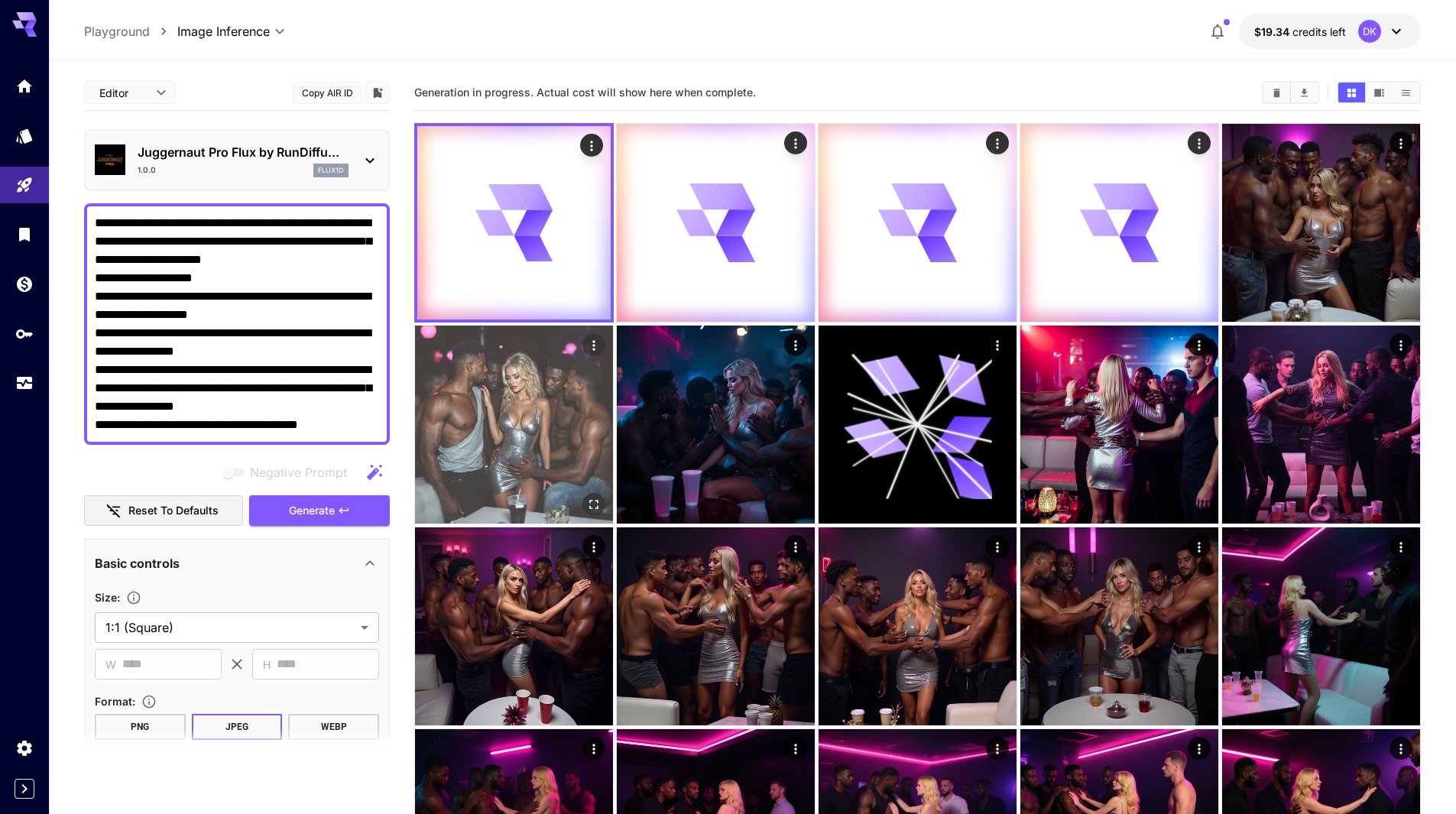
scroll to position [229, 0]
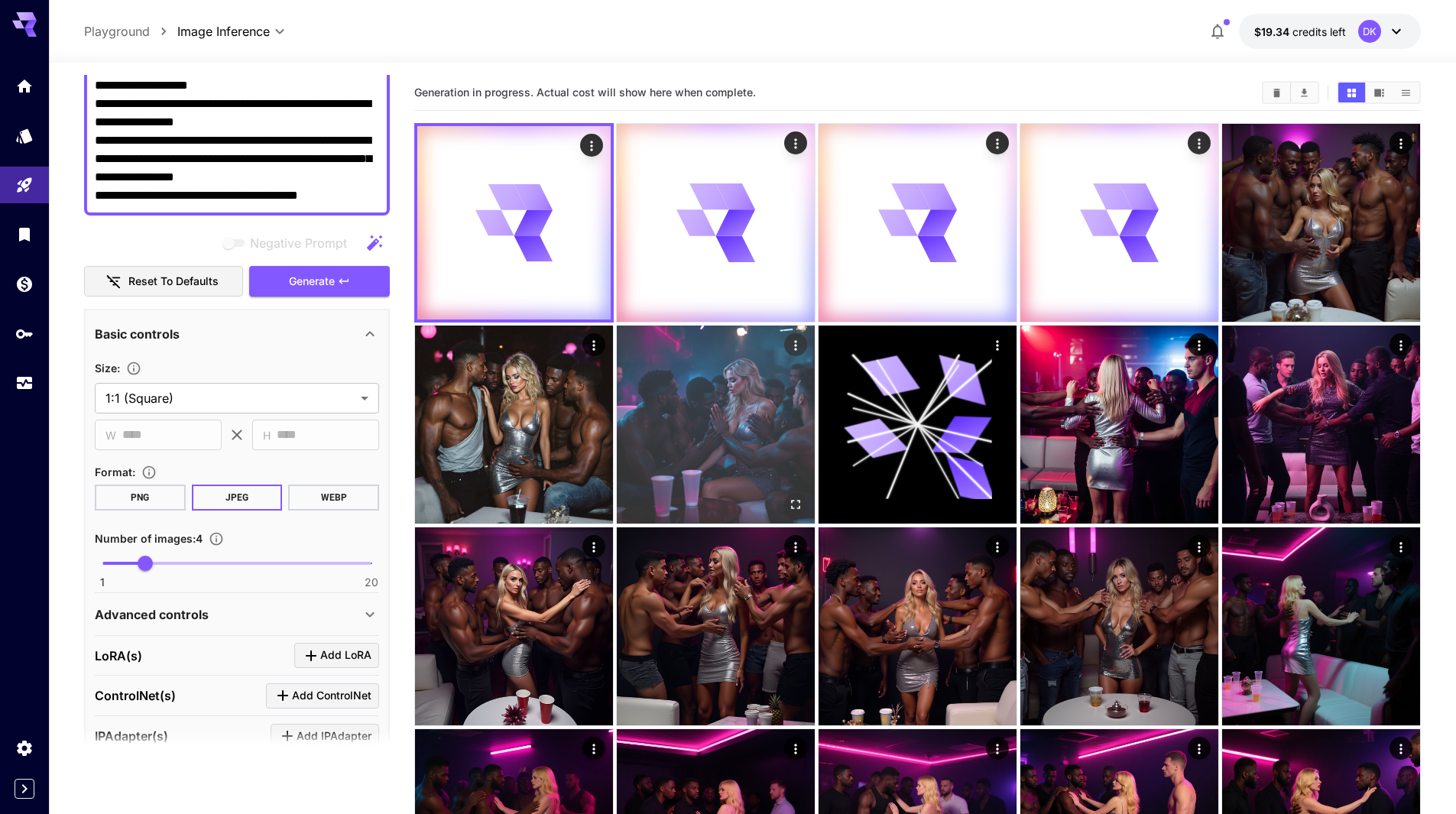
click at [795, 500] on icon "Open in fullscreen" at bounding box center [796, 505] width 15 height 15
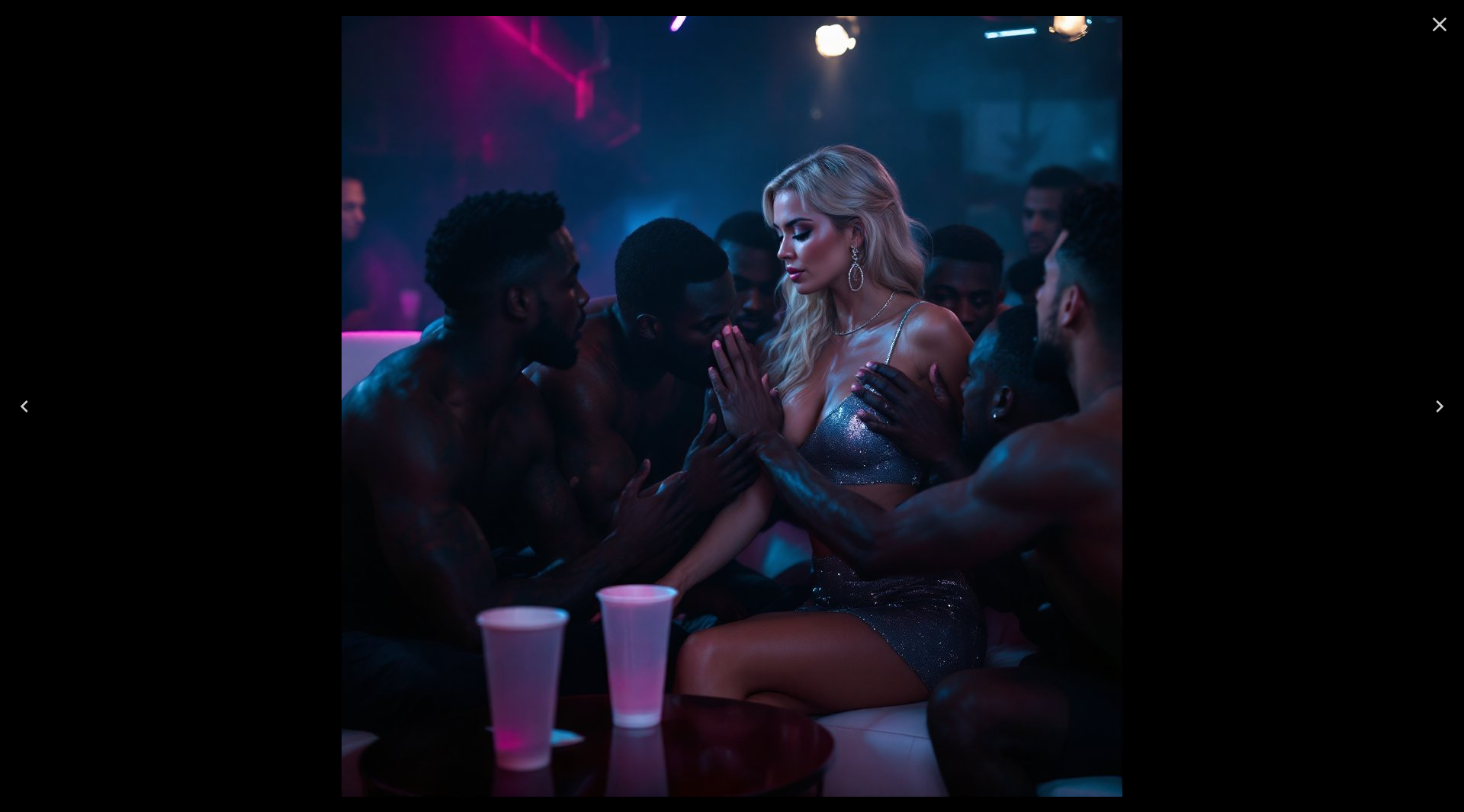
click at [1443, 25] on icon "Close" at bounding box center [1440, 24] width 24 height 24
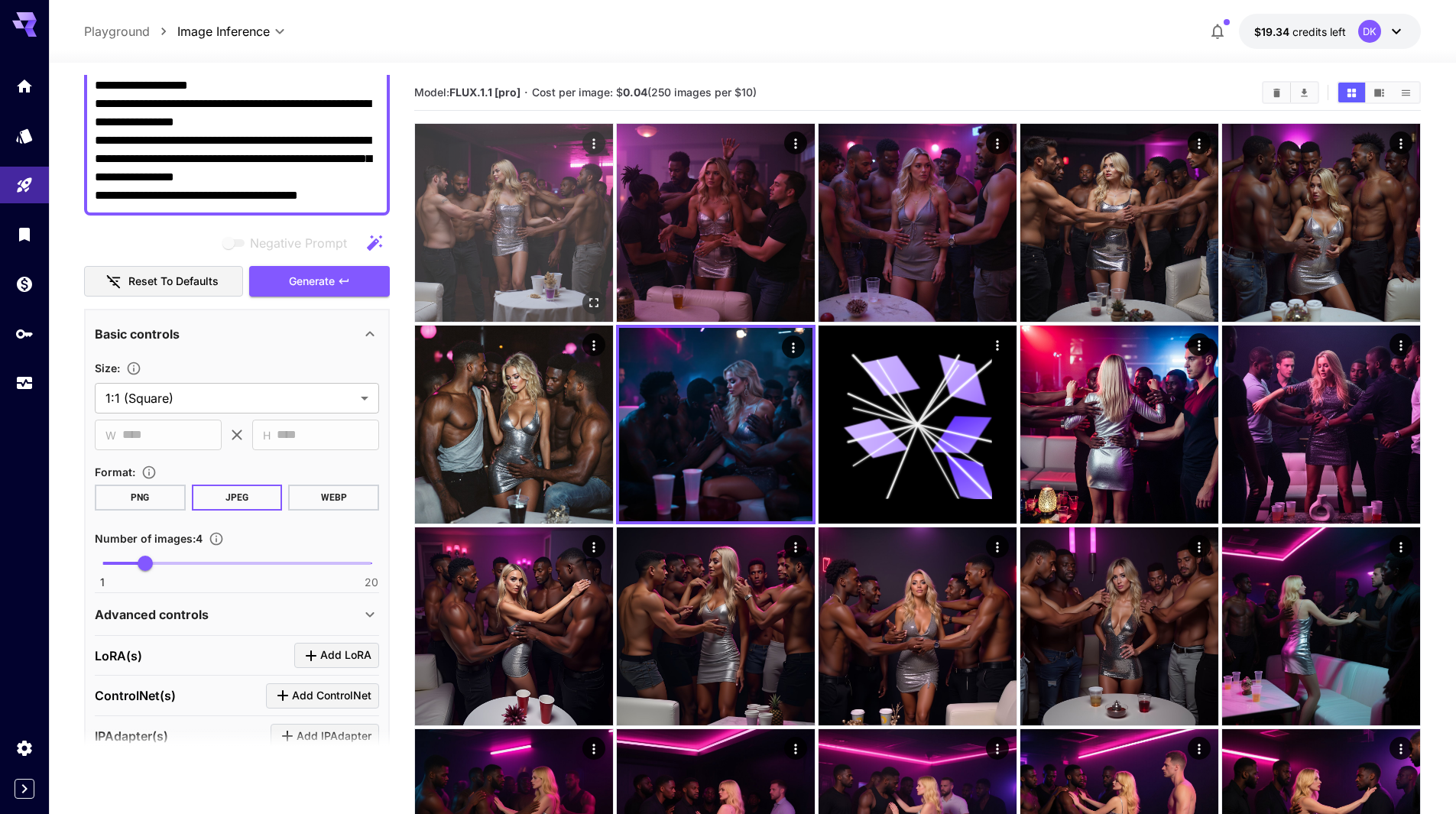
click at [592, 296] on icon "Open in fullscreen" at bounding box center [594, 302] width 15 height 15
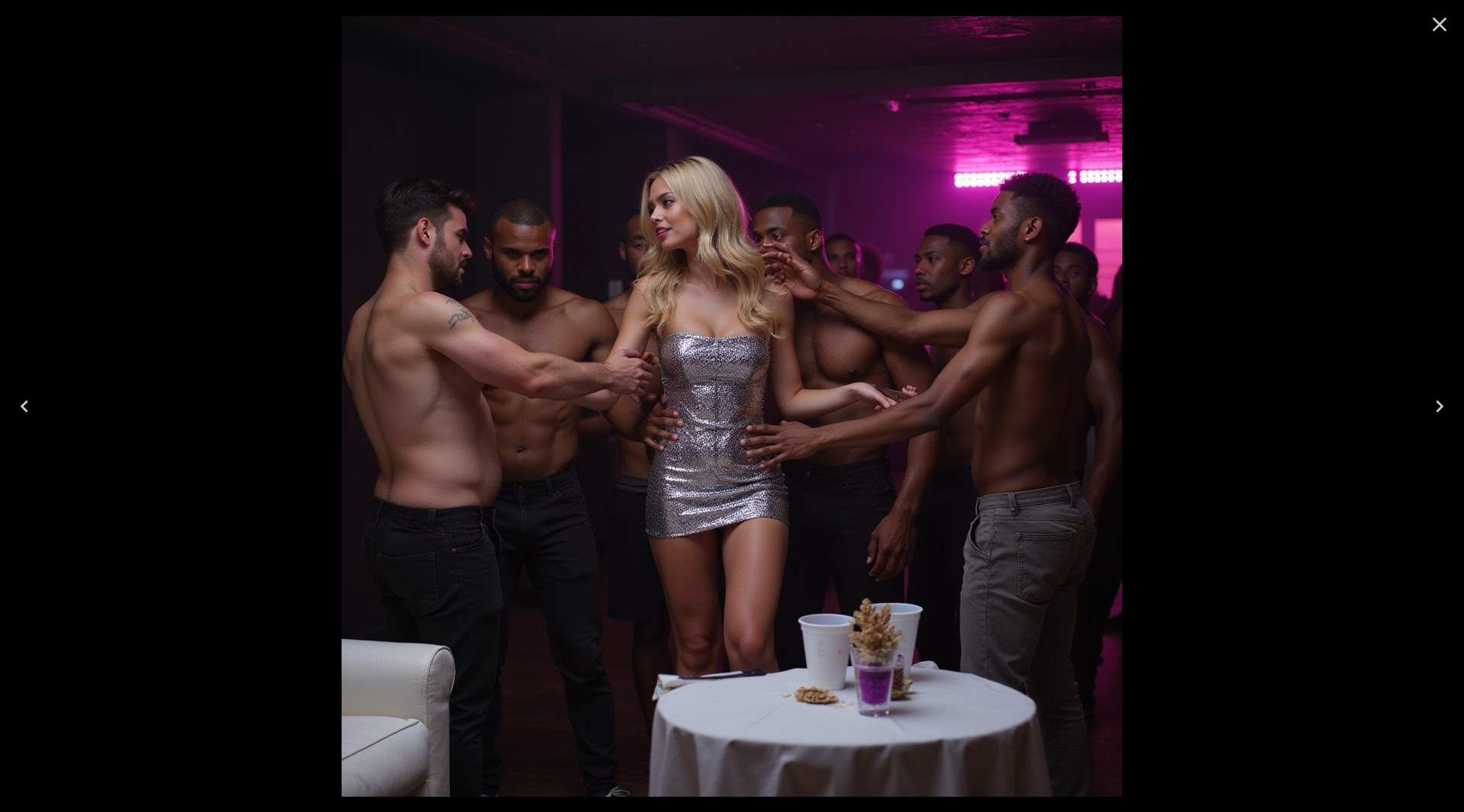
click at [1440, 401] on icon "Next" at bounding box center [1440, 406] width 24 height 24
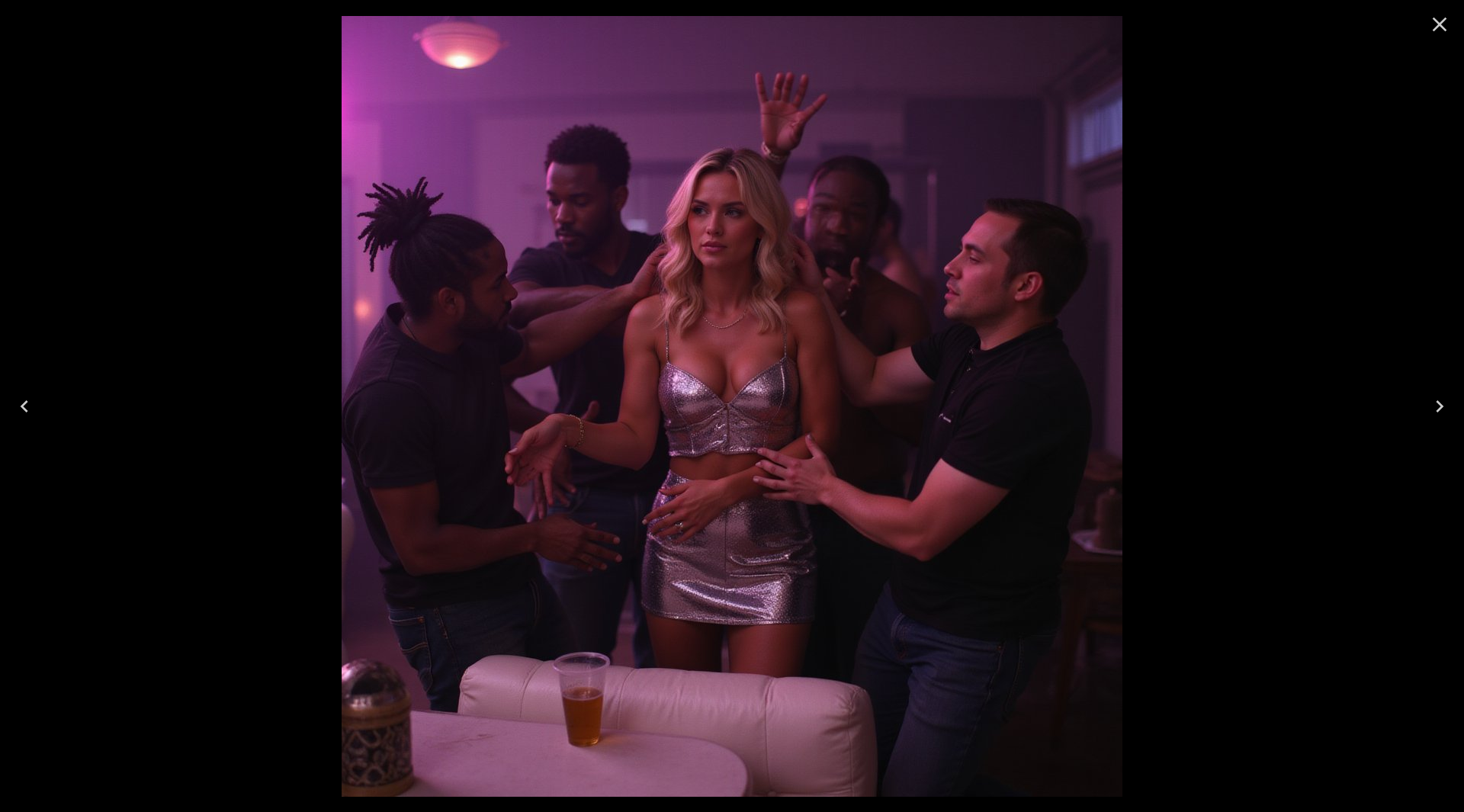
click at [1440, 402] on icon "Next" at bounding box center [1440, 406] width 8 height 12
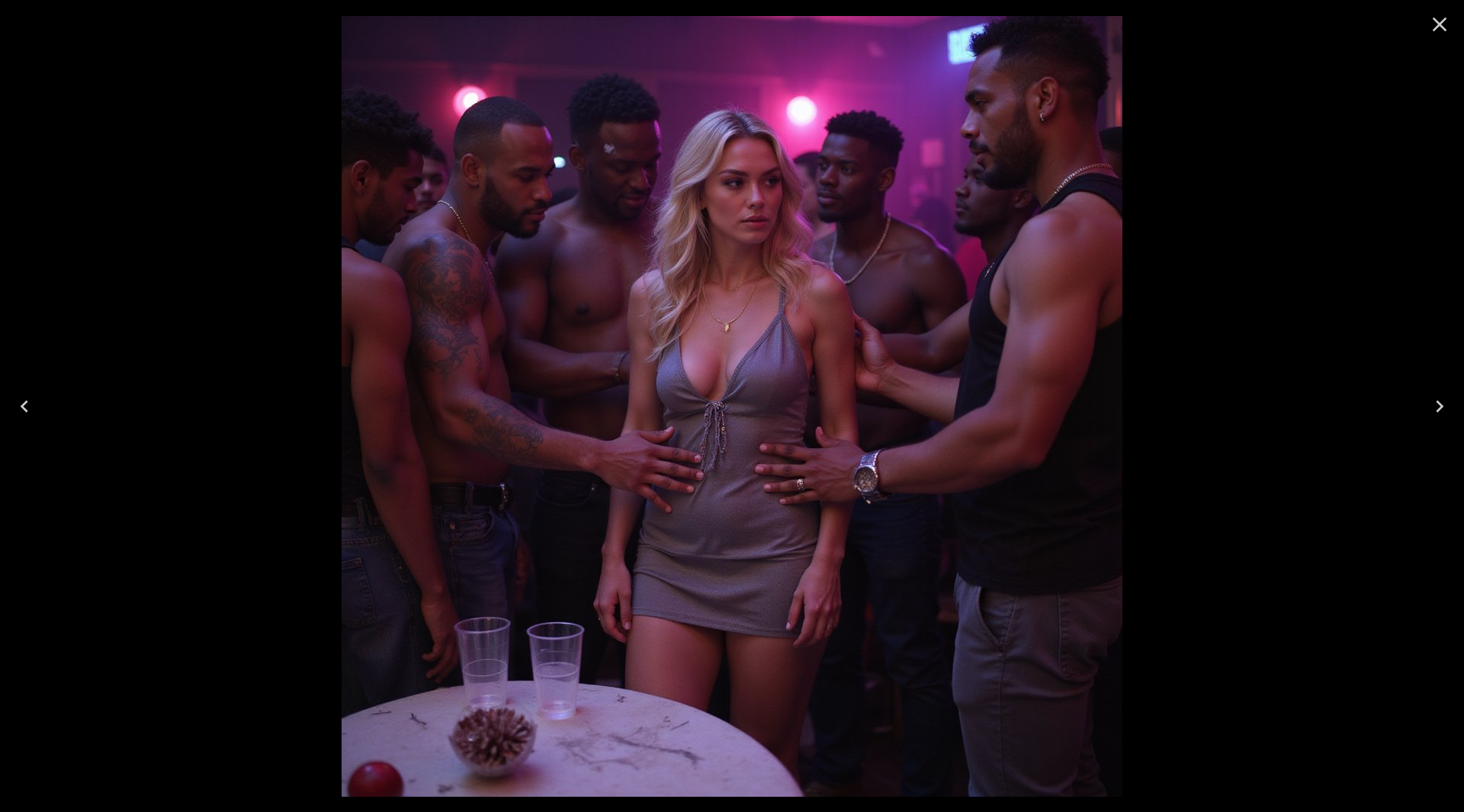
click at [1438, 404] on icon "Next" at bounding box center [1440, 406] width 24 height 24
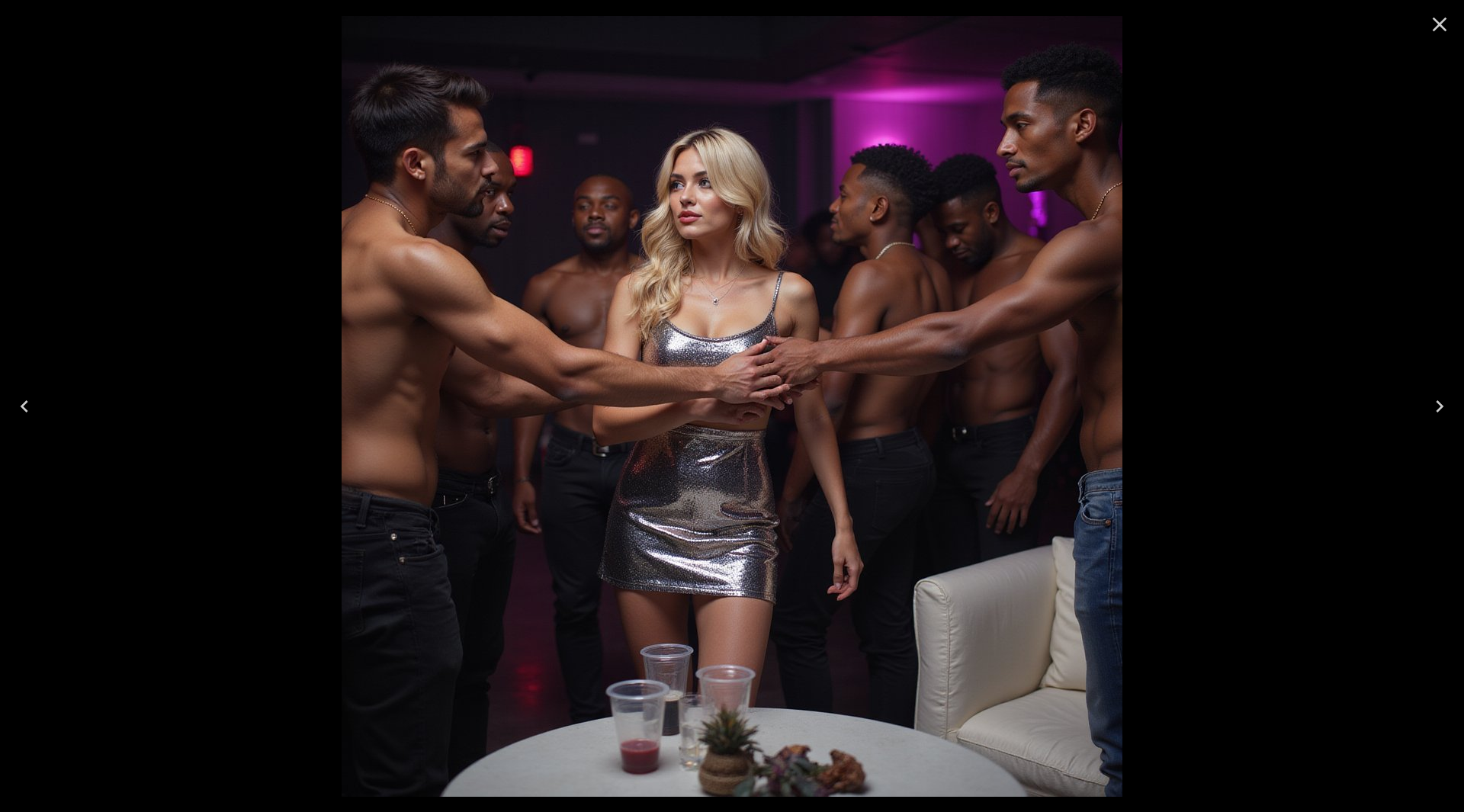
click at [1438, 404] on icon "Next" at bounding box center [1440, 406] width 24 height 24
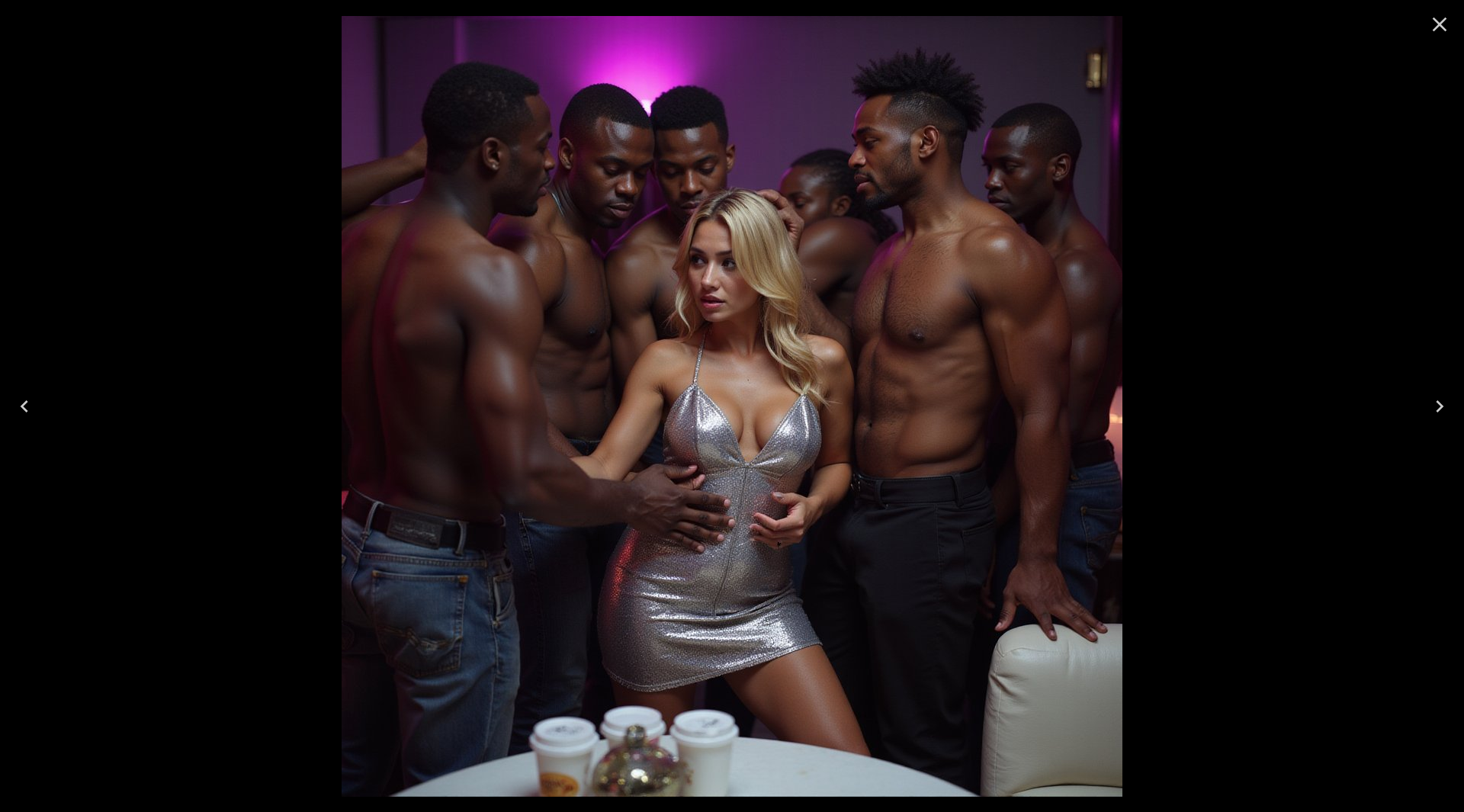
click at [1438, 404] on icon "Next" at bounding box center [1440, 406] width 24 height 24
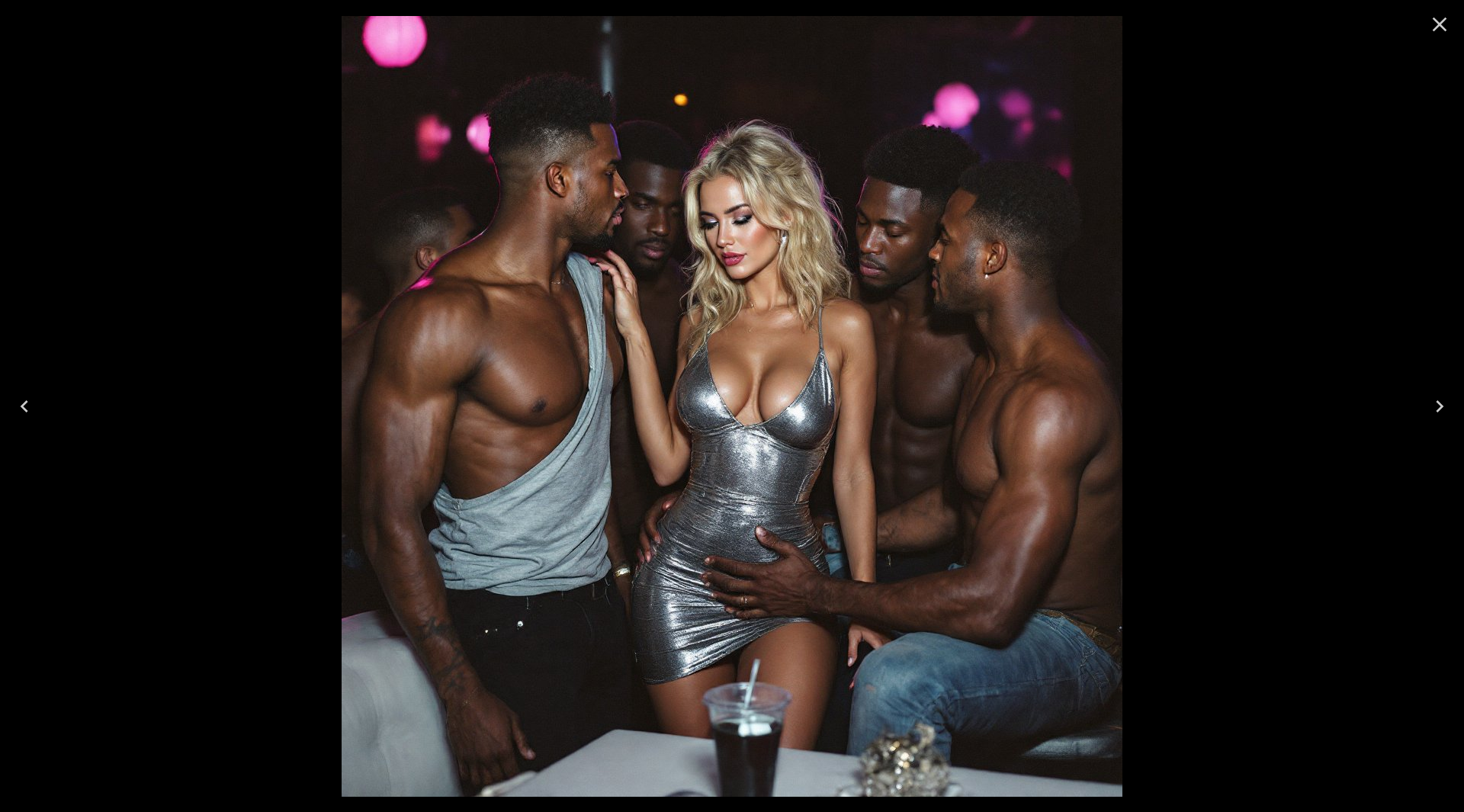
click at [1446, 32] on icon "Close" at bounding box center [1440, 24] width 24 height 24
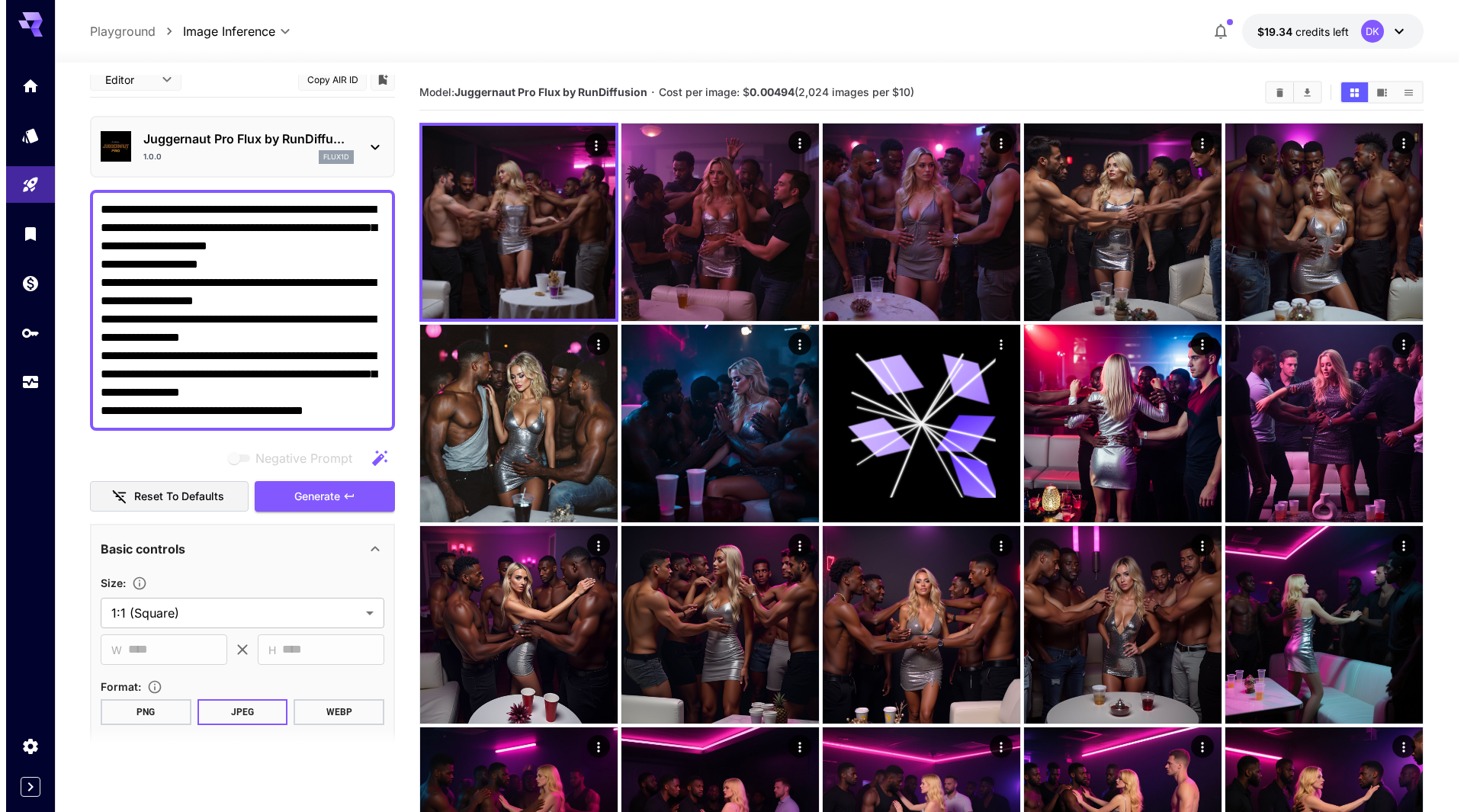
scroll to position [0, 0]
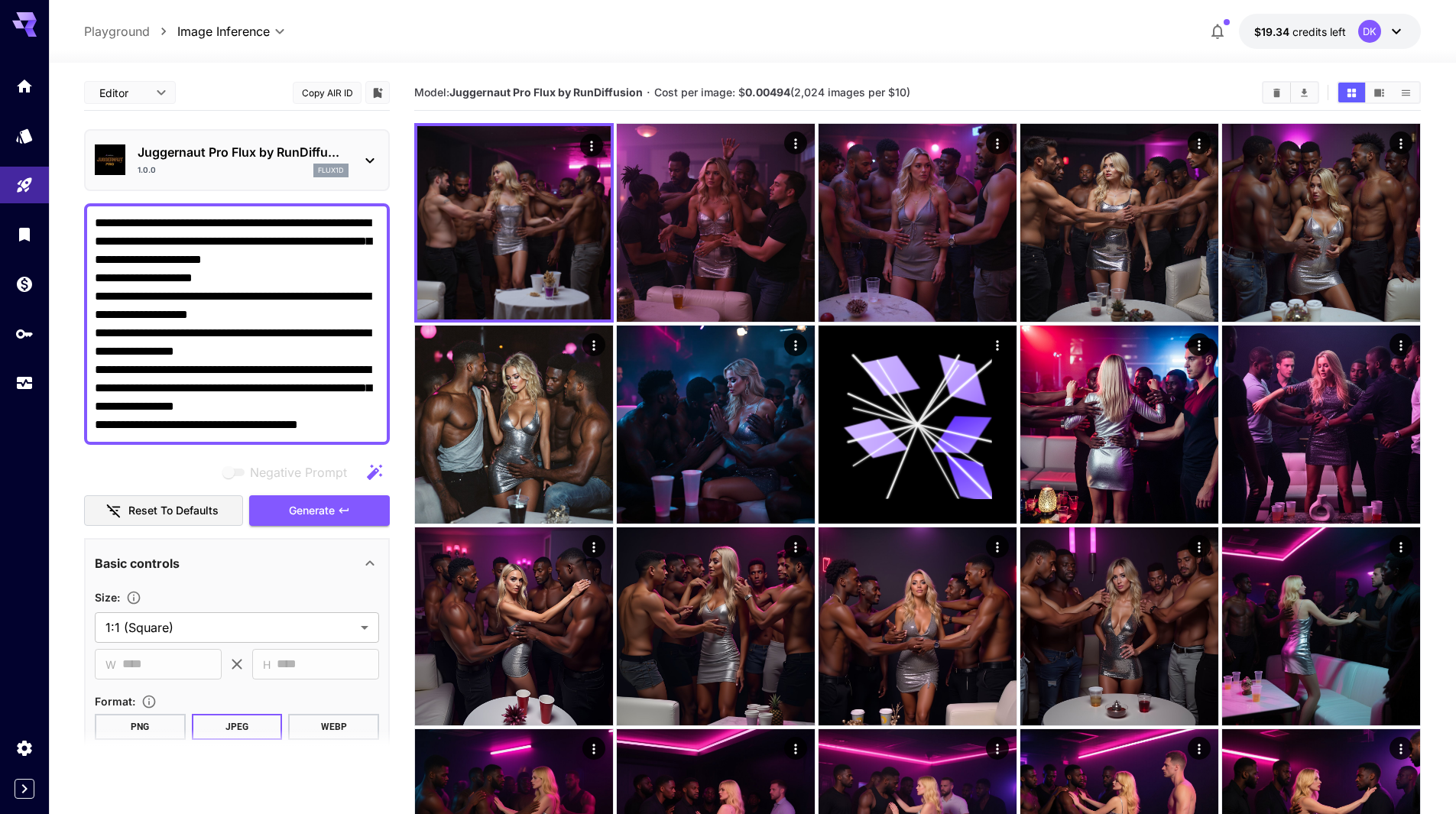
click at [283, 150] on p "Juggernaut Pro Flux by RunDiffu..." at bounding box center [243, 152] width 211 height 18
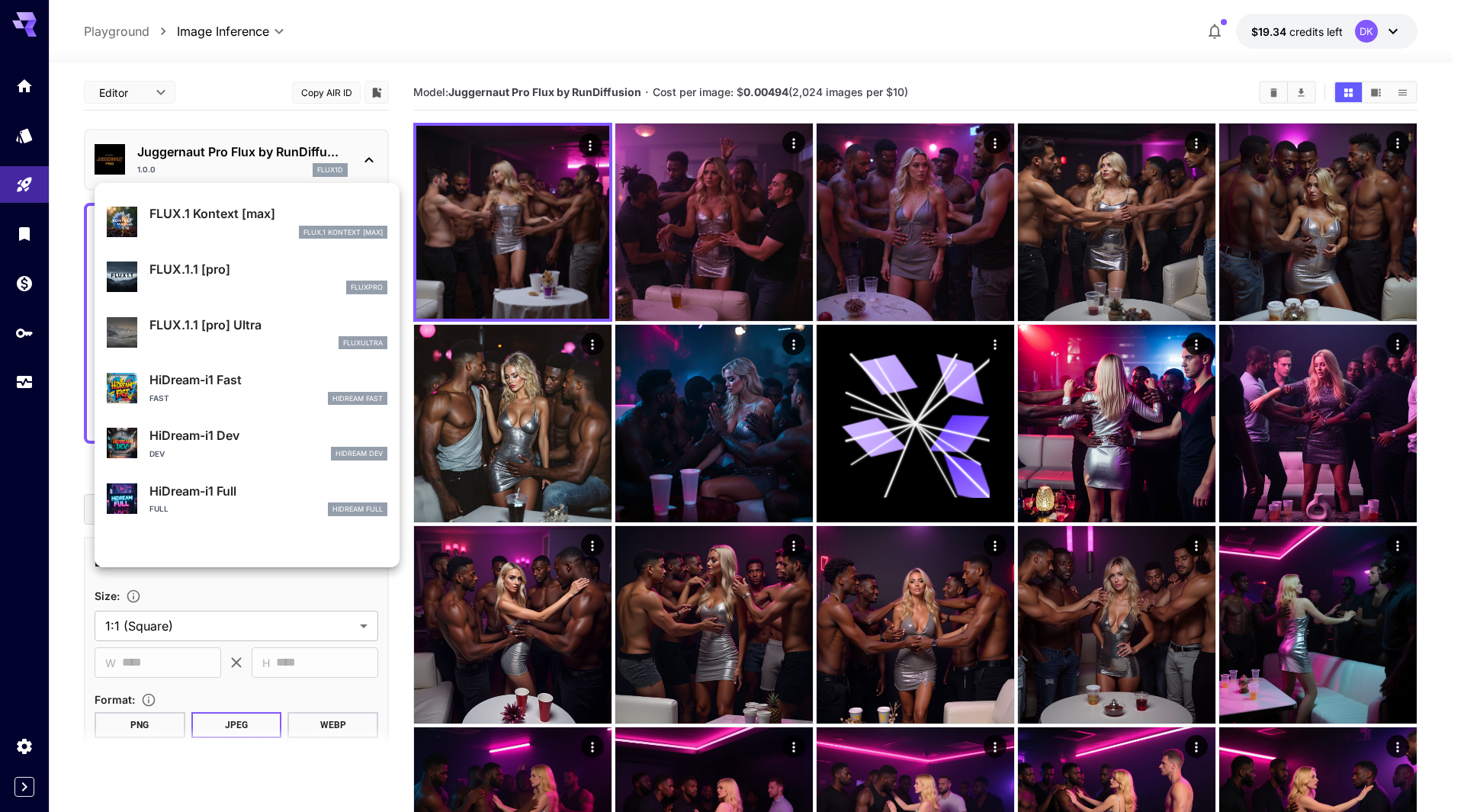
scroll to position [1066, 0]
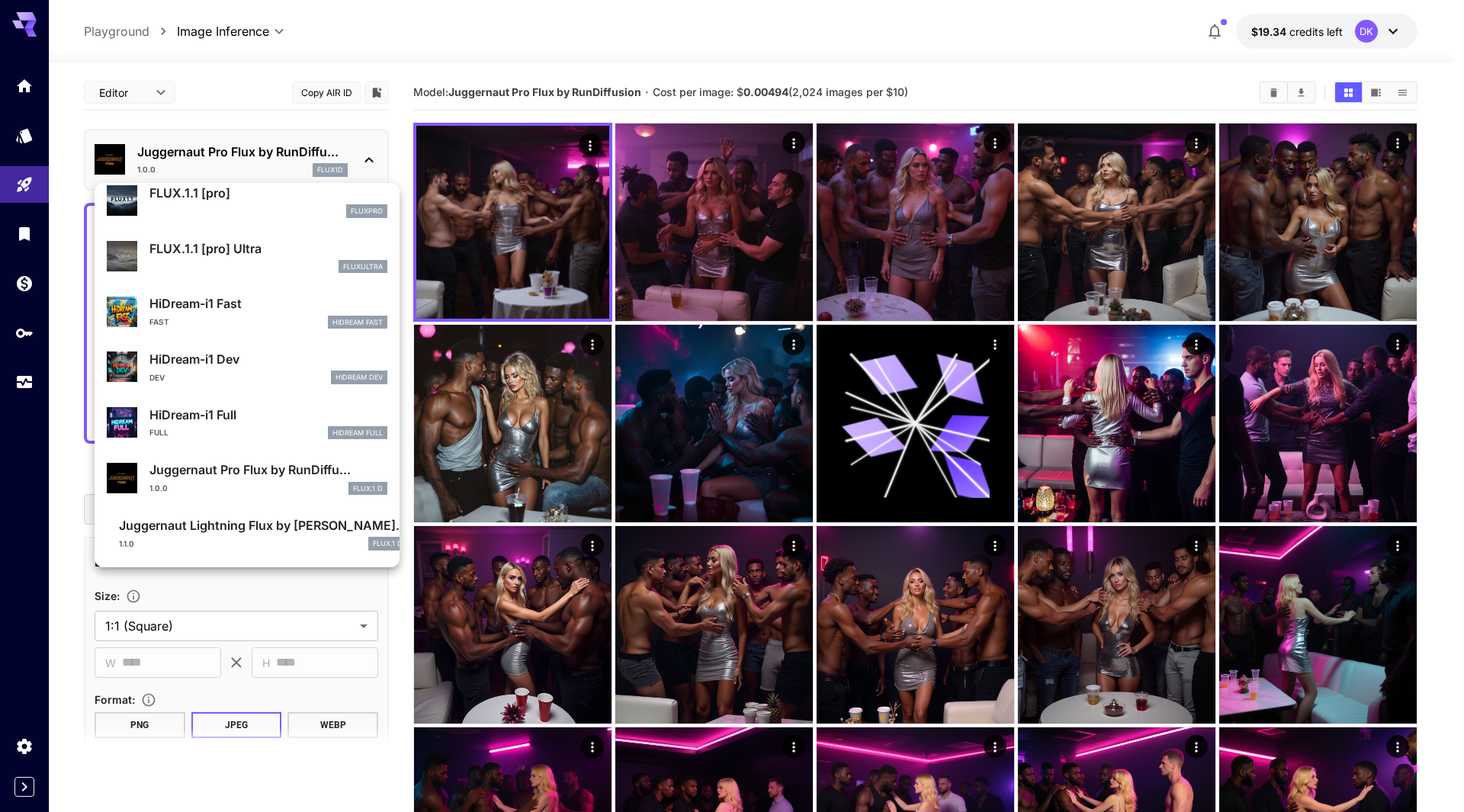
click at [241, 421] on p "HiDream-i1 Full" at bounding box center [268, 415] width 238 height 18
type input "**"
type input "***"
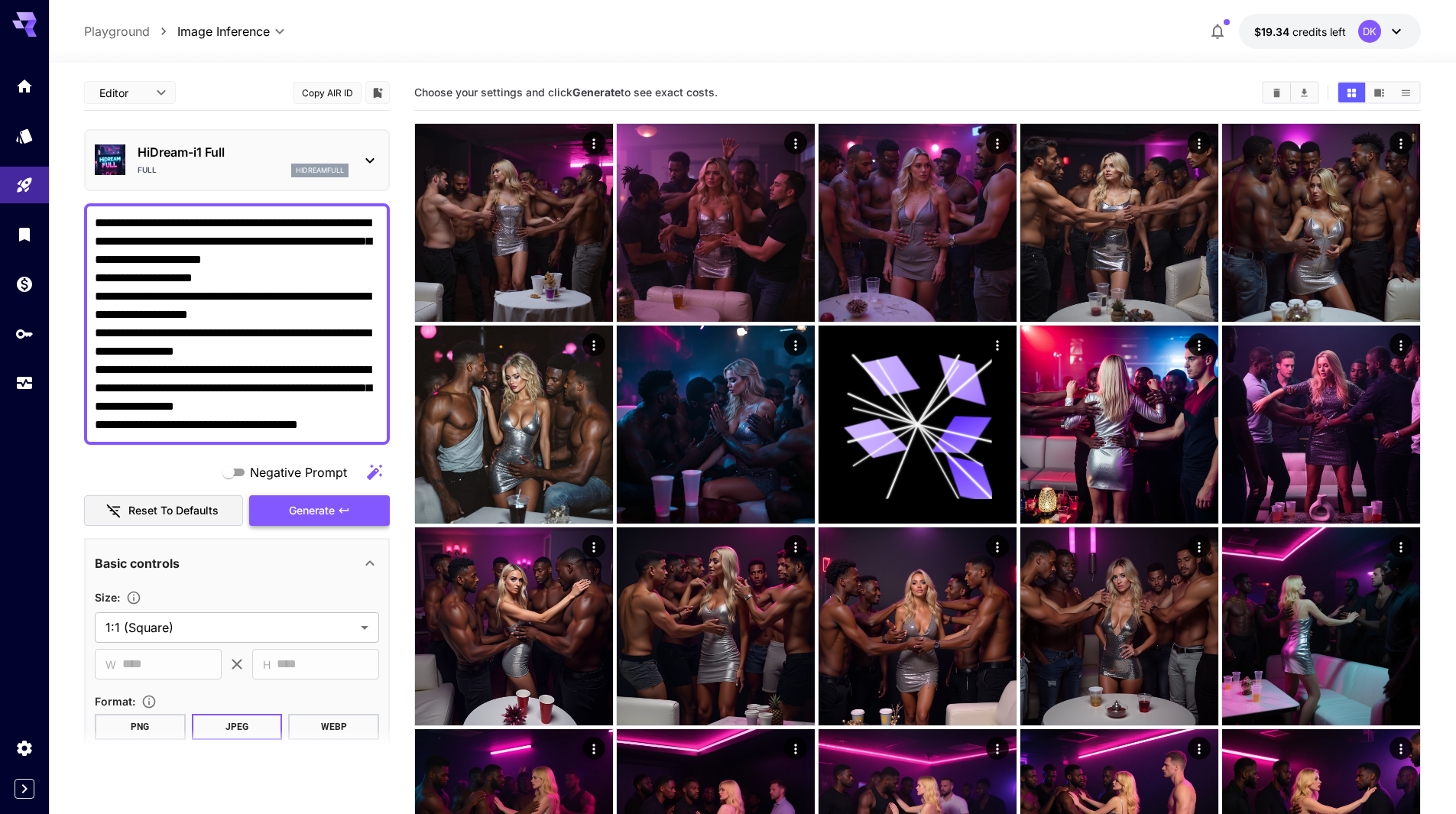
click at [303, 509] on span "Generate" at bounding box center [312, 511] width 46 height 19
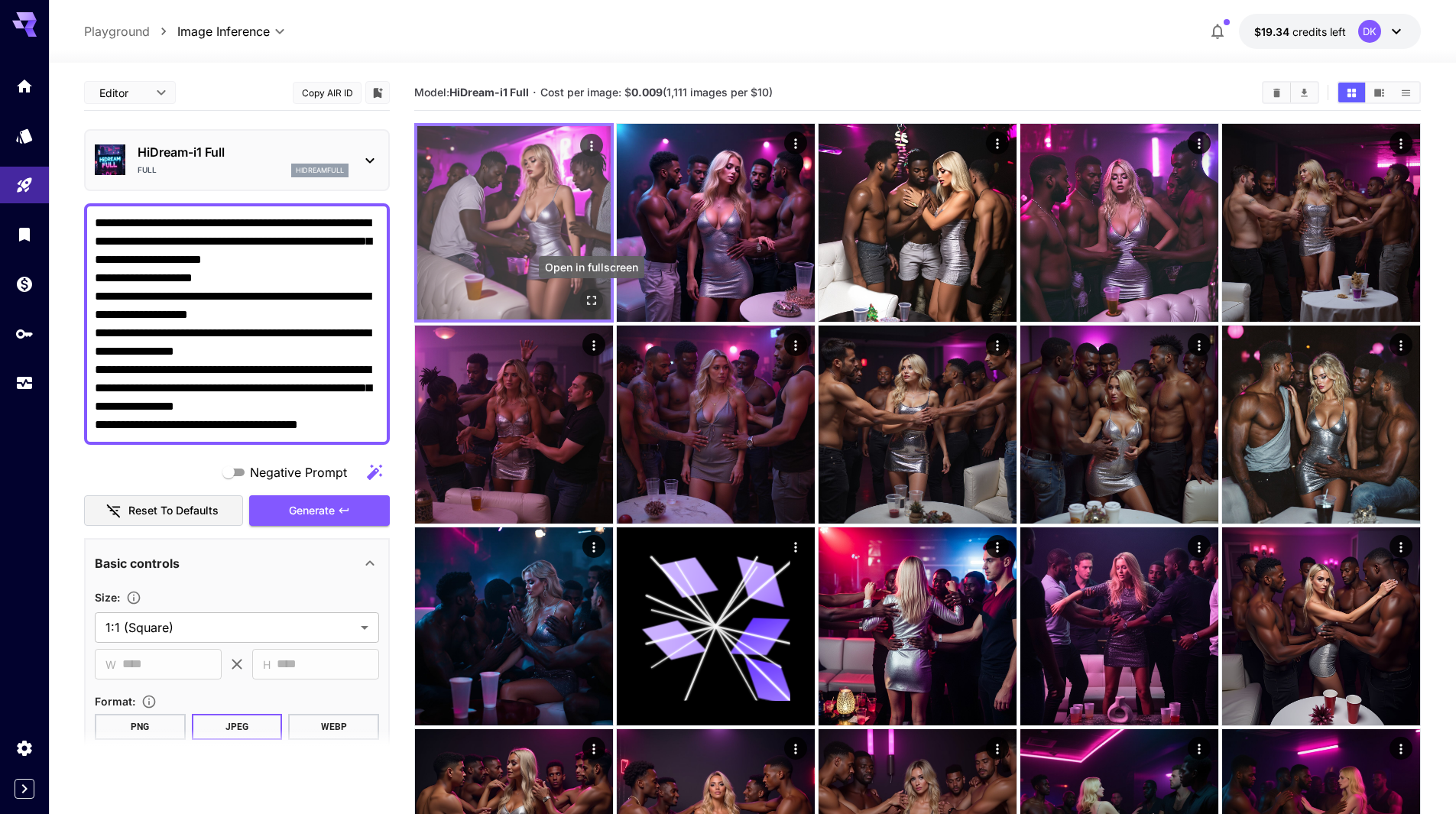
click at [594, 296] on icon "Open in fullscreen" at bounding box center [592, 300] width 9 height 9
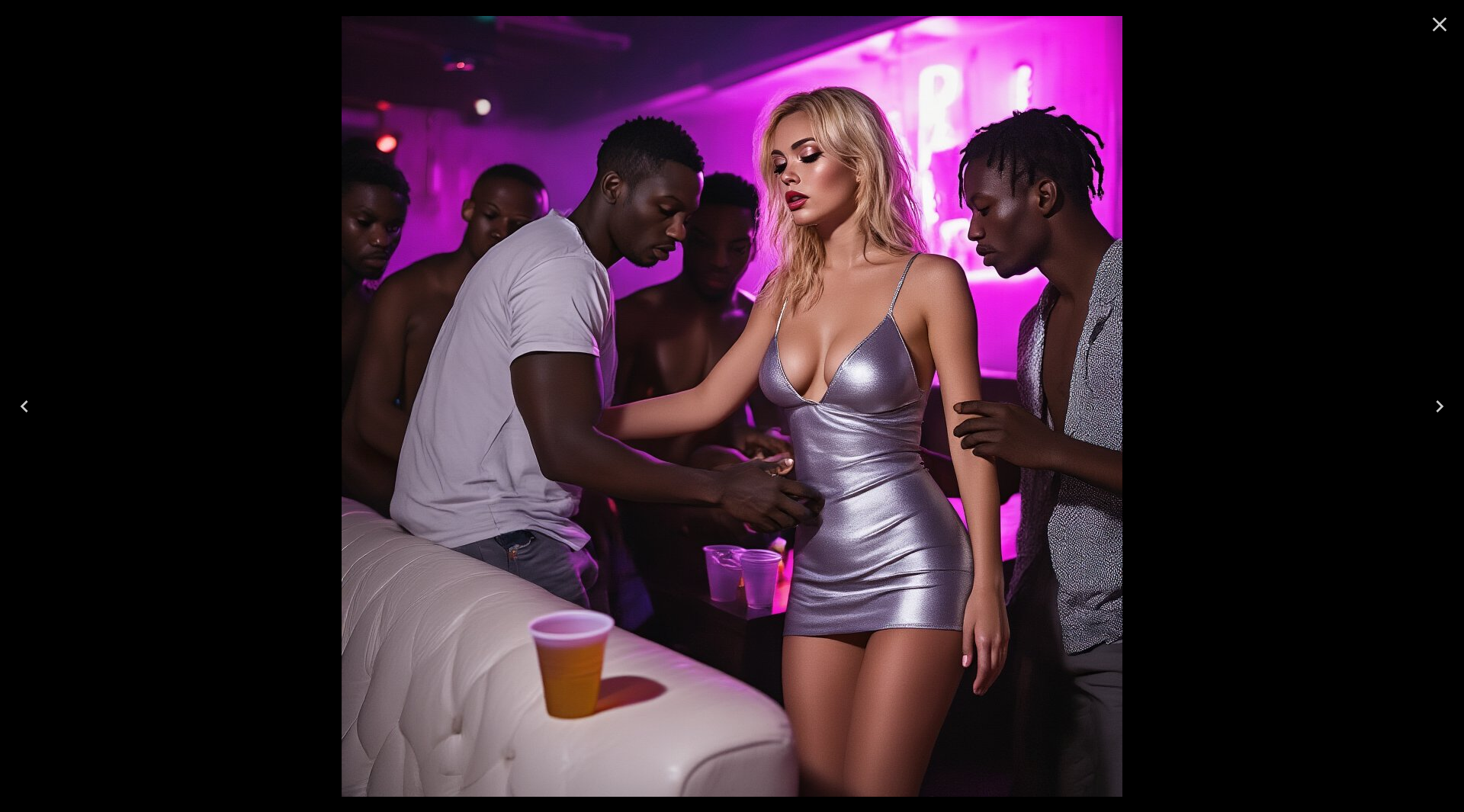
click at [1452, 403] on button "Next" at bounding box center [1440, 406] width 49 height 61
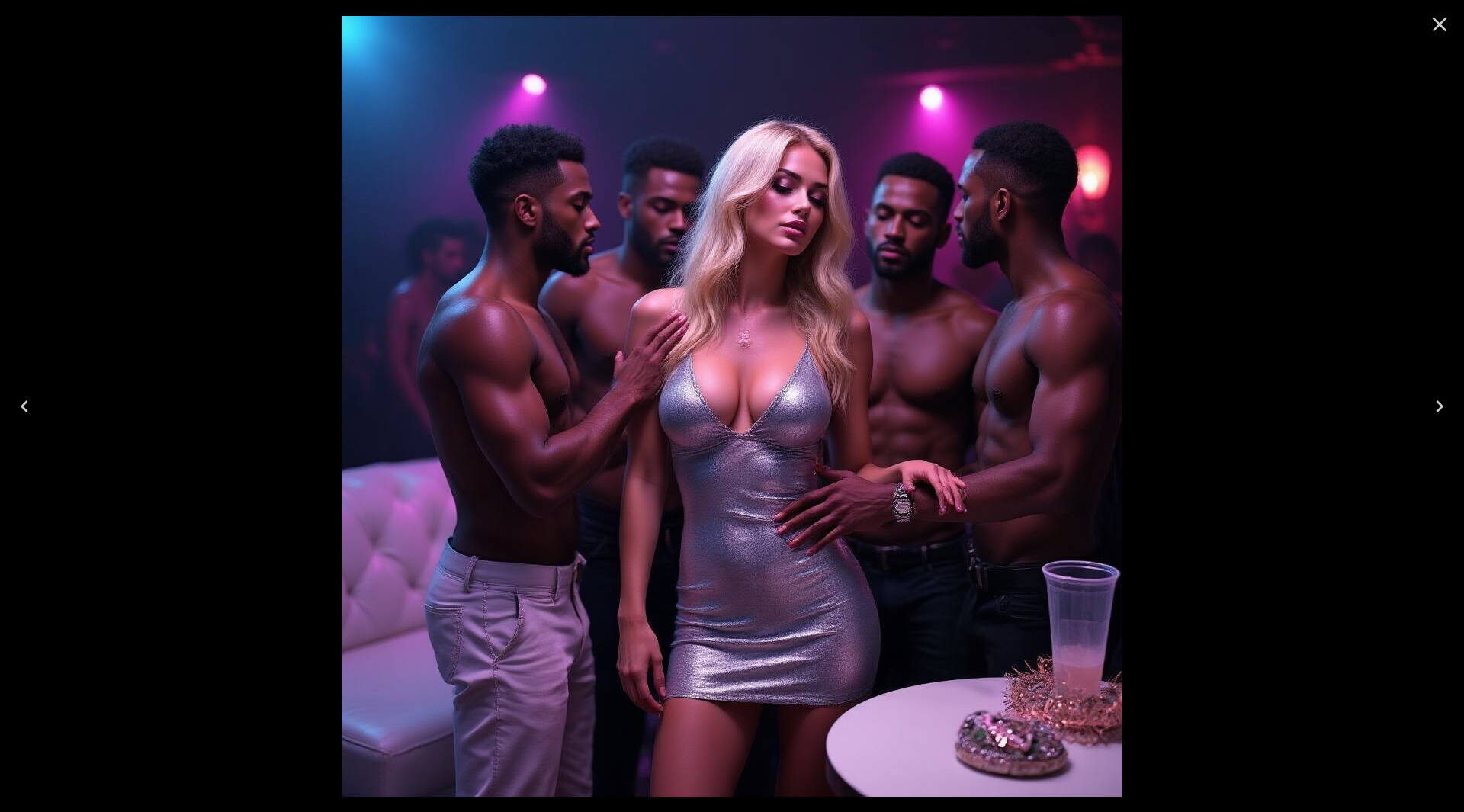
click at [1452, 406] on button "Next" at bounding box center [1440, 406] width 49 height 61
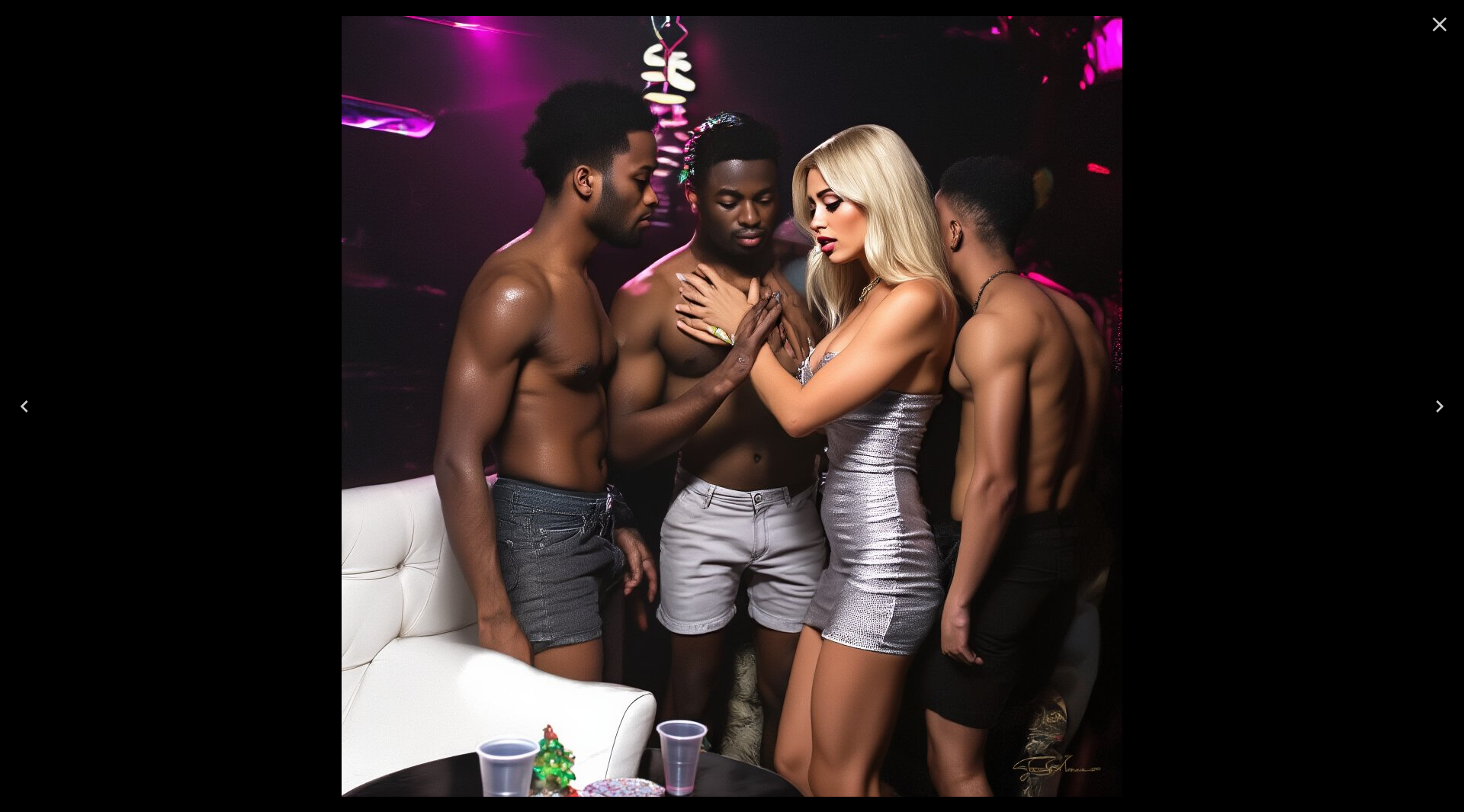
click at [1452, 407] on button "Next" at bounding box center [1440, 406] width 49 height 61
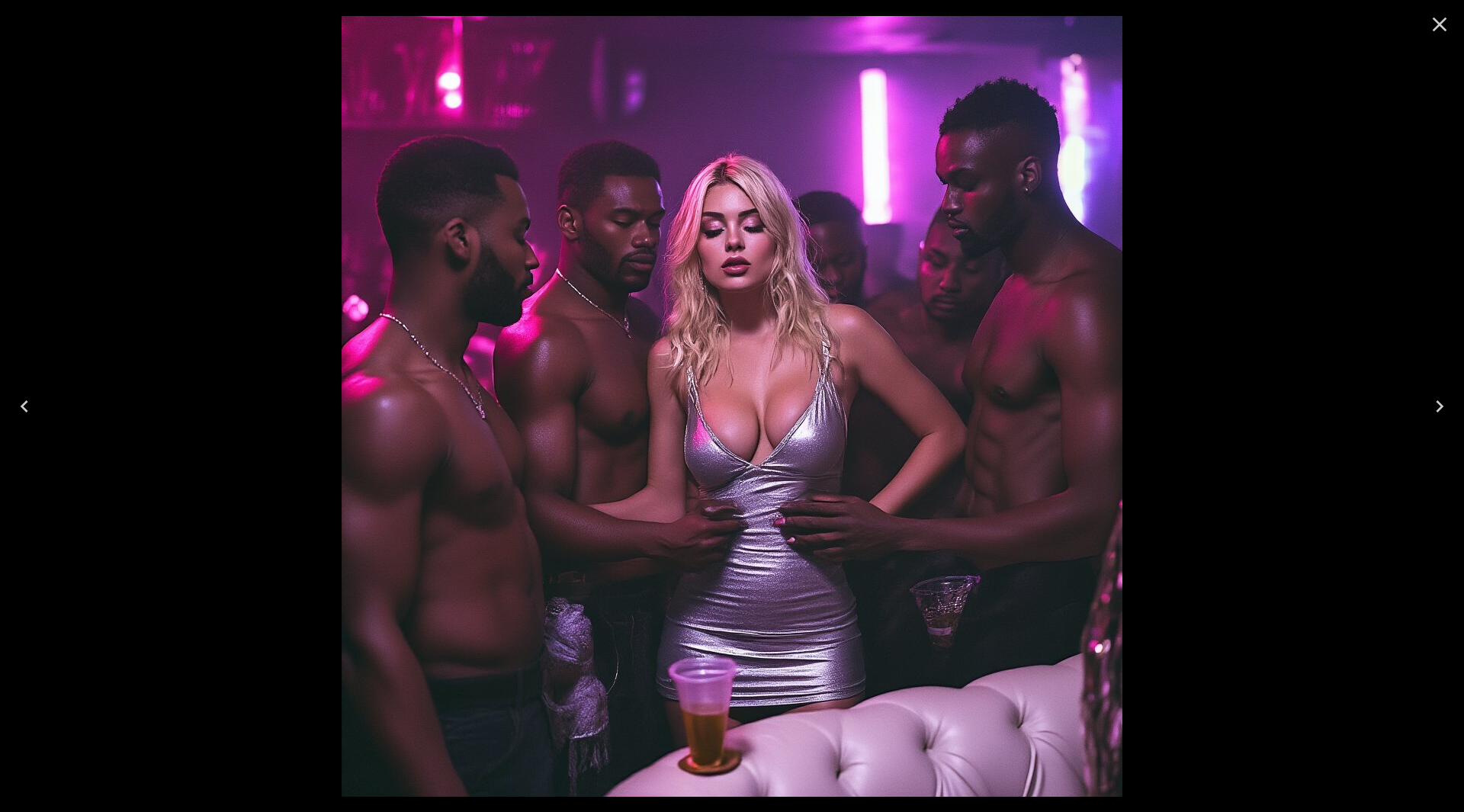
click at [1452, 407] on button "Next" at bounding box center [1440, 406] width 49 height 61
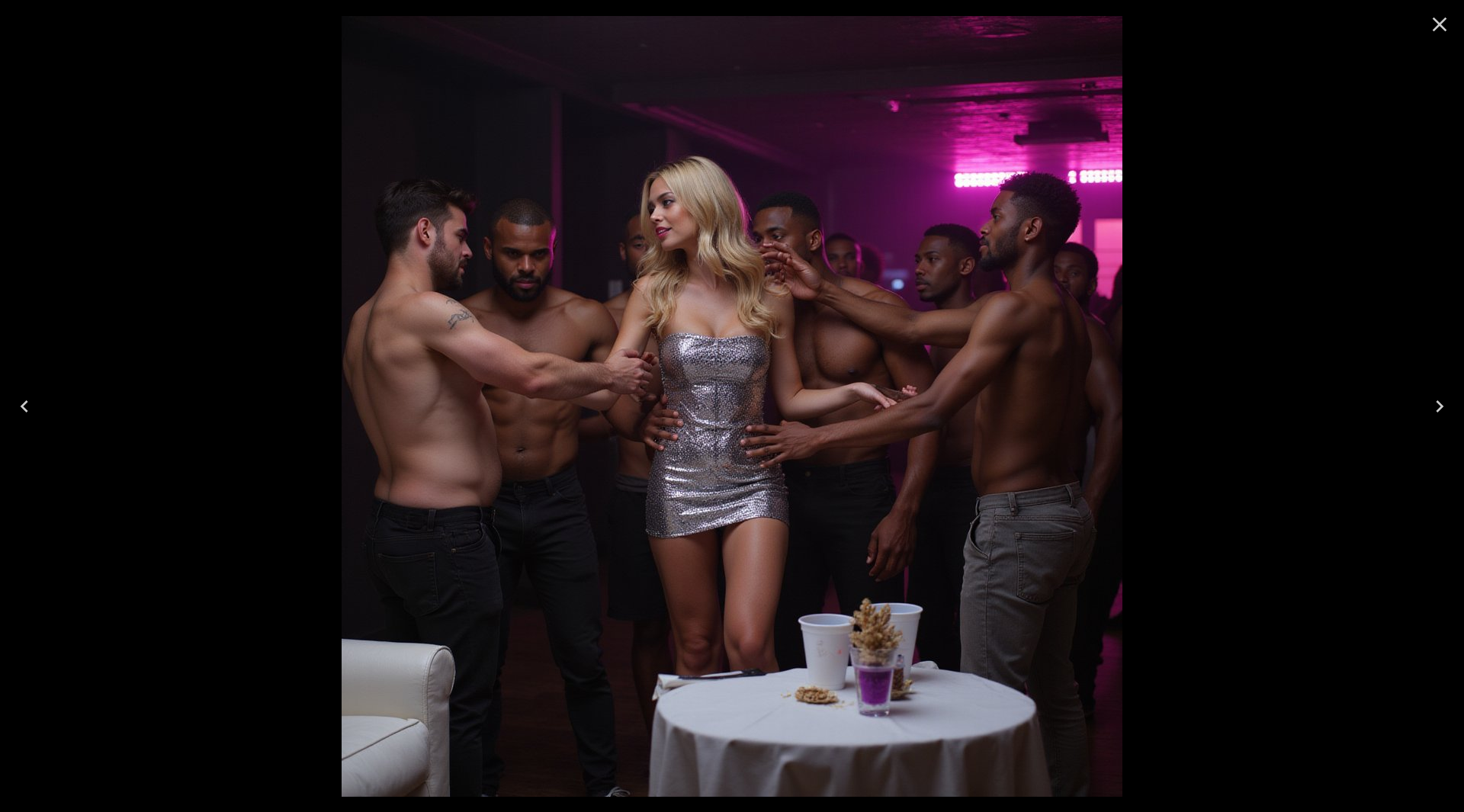
click at [1438, 28] on icon "Close" at bounding box center [1440, 24] width 24 height 24
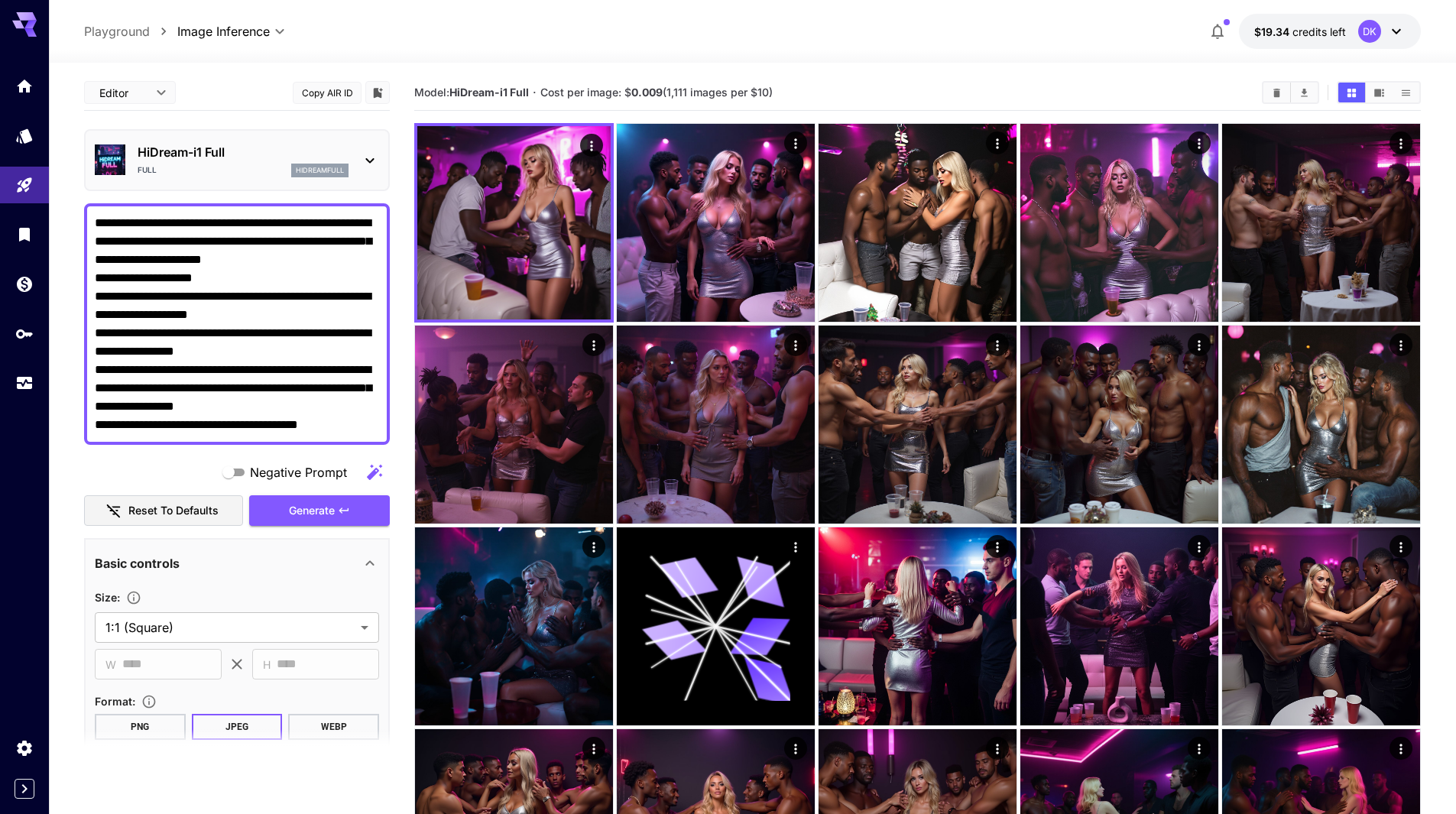
click at [114, 158] on img at bounding box center [110, 160] width 31 height 31
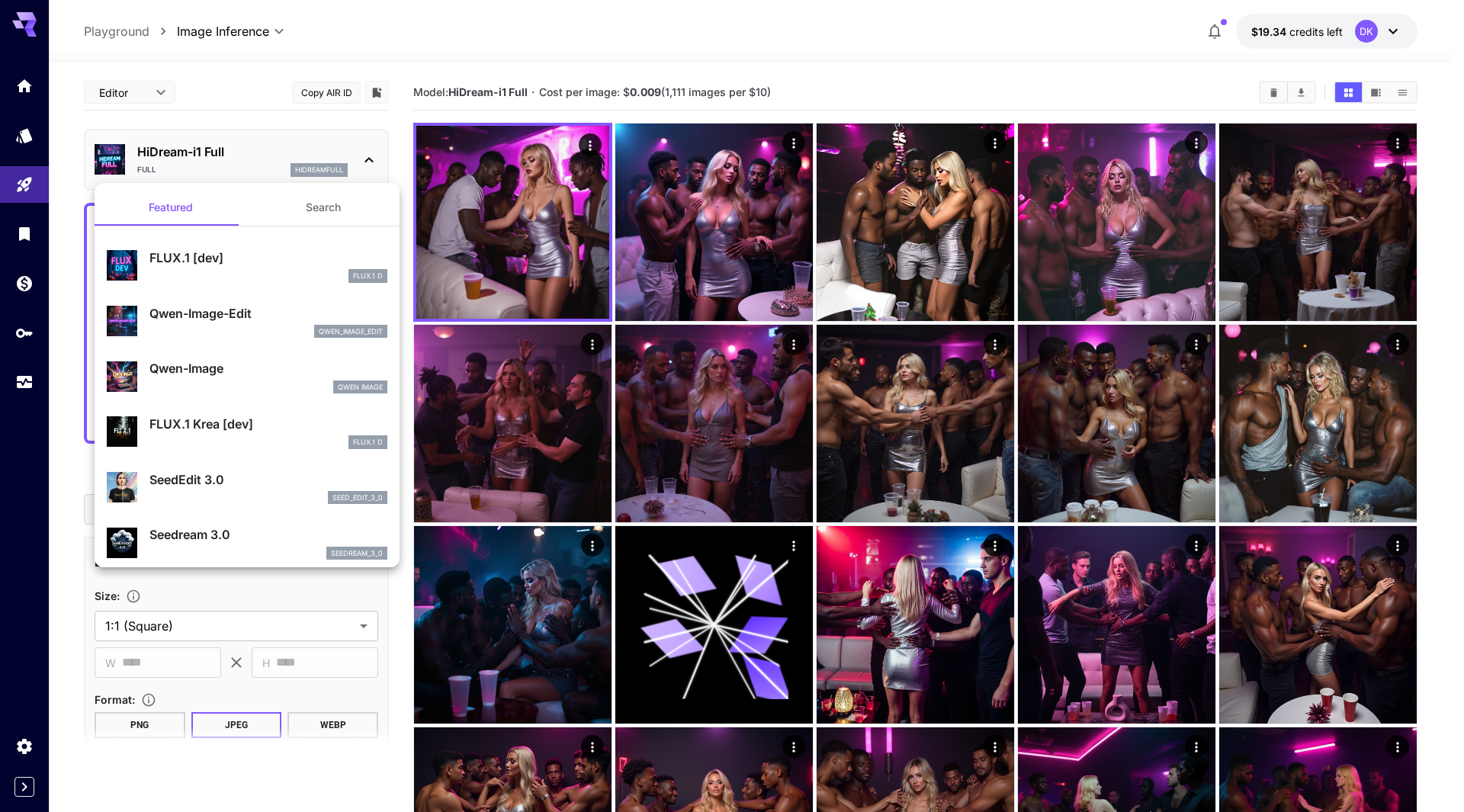
click at [264, 268] on div "FLUX.1 [dev] FLUX.1 D" at bounding box center [268, 265] width 238 height 34
type input "**"
type input "***"
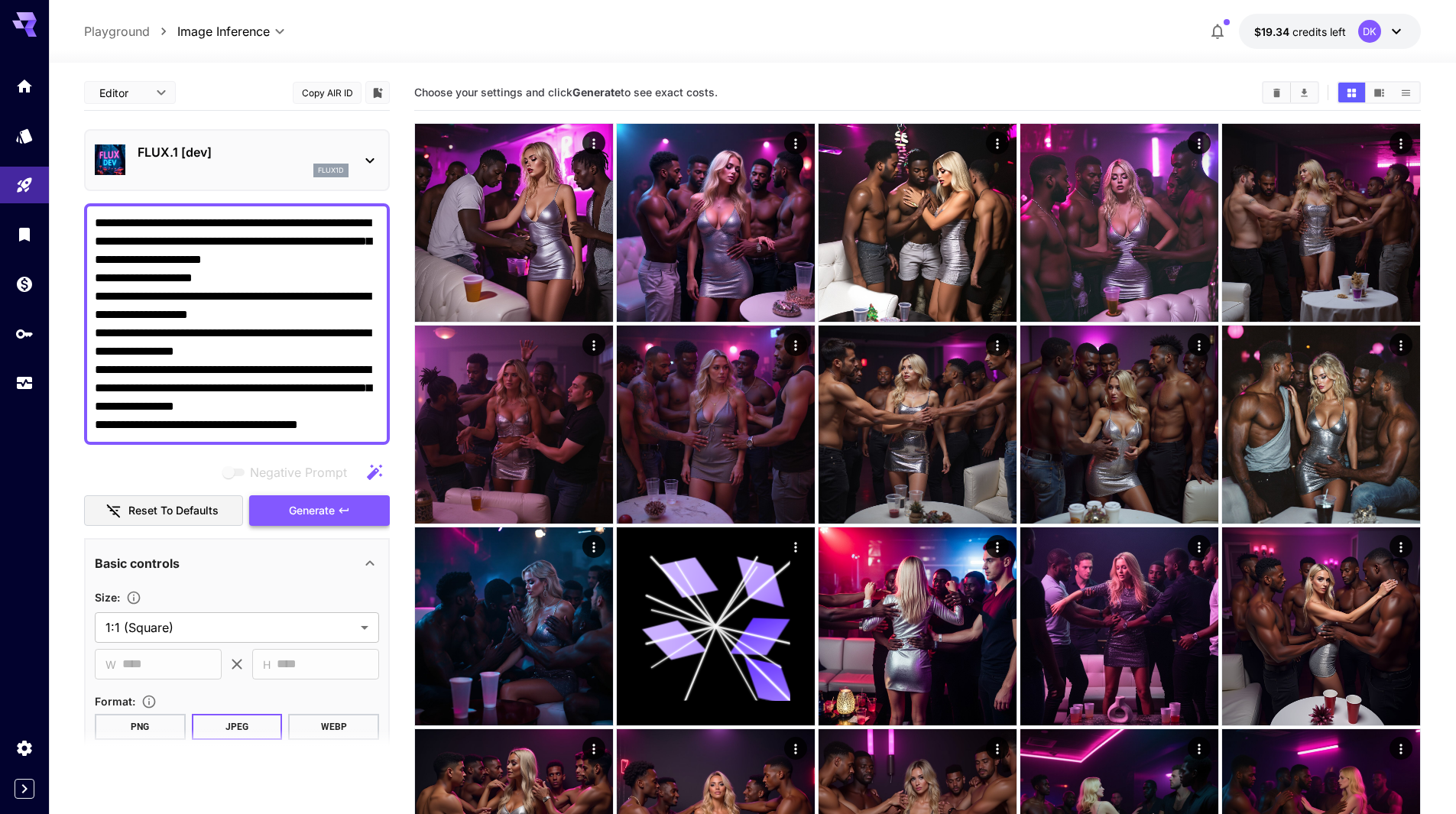
click at [335, 504] on span "Generate" at bounding box center [312, 511] width 46 height 19
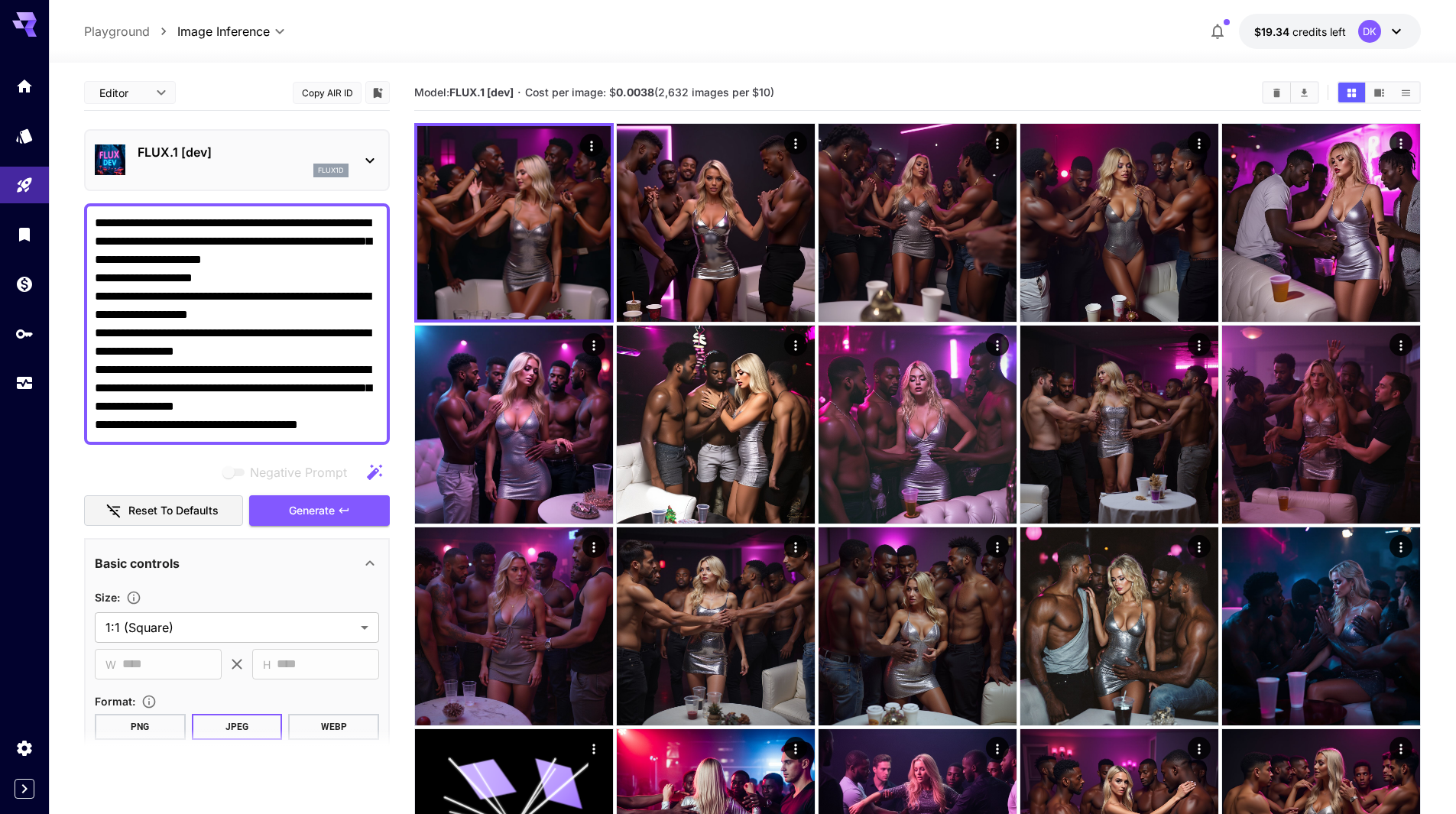
click at [293, 165] on div "flux1d" at bounding box center [243, 171] width 211 height 14
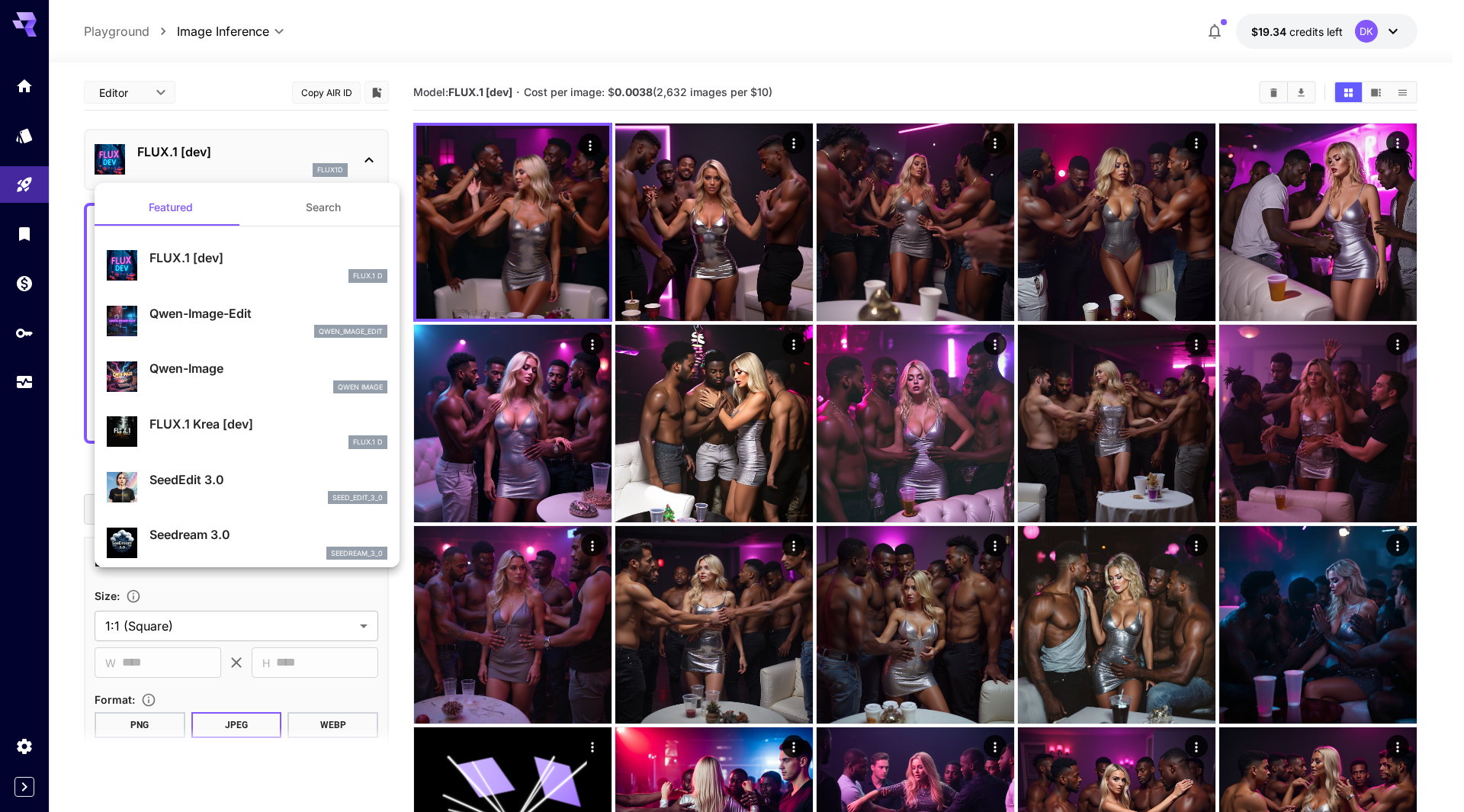
click at [230, 356] on div "Qwen-Image Qwen Image" at bounding box center [247, 376] width 280 height 47
type input "*"
type input "**"
type input "***"
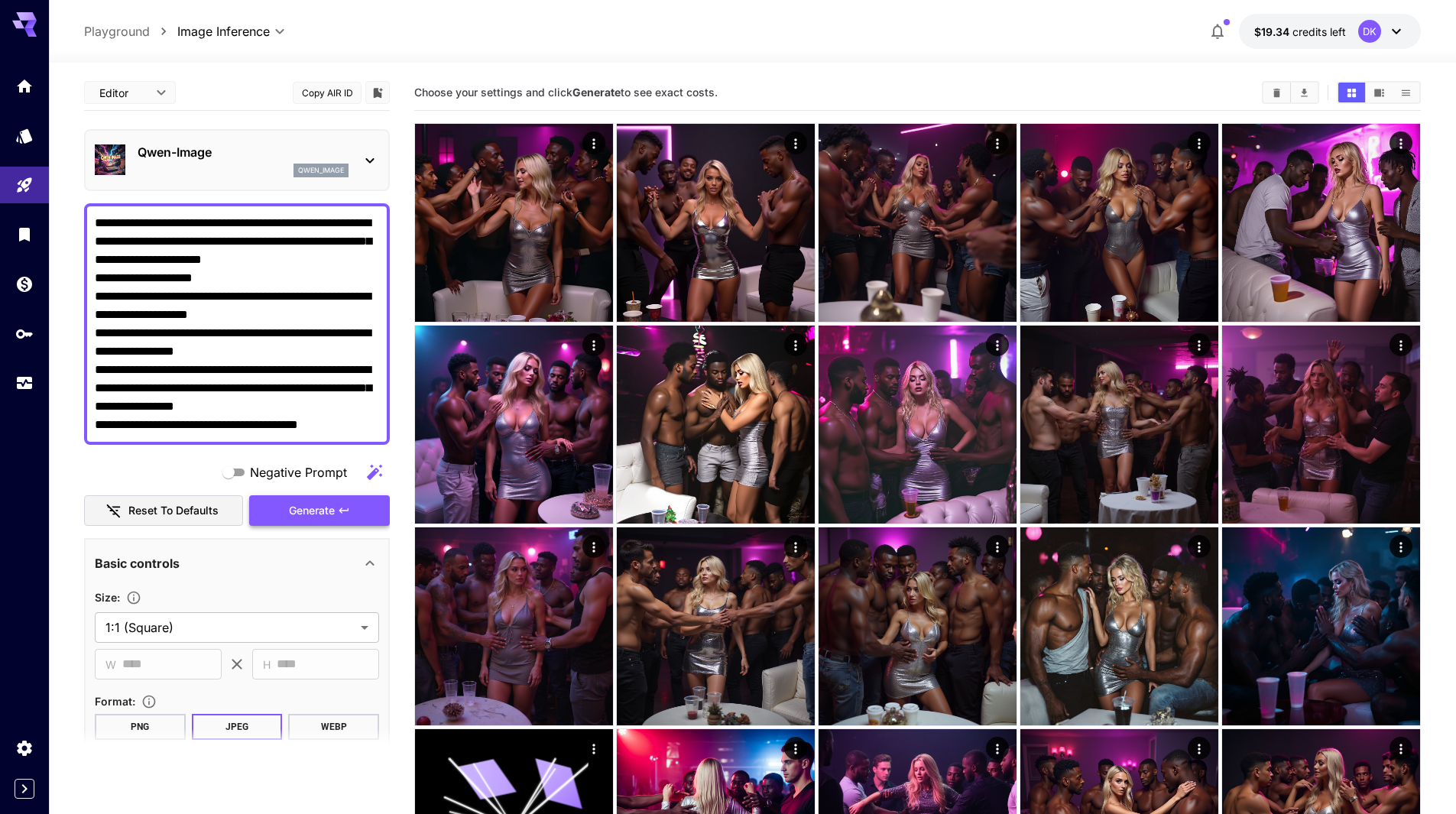
click at [310, 512] on span "Generate" at bounding box center [312, 511] width 46 height 19
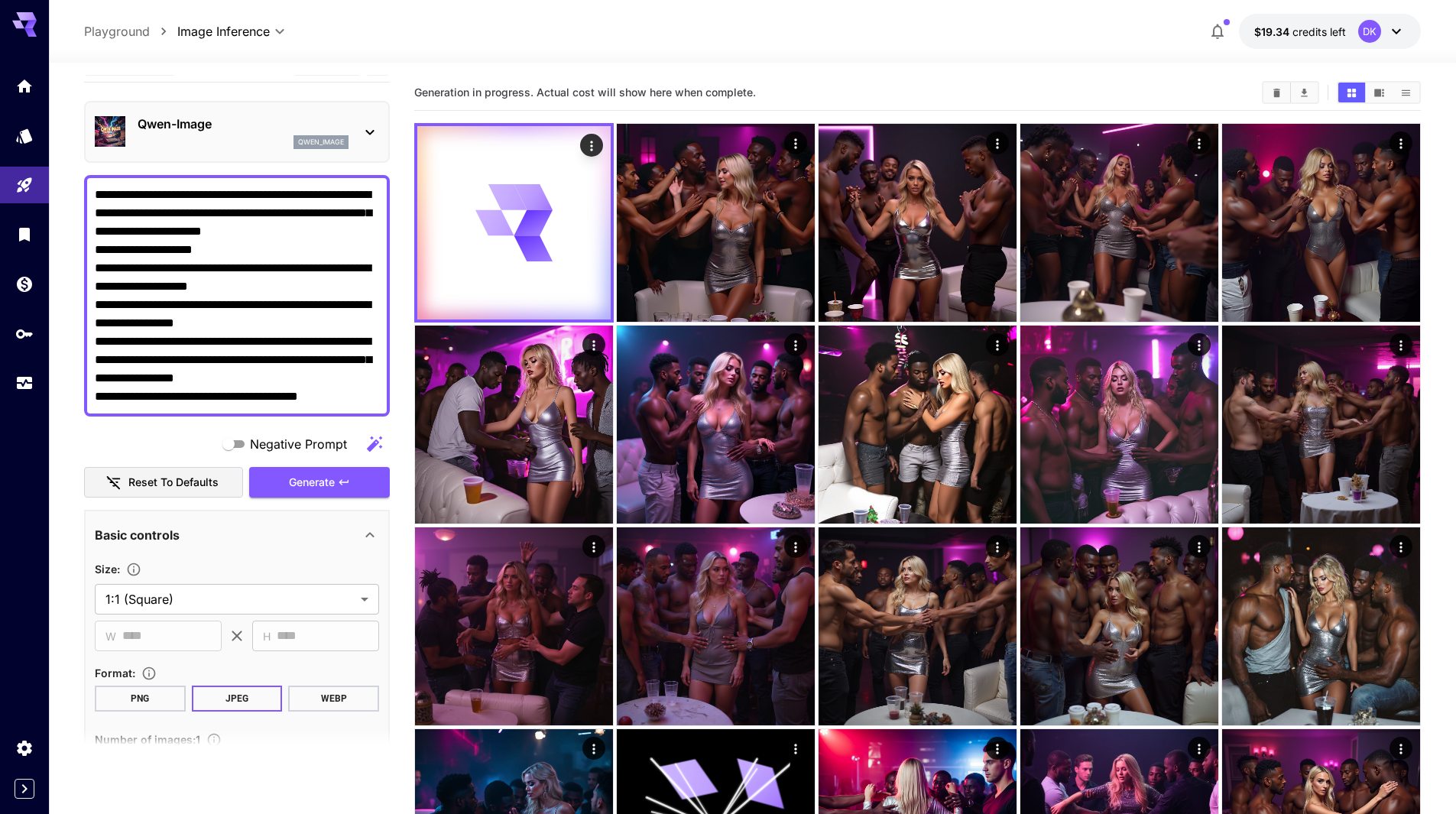
scroll to position [77, 0]
